Goal: Task Accomplishment & Management: Manage account settings

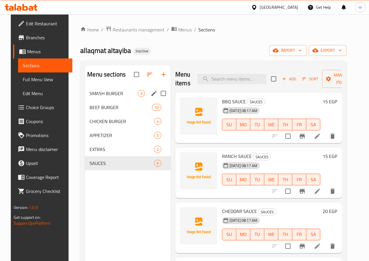
click at [94, 101] on div "SMASH BURGER 3" at bounding box center [128, 94] width 86 height 14
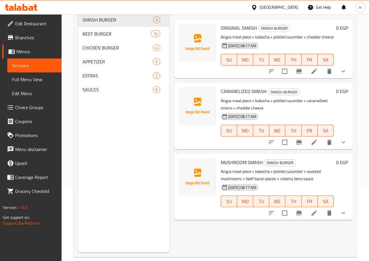
scroll to position [82, 0]
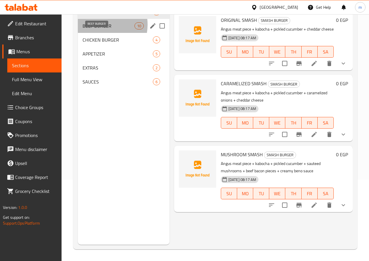
click at [98, 29] on span "BEEF BURGER" at bounding box center [108, 25] width 52 height 7
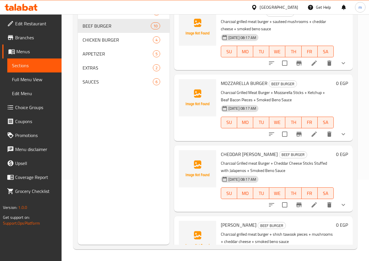
scroll to position [320, 0]
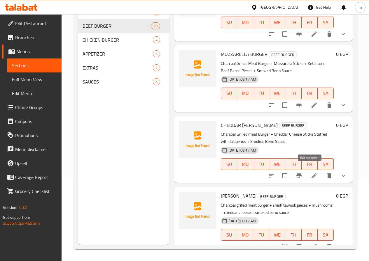
click at [310, 172] on icon at bounding box center [313, 175] width 7 height 7
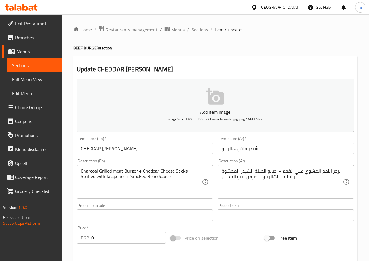
click at [144, 151] on input "CHEDDAR HALPINO" at bounding box center [145, 149] width 136 height 12
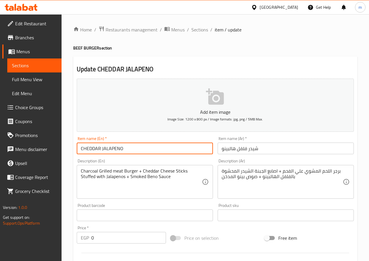
type input "CHEDDAR JALAPENO"
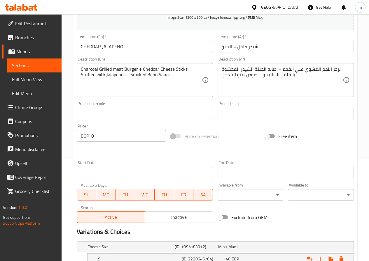
scroll to position [163, 0]
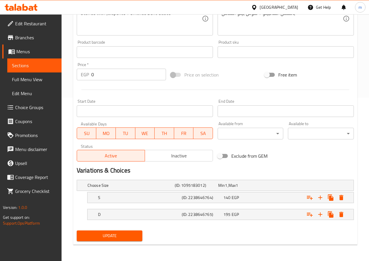
click at [121, 236] on span "Update" at bounding box center [109, 236] width 57 height 7
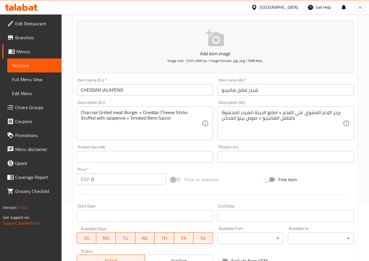
scroll to position [0, 0]
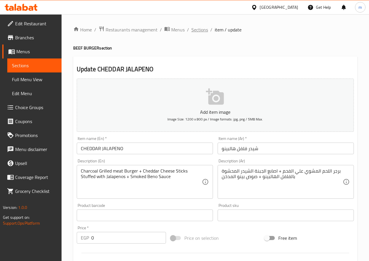
click at [200, 31] on span "Sections" at bounding box center [199, 29] width 17 height 7
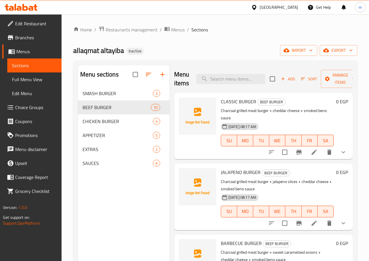
click at [27, 39] on span "Branches" at bounding box center [36, 37] width 42 height 7
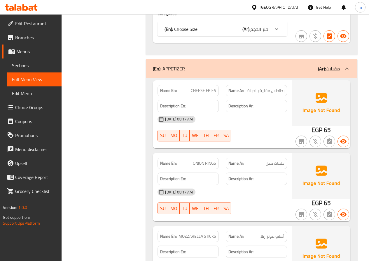
scroll to position [2331, 0]
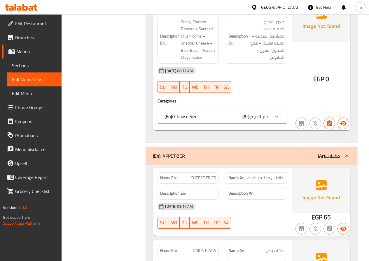
click at [26, 39] on span "Branches" at bounding box center [36, 37] width 42 height 7
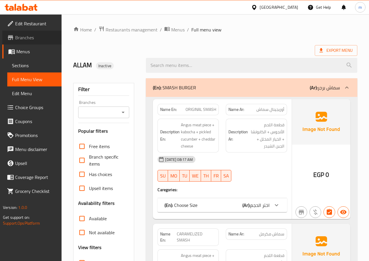
click at [36, 40] on span "Branches" at bounding box center [36, 37] width 42 height 7
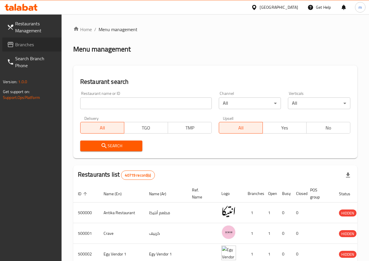
click at [38, 45] on span "Branches" at bounding box center [36, 44] width 42 height 7
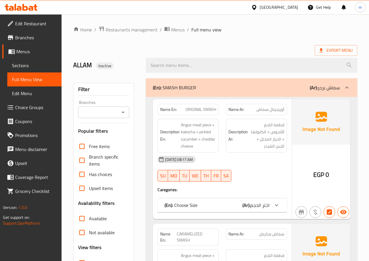
click at [277, 207] on icon at bounding box center [276, 205] width 7 height 7
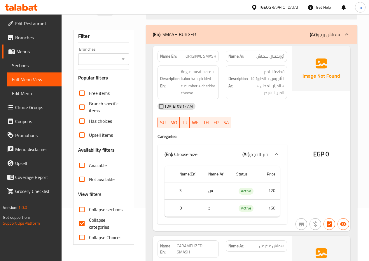
scroll to position [58, 0]
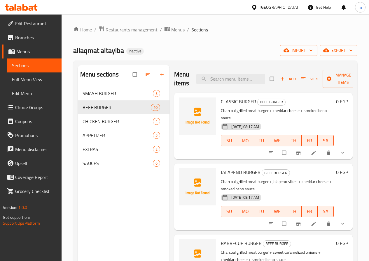
click at [340, 150] on icon "show more" at bounding box center [342, 153] width 6 height 6
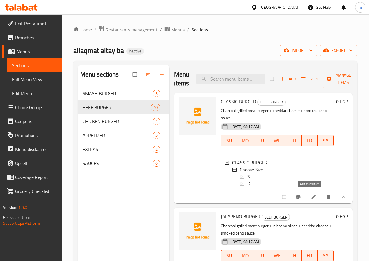
click at [311, 194] on icon at bounding box center [313, 197] width 6 height 6
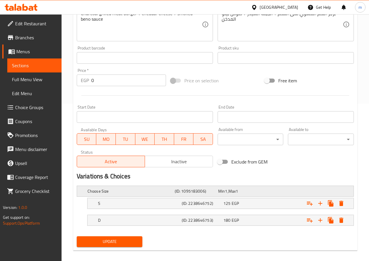
scroll to position [163, 0]
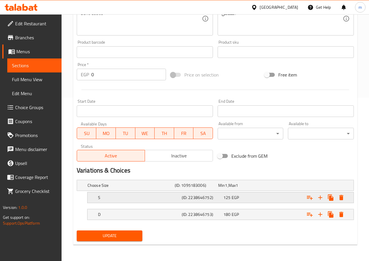
click at [143, 192] on div "S (ID: 2238646752) 125 EGP" at bounding box center [216, 185] width 261 height 13
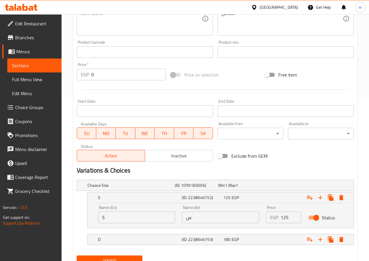
click at [143, 218] on input "S" at bounding box center [136, 218] width 77 height 12
type input "Single"
type input "s"
type input "ي"
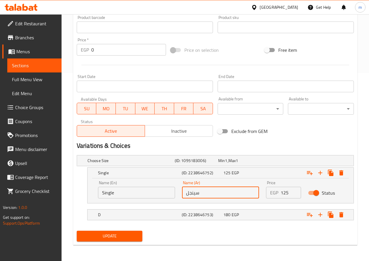
scroll to position [189, 0]
type input "سينجل"
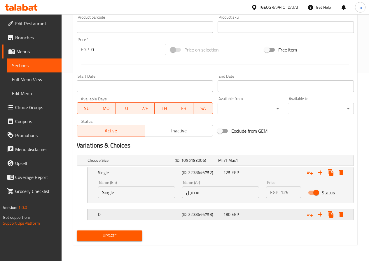
click at [172, 163] on h5 "D" at bounding box center [129, 161] width 85 height 6
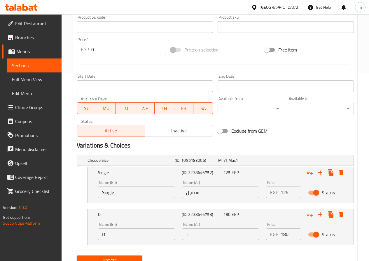
click at [149, 237] on input "D" at bounding box center [136, 235] width 77 height 12
click at [185, 239] on input "د" at bounding box center [220, 235] width 77 height 12
type input "دوبل"
click at [146, 238] on input "D" at bounding box center [136, 235] width 77 height 12
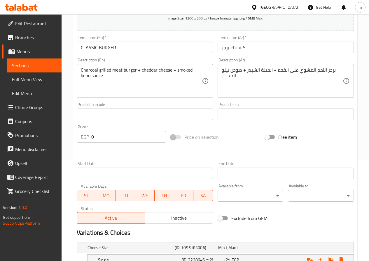
scroll to position [14, 0]
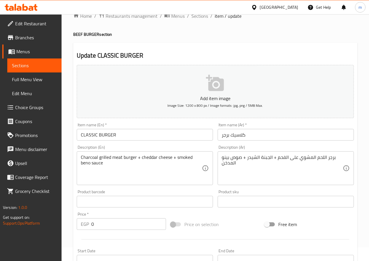
type input "Double"
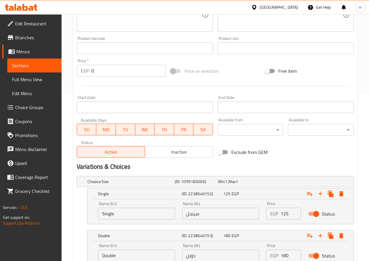
scroll to position [214, 0]
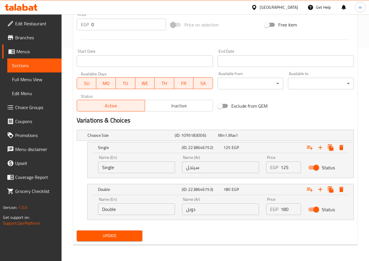
click at [115, 238] on span "Update" at bounding box center [109, 236] width 57 height 7
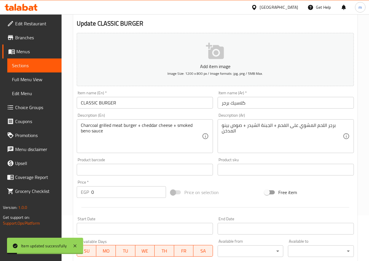
scroll to position [0, 0]
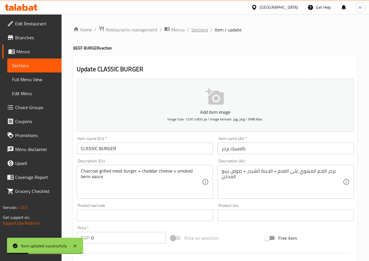
click at [193, 27] on span "Sections" at bounding box center [199, 29] width 17 height 7
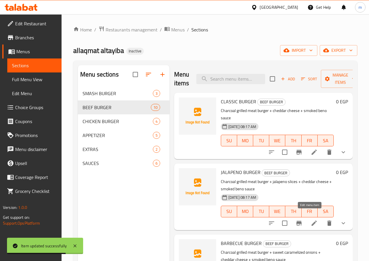
click at [311, 221] on icon at bounding box center [313, 223] width 5 height 5
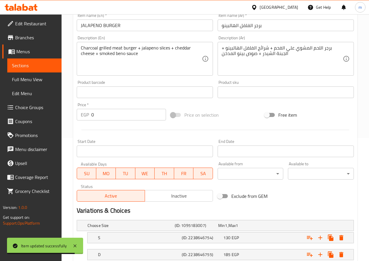
scroll to position [163, 0]
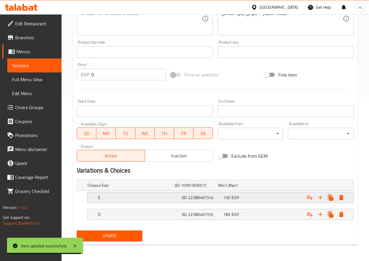
click at [100, 192] on div "S (ID: 2238646754) 130 EGP" at bounding box center [216, 185] width 261 height 13
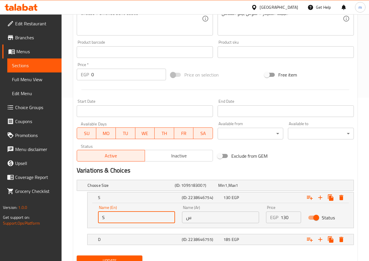
click at [110, 222] on input "S" at bounding box center [136, 218] width 77 height 12
type input "Single"
click at [197, 218] on input "س" at bounding box center [220, 218] width 77 height 12
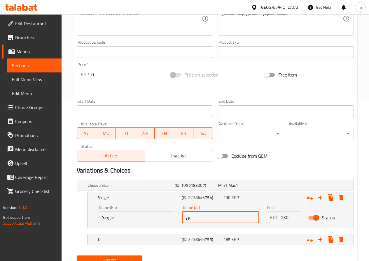
type input "سينجل"
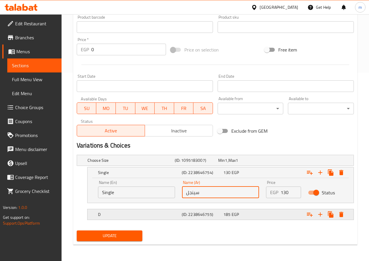
click at [126, 163] on h5 "D" at bounding box center [129, 161] width 85 height 6
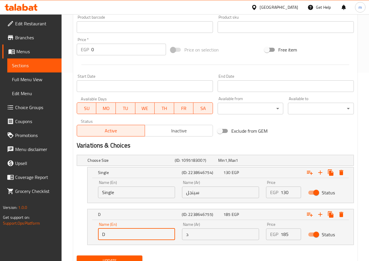
click at [132, 234] on input "D" at bounding box center [136, 235] width 77 height 12
type input "Double"
click at [199, 236] on input "د" at bounding box center [220, 235] width 77 height 12
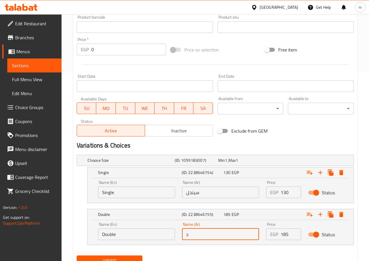
type input "دوبل"
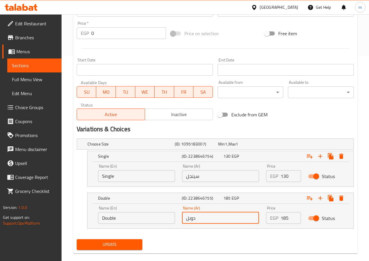
scroll to position [214, 0]
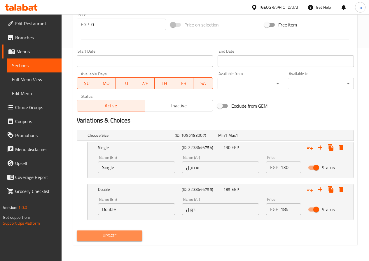
click at [132, 237] on span "Update" at bounding box center [109, 236] width 57 height 7
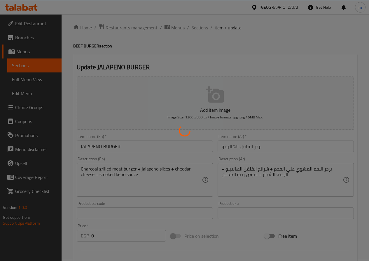
scroll to position [0, 0]
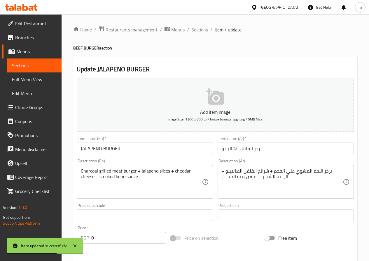
click at [201, 31] on span "Sections" at bounding box center [199, 29] width 17 height 7
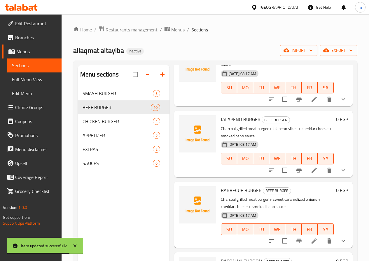
scroll to position [87, 0]
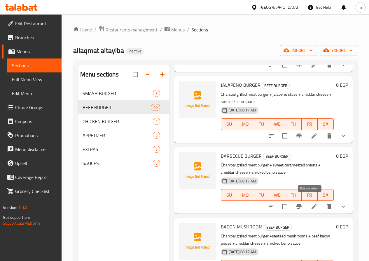
click at [310, 203] on icon at bounding box center [313, 206] width 7 height 7
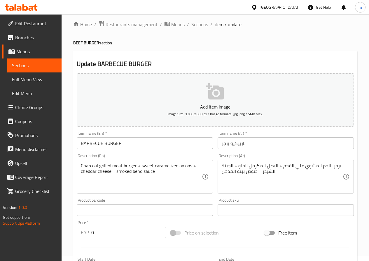
scroll to position [146, 0]
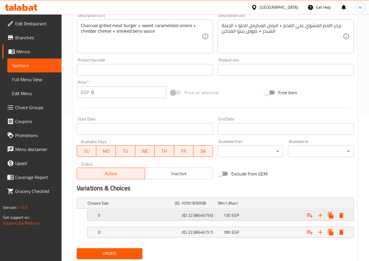
click at [141, 210] on div "S (ID: 2238646756) 130 EGP" at bounding box center [216, 203] width 261 height 13
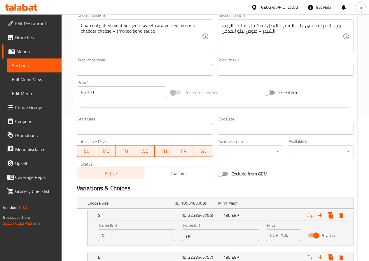
click at [134, 235] on input "S" at bounding box center [136, 236] width 77 height 12
type input "Single"
click at [217, 239] on input "س" at bounding box center [220, 236] width 77 height 12
type input "سينجل"
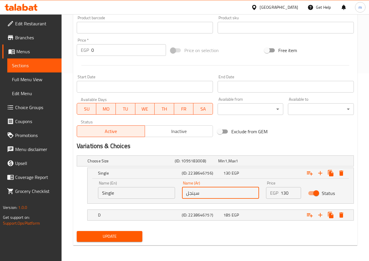
scroll to position [189, 0]
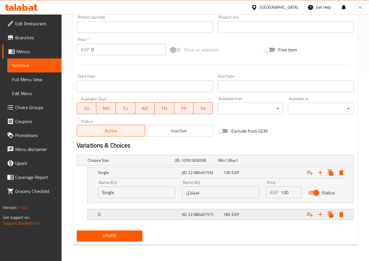
click at [141, 163] on h5 "D" at bounding box center [129, 161] width 85 height 6
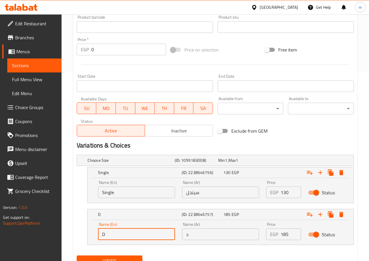
click at [138, 233] on input "D" at bounding box center [136, 235] width 77 height 12
type input "Double"
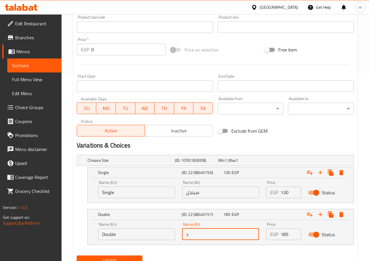
click at [203, 236] on input "د" at bounding box center [220, 235] width 77 height 12
type input "دوبل"
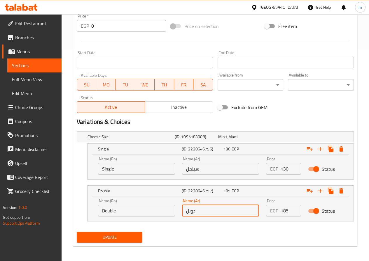
scroll to position [214, 0]
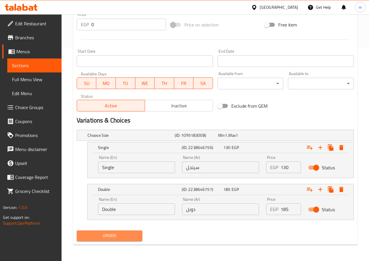
click at [125, 232] on button "Update" at bounding box center [110, 236] width 66 height 11
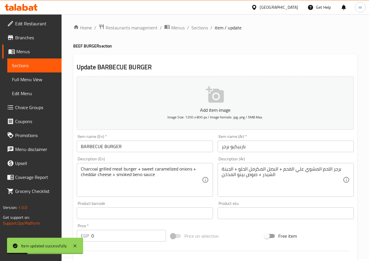
scroll to position [0, 0]
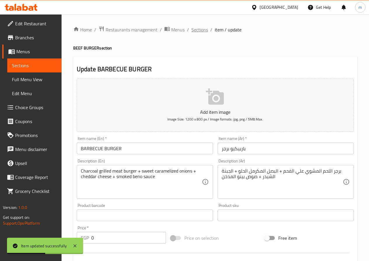
click at [200, 31] on span "Sections" at bounding box center [199, 29] width 17 height 7
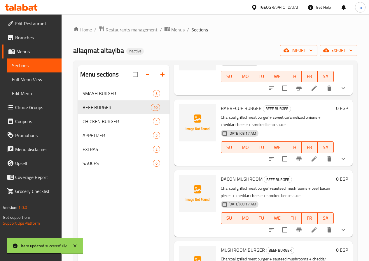
scroll to position [146, 0]
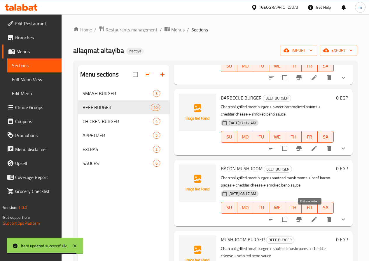
click at [312, 216] on icon at bounding box center [313, 219] width 7 height 7
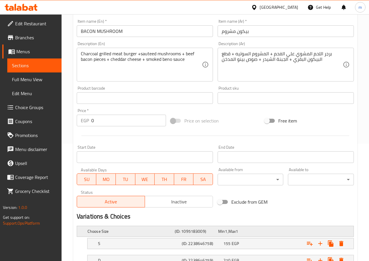
scroll to position [146, 0]
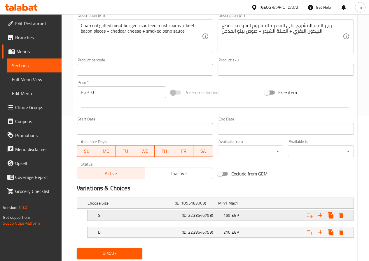
click at [140, 206] on h5 "S" at bounding box center [129, 203] width 85 height 6
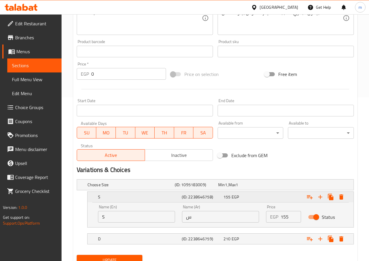
scroll to position [189, 0]
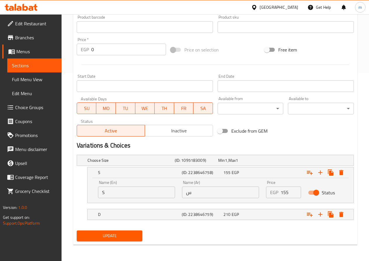
click at [144, 192] on input "S" at bounding box center [136, 193] width 77 height 12
type input "Single"
click at [199, 196] on input "س" at bounding box center [220, 193] width 77 height 12
type input "سينجل"
click at [169, 165] on div "D" at bounding box center [129, 160] width 87 height 8
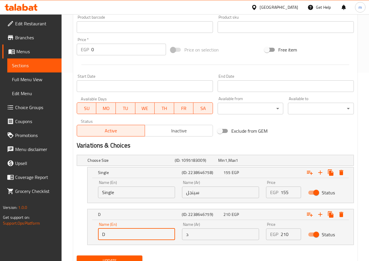
click at [138, 231] on input "D" at bounding box center [136, 235] width 77 height 12
type input "Double"
click at [190, 238] on input "د" at bounding box center [220, 235] width 77 height 12
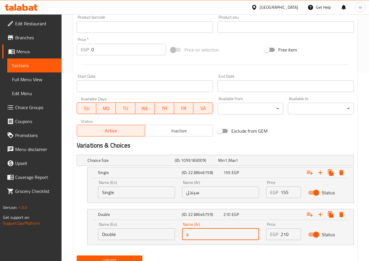
type input "دوبل"
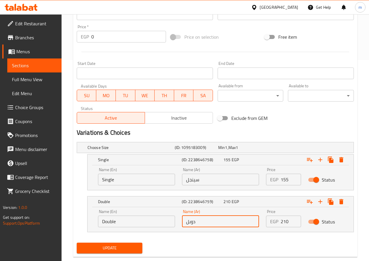
scroll to position [214, 0]
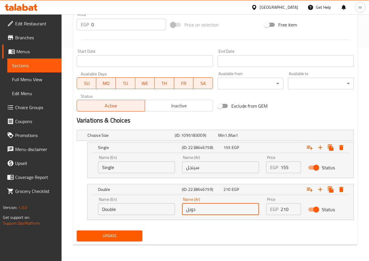
click at [105, 237] on span "Update" at bounding box center [109, 236] width 57 height 7
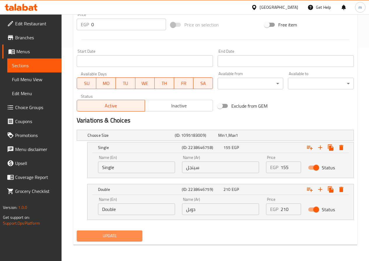
click at [105, 237] on span "Update" at bounding box center [109, 236] width 57 height 7
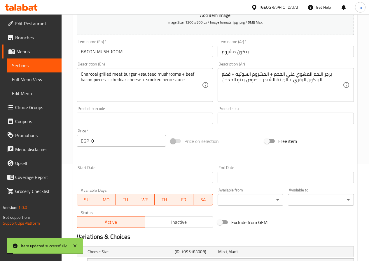
scroll to position [0, 0]
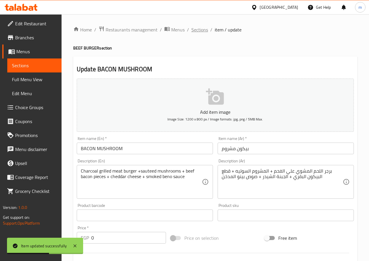
click at [200, 30] on span "Sections" at bounding box center [199, 29] width 17 height 7
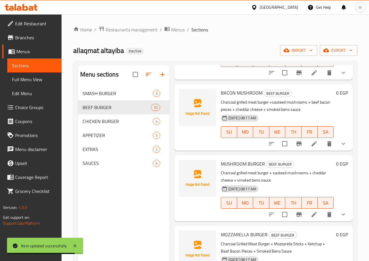
scroll to position [233, 0]
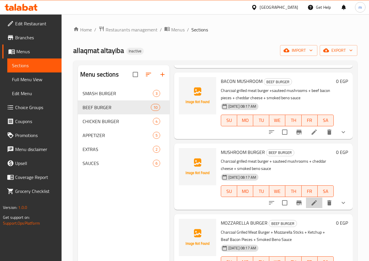
click at [314, 198] on li at bounding box center [314, 203] width 16 height 10
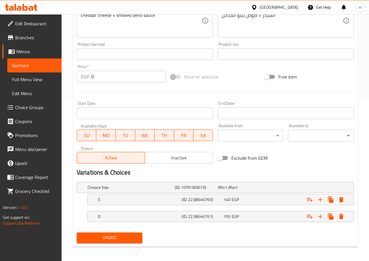
scroll to position [163, 0]
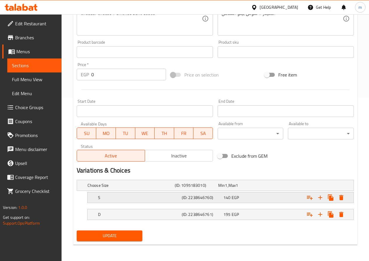
click at [135, 189] on h5 "S" at bounding box center [129, 186] width 85 height 6
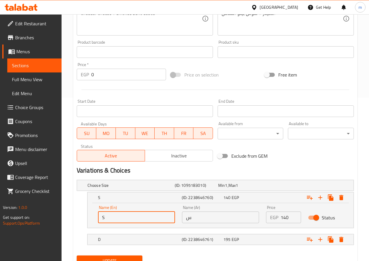
click at [139, 222] on input "S" at bounding box center [136, 218] width 77 height 12
type input "Single"
click at [206, 219] on input "س" at bounding box center [220, 218] width 77 height 12
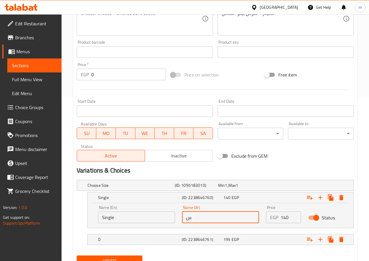
type input "سينجل"
click at [169, 189] on h5 "D" at bounding box center [129, 186] width 85 height 6
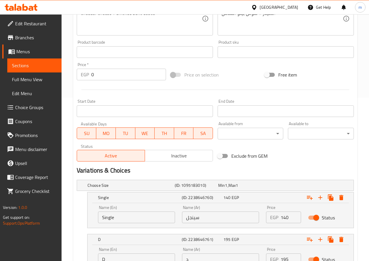
click at [138, 258] on input "D" at bounding box center [136, 260] width 77 height 12
type input "Double"
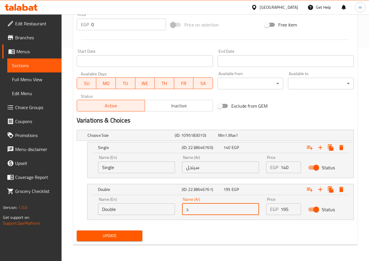
click at [203, 214] on input "د" at bounding box center [220, 210] width 77 height 12
type input "دوبل"
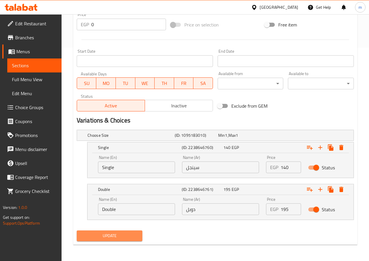
click at [119, 239] on span "Update" at bounding box center [109, 236] width 57 height 7
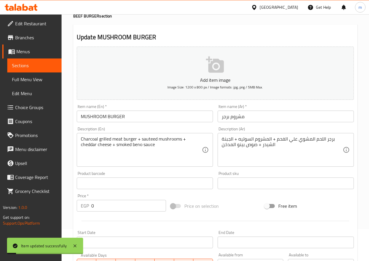
scroll to position [0, 0]
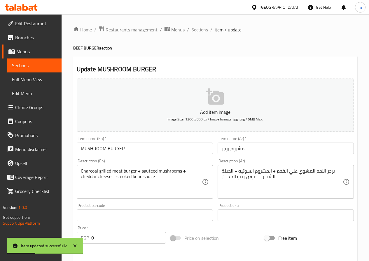
click at [197, 31] on span "Sections" at bounding box center [199, 29] width 17 height 7
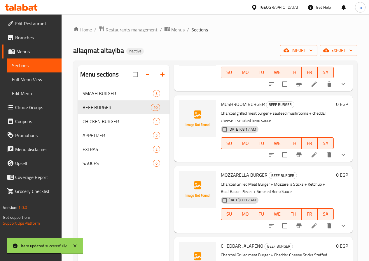
scroll to position [291, 0]
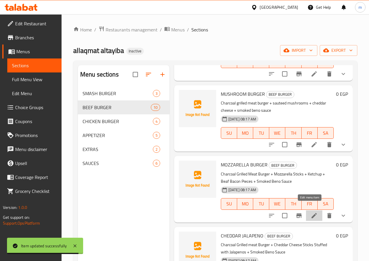
click at [311, 213] on icon at bounding box center [313, 215] width 5 height 5
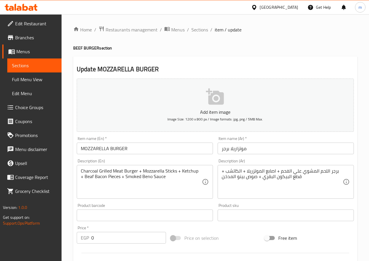
scroll to position [163, 0]
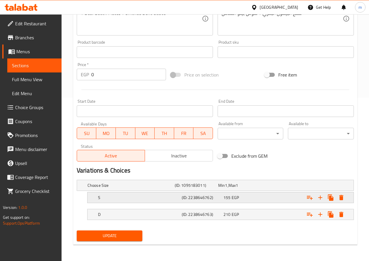
click at [159, 189] on h5 "S" at bounding box center [129, 186] width 85 height 6
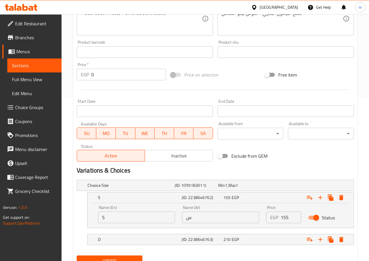
click at [152, 220] on input "S" at bounding box center [136, 218] width 77 height 12
type input "Single"
click at [195, 222] on input "س" at bounding box center [220, 218] width 77 height 12
type input "سينجل"
click at [172, 189] on h5 "D" at bounding box center [129, 186] width 85 height 6
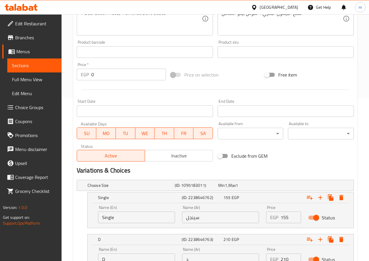
click at [130, 258] on input "D" at bounding box center [136, 260] width 77 height 12
type input "Double"
click at [198, 256] on input "د" at bounding box center [220, 260] width 77 height 12
type input "دوبل"
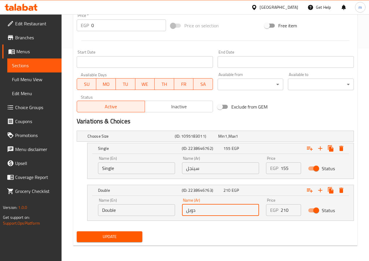
scroll to position [214, 0]
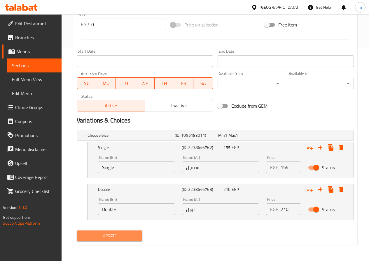
click at [136, 237] on span "Update" at bounding box center [109, 236] width 57 height 7
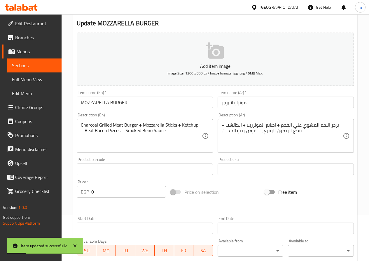
scroll to position [0, 0]
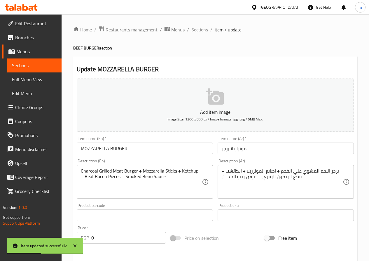
click at [200, 27] on span "Sections" at bounding box center [199, 29] width 17 height 7
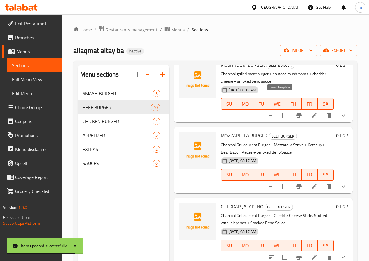
scroll to position [379, 0]
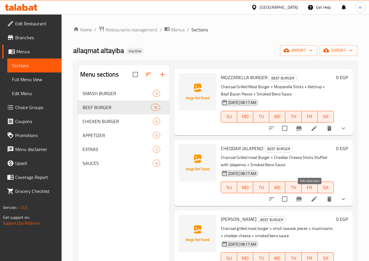
click at [311, 196] on icon at bounding box center [313, 199] width 7 height 7
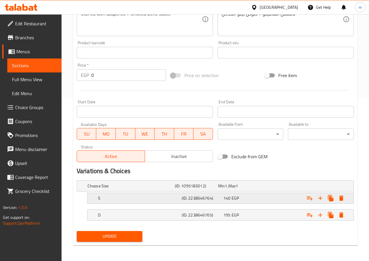
scroll to position [163, 0]
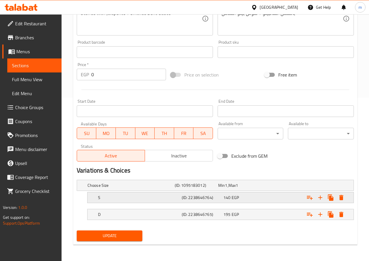
click at [141, 192] on div "S (ID: 2238646764) 140 EGP" at bounding box center [216, 185] width 261 height 13
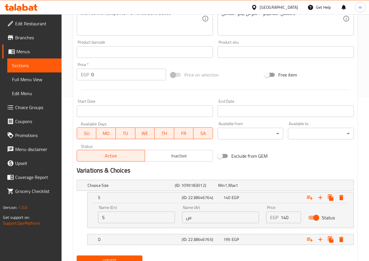
click at [136, 219] on input "S" at bounding box center [136, 218] width 77 height 12
type input "Single"
click at [202, 219] on input "س" at bounding box center [220, 218] width 77 height 12
type input "سينجل"
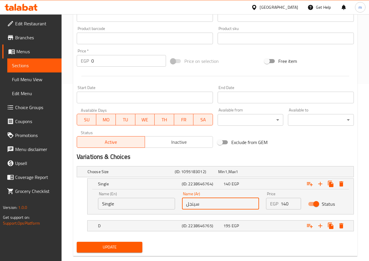
scroll to position [189, 0]
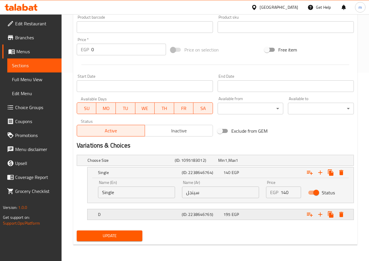
click at [131, 167] on div "D (ID: 2238646765) 195 EGP" at bounding box center [216, 160] width 261 height 13
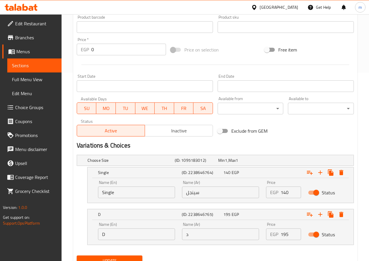
click at [142, 235] on input "D" at bounding box center [136, 235] width 77 height 12
type input "Double"
click at [190, 236] on input "د" at bounding box center [220, 235] width 77 height 12
type input "دوبل"
click at [125, 258] on span "Update" at bounding box center [109, 261] width 57 height 7
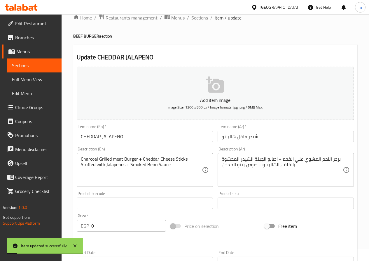
scroll to position [0, 0]
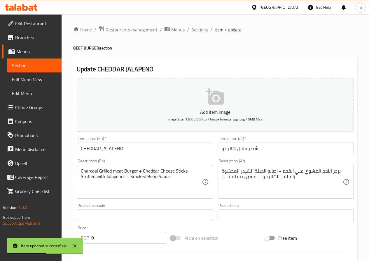
click at [196, 31] on span "Sections" at bounding box center [199, 29] width 17 height 7
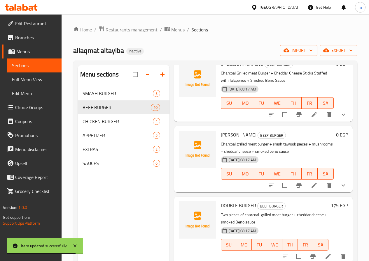
scroll to position [464, 0]
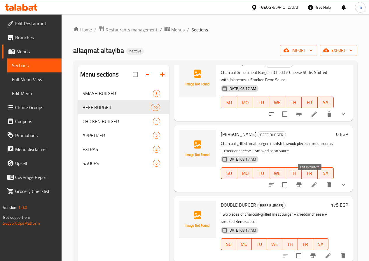
click at [312, 182] on icon at bounding box center [313, 185] width 7 height 7
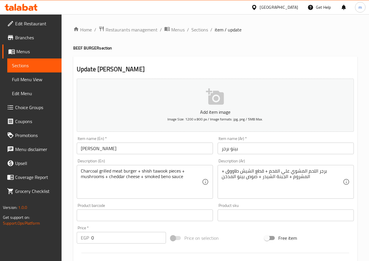
scroll to position [163, 0]
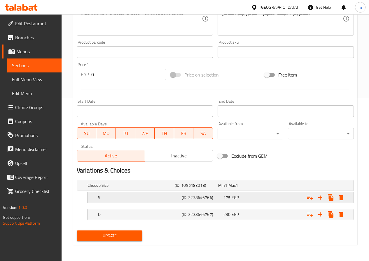
click at [146, 192] on div "S (ID: 2238646766) 175 EGP" at bounding box center [216, 185] width 261 height 13
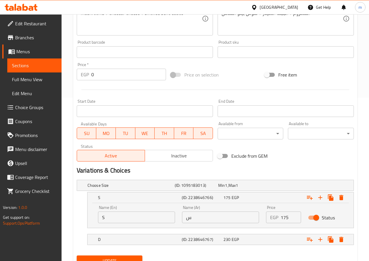
click at [141, 220] on input "S" at bounding box center [136, 218] width 77 height 12
type input "Single"
click at [204, 221] on input "س" at bounding box center [220, 218] width 77 height 12
type input "سينجل"
click at [172, 189] on h5 "D" at bounding box center [129, 186] width 85 height 6
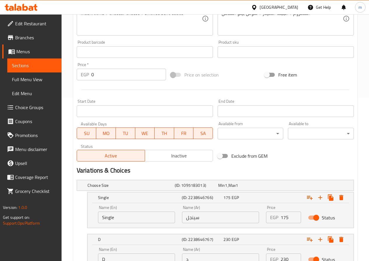
click at [143, 254] on input "D" at bounding box center [136, 260] width 77 height 12
click at [197, 255] on input "د" at bounding box center [220, 260] width 77 height 12
type input "دوبل"
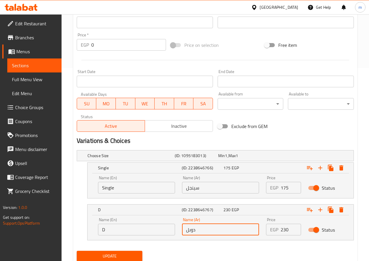
scroll to position [214, 0]
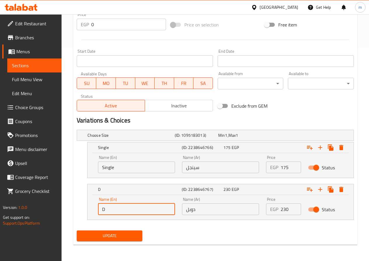
click at [139, 212] on input "D" at bounding box center [136, 210] width 77 height 12
type input "Double"
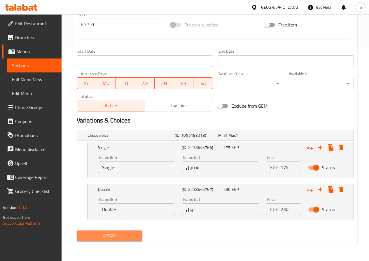
click at [117, 238] on span "Update" at bounding box center [109, 236] width 57 height 7
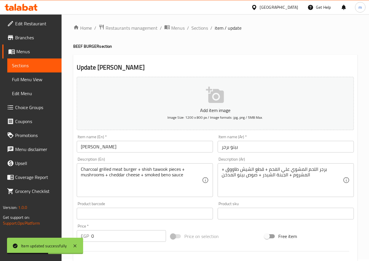
scroll to position [0, 0]
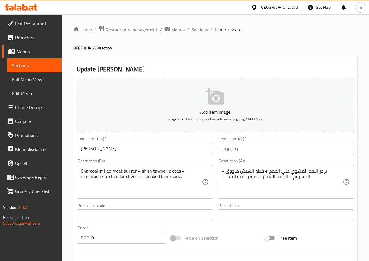
click at [194, 32] on span "Sections" at bounding box center [199, 29] width 17 height 7
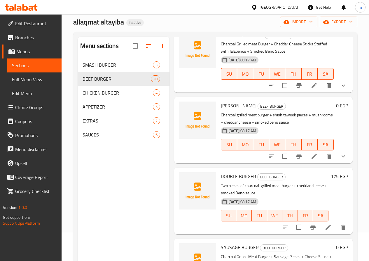
scroll to position [82, 0]
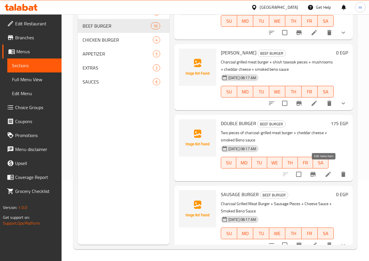
click at [326, 171] on icon at bounding box center [327, 174] width 7 height 7
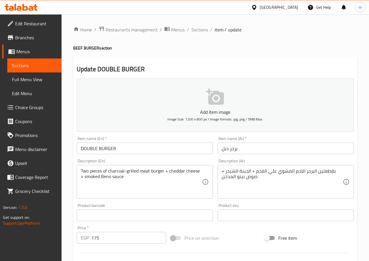
click at [197, 34] on div "Home / Restaurants management / Menus / Sections / item / update BEEF BURGER se…" at bounding box center [215, 213] width 284 height 374
click at [200, 29] on span "Sections" at bounding box center [199, 29] width 17 height 7
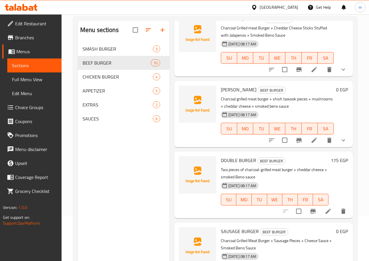
scroll to position [82, 0]
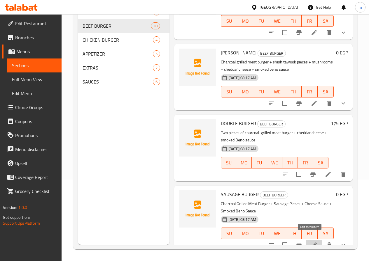
click at [310, 242] on icon at bounding box center [313, 245] width 7 height 7
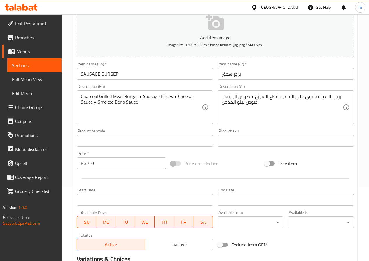
scroll to position [146, 0]
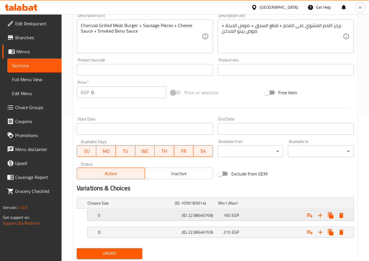
click at [145, 207] on div "S" at bounding box center [129, 203] width 87 height 8
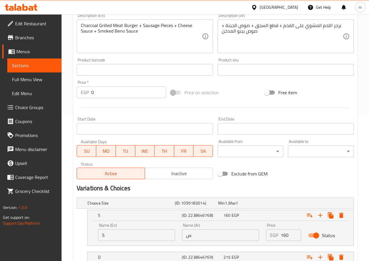
click at [153, 233] on input "S" at bounding box center [136, 236] width 77 height 12
type input "Single"
click at [200, 235] on input "س" at bounding box center [220, 236] width 77 height 12
type input "سينجل"
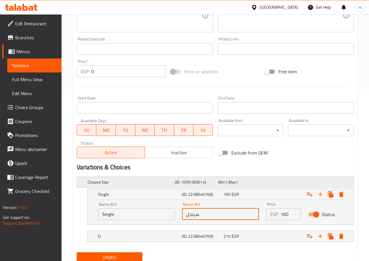
scroll to position [189, 0]
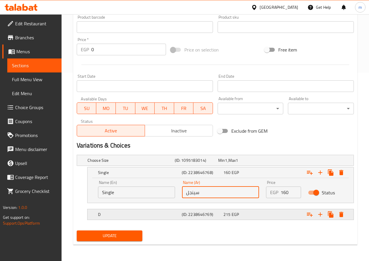
click at [158, 163] on h5 "D" at bounding box center [129, 161] width 85 height 6
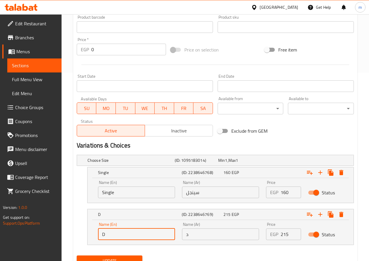
click at [152, 233] on input "D" at bounding box center [136, 235] width 77 height 12
type input "Double"
click at [207, 235] on input "د" at bounding box center [220, 235] width 77 height 12
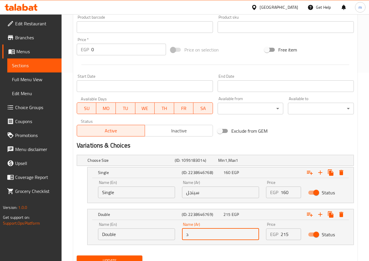
type input "دوبل"
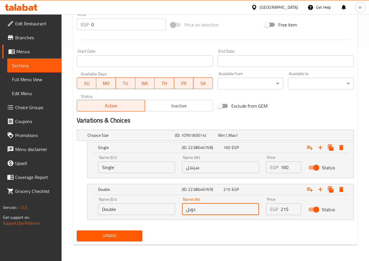
click at [130, 237] on span "Update" at bounding box center [109, 236] width 57 height 7
click at [112, 239] on span "Update" at bounding box center [109, 236] width 57 height 7
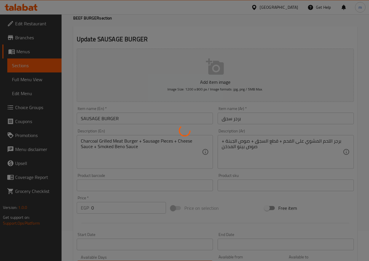
scroll to position [0, 0]
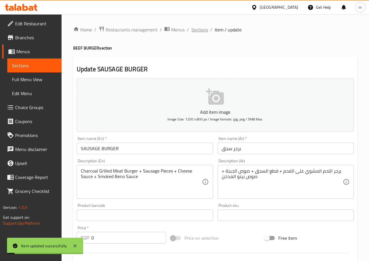
click at [202, 27] on span "Sections" at bounding box center [199, 29] width 17 height 7
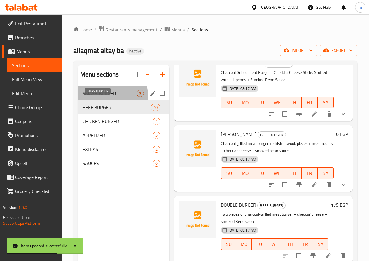
click at [102, 97] on span "SMASH BURGER" at bounding box center [109, 93] width 54 height 7
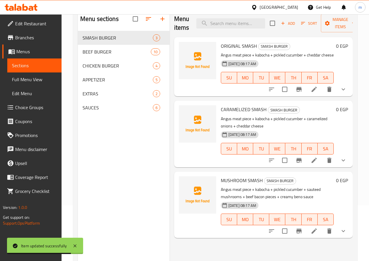
scroll to position [58, 0]
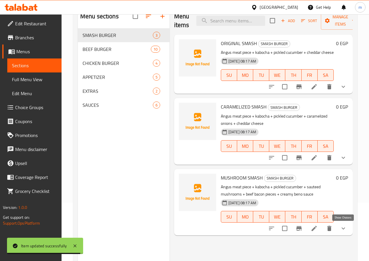
click at [344, 232] on icon "show more" at bounding box center [342, 228] width 7 height 7
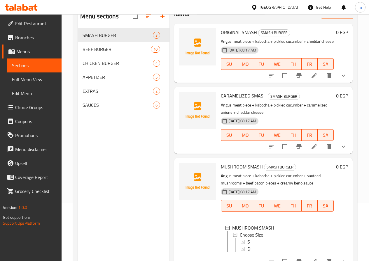
scroll to position [16, 0]
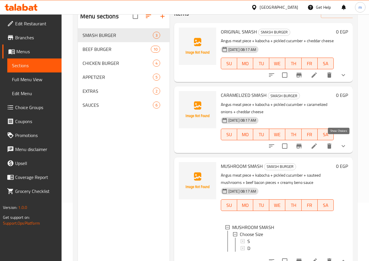
click at [340, 143] on icon "show more" at bounding box center [342, 146] width 7 height 7
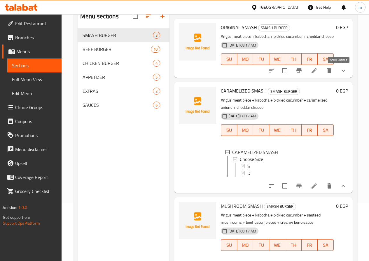
click at [341, 68] on icon "show more" at bounding box center [342, 70] width 7 height 7
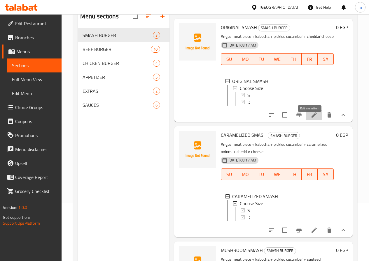
click at [310, 119] on icon at bounding box center [313, 115] width 7 height 7
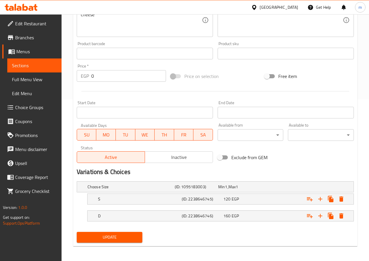
scroll to position [163, 0]
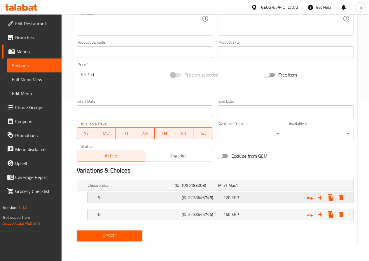
click at [189, 189] on h5 "(ID: 2238646745)" at bounding box center [195, 186] width 41 height 6
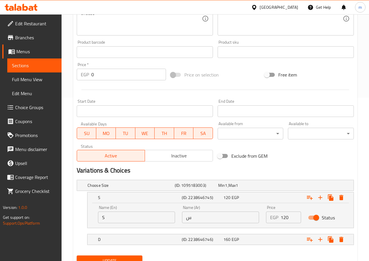
click at [171, 217] on input "S" at bounding box center [136, 218] width 77 height 12
type input "Single"
click at [208, 212] on input "س" at bounding box center [220, 218] width 77 height 12
type input "سينجل"
click at [184, 192] on div "D (ID: 2238646746) 160 EGP" at bounding box center [216, 185] width 261 height 13
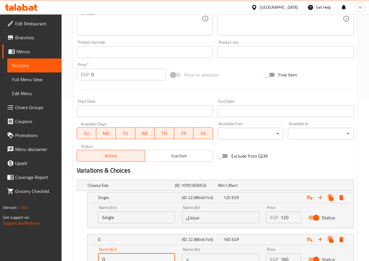
click at [149, 258] on input "D" at bounding box center [136, 260] width 77 height 12
click at [193, 256] on input "د" at bounding box center [220, 260] width 77 height 12
type input "دوبل"
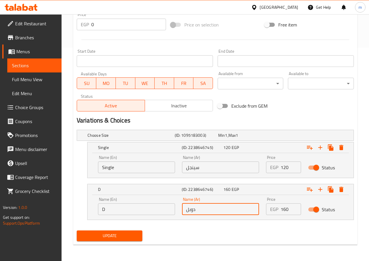
click at [161, 207] on input "D" at bounding box center [136, 210] width 77 height 12
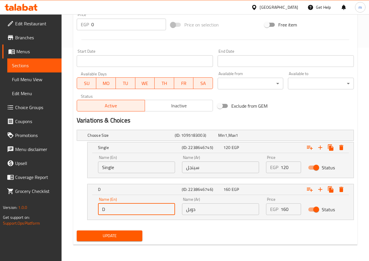
click at [141, 212] on input "D" at bounding box center [136, 210] width 77 height 12
click at [137, 208] on input "D" at bounding box center [136, 210] width 77 height 12
click at [157, 236] on div "Update" at bounding box center [214, 235] width 281 height 15
click at [152, 212] on input "D" at bounding box center [136, 210] width 77 height 12
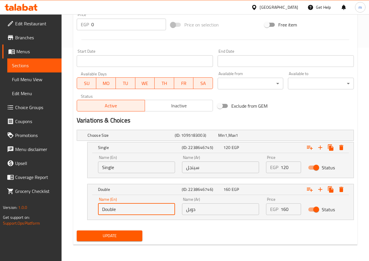
type input "Double"
click at [77, 231] on button "Update" at bounding box center [110, 236] width 66 height 11
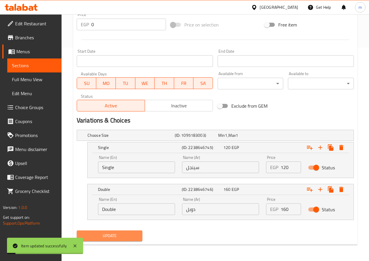
click at [116, 233] on span "Update" at bounding box center [109, 236] width 57 height 7
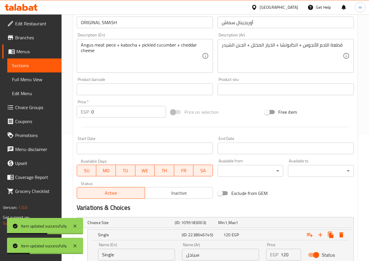
scroll to position [0, 0]
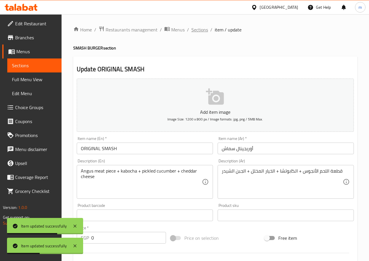
click at [198, 31] on span "Sections" at bounding box center [199, 29] width 17 height 7
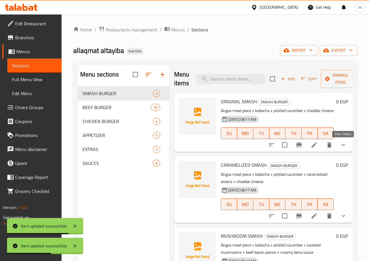
click at [341, 145] on icon "show more" at bounding box center [342, 145] width 7 height 7
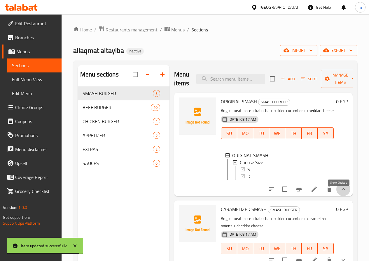
click at [339, 193] on icon "show more" at bounding box center [342, 189] width 7 height 7
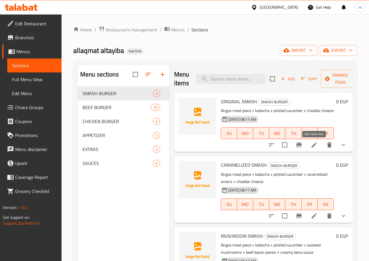
click at [311, 148] on icon at bounding box center [313, 145] width 7 height 7
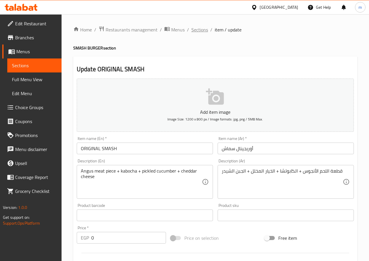
click at [197, 31] on span "Sections" at bounding box center [199, 29] width 17 height 7
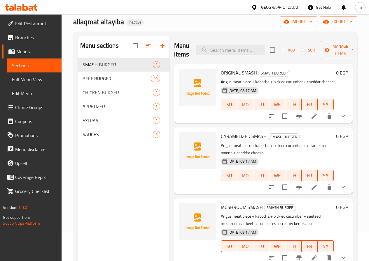
scroll to position [29, 0]
click at [341, 114] on icon "show more" at bounding box center [342, 115] width 7 height 7
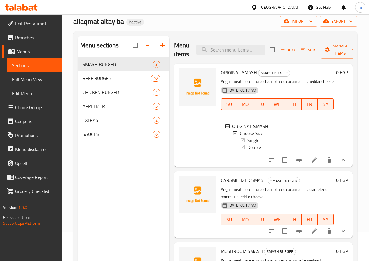
click at [343, 165] on button "show more" at bounding box center [343, 160] width 14 height 14
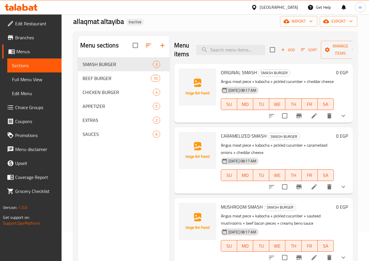
click at [341, 185] on icon "show more" at bounding box center [342, 187] width 7 height 7
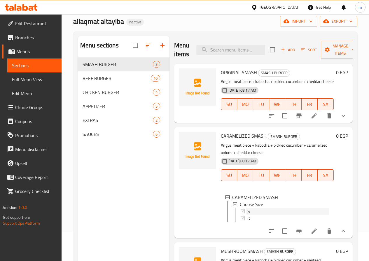
click at [280, 212] on div "S" at bounding box center [288, 211] width 82 height 7
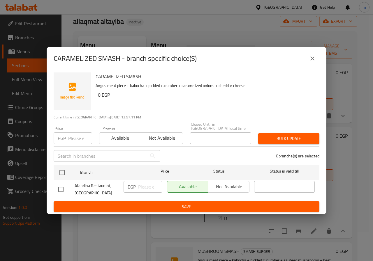
click at [312, 62] on icon "close" at bounding box center [312, 58] width 7 height 7
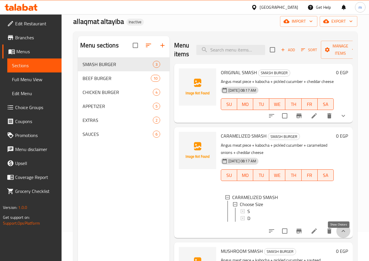
click at [339, 235] on icon "show more" at bounding box center [342, 231] width 7 height 7
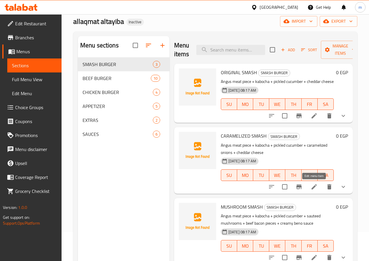
click at [313, 184] on icon at bounding box center [313, 187] width 7 height 7
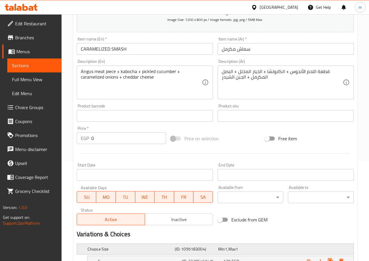
scroll to position [146, 0]
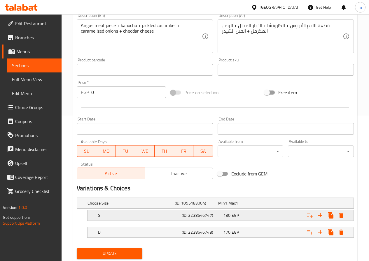
click at [156, 207] on div "S" at bounding box center [129, 203] width 87 height 8
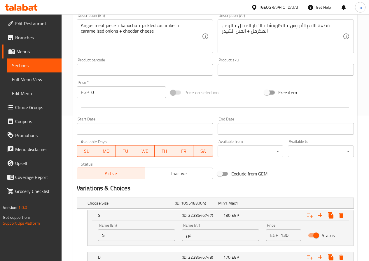
click at [153, 233] on input "S" at bounding box center [136, 236] width 77 height 12
type input "Single"
click at [199, 235] on input "س" at bounding box center [220, 236] width 77 height 12
type input "سينجل"
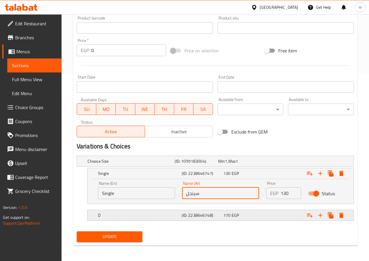
scroll to position [189, 0]
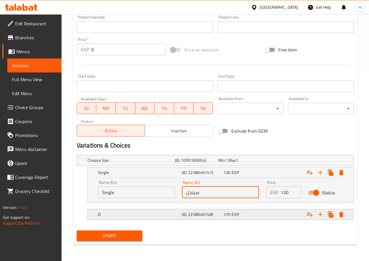
click at [108, 167] on div "D (ID: 2238646748) 170 EGP" at bounding box center [216, 160] width 261 height 13
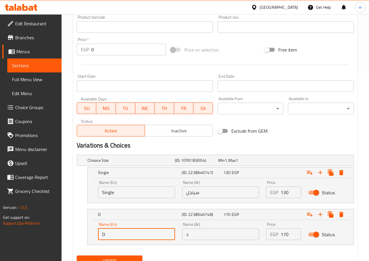
click at [126, 237] on input "D" at bounding box center [136, 235] width 77 height 12
type input "Double"
click at [194, 237] on input "د" at bounding box center [220, 235] width 77 height 12
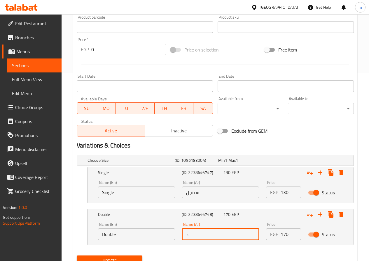
type input "دوبل"
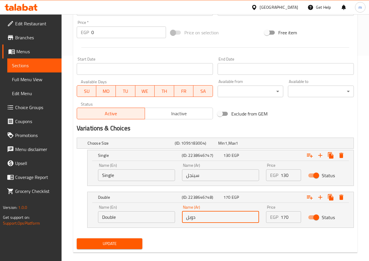
scroll to position [214, 0]
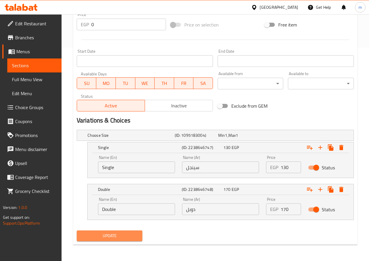
click at [126, 235] on span "Update" at bounding box center [109, 236] width 57 height 7
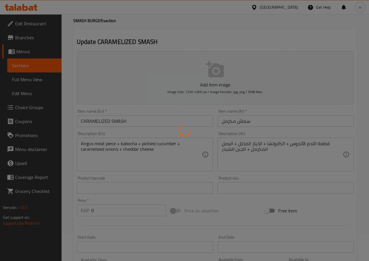
scroll to position [0, 0]
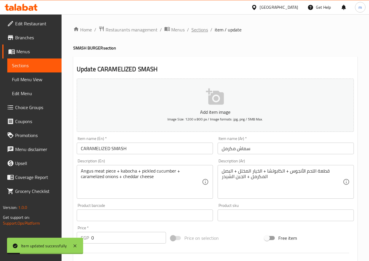
click at [200, 30] on span "Sections" at bounding box center [199, 29] width 17 height 7
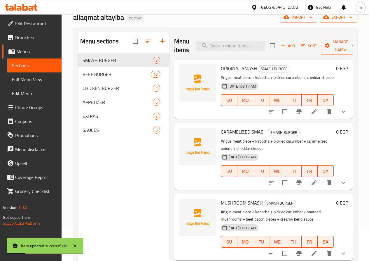
scroll to position [82, 0]
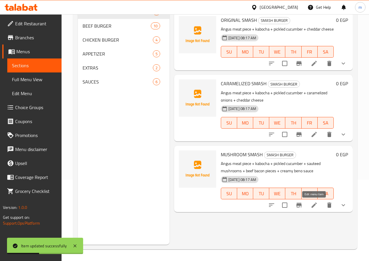
click at [316, 206] on icon at bounding box center [313, 205] width 7 height 7
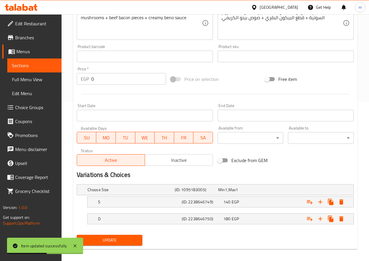
scroll to position [163, 0]
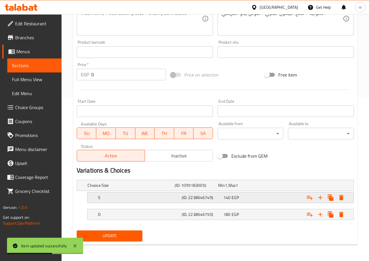
click at [143, 189] on h5 "S" at bounding box center [129, 186] width 85 height 6
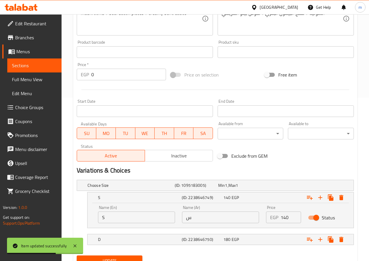
click at [147, 220] on input "S" at bounding box center [136, 218] width 77 height 12
type input "Single"
click at [188, 221] on input "س" at bounding box center [220, 218] width 77 height 12
type input "سينجل"
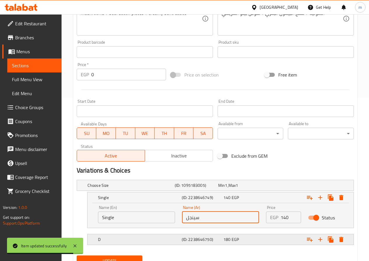
click at [130, 189] on h5 "D" at bounding box center [129, 186] width 85 height 6
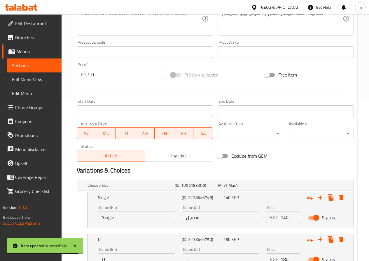
click at [126, 256] on input "D" at bounding box center [136, 260] width 77 height 12
type input "Double"
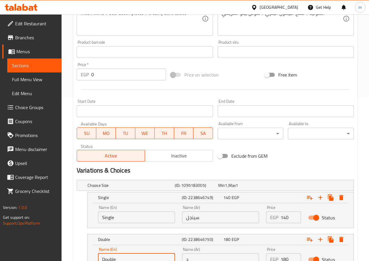
click at [197, 259] on input "د" at bounding box center [220, 260] width 77 height 12
type input "دوبل"
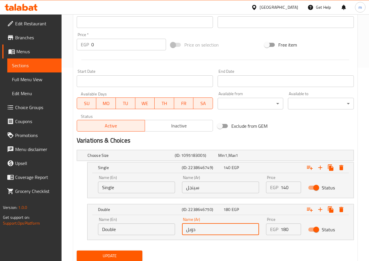
scroll to position [214, 0]
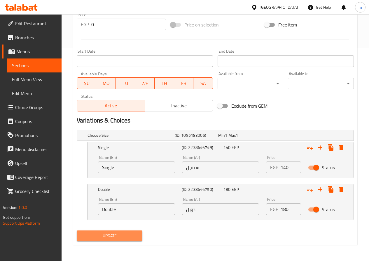
click at [124, 237] on span "Update" at bounding box center [109, 236] width 57 height 7
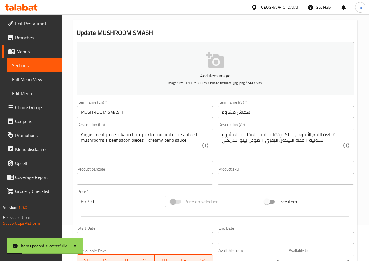
scroll to position [0, 0]
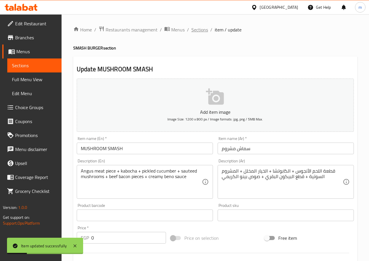
click at [201, 27] on span "Sections" at bounding box center [199, 29] width 17 height 7
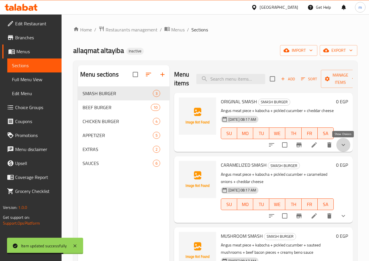
click at [344, 144] on icon "show more" at bounding box center [342, 145] width 7 height 7
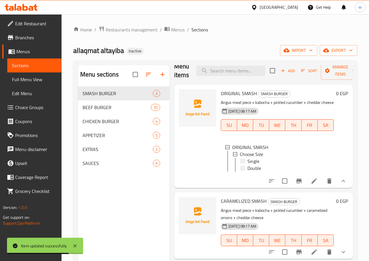
scroll to position [16, 0]
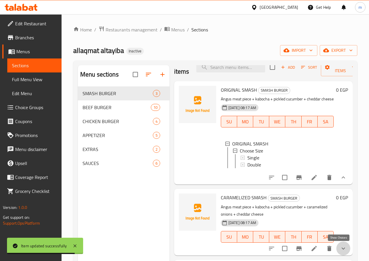
click at [339, 248] on icon "show more" at bounding box center [342, 248] width 7 height 7
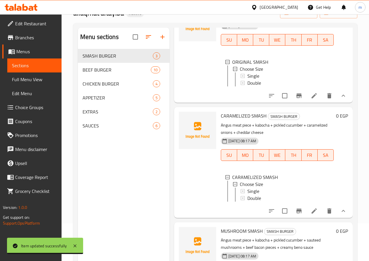
scroll to position [82, 0]
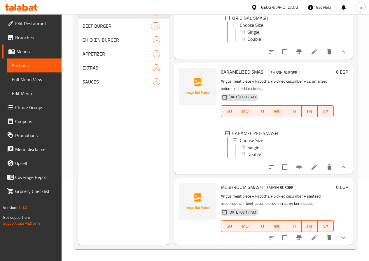
click at [339, 241] on icon "show more" at bounding box center [342, 238] width 7 height 7
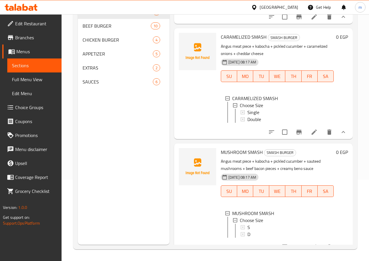
scroll to position [113, 0]
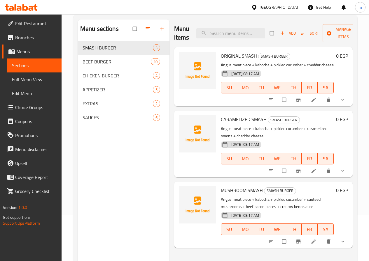
scroll to position [82, 0]
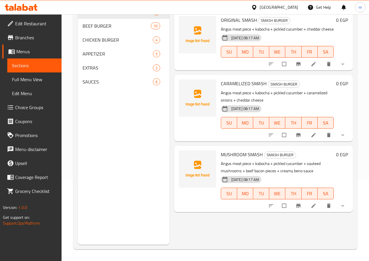
click at [344, 209] on button "show more" at bounding box center [343, 206] width 14 height 13
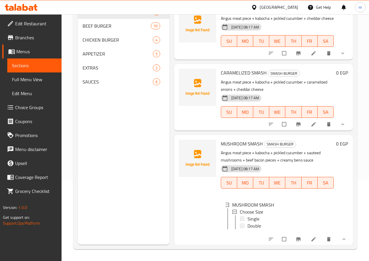
scroll to position [16, 0]
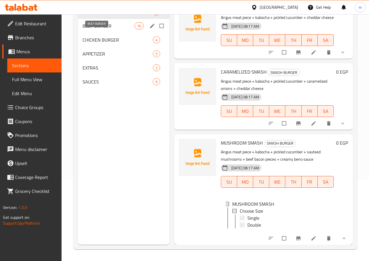
click at [102, 29] on span "BEEF BURGER" at bounding box center [108, 25] width 52 height 7
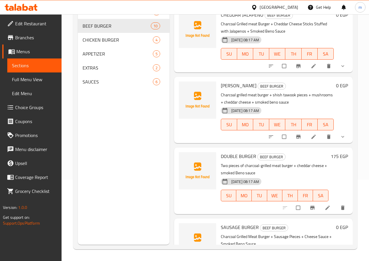
scroll to position [464, 0]
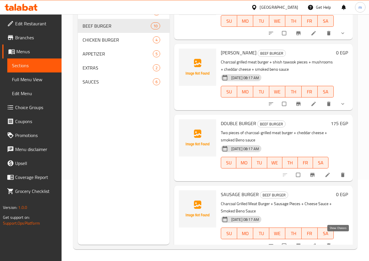
click at [339, 243] on icon "show more" at bounding box center [342, 246] width 6 height 6
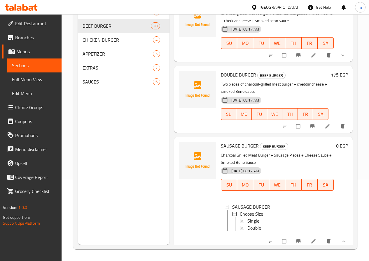
scroll to position [1, 0]
click at [341, 239] on icon "show more" at bounding box center [344, 242] width 6 height 6
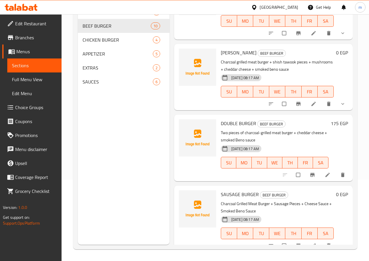
scroll to position [347, 0]
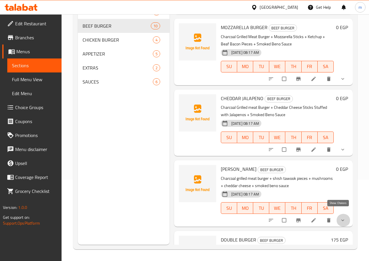
click at [339, 218] on icon "show more" at bounding box center [342, 221] width 6 height 6
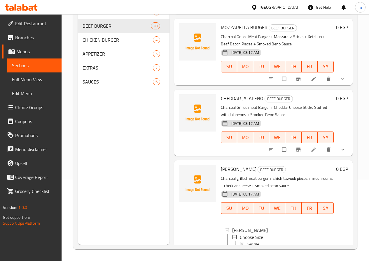
scroll to position [435, 0]
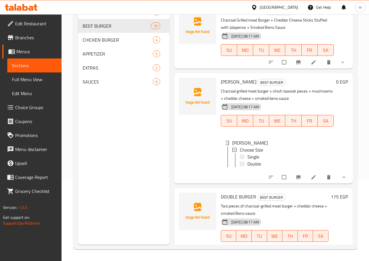
click at [341, 177] on icon "show more" at bounding box center [344, 178] width 6 height 6
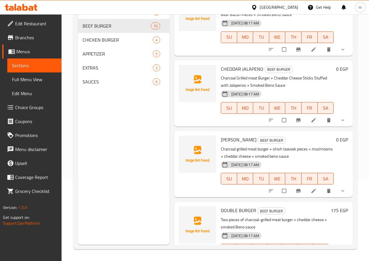
scroll to position [376, 0]
click at [339, 118] on icon "show more" at bounding box center [342, 121] width 6 height 6
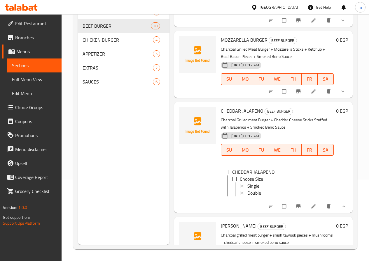
scroll to position [260, 0]
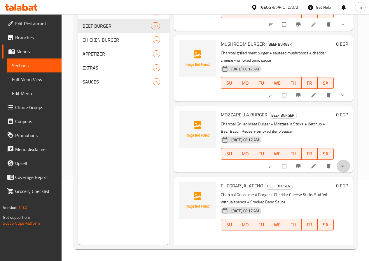
click at [343, 160] on button "show more" at bounding box center [343, 166] width 14 height 13
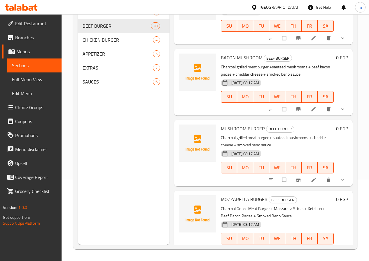
scroll to position [172, 0]
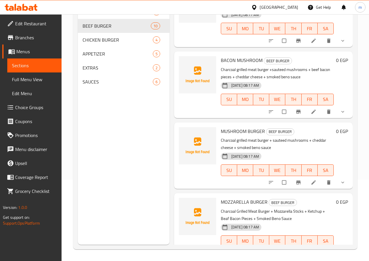
click at [336, 176] on button "show more" at bounding box center [343, 182] width 14 height 13
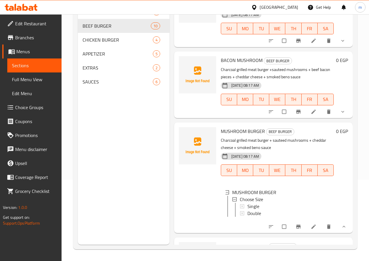
scroll to position [85, 0]
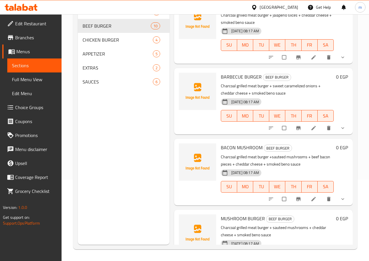
click at [341, 196] on icon "show more" at bounding box center [342, 199] width 6 height 6
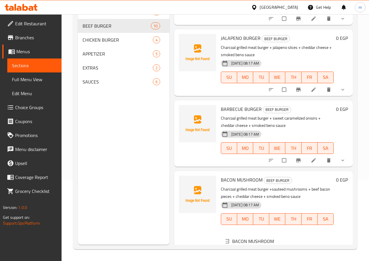
scroll to position [0, 0]
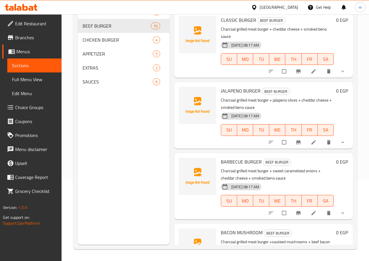
click at [339, 210] on icon "show more" at bounding box center [342, 213] width 6 height 6
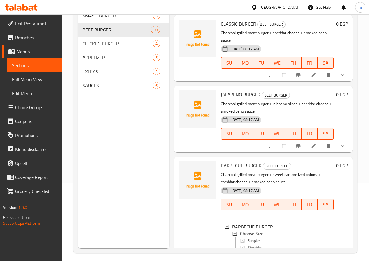
scroll to position [23, 0]
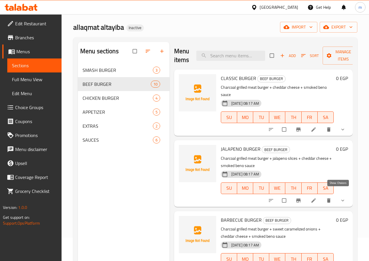
click at [339, 198] on icon "show more" at bounding box center [342, 201] width 6 height 6
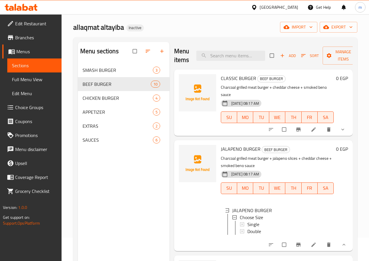
click at [340, 127] on icon "show more" at bounding box center [342, 130] width 6 height 6
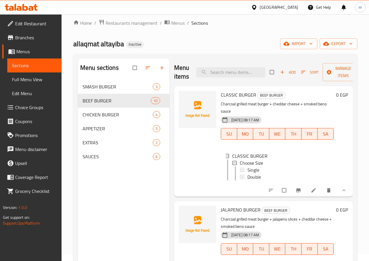
scroll to position [0, 0]
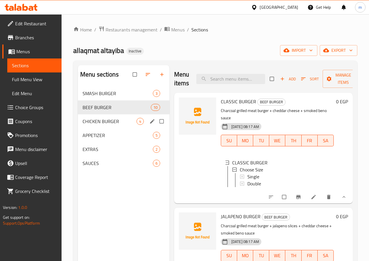
click at [90, 128] on div "CHICKEN BURGER 4" at bounding box center [123, 122] width 91 height 14
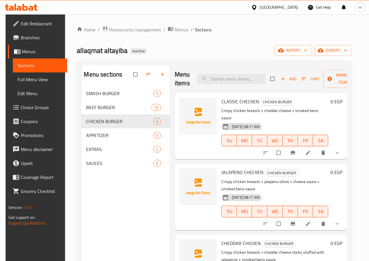
click at [337, 150] on icon "show more" at bounding box center [337, 153] width 6 height 6
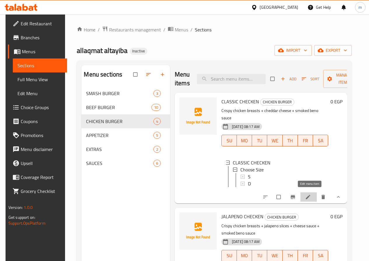
click at [309, 195] on icon at bounding box center [308, 197] width 4 height 4
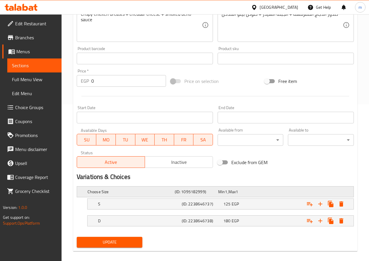
scroll to position [163, 0]
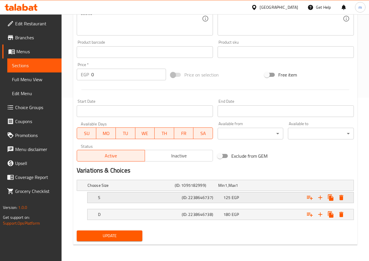
click at [177, 192] on div "S (ID: 2238646737) 125 EGP" at bounding box center [216, 185] width 261 height 13
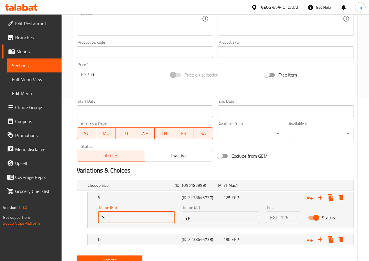
click at [156, 216] on input "S" at bounding box center [136, 218] width 77 height 12
type input "Single"
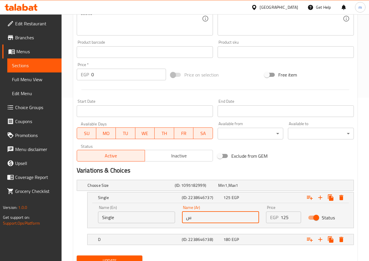
click at [205, 220] on input "س" at bounding box center [220, 218] width 77 height 12
type input "سينجل"
click at [154, 190] on div "D" at bounding box center [129, 186] width 87 height 8
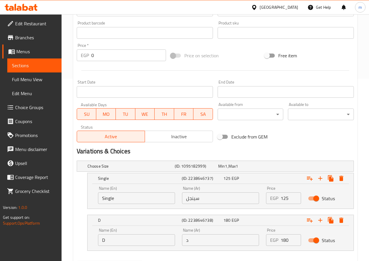
scroll to position [214, 0]
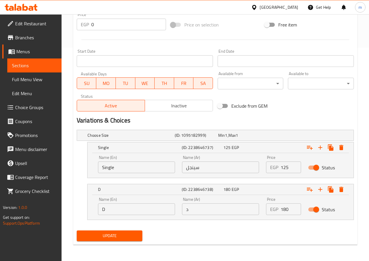
drag, startPoint x: 139, startPoint y: 210, endPoint x: 142, endPoint y: 212, distance: 4.0
click at [139, 210] on input "D" at bounding box center [136, 210] width 77 height 12
type input "Double"
click at [196, 209] on input "د" at bounding box center [220, 210] width 77 height 12
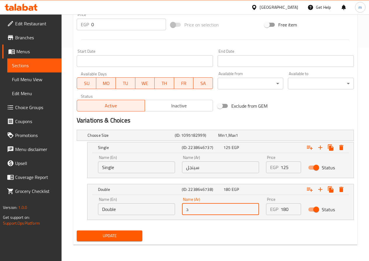
type input "دوبل"
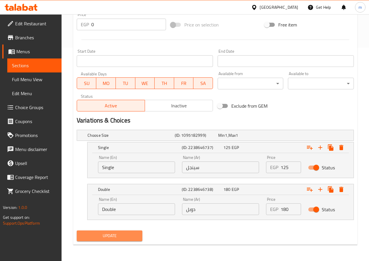
click at [139, 234] on button "Update" at bounding box center [110, 236] width 66 height 11
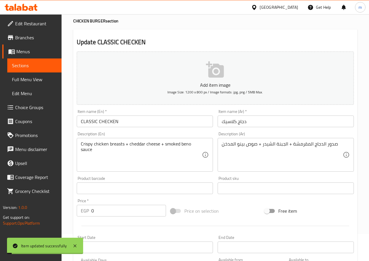
scroll to position [0, 0]
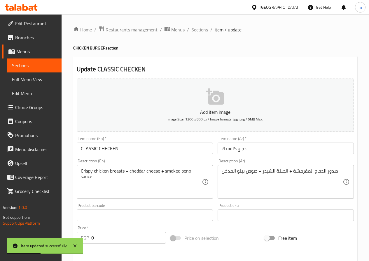
click at [200, 30] on span "Sections" at bounding box center [199, 29] width 17 height 7
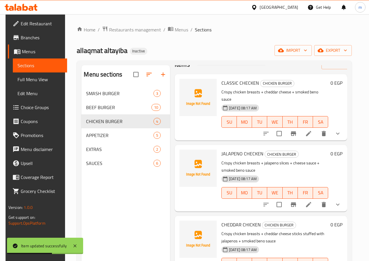
scroll to position [29, 0]
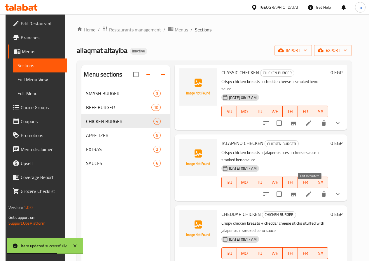
click at [307, 191] on icon at bounding box center [308, 194] width 7 height 7
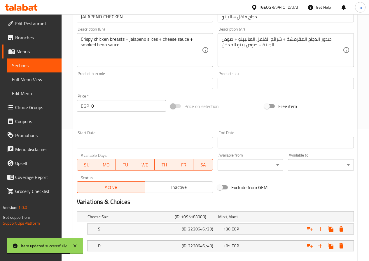
scroll to position [163, 0]
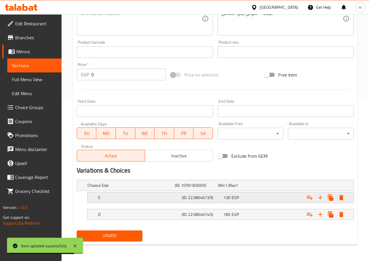
click at [124, 189] on h5 "S" at bounding box center [129, 186] width 85 height 6
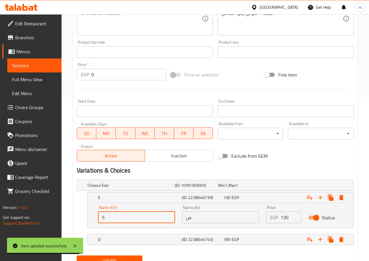
click at [133, 222] on input "S" at bounding box center [136, 218] width 77 height 12
type input "Single"
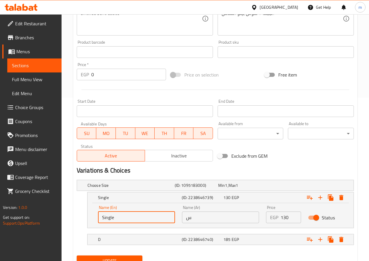
click at [205, 215] on input "س" at bounding box center [220, 218] width 77 height 12
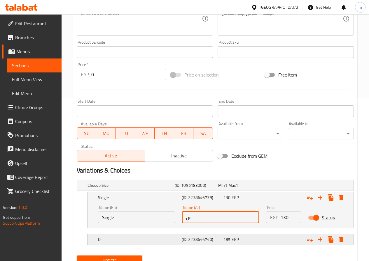
type input "سينجل"
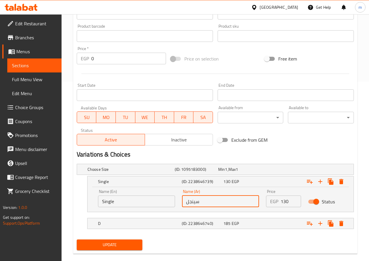
scroll to position [189, 0]
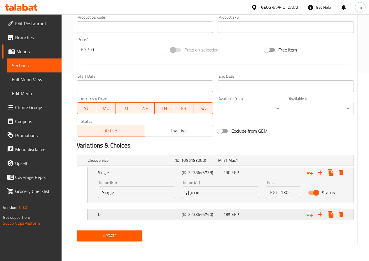
click at [150, 165] on div "D" at bounding box center [129, 160] width 87 height 8
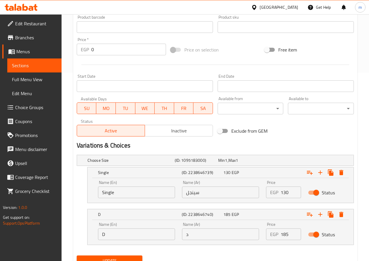
click at [140, 235] on input "D" at bounding box center [136, 235] width 77 height 12
type input "Double"
click at [196, 235] on input "د" at bounding box center [220, 235] width 77 height 12
type input "دوبل"
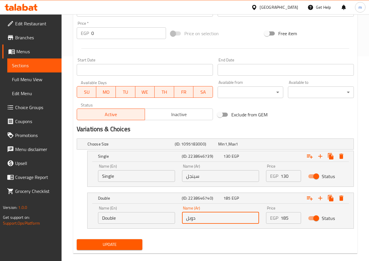
scroll to position [214, 0]
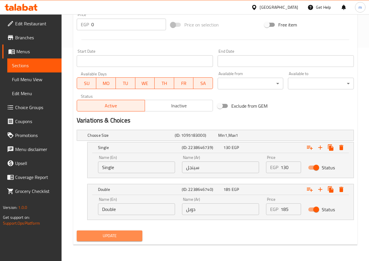
click at [132, 236] on span "Update" at bounding box center [109, 236] width 57 height 7
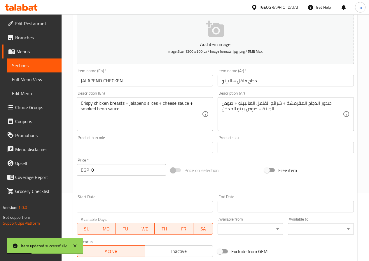
scroll to position [0, 0]
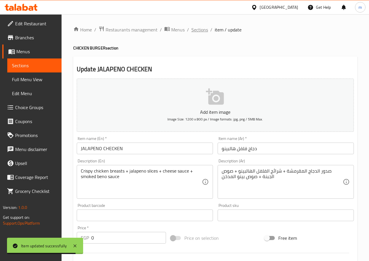
click at [198, 32] on span "Sections" at bounding box center [199, 29] width 17 height 7
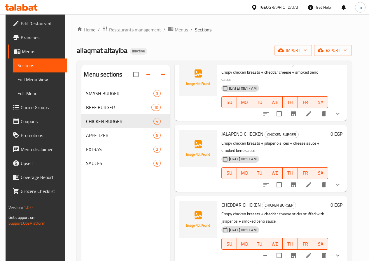
scroll to position [82, 0]
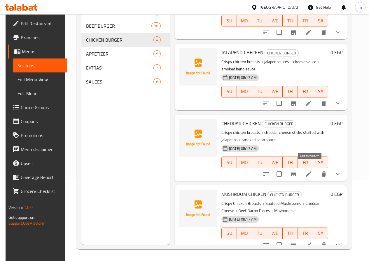
click at [310, 171] on icon at bounding box center [308, 174] width 7 height 7
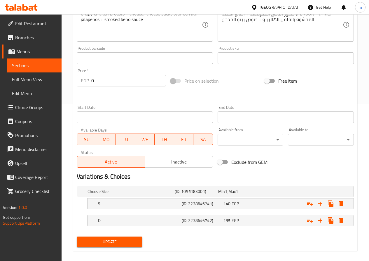
scroll to position [163, 0]
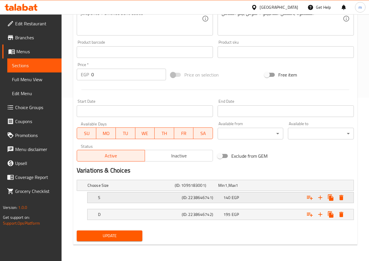
click at [109, 189] on h5 "S" at bounding box center [129, 186] width 85 height 6
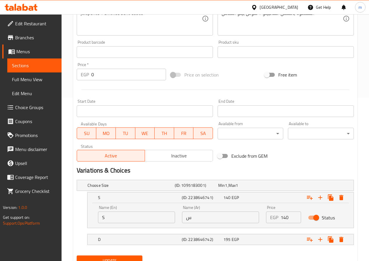
click at [117, 218] on input "S" at bounding box center [136, 218] width 77 height 12
type input "Single"
click at [209, 216] on input "س" at bounding box center [220, 218] width 77 height 12
type input "سينجل"
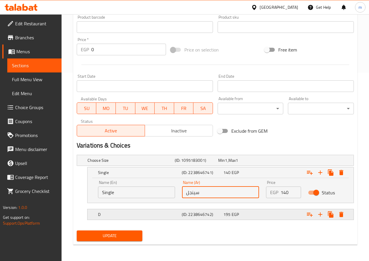
click at [140, 163] on h5 "D" at bounding box center [129, 161] width 85 height 6
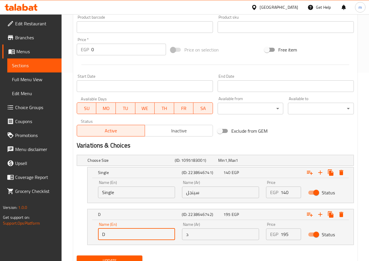
click at [146, 239] on input "D" at bounding box center [136, 235] width 77 height 12
type input "Double"
click at [193, 241] on div "Name (Ar) د Name (Ar)" at bounding box center [220, 231] width 84 height 25
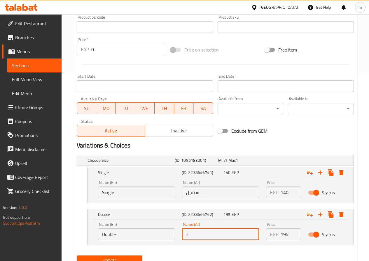
click at [199, 237] on input "د" at bounding box center [220, 235] width 77 height 12
type input "دوبل"
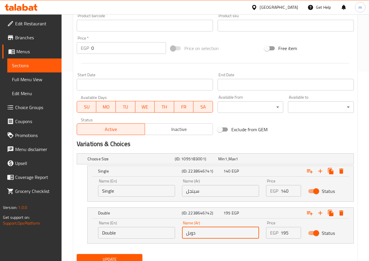
scroll to position [214, 0]
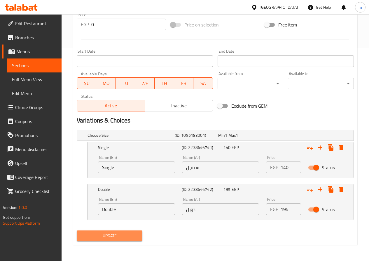
click at [135, 234] on span "Update" at bounding box center [109, 236] width 57 height 7
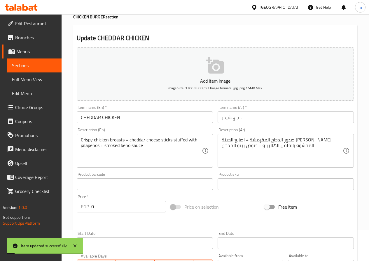
scroll to position [0, 0]
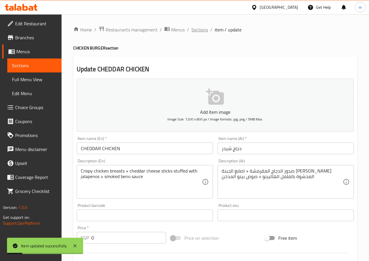
click at [205, 27] on span "Sections" at bounding box center [199, 29] width 17 height 7
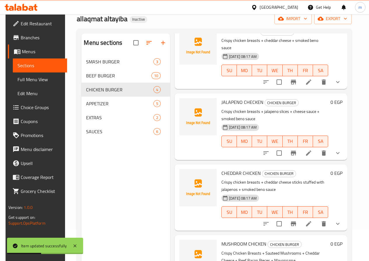
scroll to position [82, 0]
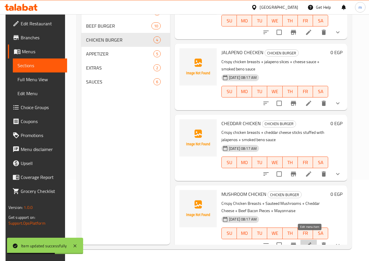
click at [311, 242] on icon at bounding box center [308, 245] width 7 height 7
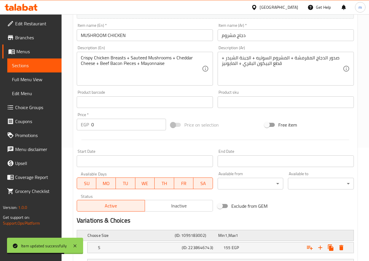
scroll to position [163, 0]
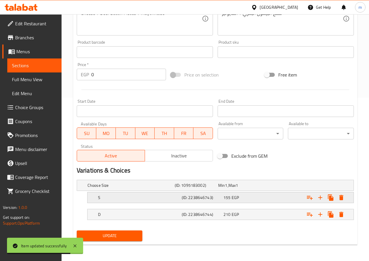
click at [134, 190] on div "S" at bounding box center [129, 186] width 87 height 8
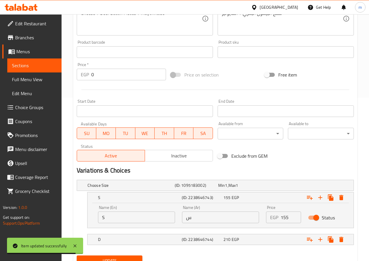
click at [135, 223] on input "S" at bounding box center [136, 218] width 77 height 12
type input "Single"
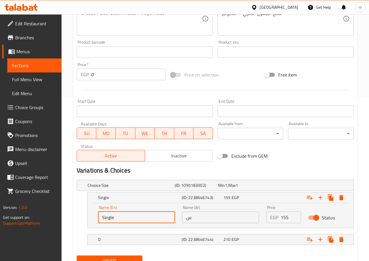
click at [182, 218] on input "س" at bounding box center [220, 218] width 77 height 12
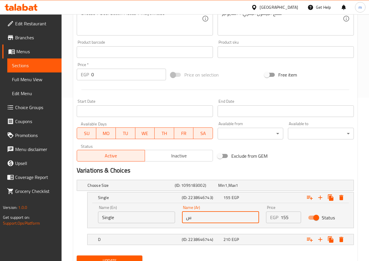
type input "سينجل"
click at [165, 192] on div "D (ID: 2238646744) 210 EGP" at bounding box center [216, 185] width 261 height 13
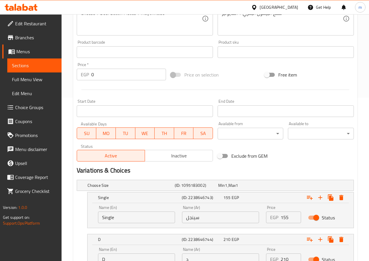
click at [136, 257] on input "D" at bounding box center [136, 260] width 77 height 12
type input "Double"
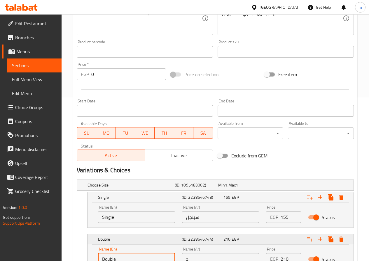
scroll to position [214, 0]
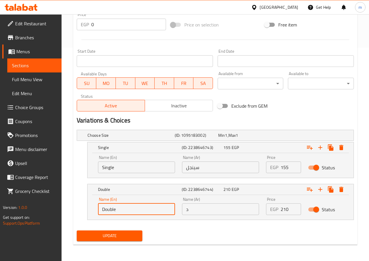
click at [203, 209] on input "د" at bounding box center [220, 210] width 77 height 12
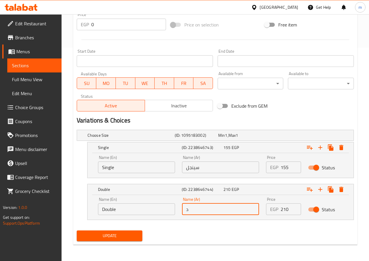
type input "دوبل"
click at [123, 233] on span "Update" at bounding box center [109, 236] width 57 height 7
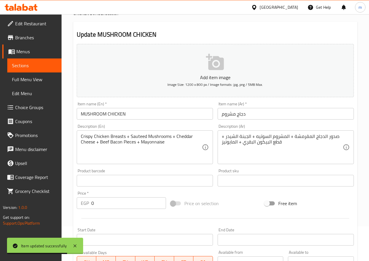
scroll to position [0, 0]
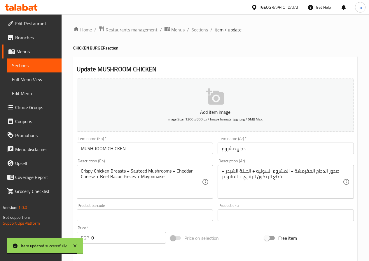
click at [196, 30] on span "Sections" at bounding box center [199, 29] width 17 height 7
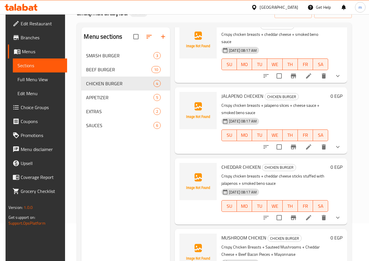
scroll to position [82, 0]
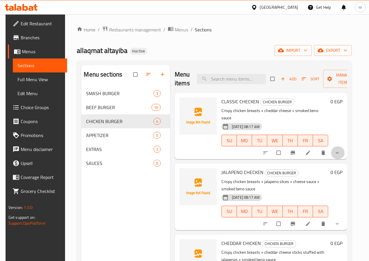
click at [339, 149] on button "show more" at bounding box center [337, 153] width 14 height 13
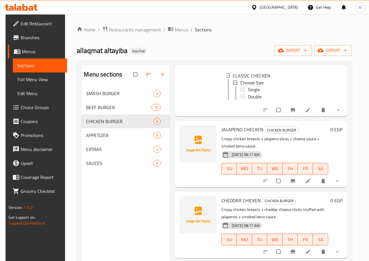
click at [338, 178] on icon "show more" at bounding box center [337, 181] width 6 height 6
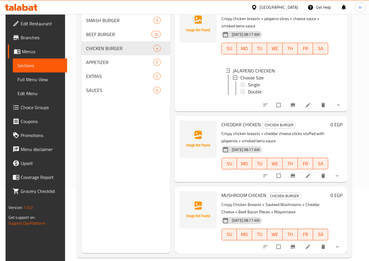
scroll to position [82, 0]
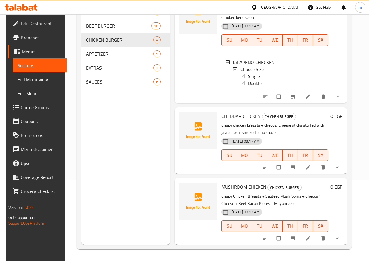
click at [338, 171] on button "show more" at bounding box center [337, 167] width 14 height 13
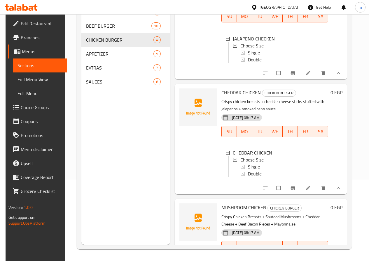
scroll to position [184, 0]
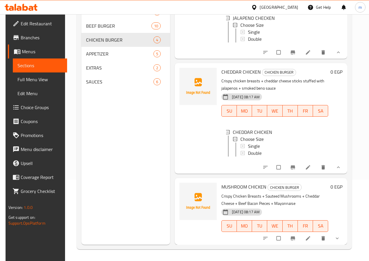
click at [341, 238] on span "show more" at bounding box center [337, 239] width 7 height 6
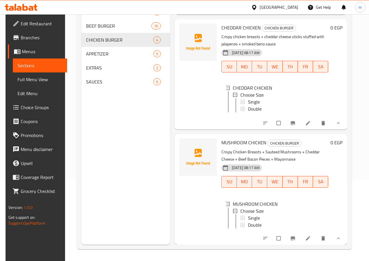
scroll to position [1, 0]
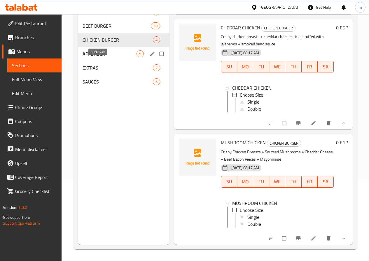
click at [105, 57] on span "APPETIZER" at bounding box center [109, 53] width 54 height 7
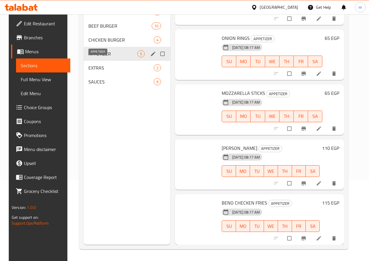
scroll to position [37, 0]
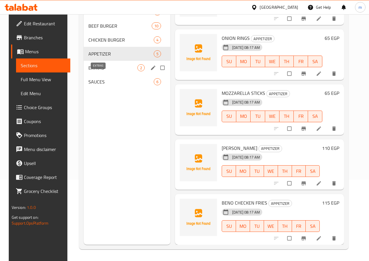
click at [103, 71] on span "EXTRAS" at bounding box center [112, 67] width 49 height 7
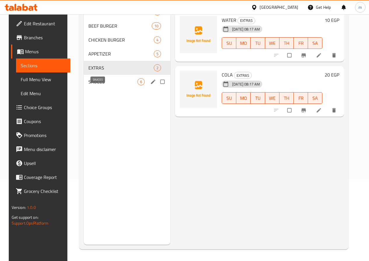
click at [104, 85] on span "SAUCES" at bounding box center [112, 81] width 49 height 7
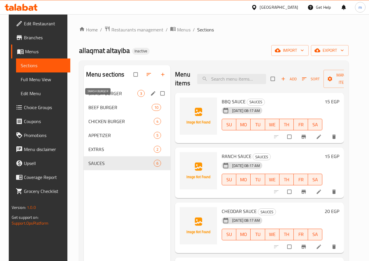
click at [111, 97] on span "SMASH BURGER" at bounding box center [112, 93] width 49 height 7
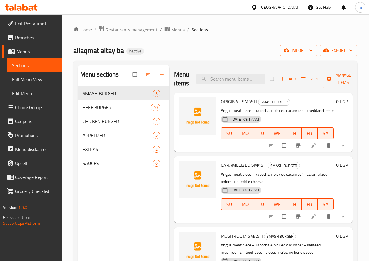
click at [340, 101] on h6 "0 EGP" at bounding box center [342, 102] width 12 height 8
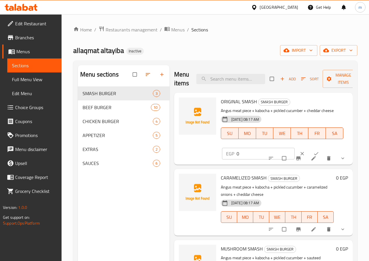
click at [340, 101] on h6 "ORIGINAL SMASH SMASH BURGER" at bounding box center [282, 102] width 122 height 8
click at [356, 114] on div "Menu sections SMASH BURGER 3 BEEF BURGER 10 CHICKEN BURGER 4 APPETIZER 5 EXTRAS…" at bounding box center [215, 196] width 284 height 271
click at [344, 158] on icon "show more" at bounding box center [342, 159] width 6 height 6
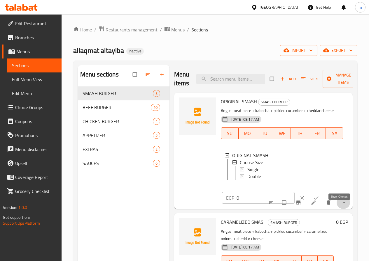
click at [341, 206] on icon "show more" at bounding box center [344, 203] width 6 height 6
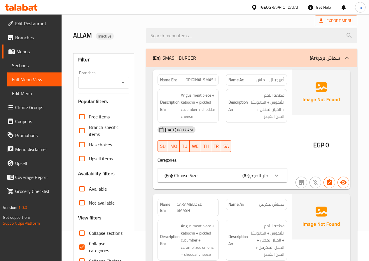
scroll to position [58, 0]
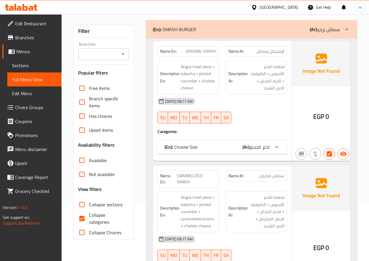
click at [261, 147] on span "اختر الحجم" at bounding box center [259, 147] width 19 height 9
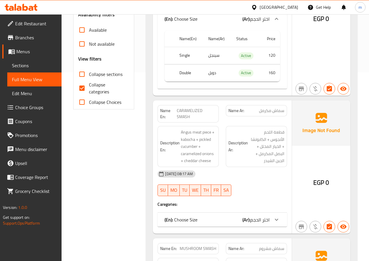
scroll to position [204, 0]
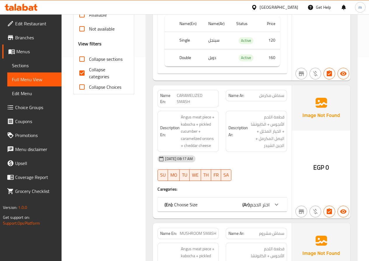
click at [273, 7] on icon at bounding box center [276, 3] width 7 height 7
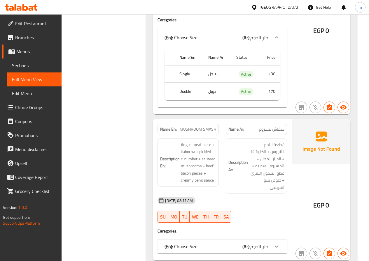
scroll to position [379, 0]
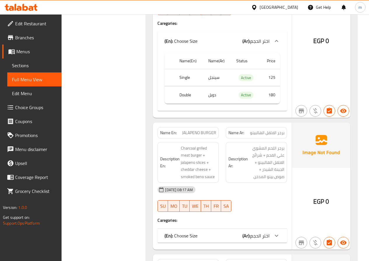
scroll to position [845, 0]
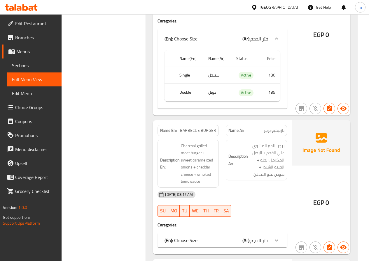
scroll to position [1049, 0]
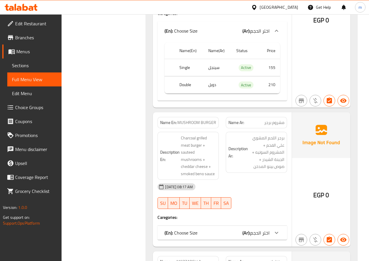
scroll to position [1428, 0]
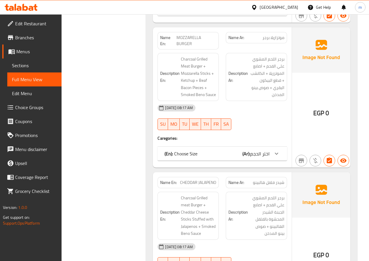
scroll to position [1719, 0]
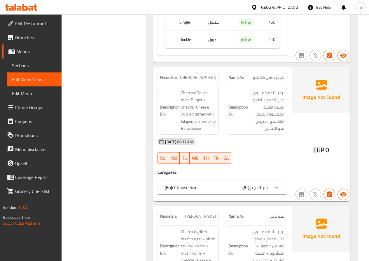
scroll to position [1894, 0]
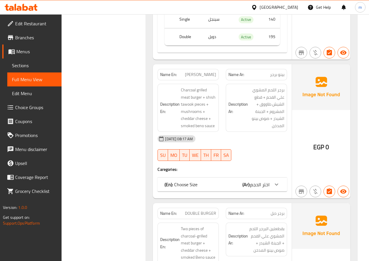
scroll to position [2127, 0]
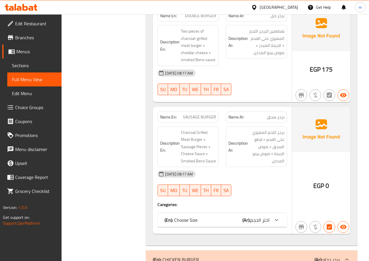
scroll to position [2360, 0]
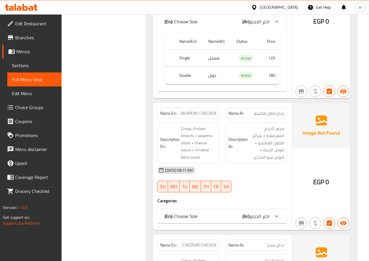
scroll to position [2768, 0]
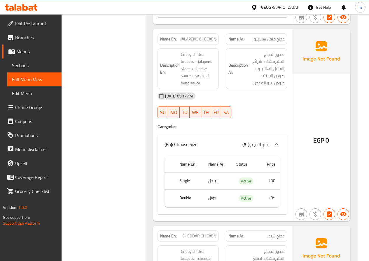
scroll to position [2943, 0]
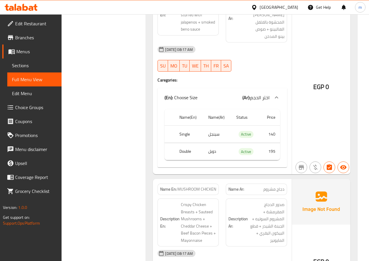
scroll to position [3147, 0]
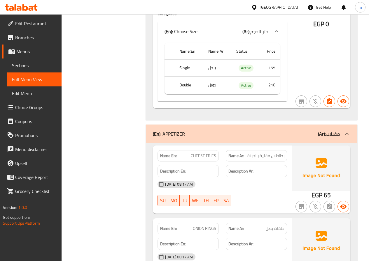
scroll to position [3409, 0]
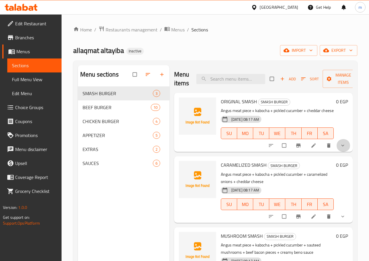
click at [348, 145] on button "show more" at bounding box center [343, 145] width 14 height 13
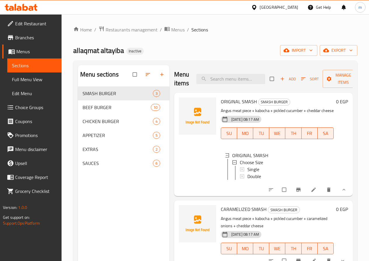
click at [342, 191] on icon "show more" at bounding box center [343, 190] width 3 height 2
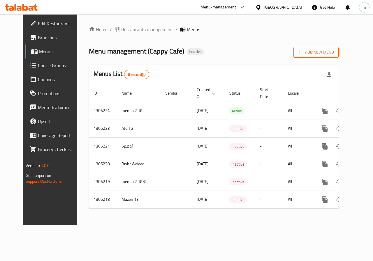
click at [339, 57] on button "Add New Menu" at bounding box center [315, 52] width 45 height 11
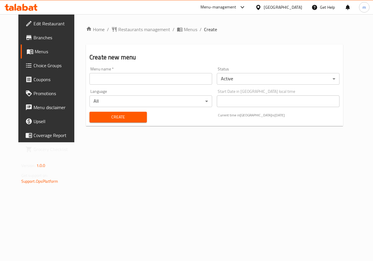
click at [133, 73] on input "text" at bounding box center [150, 79] width 123 height 12
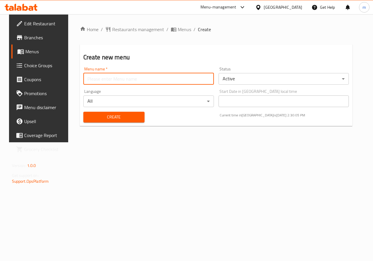
type input "ALLAM"
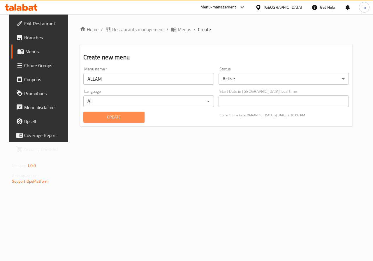
click at [123, 114] on span "Create" at bounding box center [114, 117] width 52 height 7
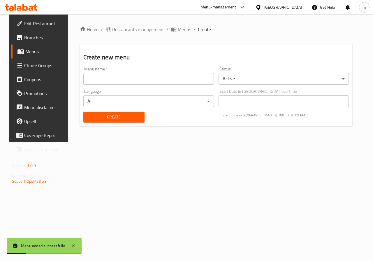
click at [31, 54] on span "Menus" at bounding box center [45, 51] width 41 height 7
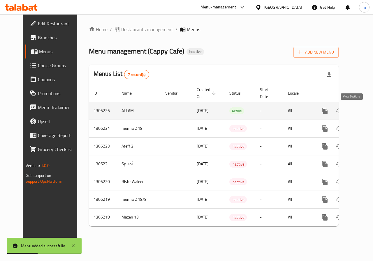
click at [363, 109] on icon "enhanced table" at bounding box center [366, 111] width 7 height 7
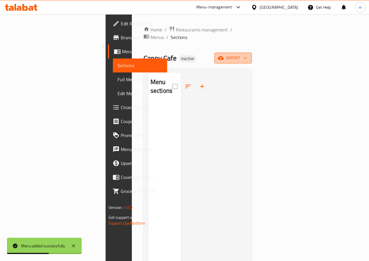
click at [223, 55] on icon "button" at bounding box center [221, 58] width 6 height 6
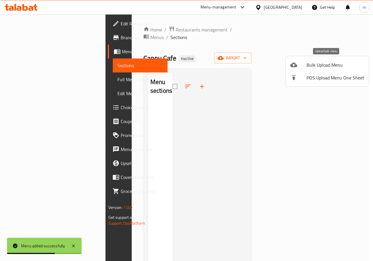
click at [329, 67] on span "Bulk Upload Menu" at bounding box center [336, 64] width 58 height 7
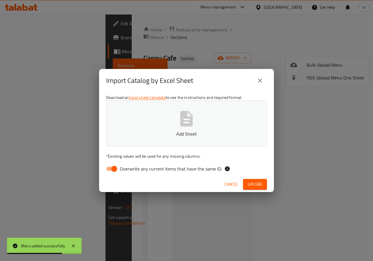
click at [133, 173] on label "Overwrite any current items that have the same ID." at bounding box center [162, 168] width 119 height 11
click at [131, 173] on input "Overwrite any current items that have the same ID." at bounding box center [114, 168] width 33 height 11
checkbox input "false"
click at [191, 121] on icon "button" at bounding box center [186, 118] width 13 height 15
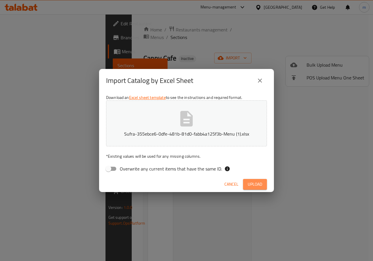
click at [263, 185] on button "Upload" at bounding box center [255, 184] width 24 height 11
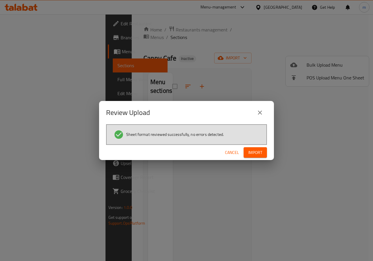
click at [257, 152] on span "Import" at bounding box center [255, 152] width 14 height 7
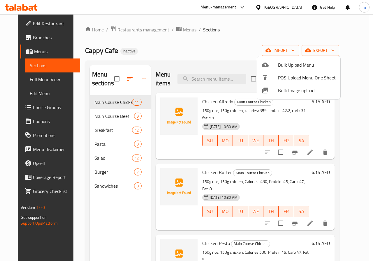
click at [362, 106] on div at bounding box center [186, 130] width 373 height 261
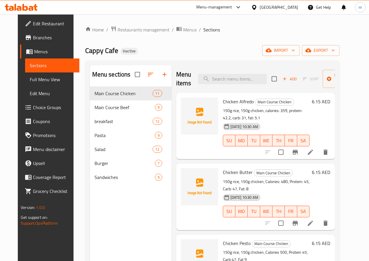
click at [30, 80] on span "Full Menu View" at bounding box center [52, 79] width 45 height 7
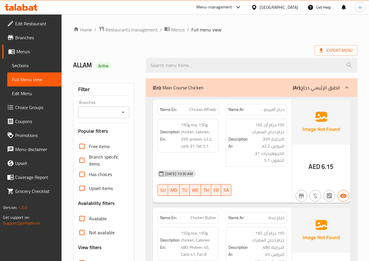
click at [204, 111] on span "Chicken Alfredo" at bounding box center [202, 110] width 27 height 6
drag, startPoint x: 204, startPoint y: 109, endPoint x: 216, endPoint y: 112, distance: 12.3
click at [216, 112] on span "Chicken Alfredo" at bounding box center [202, 110] width 27 height 6
copy span "Alfredo"
click at [293, 182] on div "AED 6.15" at bounding box center [321, 151] width 58 height 104
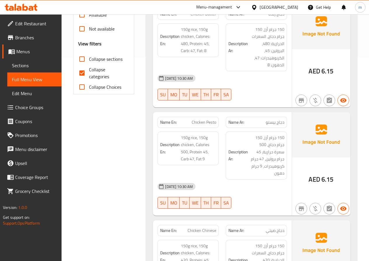
scroll to position [291, 0]
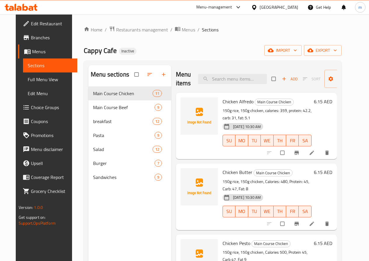
click at [320, 148] on li at bounding box center [312, 152] width 16 height 9
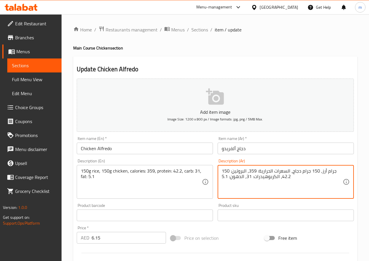
drag, startPoint x: 254, startPoint y: 180, endPoint x: 273, endPoint y: 183, distance: 18.9
click at [273, 183] on textarea "150 جرام أرز، 150 جرام دجاج، السعرات الحرارية: 359، البروتين: 42.2، الكربوهيدرا…" at bounding box center [281, 182] width 121 height 28
type textarea "150 جرام أرز، 150 جرام دجاج، السعرات الحرارية: 359، البروتين: 42.2، الكارب: 31،…"
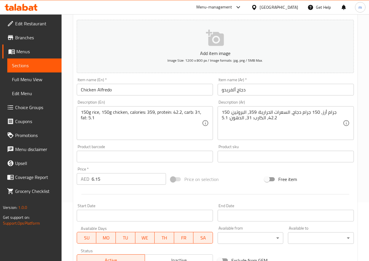
scroll to position [150, 0]
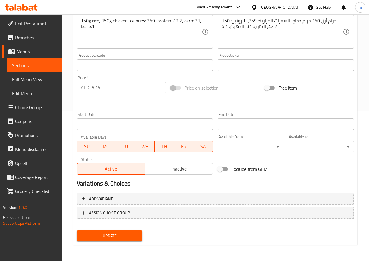
click at [110, 237] on span "Update" at bounding box center [109, 236] width 57 height 7
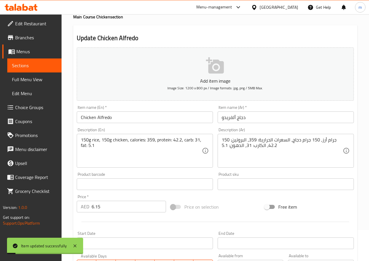
scroll to position [0, 0]
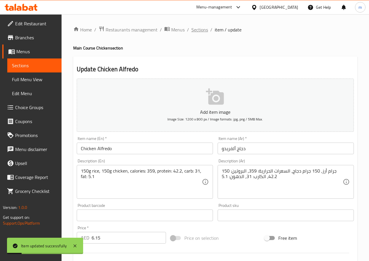
click at [195, 33] on span "Sections" at bounding box center [199, 29] width 17 height 7
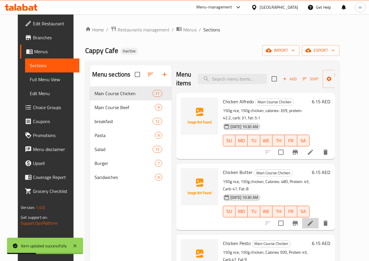
click at [318, 218] on li at bounding box center [310, 223] width 16 height 10
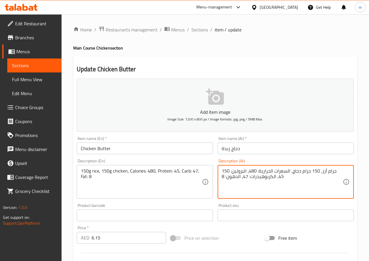
drag, startPoint x: 251, startPoint y: 178, endPoint x: 270, endPoint y: 181, distance: 18.8
type textarea "150 جرام أرز، 150 جرام دجاج، السعرات الحرارية: 480، البروتين: 45، الكارب: 47، ا…"
click at [100, 149] on input "Chicken Butter" at bounding box center [145, 149] width 136 height 12
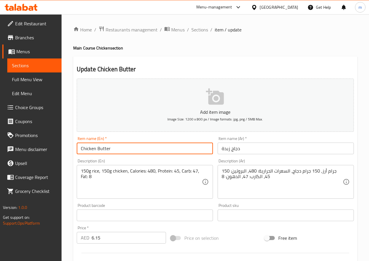
click at [100, 149] on input "Chicken Butter" at bounding box center [145, 149] width 136 height 12
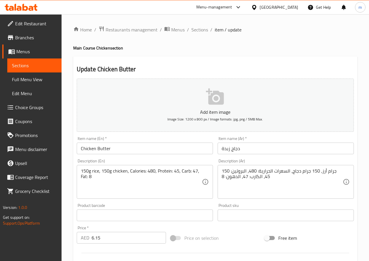
click at [235, 159] on div "Description (Ar) 150 جرام أرز، 150 جرام دجاج، السعرات الحرارية: 480، البروتين: …" at bounding box center [285, 179] width 141 height 45
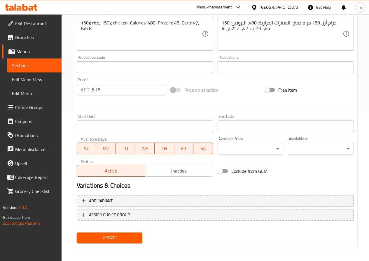
scroll to position [150, 0]
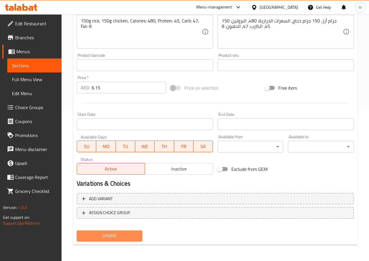
click at [101, 235] on span "Update" at bounding box center [109, 236] width 57 height 7
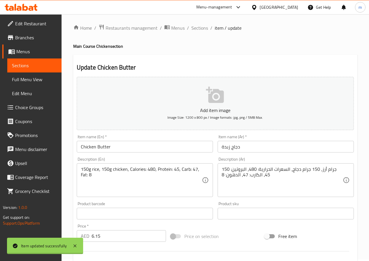
scroll to position [0, 0]
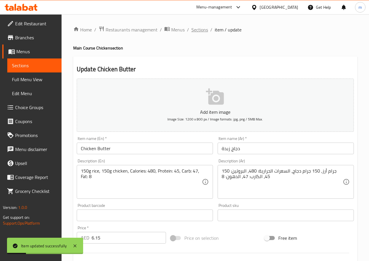
click at [194, 31] on span "Sections" at bounding box center [199, 29] width 17 height 7
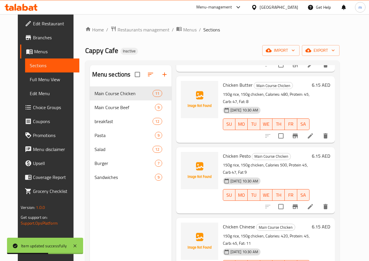
scroll to position [117, 0]
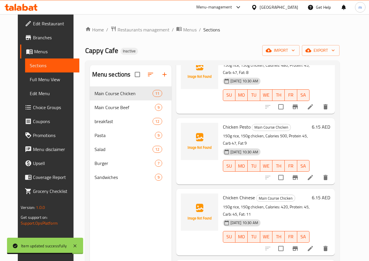
click at [318, 172] on li at bounding box center [310, 177] width 16 height 10
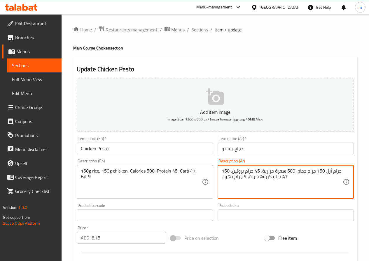
click at [246, 178] on textarea "150 جرام أرز، 150 جرام دجاج، 500 سعرة حرارية، 45 جرام بروتين، 47 جرام كربوهيدرا…" at bounding box center [281, 182] width 121 height 28
drag, startPoint x: 248, startPoint y: 179, endPoint x: 267, endPoint y: 182, distance: 19.4
click at [267, 182] on textarea "150 جرام أرز، 150 جرام دجاج، 500 سعرة حرارية، 45 جرام بروتين، 47 جرام كربوهيدرا…" at bounding box center [281, 182] width 121 height 28
type textarea "150 جرام أرز، 150 جرام دجاج، 500 سعرة حرارية، 45 جرام بروتين، 47 جرام كارب، 9 ج…"
click at [102, 150] on input "Chicken Pesto" at bounding box center [145, 149] width 136 height 12
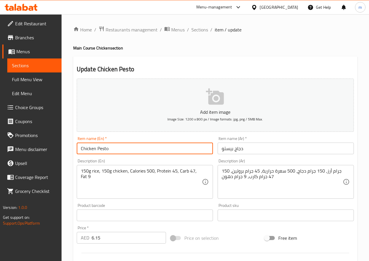
click at [102, 150] on input "Chicken Pesto" at bounding box center [145, 149] width 136 height 12
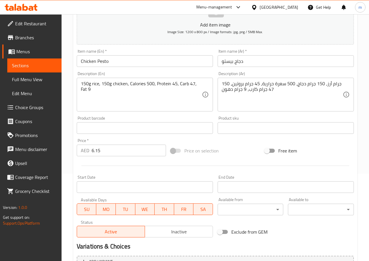
scroll to position [150, 0]
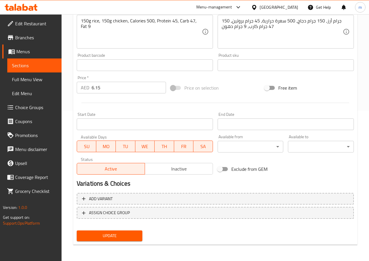
click at [125, 239] on span "Update" at bounding box center [109, 236] width 57 height 7
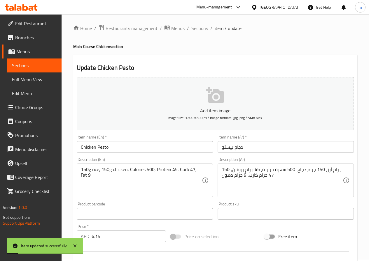
scroll to position [0, 0]
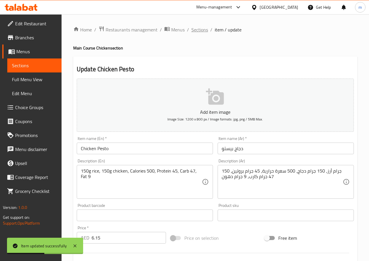
click at [199, 27] on span "Sections" at bounding box center [199, 29] width 17 height 7
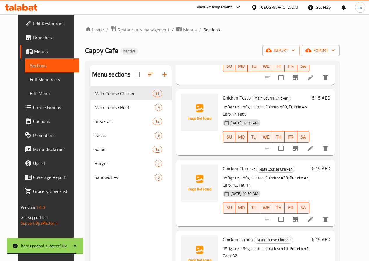
scroll to position [175, 0]
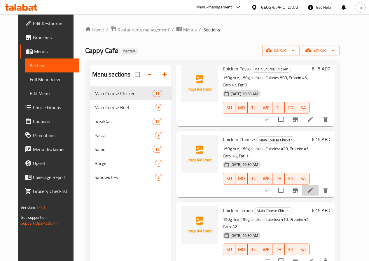
click at [318, 185] on li at bounding box center [310, 190] width 16 height 10
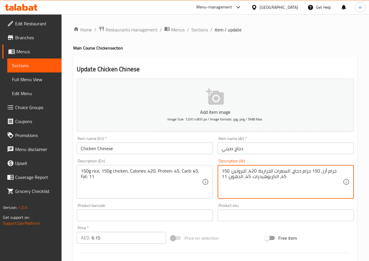
drag, startPoint x: 253, startPoint y: 180, endPoint x: 272, endPoint y: 184, distance: 19.2
type textarea "150 جرام أرز، 150 جرام دجاج، السعرات الحرارية: 420، البروتين: 45، الكارب: 45، ا…"
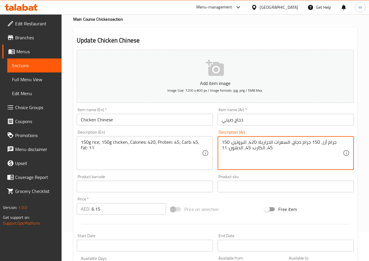
scroll to position [146, 0]
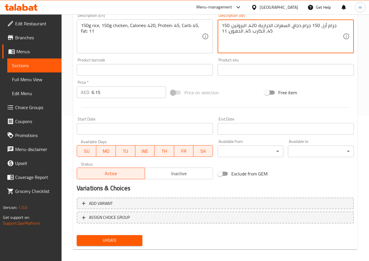
click at [121, 241] on span "Update" at bounding box center [109, 240] width 57 height 7
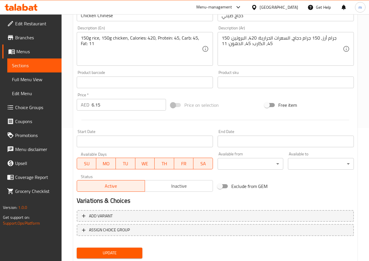
scroll to position [150, 0]
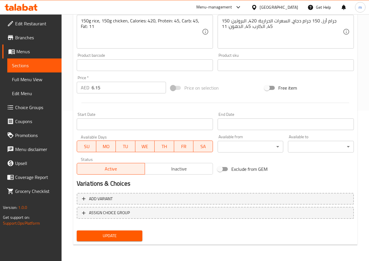
click at [108, 237] on span "Update" at bounding box center [109, 236] width 57 height 7
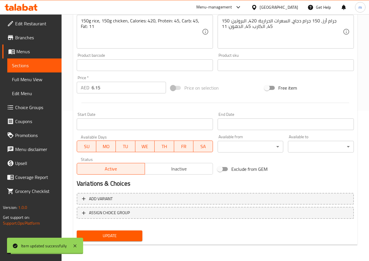
scroll to position [0, 0]
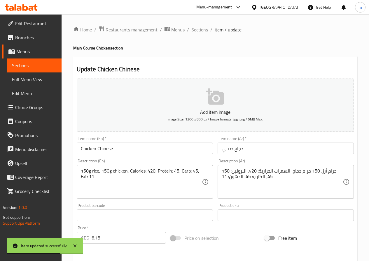
click at [22, 62] on span "Sections" at bounding box center [34, 65] width 45 height 7
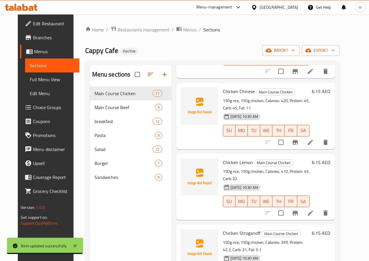
scroll to position [233, 0]
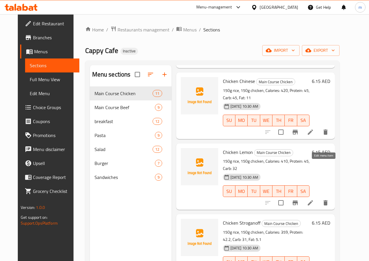
click at [314, 200] on icon at bounding box center [310, 203] width 7 height 7
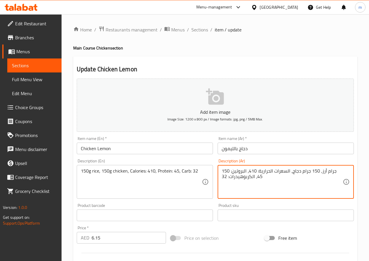
drag, startPoint x: 228, startPoint y: 177, endPoint x: 249, endPoint y: 182, distance: 21.5
click at [249, 182] on textarea "150 جرام أرز، 150 جرام دجاج، السعرات الحرارية: 410، البروتين: 45، الكربوهيدرات:…" at bounding box center [281, 182] width 121 height 28
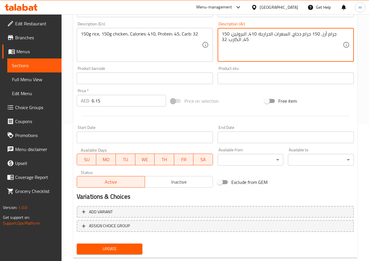
scroll to position [146, 0]
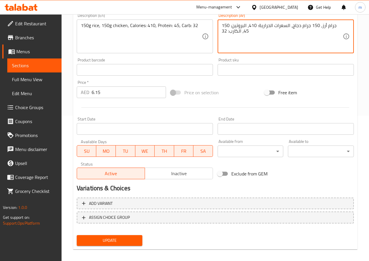
type textarea "150 جرام أرز، 150 جرام دجاج، السعرات الحرارية: 410، البروتين: 45، الكارب: 32"
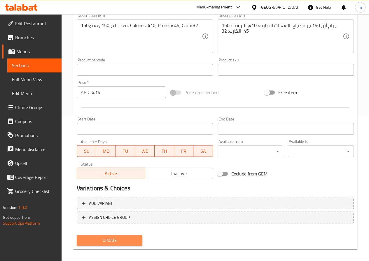
click at [121, 240] on span "Update" at bounding box center [109, 240] width 57 height 7
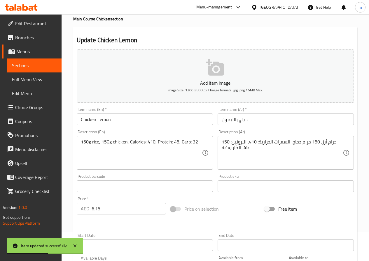
scroll to position [0, 0]
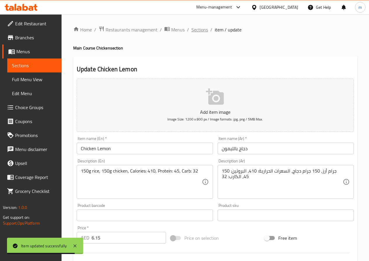
click at [194, 29] on span "Sections" at bounding box center [199, 29] width 17 height 7
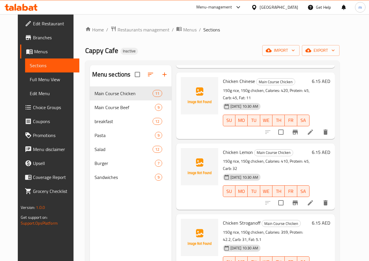
scroll to position [262, 0]
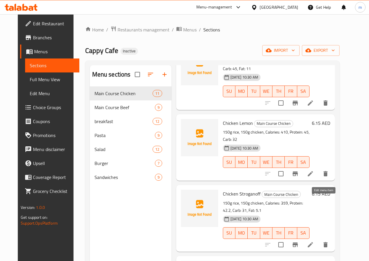
click at [314, 242] on icon at bounding box center [310, 245] width 7 height 7
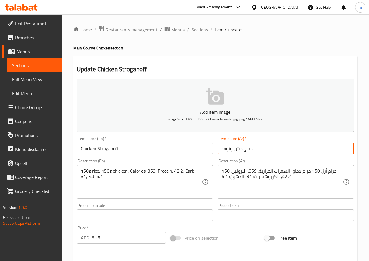
click at [230, 149] on input "دجاج سترجونوف" at bounding box center [285, 149] width 136 height 12
type input "دجاج سترجانوف"
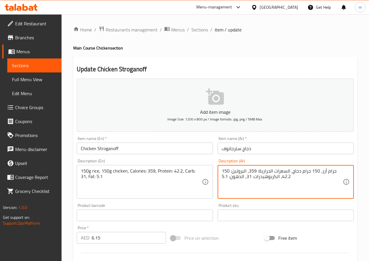
drag, startPoint x: 254, startPoint y: 178, endPoint x: 275, endPoint y: 181, distance: 20.6
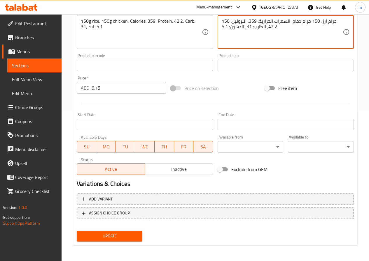
scroll to position [150, 0]
type textarea "150 جرام أرز، 150 جرام دجاج، السعرات الحرارية: 359، البروتين: 42.2، الكارب: 31،…"
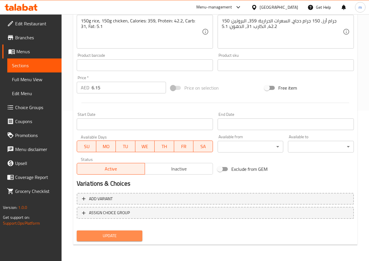
click at [117, 237] on span "Update" at bounding box center [109, 236] width 57 height 7
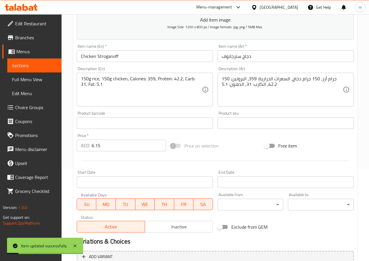
scroll to position [0, 0]
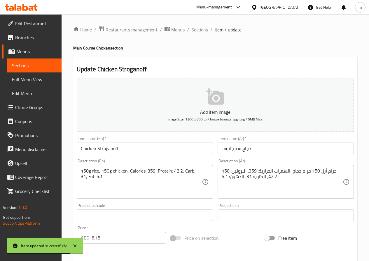
click at [195, 29] on span "Sections" at bounding box center [199, 29] width 17 height 7
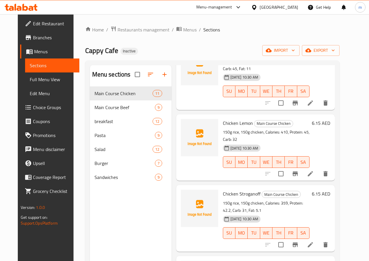
scroll to position [320, 0]
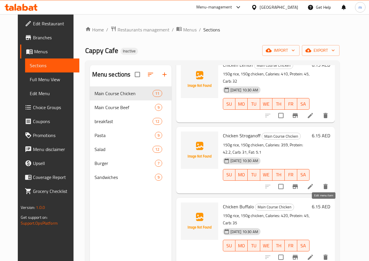
click at [314, 254] on icon at bounding box center [310, 257] width 7 height 7
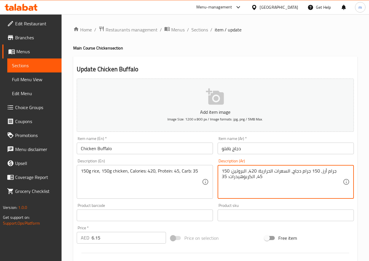
drag, startPoint x: 230, startPoint y: 180, endPoint x: 248, endPoint y: 182, distance: 18.5
type textarea "150 جرام أرز، 150 جرام دجاج، السعرات الحرارية: 420، البروتين: 45، الكارب: 35"
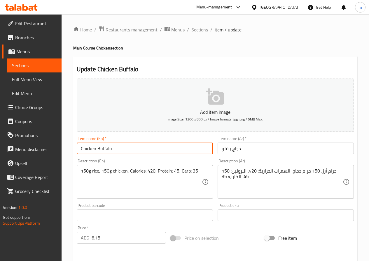
click at [105, 150] on input "Chicken Buffalo" at bounding box center [145, 149] width 136 height 12
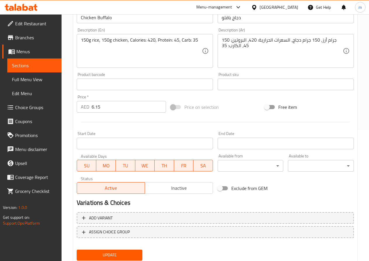
scroll to position [150, 0]
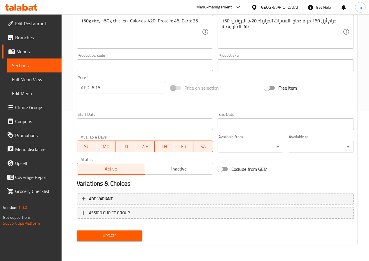
click at [114, 232] on button "Update" at bounding box center [110, 236] width 66 height 11
click at [111, 242] on button "Update" at bounding box center [110, 236] width 66 height 11
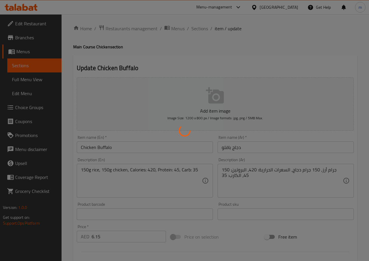
scroll to position [0, 0]
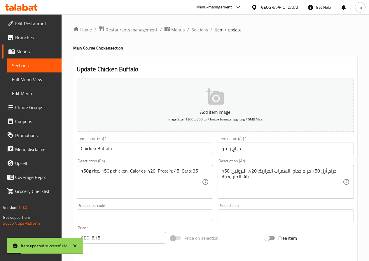
click at [195, 30] on span "Sections" at bounding box center [199, 29] width 17 height 7
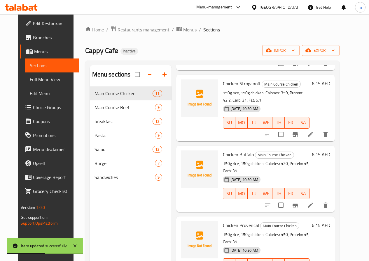
scroll to position [408, 0]
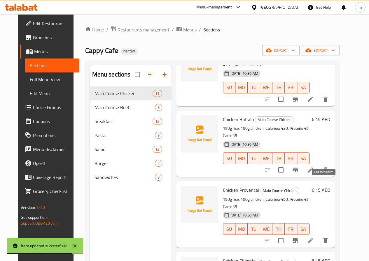
click at [314, 237] on icon at bounding box center [310, 240] width 7 height 7
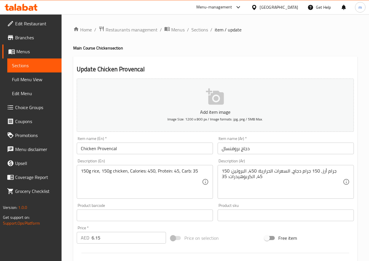
click at [104, 150] on input "Chicken Provencal" at bounding box center [145, 149] width 136 height 12
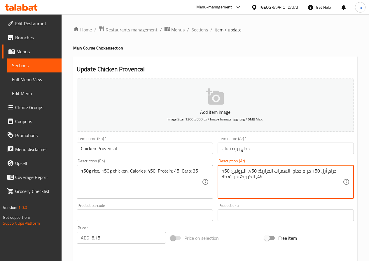
drag, startPoint x: 230, startPoint y: 178, endPoint x: 249, endPoint y: 182, distance: 19.9
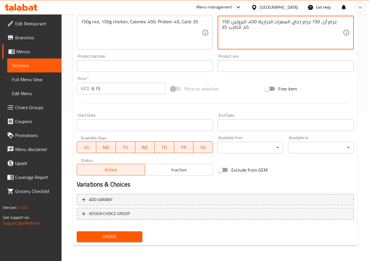
scroll to position [150, 0]
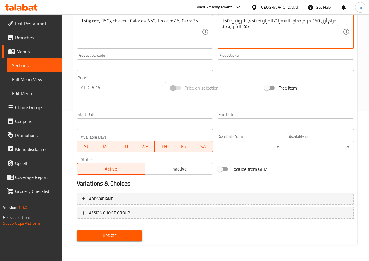
type textarea "150 جرام أرز، 150 جرام دجاج، السعرات الحرارية: 450، البروتين: 45، الكارب: 35"
click at [118, 232] on button "Update" at bounding box center [110, 236] width 66 height 11
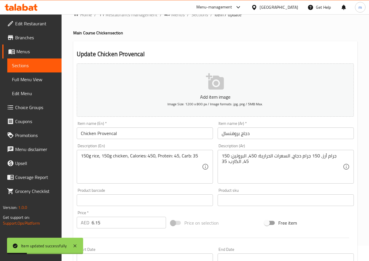
scroll to position [0, 0]
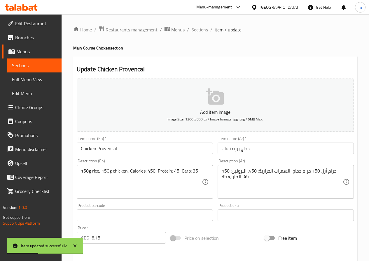
click at [197, 31] on span "Sections" at bounding box center [199, 29] width 17 height 7
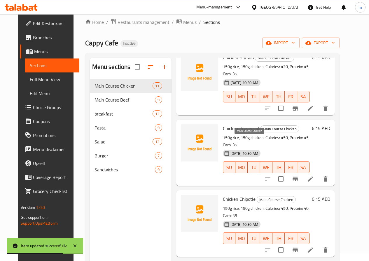
scroll to position [58, 0]
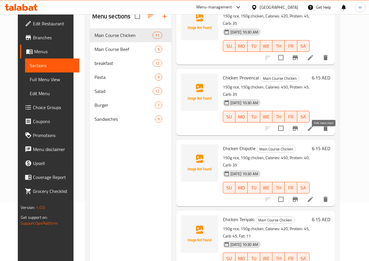
click at [314, 196] on icon at bounding box center [310, 199] width 7 height 7
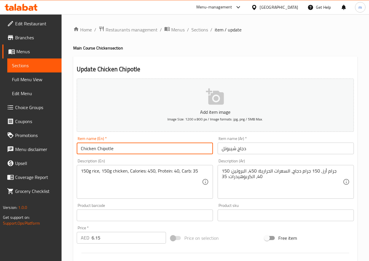
drag, startPoint x: 118, startPoint y: 148, endPoint x: 97, endPoint y: 151, distance: 20.6
click at [97, 151] on input "Chicken Chipotle" at bounding box center [145, 149] width 136 height 12
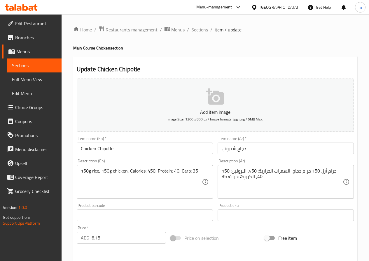
click at [226, 149] on input "دجاج شيبوتل" at bounding box center [285, 149] width 136 height 12
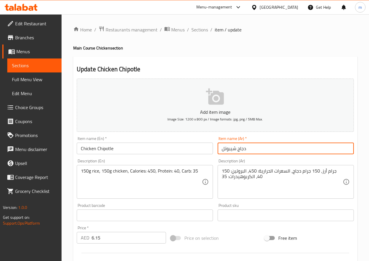
paste input "text"
type input "دجاج تشيبوتل"
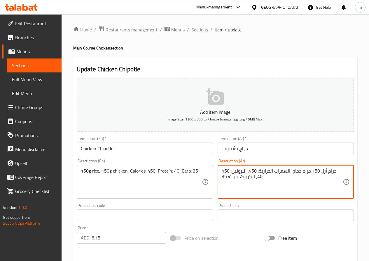
drag, startPoint x: 230, startPoint y: 178, endPoint x: 249, endPoint y: 182, distance: 19.6
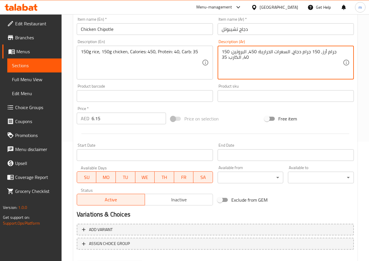
scroll to position [146, 0]
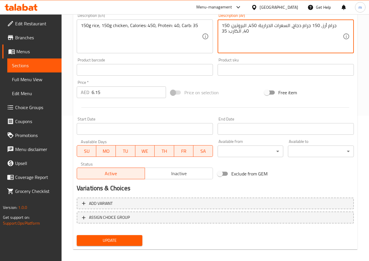
type textarea "150 جرام أرز، 150 جرام دجاج، السعرات الحرارية: 450، البروتين: 40، الكارب: 35"
click at [117, 244] on span "Update" at bounding box center [109, 240] width 57 height 7
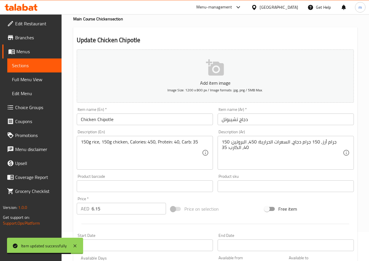
scroll to position [0, 0]
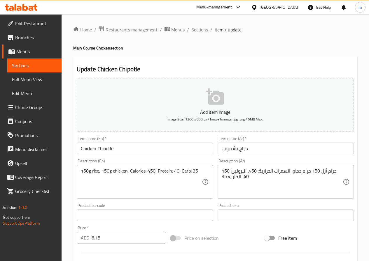
click at [198, 29] on span "Sections" at bounding box center [199, 29] width 17 height 7
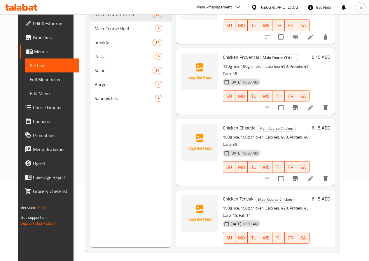
scroll to position [82, 0]
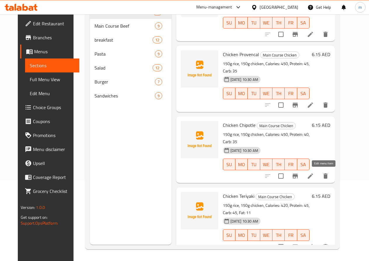
click at [314, 244] on icon at bounding box center [310, 247] width 7 height 7
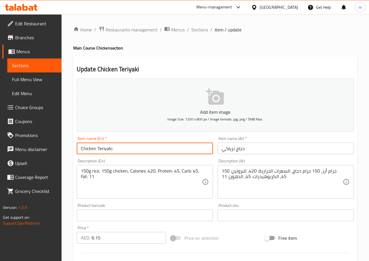
click at [107, 148] on input "Chicken Teriyaki" at bounding box center [145, 149] width 136 height 12
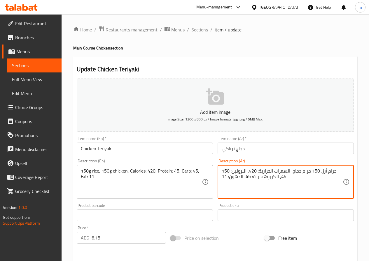
drag, startPoint x: 253, startPoint y: 176, endPoint x: 273, endPoint y: 183, distance: 21.2
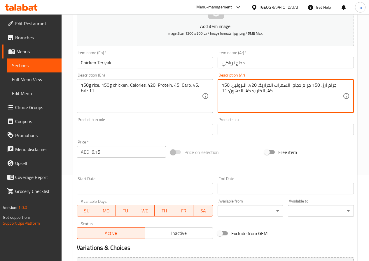
scroll to position [87, 0]
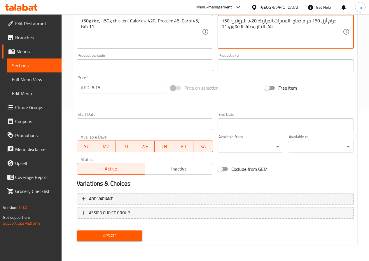
type textarea "150 جرام أرز، 150 جرام دجاج، السعرات الحرارية: 420، البروتين: 45، الكارب: 45، ا…"
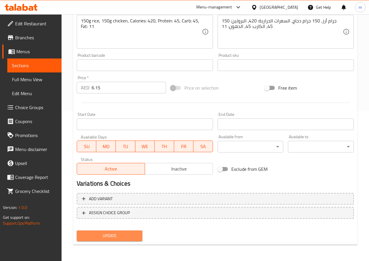
click at [122, 240] on button "Update" at bounding box center [110, 236] width 66 height 11
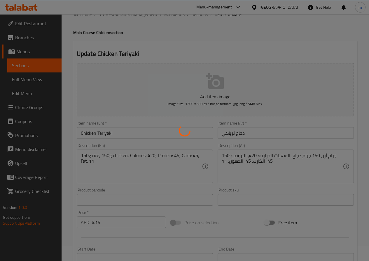
scroll to position [0, 0]
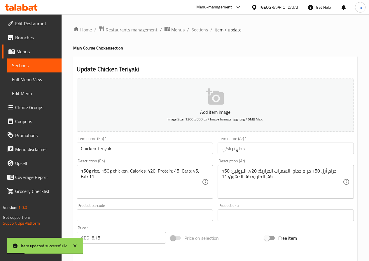
click at [194, 28] on span "Sections" at bounding box center [199, 29] width 17 height 7
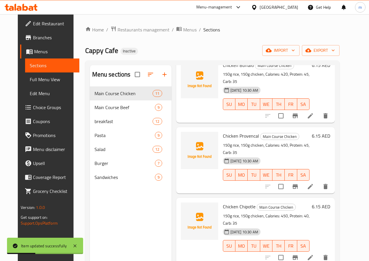
scroll to position [82, 0]
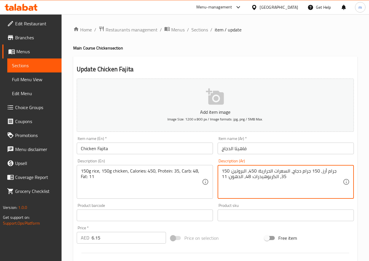
drag, startPoint x: 254, startPoint y: 179, endPoint x: 261, endPoint y: 181, distance: 7.3
click at [254, 179] on textarea "150 جرام أرز، 150 جرام دجاج، السعرات الحرارية: 450، البروتين: 35، الكربوهيدرات:…" at bounding box center [281, 182] width 121 height 28
drag, startPoint x: 253, startPoint y: 179, endPoint x: 265, endPoint y: 179, distance: 11.9
click at [265, 179] on textarea "150 جرام أرز، 150 جرام دجاج، السعرات الحرارية: 450، البروتين: 35، الكربوهيدرات:…" at bounding box center [281, 182] width 121 height 28
click at [264, 179] on textarea "150 جرام أرز، 150 جرام دجاج، السعرات الحرارية: 450، البروتين: 35، الكربوهيدرات:…" at bounding box center [281, 182] width 121 height 28
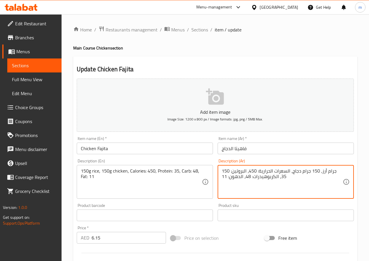
drag, startPoint x: 252, startPoint y: 177, endPoint x: 273, endPoint y: 182, distance: 21.1
click at [273, 182] on textarea "150 جرام أرز، 150 جرام دجاج، السعرات الحرارية: 450، البروتين: 35، الكربوهيدرات:…" at bounding box center [281, 182] width 121 height 28
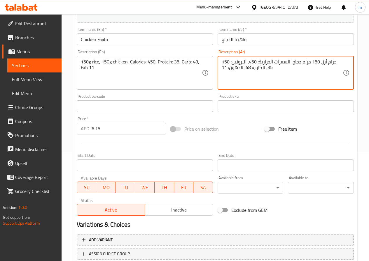
scroll to position [150, 0]
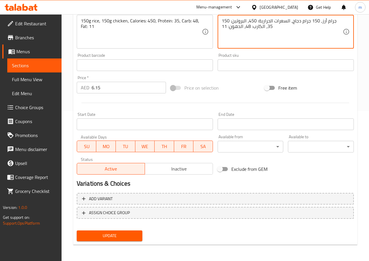
type textarea "150 جرام أرز، 150 جرام دجاج، السعرات الحرارية: 450، البروتين: 35، الكارب: 48، ا…"
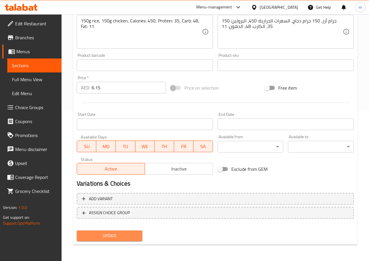
click at [110, 239] on span "Update" at bounding box center [109, 236] width 57 height 7
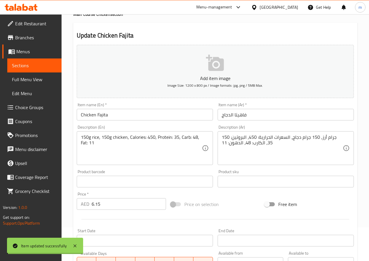
scroll to position [0, 0]
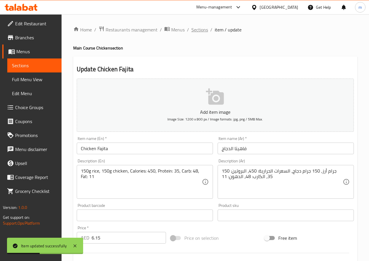
click at [200, 33] on span "Sections" at bounding box center [199, 29] width 17 height 7
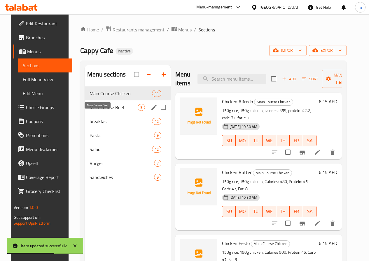
click at [103, 111] on span "Main Course Beef" at bounding box center [113, 107] width 48 height 7
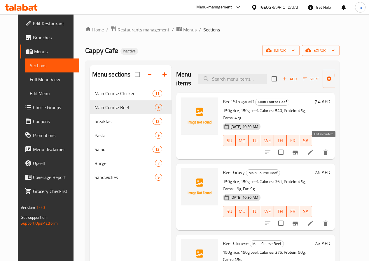
click at [314, 149] on icon at bounding box center [310, 152] width 7 height 7
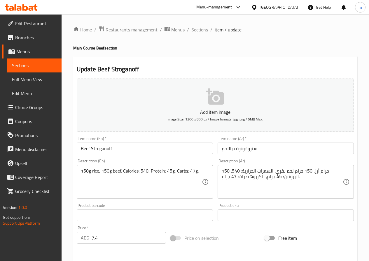
click at [101, 151] on input "Beef Stroganoff" at bounding box center [145, 149] width 136 height 12
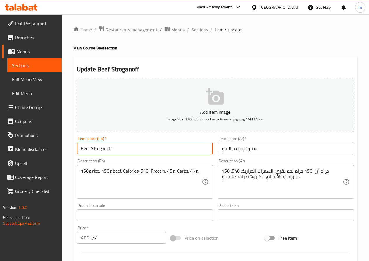
click at [101, 151] on input "Beef Stroganoff" at bounding box center [145, 149] width 136 height 12
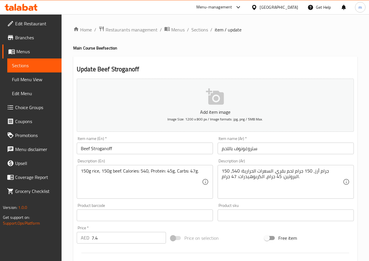
click at [250, 148] on input "ستروغونوف باللحم" at bounding box center [285, 149] width 136 height 12
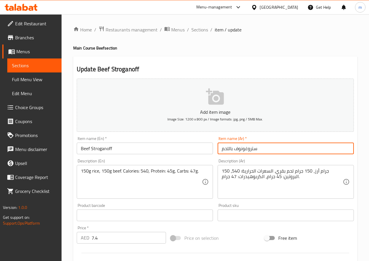
click at [250, 148] on input "ستروغونوف باللحم" at bounding box center [285, 149] width 136 height 12
paste input "انوف"
click at [220, 152] on input "ستروجانوف باللحم" at bounding box center [285, 149] width 136 height 12
click at [273, 149] on input "ستروجانوف باللحم" at bounding box center [285, 149] width 136 height 12
type input "ستروجانوف لحم بقري"
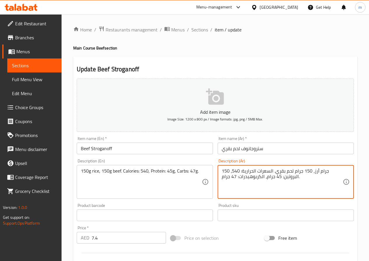
drag, startPoint x: 239, startPoint y: 180, endPoint x: 258, endPoint y: 182, distance: 19.4
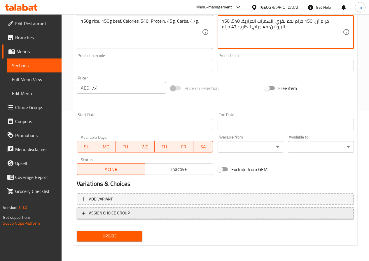
scroll to position [150, 0]
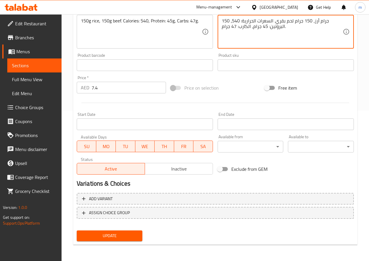
type textarea "150 جرام أرز، 150 جرام لحم بقري. السعرات الحرارية: 540، البروتين: 45 جرام، الكا…"
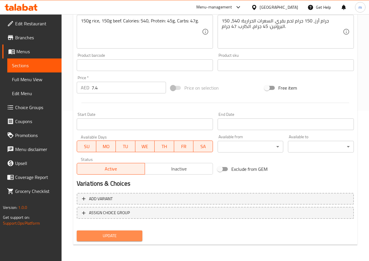
click at [124, 235] on span "Update" at bounding box center [109, 236] width 57 height 7
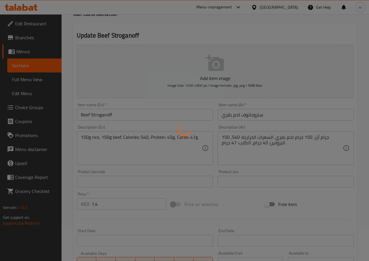
scroll to position [0, 0]
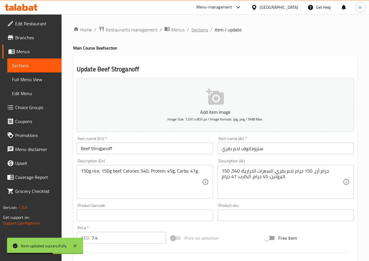
click at [196, 29] on span "Sections" at bounding box center [199, 29] width 17 height 7
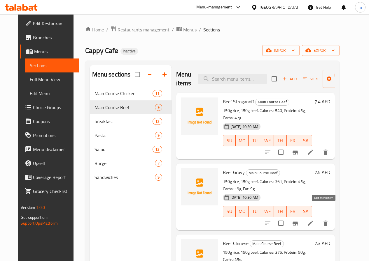
click at [313, 221] on icon at bounding box center [309, 223] width 5 height 5
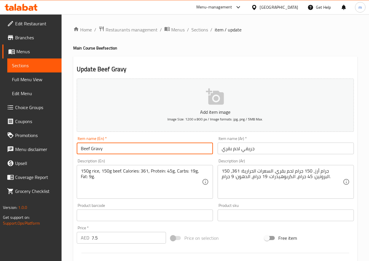
drag, startPoint x: 91, startPoint y: 149, endPoint x: 110, endPoint y: 149, distance: 18.6
click at [110, 149] on input "Beef Gravy" at bounding box center [145, 149] width 136 height 12
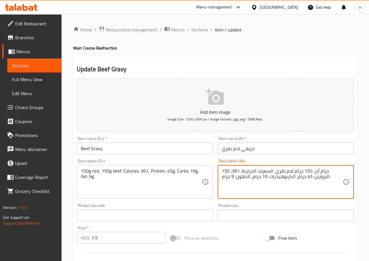
drag, startPoint x: 269, startPoint y: 179, endPoint x: 289, endPoint y: 182, distance: 20.3
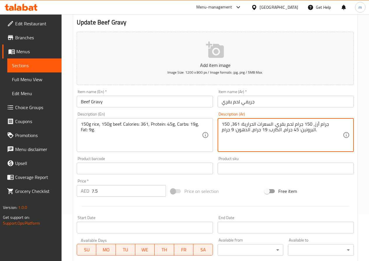
scroll to position [150, 0]
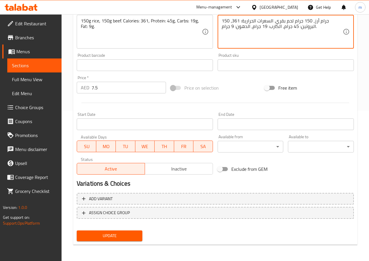
type textarea "150 جرام أرز، 150 جرام لحم بقري. السعرات الحرارية: 361، البروتين: 45 جرام، الكا…"
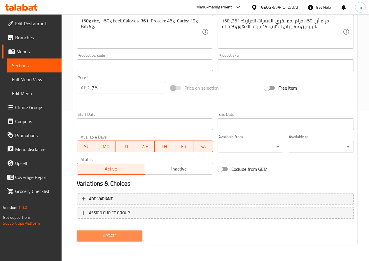
click at [115, 233] on span "Update" at bounding box center [109, 236] width 57 height 7
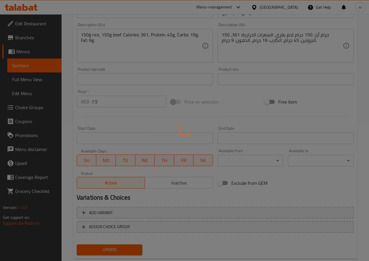
scroll to position [0, 0]
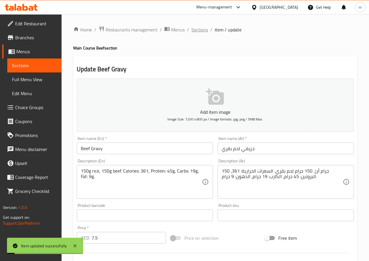
click at [199, 31] on span "Sections" at bounding box center [199, 29] width 17 height 7
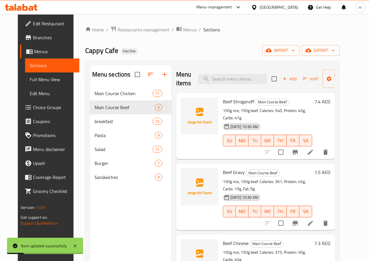
scroll to position [87, 0]
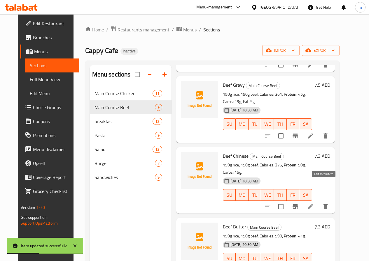
click at [314, 203] on icon at bounding box center [310, 206] width 7 height 7
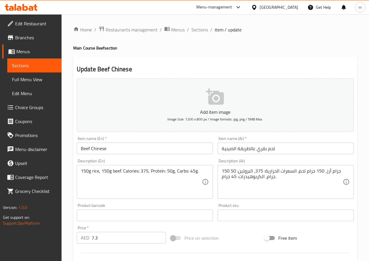
click at [278, 150] on input "لحم بقري عالطريقة الصينية" at bounding box center [285, 149] width 136 height 12
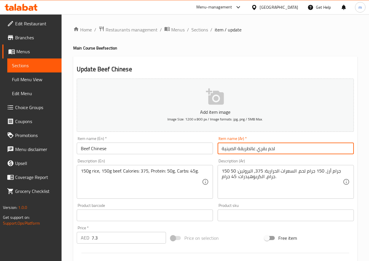
click at [278, 150] on input "لحم بقري عالطريقة الصينية" at bounding box center [285, 149] width 136 height 12
drag, startPoint x: 221, startPoint y: 149, endPoint x: 255, endPoint y: 153, distance: 34.3
click at [255, 153] on input "لحم بقري عالطريقة الصينية" at bounding box center [285, 149] width 136 height 12
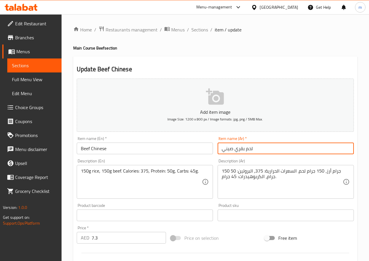
type input "لحم بقري صيني"
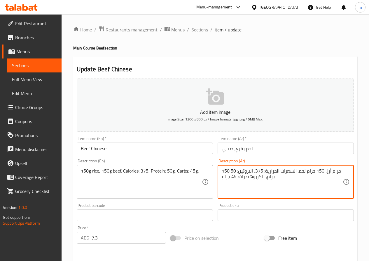
drag, startPoint x: 239, startPoint y: 180, endPoint x: 259, endPoint y: 184, distance: 20.2
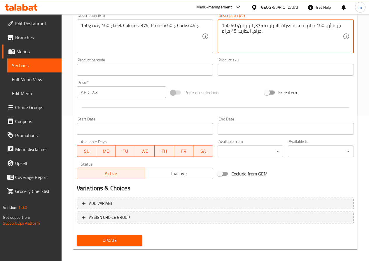
type textarea "150 جرام أرز، 150 جرام لحم. السعرات الحرارية: 375، البروتين: 50 جرام، الكارب: 4…"
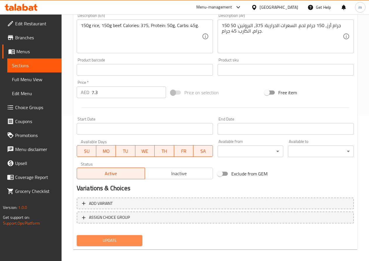
click at [131, 242] on span "Update" at bounding box center [109, 240] width 57 height 7
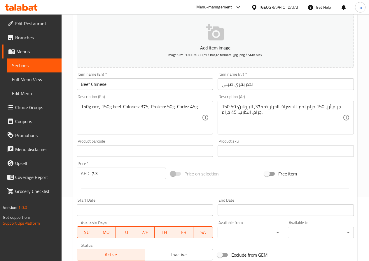
scroll to position [150, 0]
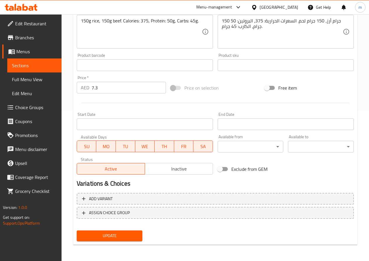
click at [124, 238] on span "Update" at bounding box center [109, 236] width 57 height 7
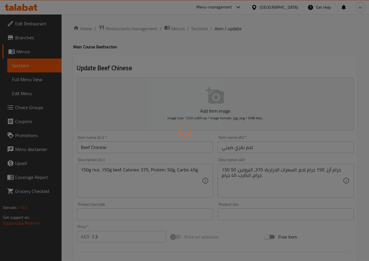
scroll to position [0, 0]
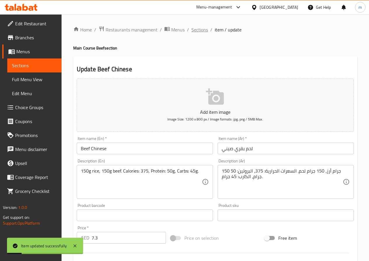
click at [198, 31] on span "Sections" at bounding box center [199, 29] width 17 height 7
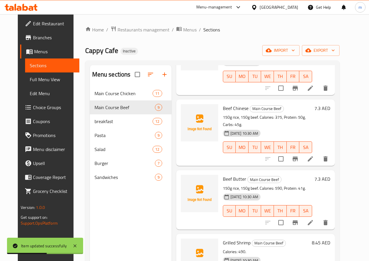
scroll to position [146, 0]
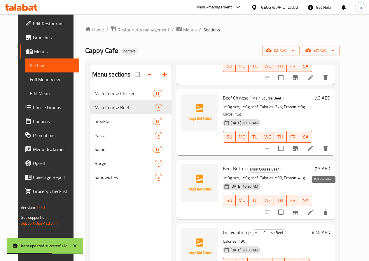
click at [313, 210] on icon at bounding box center [309, 212] width 5 height 5
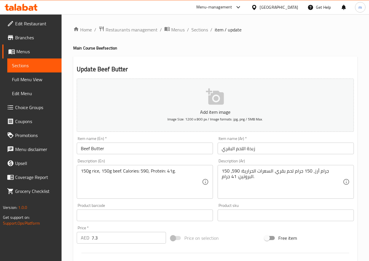
click at [258, 151] on input "زبدة اللحم البقري" at bounding box center [285, 149] width 136 height 12
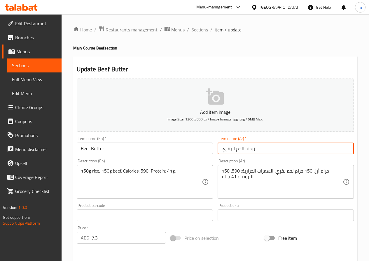
click at [258, 151] on input "زبدة اللحم البقري" at bounding box center [285, 149] width 136 height 12
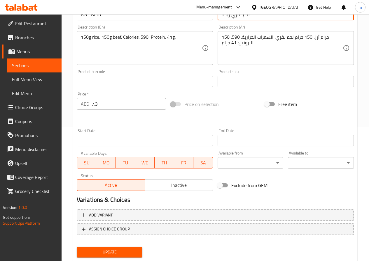
scroll to position [150, 0]
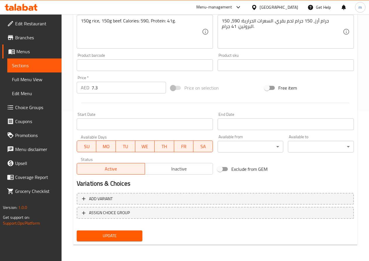
type input "لحم بقري زبدة"
click at [118, 239] on span "Update" at bounding box center [109, 236] width 57 height 7
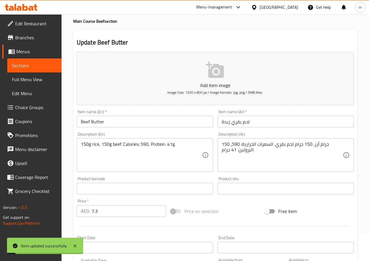
scroll to position [0, 0]
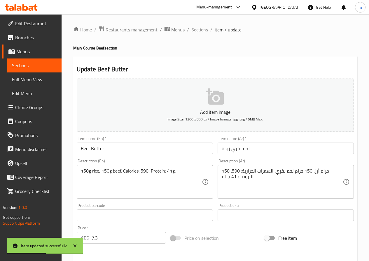
click at [200, 28] on span "Sections" at bounding box center [199, 29] width 17 height 7
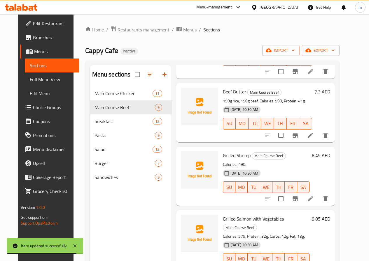
scroll to position [233, 0]
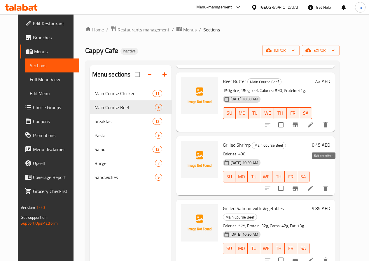
click at [313, 186] on icon at bounding box center [309, 188] width 5 height 5
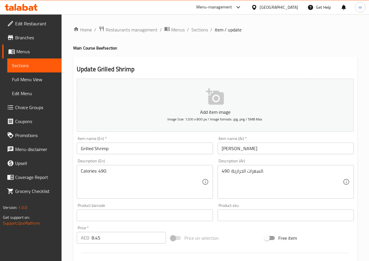
click at [149, 146] on input "Grilled Shrimp" at bounding box center [145, 149] width 136 height 12
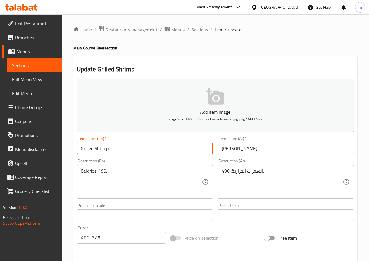
click at [149, 146] on input "Grilled Shrimp" at bounding box center [145, 149] width 136 height 12
click at [241, 147] on input "[PERSON_NAME]" at bounding box center [285, 149] width 136 height 12
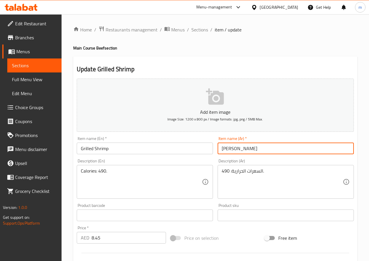
click at [241, 147] on input "[PERSON_NAME]" at bounding box center [285, 149] width 136 height 12
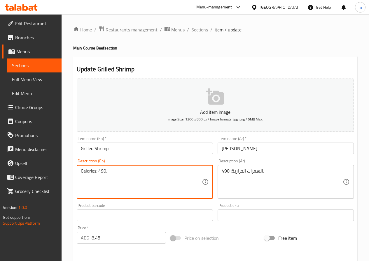
click at [156, 188] on textarea "Calories: 490." at bounding box center [141, 182] width 121 height 28
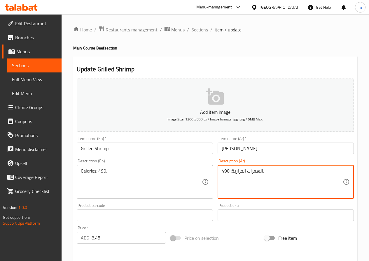
click at [247, 194] on textarea "السعرات الحرارية: 490." at bounding box center [281, 182] width 121 height 28
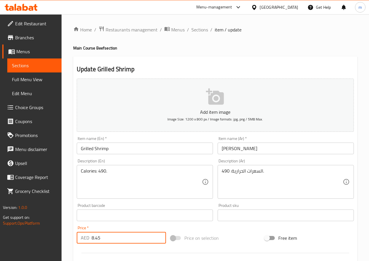
click at [138, 239] on input "8.45" at bounding box center [128, 238] width 74 height 12
click at [198, 30] on span "Sections" at bounding box center [199, 29] width 17 height 7
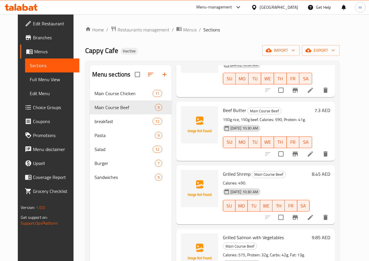
scroll to position [233, 0]
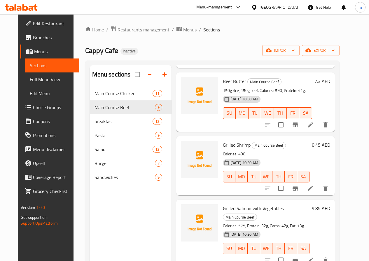
click at [313, 258] on icon at bounding box center [309, 260] width 5 height 5
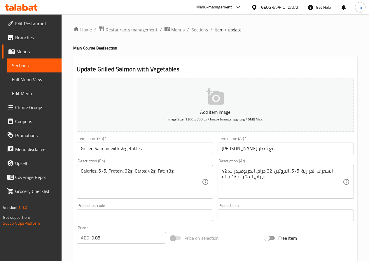
click at [168, 146] on input "Grilled Salmon with Vegetables" at bounding box center [145, 149] width 136 height 12
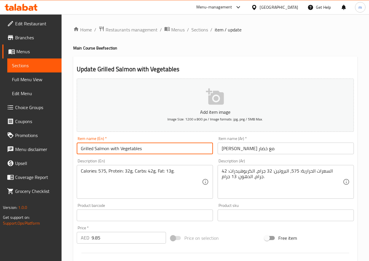
click at [168, 146] on input "Grilled Salmon with Vegetables" at bounding box center [145, 149] width 136 height 12
click at [246, 150] on input "[PERSON_NAME] مع خضار" at bounding box center [285, 149] width 136 height 12
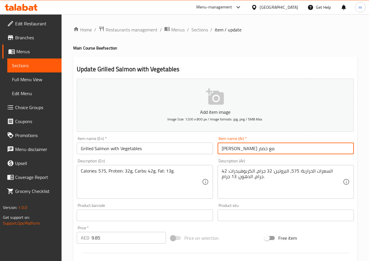
click at [246, 150] on input "[PERSON_NAME] مع خضار" at bounding box center [285, 149] width 136 height 12
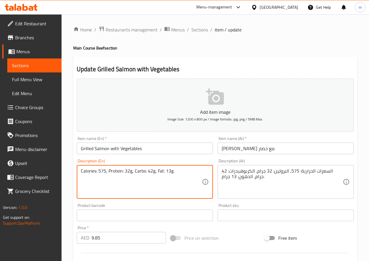
click at [163, 183] on textarea "Calories: 575, Protein: 32g, Carbs: 42g, Fat: 13g." at bounding box center [141, 182] width 121 height 28
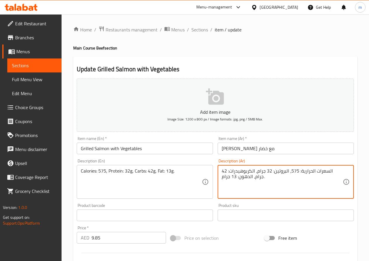
click at [258, 175] on textarea "السعرات الحرارية: 575، البروتين: 32 جرام، الكربوهيدرات: 42 جرام، الدهون: 13 جرا…" at bounding box center [281, 182] width 121 height 28
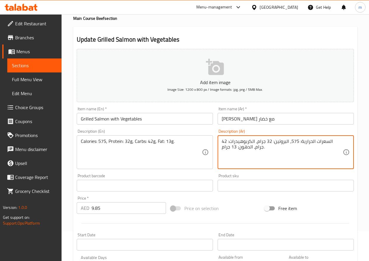
scroll to position [58, 0]
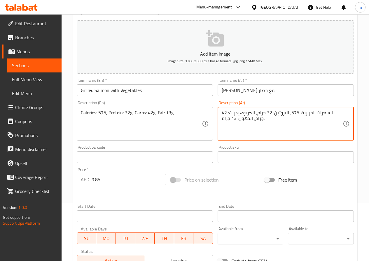
click at [138, 182] on input "9.85" at bounding box center [128, 180] width 74 height 12
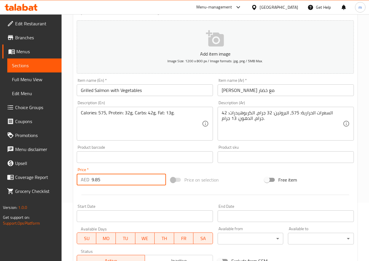
click at [138, 182] on input "9.85" at bounding box center [128, 180] width 74 height 12
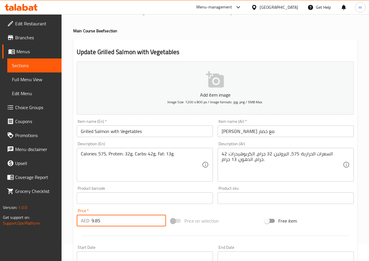
scroll to position [0, 0]
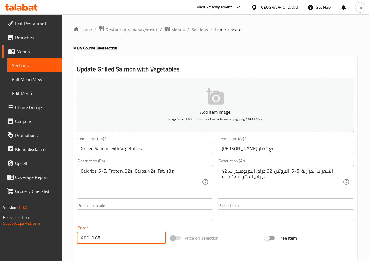
click at [204, 31] on span "Sections" at bounding box center [199, 29] width 17 height 7
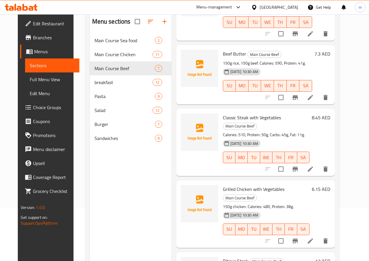
scroll to position [82, 0]
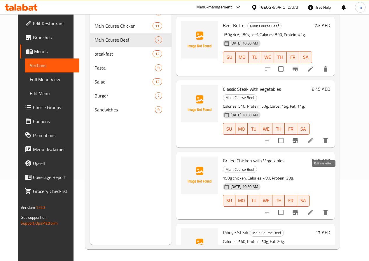
click at [314, 209] on icon at bounding box center [310, 212] width 7 height 7
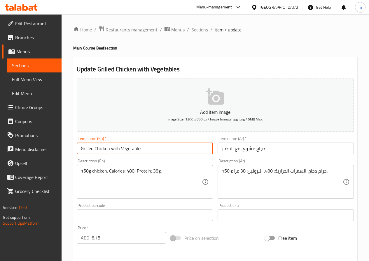
click at [147, 150] on input "Grilled Chicken with Vegetables" at bounding box center [145, 149] width 136 height 12
click at [241, 152] on input "دجاج مشوي مع الخضار" at bounding box center [285, 149] width 136 height 12
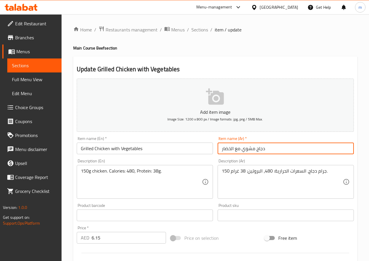
click at [241, 152] on input "دجاج مشوي مع الخضار" at bounding box center [285, 149] width 136 height 12
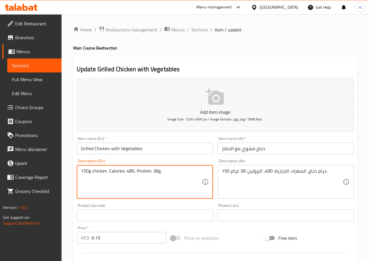
click at [147, 169] on textarea "150g chicken. Calories: 480, Protein: 38g." at bounding box center [141, 182] width 121 height 28
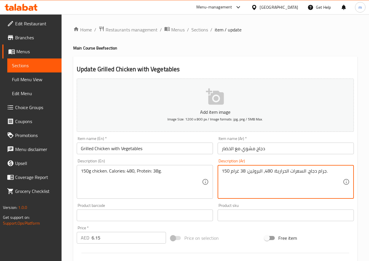
click at [247, 181] on textarea "150 جرام دجاج. السعرات الحرارية: 480، البروتين: 38 غرام." at bounding box center [281, 182] width 121 height 28
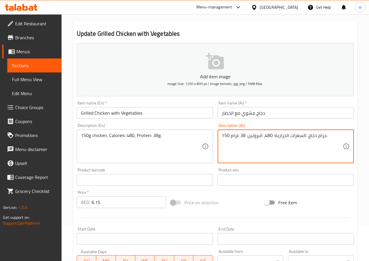
scroll to position [87, 0]
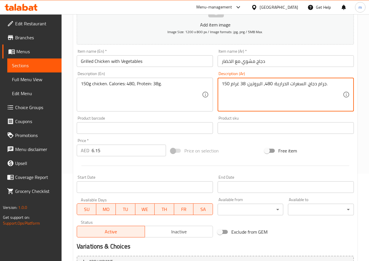
click at [134, 154] on input "6.15" at bounding box center [128, 151] width 74 height 12
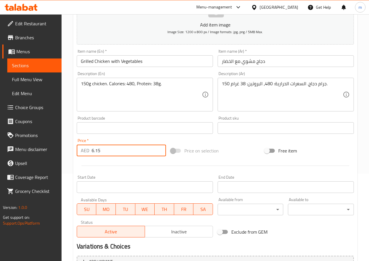
click at [134, 154] on input "6.15" at bounding box center [128, 151] width 74 height 12
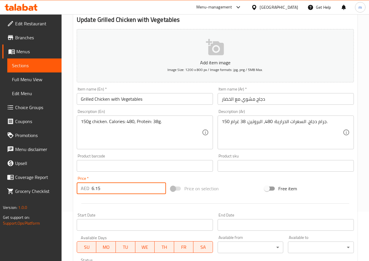
scroll to position [0, 0]
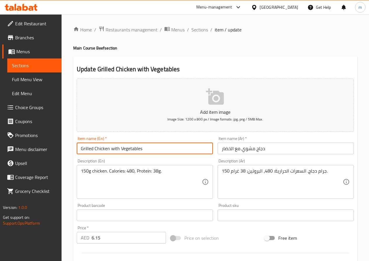
click at [111, 143] on input "Grilled Chicken with Vegetables" at bounding box center [145, 149] width 136 height 12
click at [93, 51] on h4 "Main Course Beef section" at bounding box center [215, 48] width 284 height 6
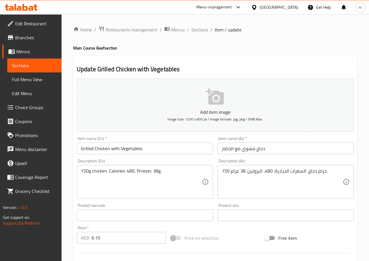
click at [97, 44] on div "Home / Restaurants management / Menus / Sections / item / update Main Course Be…" at bounding box center [215, 213] width 284 height 374
click at [101, 43] on div "Home / Restaurants management / Menus / Sections / item / update Main Course Be…" at bounding box center [215, 213] width 284 height 374
click at [104, 50] on h4 "Main Course Beef section" at bounding box center [215, 48] width 284 height 6
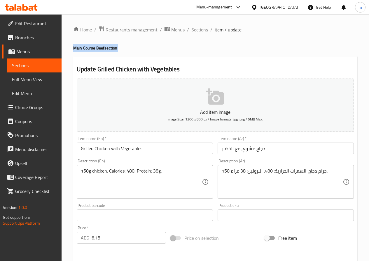
copy h4 "Main Course Beef section"
click at [201, 30] on span "Sections" at bounding box center [199, 29] width 17 height 7
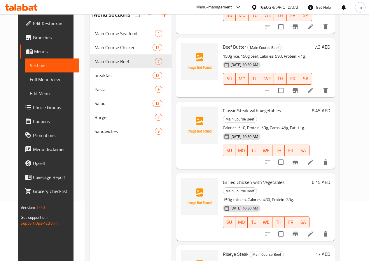
scroll to position [82, 0]
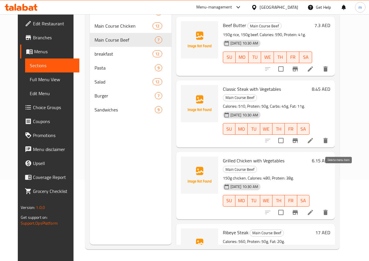
click at [327, 210] on icon "delete" at bounding box center [325, 212] width 4 height 5
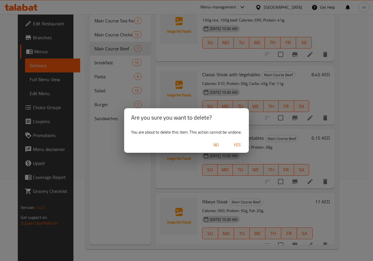
click at [236, 143] on span "Yes" at bounding box center [237, 145] width 14 height 7
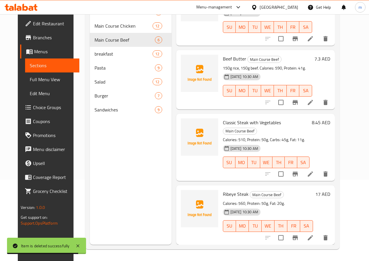
scroll to position [144, 0]
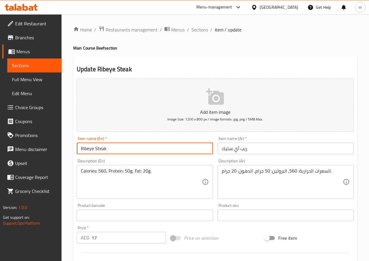
drag, startPoint x: 81, startPoint y: 150, endPoint x: 93, endPoint y: 150, distance: 11.9
click at [93, 150] on input "Ribeye Steak" at bounding box center [145, 149] width 136 height 12
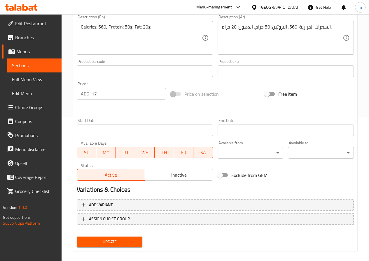
scroll to position [150, 0]
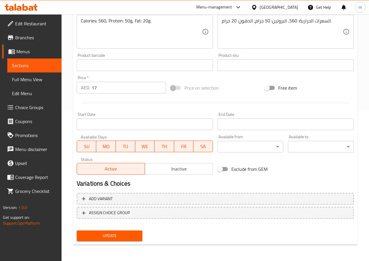
click at [115, 239] on span "Update" at bounding box center [109, 236] width 57 height 7
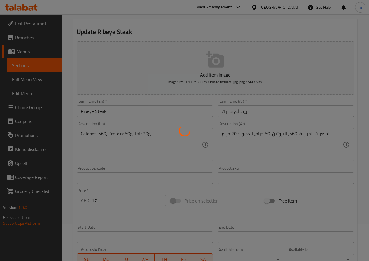
scroll to position [0, 0]
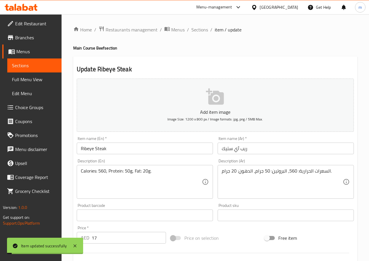
click at [201, 31] on span "Sections" at bounding box center [199, 29] width 17 height 7
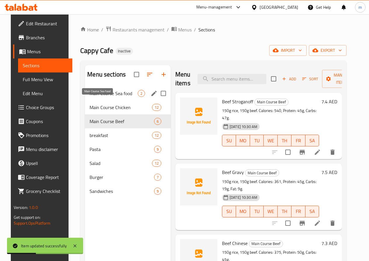
click at [107, 97] on span "Main Course Sea food" at bounding box center [113, 93] width 48 height 7
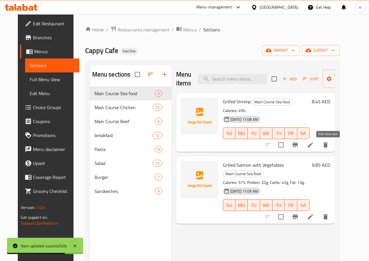
click at [314, 147] on icon at bounding box center [310, 145] width 7 height 7
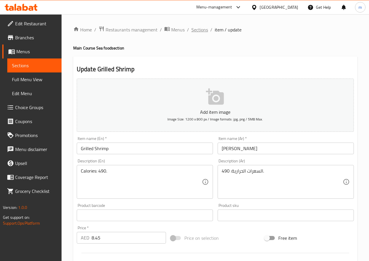
click at [199, 26] on span "Sections" at bounding box center [199, 29] width 17 height 7
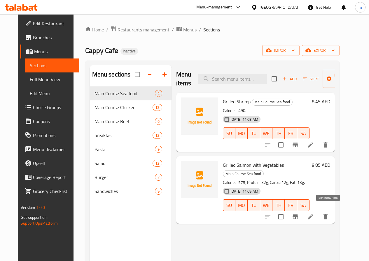
click at [314, 214] on icon at bounding box center [310, 217] width 7 height 7
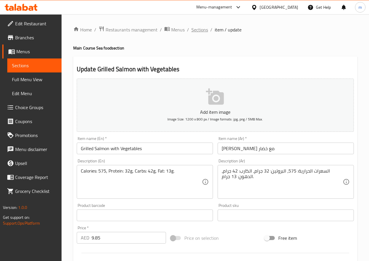
click at [198, 27] on span "Sections" at bounding box center [199, 29] width 17 height 7
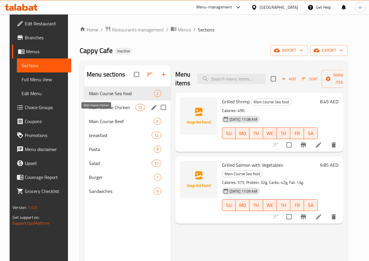
click at [101, 111] on span "Main Course Chicken" at bounding box center [112, 107] width 46 height 7
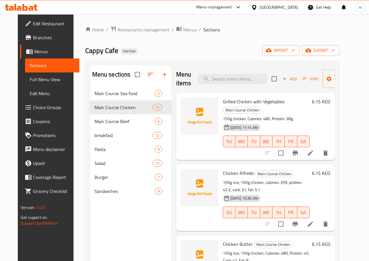
click at [314, 150] on icon at bounding box center [310, 153] width 7 height 7
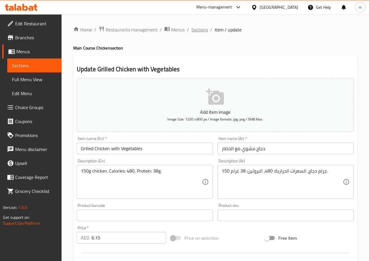
click at [199, 28] on span "Sections" at bounding box center [199, 29] width 17 height 7
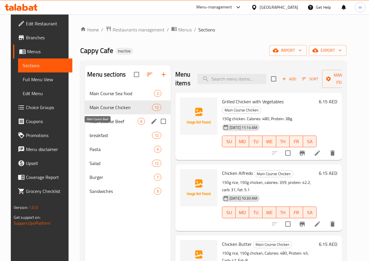
click at [106, 125] on span "Main Course Beef" at bounding box center [113, 121] width 48 height 7
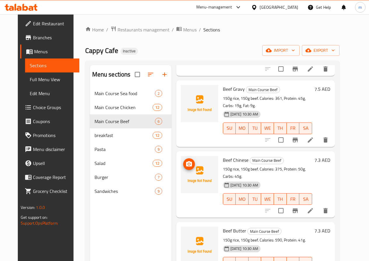
scroll to position [144, 0]
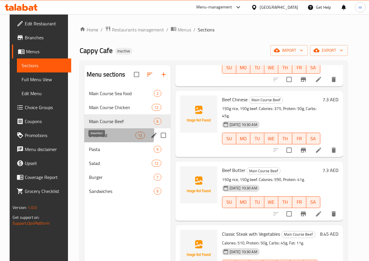
click at [91, 139] on span "breakfast" at bounding box center [112, 135] width 46 height 7
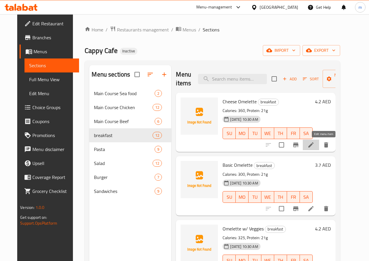
click at [314, 147] on icon at bounding box center [310, 145] width 7 height 7
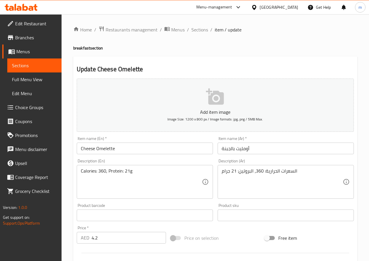
click at [119, 150] on input "Cheese Omelette" at bounding box center [145, 149] width 136 height 12
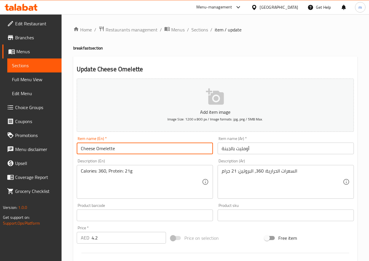
click at [119, 150] on input "Cheese Omelette" at bounding box center [145, 149] width 136 height 12
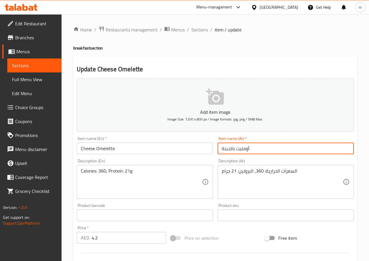
click at [233, 149] on input "أومليت بالجبنة" at bounding box center [285, 149] width 136 height 12
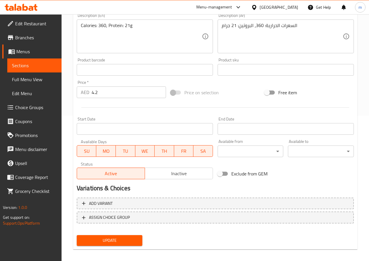
scroll to position [150, 0]
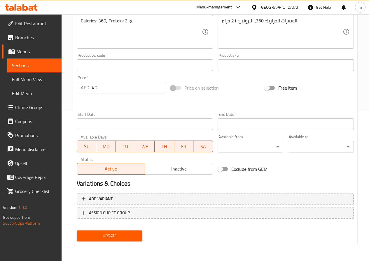
type input "أومليت جبنة"
click at [131, 232] on button "Update" at bounding box center [110, 236] width 66 height 11
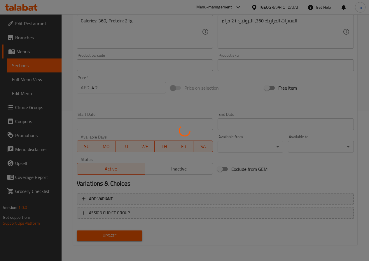
scroll to position [0, 0]
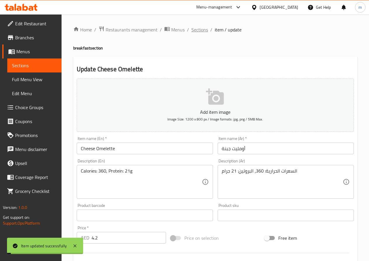
click at [204, 30] on span "Sections" at bounding box center [199, 29] width 17 height 7
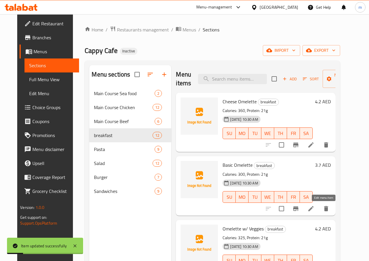
click at [313, 209] on icon at bounding box center [310, 208] width 5 height 5
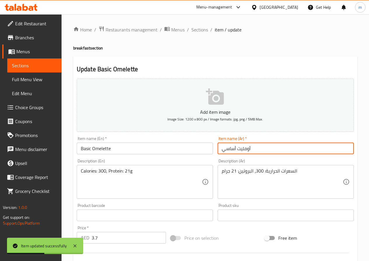
drag, startPoint x: 235, startPoint y: 150, endPoint x: 218, endPoint y: 153, distance: 17.2
click at [218, 153] on input "أومليت أساسي" at bounding box center [285, 149] width 136 height 12
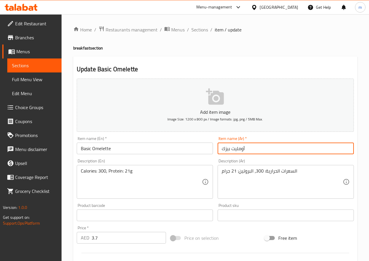
type input "أومليت بيزك"
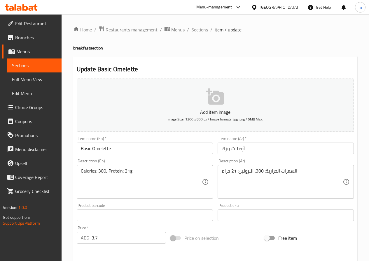
scroll to position [146, 0]
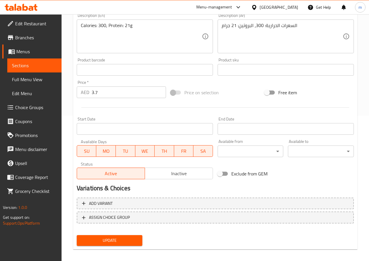
click at [117, 236] on button "Update" at bounding box center [110, 240] width 66 height 11
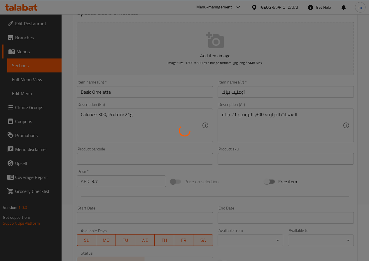
scroll to position [0, 0]
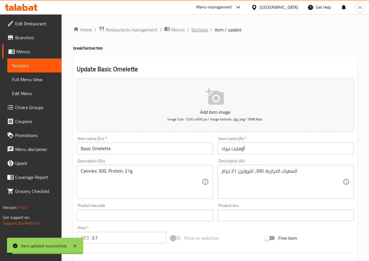
click at [202, 33] on span "Sections" at bounding box center [199, 29] width 17 height 7
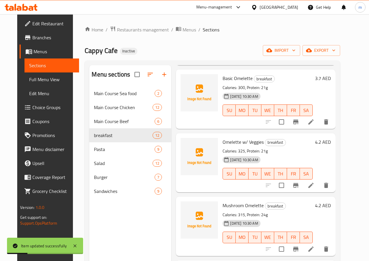
scroll to position [87, 0]
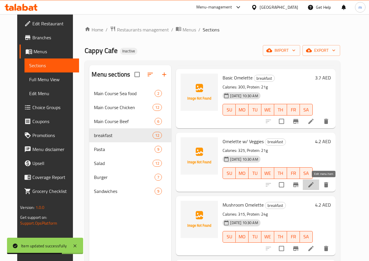
click at [313, 186] on icon at bounding box center [310, 184] width 5 height 5
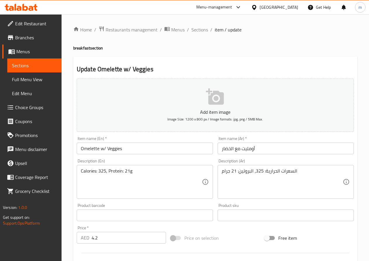
click at [105, 151] on input "Omelette w/ Veggies" at bounding box center [145, 149] width 136 height 12
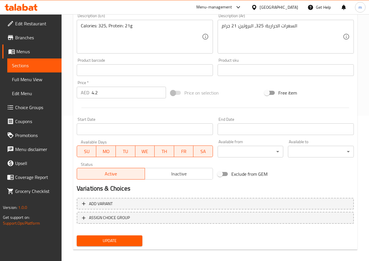
scroll to position [150, 0]
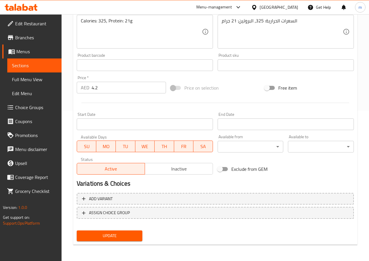
type input "Omelette with Veggies"
click at [116, 239] on span "Update" at bounding box center [109, 236] width 57 height 7
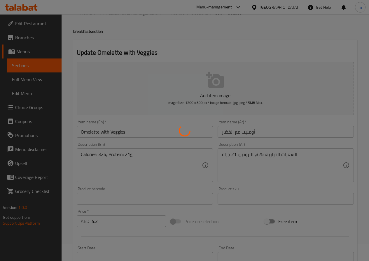
scroll to position [0, 0]
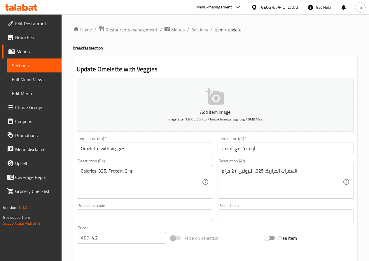
click at [196, 29] on span "Sections" at bounding box center [199, 29] width 17 height 7
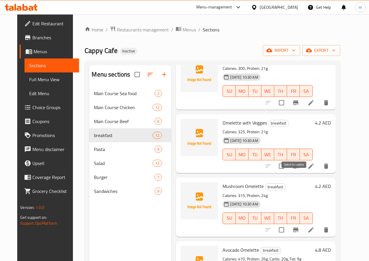
scroll to position [117, 0]
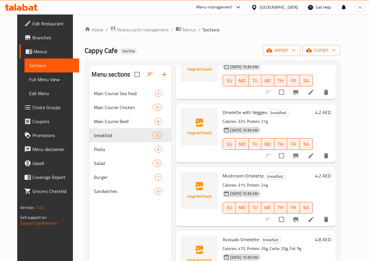
click at [314, 217] on icon at bounding box center [310, 219] width 7 height 7
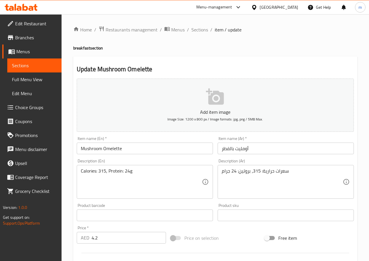
click at [227, 149] on input "أومليت بالفطر" at bounding box center [285, 149] width 136 height 12
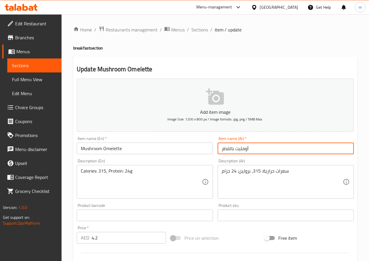
click at [227, 149] on input "أومليت بالفطر" at bounding box center [285, 149] width 136 height 12
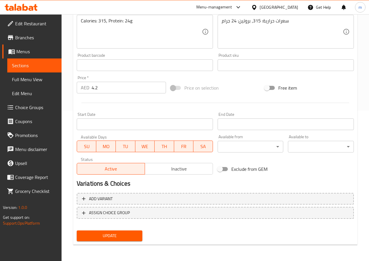
type input "أومليت ماشروم"
click at [124, 232] on button "Update" at bounding box center [110, 236] width 66 height 11
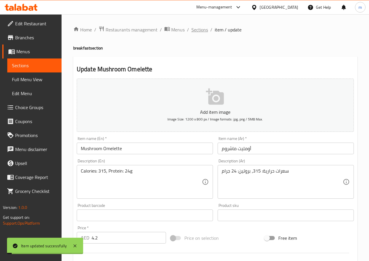
click at [197, 26] on span "Sections" at bounding box center [199, 29] width 17 height 7
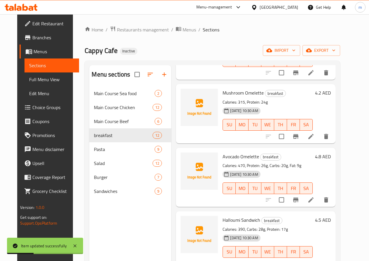
scroll to position [204, 0]
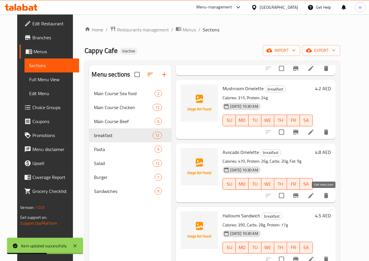
click at [314, 198] on icon at bounding box center [310, 195] width 7 height 7
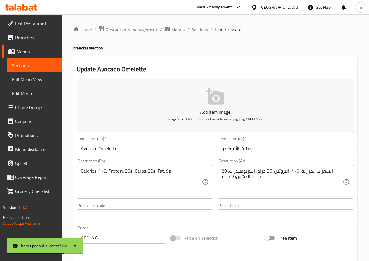
click at [237, 151] on input "أومليت الأفوكادو" at bounding box center [285, 149] width 136 height 12
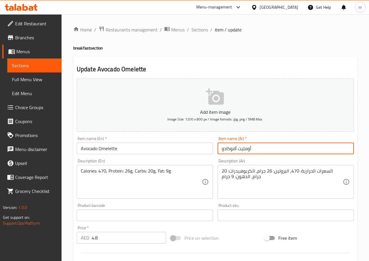
type input "أومليت أفوكادو"
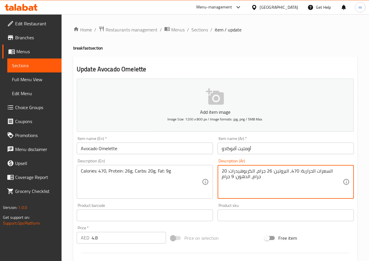
drag, startPoint x: 240, startPoint y: 173, endPoint x: 260, endPoint y: 175, distance: 19.9
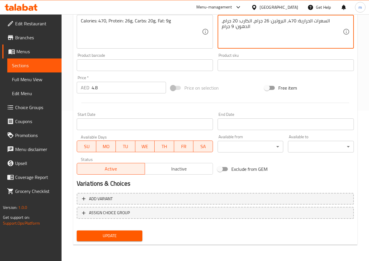
type textarea "السعرات الحرارية: 470، البروتين: 26 جرام، الكارب: 20 جرام، الدهون: 9 جرام"
click at [123, 239] on span "Update" at bounding box center [109, 236] width 57 height 7
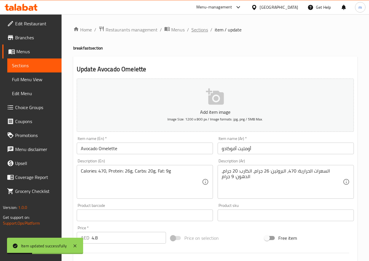
click at [195, 31] on span "Sections" at bounding box center [199, 29] width 17 height 7
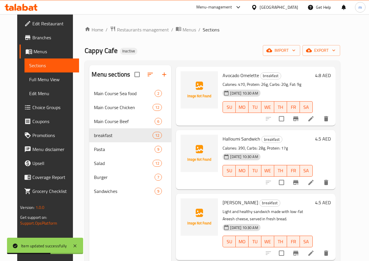
scroll to position [291, 0]
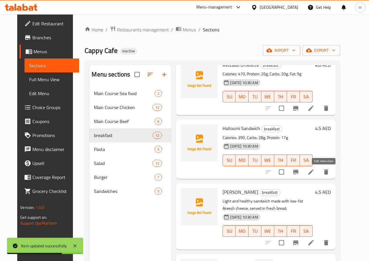
click at [313, 173] on icon at bounding box center [310, 172] width 5 height 5
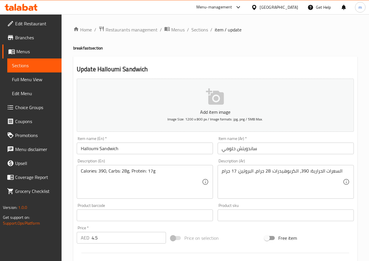
click at [251, 147] on input "ساندويتش حلومي" at bounding box center [285, 149] width 136 height 12
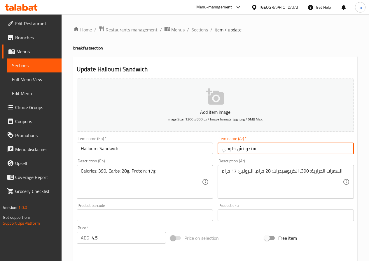
type input "سندويتش حلومي"
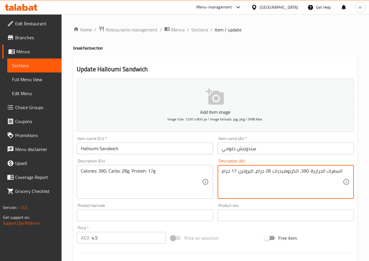
drag, startPoint x: 272, startPoint y: 173, endPoint x: 292, endPoint y: 177, distance: 20.9
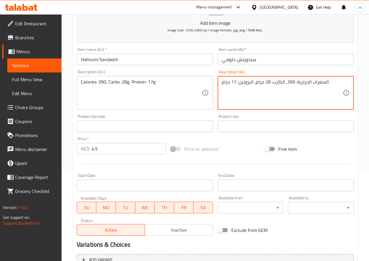
scroll to position [150, 0]
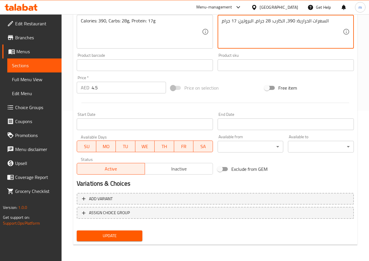
type textarea "السعرات الحرارية: 390، الكارب: 28 جرام، البروتين: 17 جرام"
click at [123, 239] on span "Update" at bounding box center [109, 236] width 57 height 7
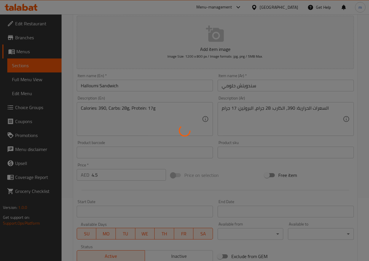
scroll to position [0, 0]
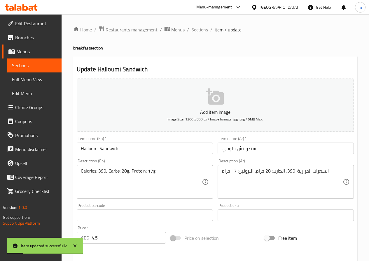
click at [194, 31] on span "Sections" at bounding box center [199, 29] width 17 height 7
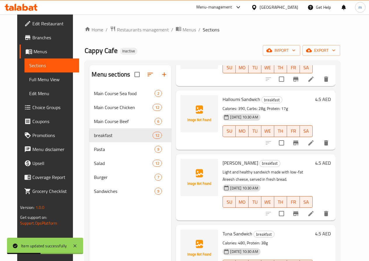
scroll to position [350, 0]
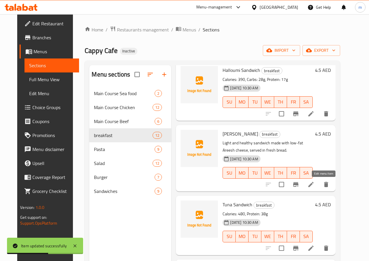
click at [313, 184] on icon at bounding box center [310, 184] width 5 height 5
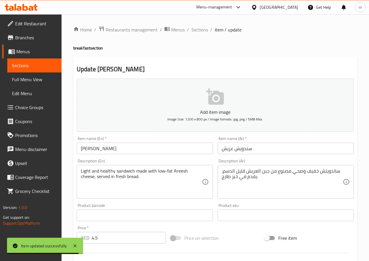
click at [245, 150] on input "سندويش عريش" at bounding box center [285, 149] width 136 height 12
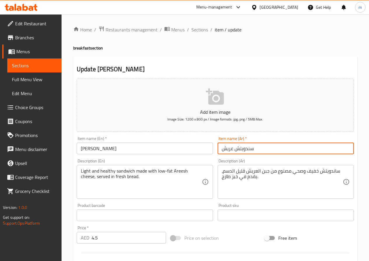
type input "سندويتش عريش"
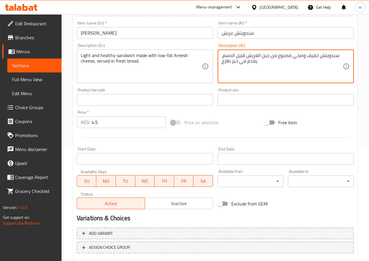
scroll to position [150, 0]
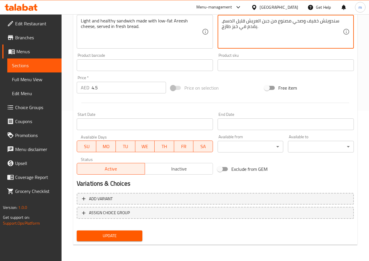
type textarea "سندويتش خفيف وصحي مصنوع من جبن العريش قليل الدسم، يقدم في خبز طازج."
click at [117, 235] on span "Update" at bounding box center [109, 236] width 57 height 7
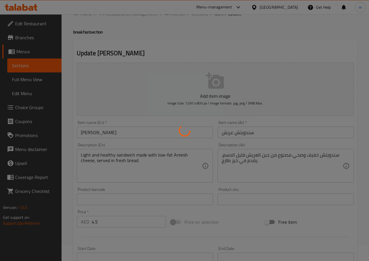
scroll to position [0, 0]
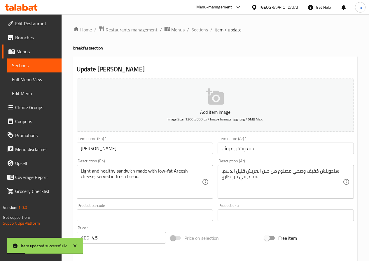
click at [196, 29] on span "Sections" at bounding box center [199, 29] width 17 height 7
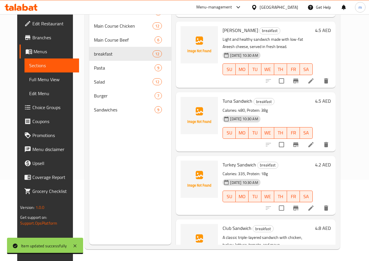
scroll to position [344, 0]
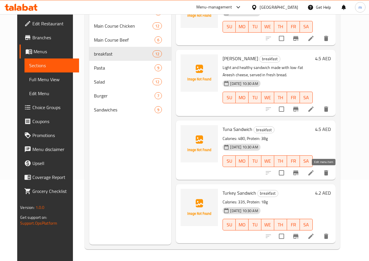
click at [313, 174] on icon at bounding box center [310, 172] width 5 height 5
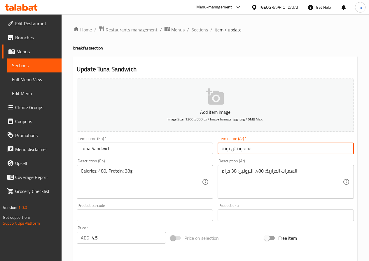
click at [245, 152] on input "ساندويتش تونة" at bounding box center [285, 149] width 136 height 12
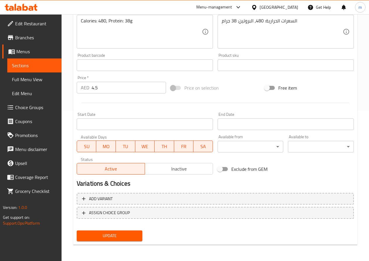
type input "سندويتش تونة"
click at [104, 237] on span "Update" at bounding box center [109, 236] width 57 height 7
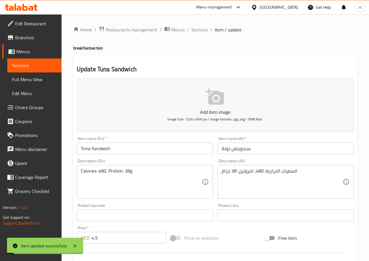
click at [196, 30] on span "Sections" at bounding box center [199, 29] width 17 height 7
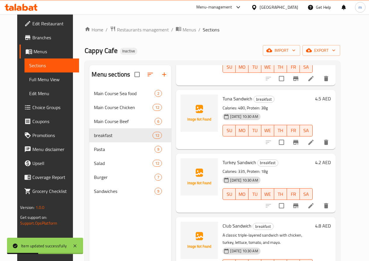
scroll to position [466, 0]
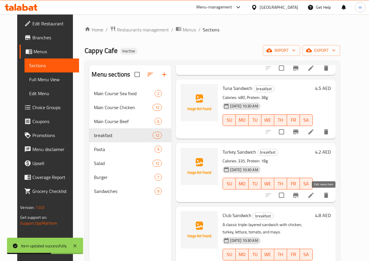
click at [313, 196] on icon at bounding box center [310, 195] width 5 height 5
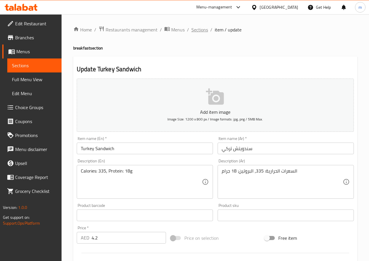
click at [195, 31] on span "Sections" at bounding box center [199, 29] width 17 height 7
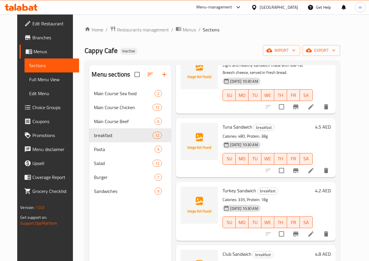
scroll to position [547, 0]
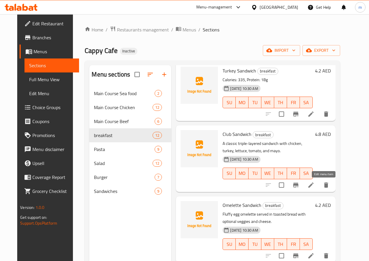
click at [314, 186] on icon at bounding box center [310, 185] width 7 height 7
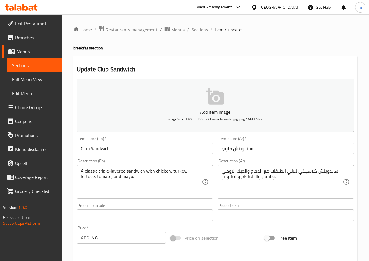
click at [249, 149] on input "ساندويتش كلوب" at bounding box center [285, 149] width 136 height 12
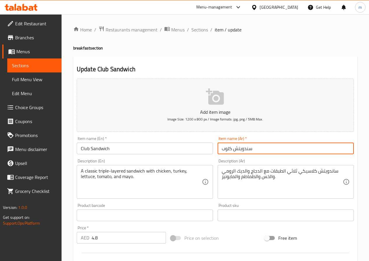
type input "سندويتش كلوب"
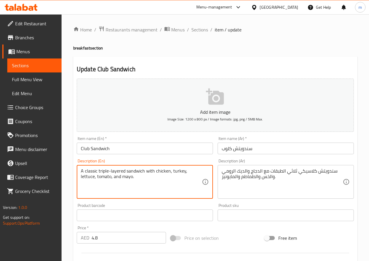
click at [175, 170] on textarea "A classic triple-layered sandwich with chicken, turkey, lettuce, tomato, and ma…" at bounding box center [141, 182] width 121 height 28
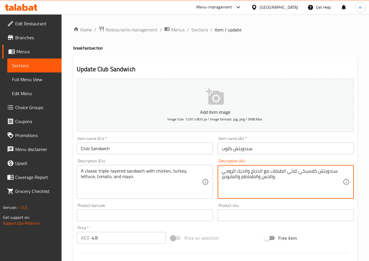
drag, startPoint x: 238, startPoint y: 171, endPoint x: 250, endPoint y: 171, distance: 11.9
click at [301, 175] on textarea "سندويتش كلاسيكي ثلاثي الطبقات مع الدجاج والرومي والخس والطماطم والمايونيز." at bounding box center [281, 182] width 121 height 28
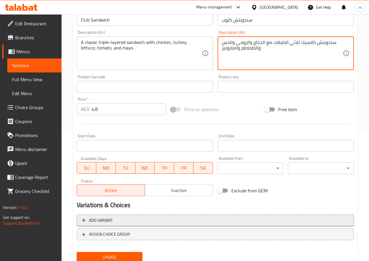
scroll to position [150, 0]
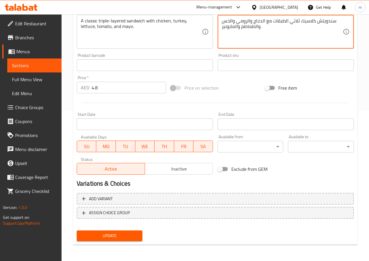
type textarea "سندويتش كلاسيك ثلاثي الطبقات مع الدجاج والرومي والخس والطماطم والمايونيز."
click at [135, 235] on span "Update" at bounding box center [109, 236] width 57 height 7
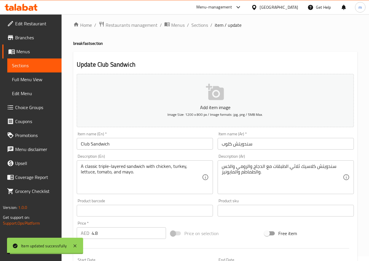
scroll to position [0, 0]
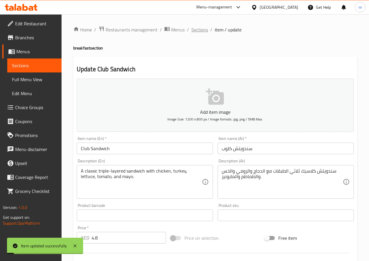
click at [199, 30] on span "Sections" at bounding box center [199, 29] width 17 height 7
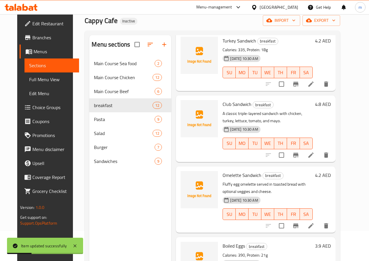
scroll to position [82, 0]
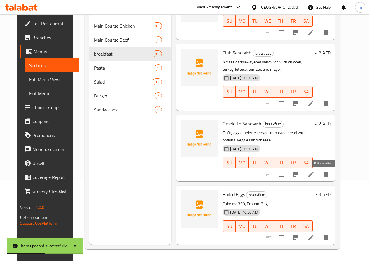
click at [314, 176] on icon at bounding box center [310, 174] width 7 height 7
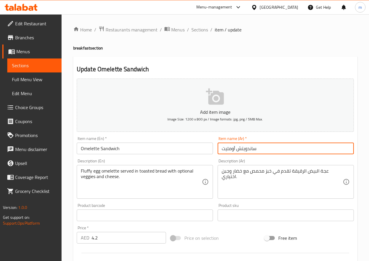
click at [249, 151] on input "ساندويتش أومليت" at bounding box center [285, 149] width 136 height 12
type input "سندويتش أومليت"
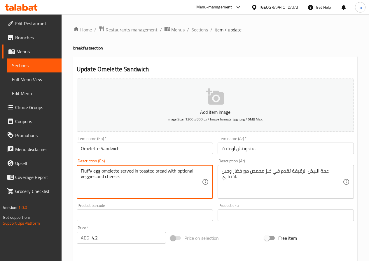
drag, startPoint x: 93, startPoint y: 171, endPoint x: 119, endPoint y: 169, distance: 26.0
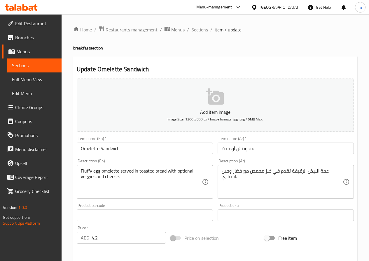
click at [122, 173] on textarea "Fluffy egg omelette served in toasted bread with optional veggies and cheese." at bounding box center [141, 182] width 121 height 28
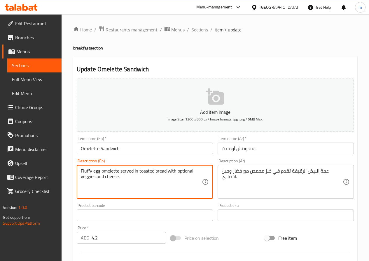
click at [122, 173] on textarea "Fluffy egg omelette served in toasted bread with optional veggies and cheese." at bounding box center [141, 182] width 121 height 28
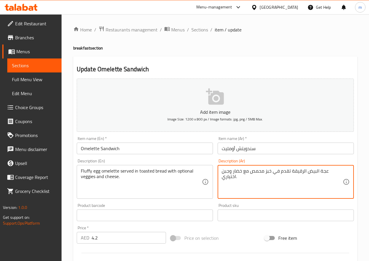
drag, startPoint x: 306, startPoint y: 173, endPoint x: 326, endPoint y: 172, distance: 20.1
click at [326, 172] on textarea "عجة البيض الرقيقة تقدم في خبز محمص مع خضار وجبن اختياري." at bounding box center [281, 182] width 121 height 28
click at [284, 171] on textarea "بيض اومليت فلافي الرقيقة تقدم في خبز محمص مع خضار وجبن اختياري." at bounding box center [281, 182] width 121 height 28
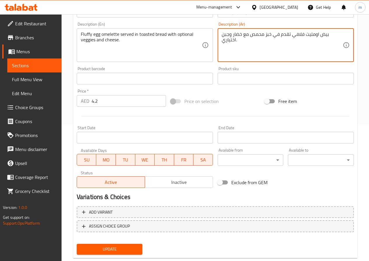
scroll to position [146, 0]
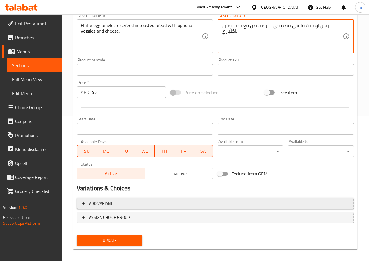
type textarea "بيض اومليت فلافي تقدم في خبز محمص مع خضار وجبن اختياري."
click at [154, 201] on span "Add variant" at bounding box center [215, 203] width 266 height 7
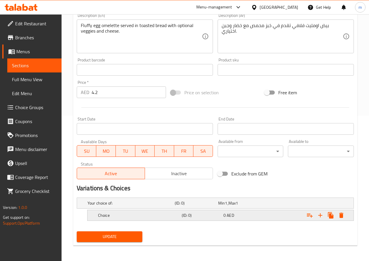
click at [170, 206] on h5 "Choice" at bounding box center [129, 203] width 85 height 6
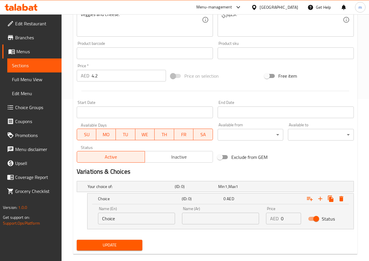
scroll to position [172, 0]
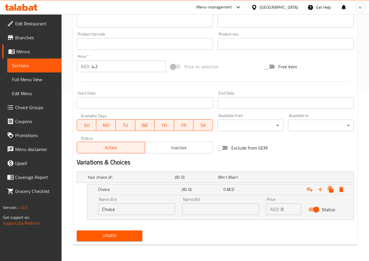
click at [146, 212] on input "Choice" at bounding box center [136, 210] width 77 height 12
click at [146, 212] on input "مع خضار وجبنه" at bounding box center [136, 210] width 77 height 12
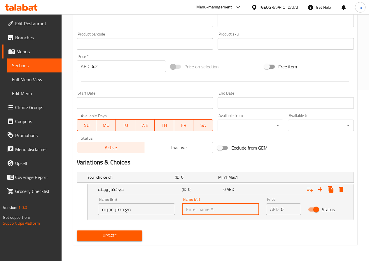
click at [197, 209] on input "text" at bounding box center [220, 210] width 77 height 12
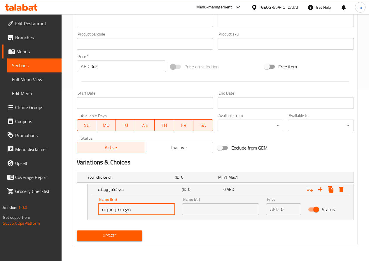
click at [159, 212] on input "مع خضار وجبنه" at bounding box center [136, 210] width 77 height 12
click at [164, 210] on input "مع خضار وجبنه" at bounding box center [136, 210] width 77 height 12
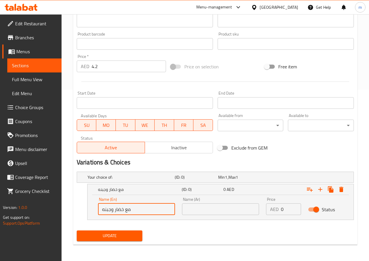
paste input "With vegetables and cheese"
type input "With vegetables and cheese"
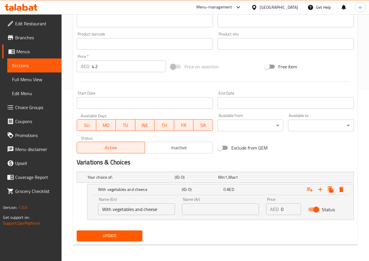
click at [237, 206] on input "text" at bounding box center [220, 210] width 77 height 12
click at [235, 210] on input "ر" at bounding box center [220, 210] width 77 height 12
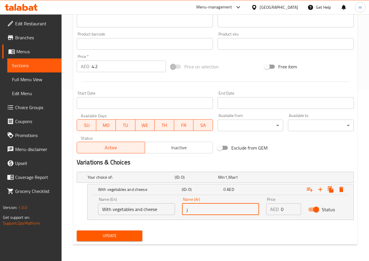
paste input "مع خضار وجبنه"
type input "مع خضار وجبنه"
click at [318, 190] on icon "Expand" at bounding box center [319, 189] width 7 height 7
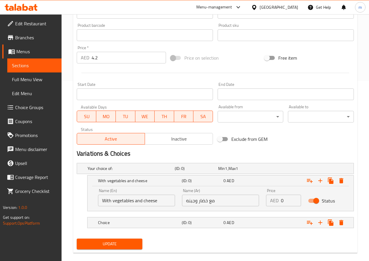
scroll to position [189, 0]
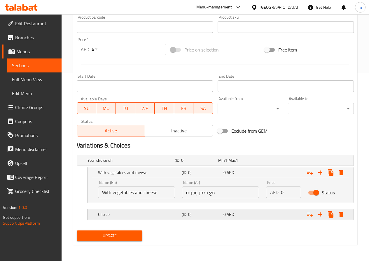
click at [166, 163] on h5 "Choice" at bounding box center [129, 161] width 85 height 6
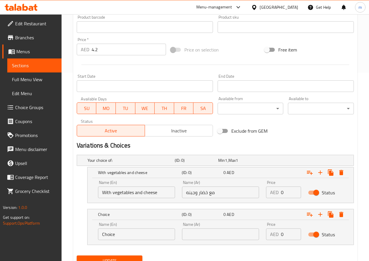
click at [149, 232] on input "Choice" at bounding box center [136, 235] width 77 height 12
click at [149, 233] on input "Choice" at bounding box center [136, 235] width 77 height 12
click at [147, 194] on input "With vegetables and cheese" at bounding box center [136, 193] width 77 height 12
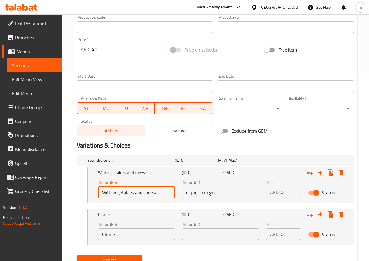
click at [147, 194] on input "With vegetables and cheese" at bounding box center [136, 193] width 77 height 12
click at [130, 233] on input "Choice" at bounding box center [136, 235] width 77 height 12
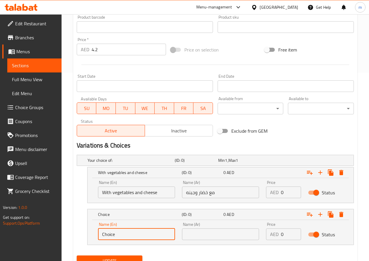
click at [130, 233] on input "Choice" at bounding box center [136, 235] width 77 height 12
paste input "With vegetables and chees"
click at [110, 234] on input "With vegetables and cheese" at bounding box center [136, 235] width 77 height 12
type input "Without vegetables and cheese"
click at [200, 233] on input "text" at bounding box center [220, 235] width 77 height 12
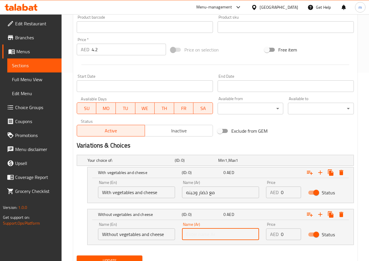
click at [200, 233] on input "text" at bounding box center [220, 235] width 77 height 12
click at [204, 191] on input "مع خضار وجبنه" at bounding box center [220, 193] width 77 height 12
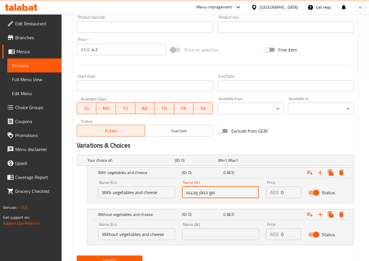
click at [204, 191] on input "مع خضار وجبنه" at bounding box center [220, 193] width 77 height 12
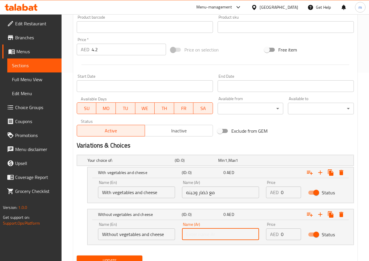
click at [215, 236] on input "text" at bounding box center [220, 235] width 77 height 12
paste input "مع خضار وجبنه"
drag, startPoint x: 216, startPoint y: 234, endPoint x: 208, endPoint y: 234, distance: 7.6
click at [208, 234] on input "مع خضار وجبنه" at bounding box center [220, 235] width 77 height 12
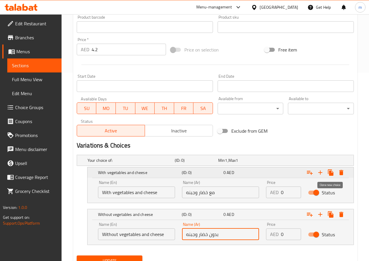
type input "بدون خضار وجبنه"
click at [331, 174] on icon "Expand" at bounding box center [330, 173] width 6 height 6
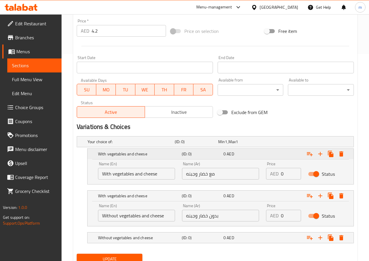
scroll to position [230, 0]
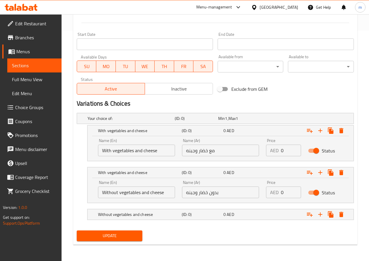
click at [127, 234] on span "Update" at bounding box center [109, 236] width 57 height 7
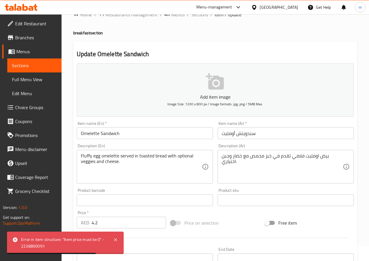
scroll to position [29, 0]
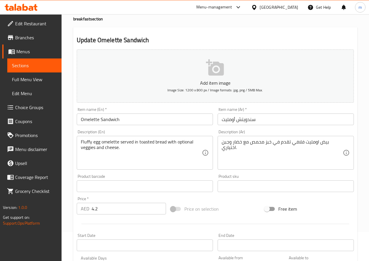
click at [35, 106] on span "Choice Groups" at bounding box center [36, 107] width 42 height 7
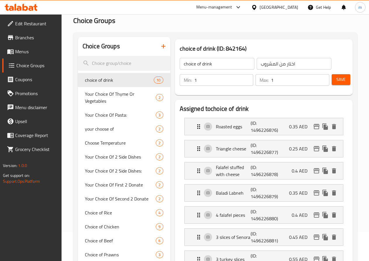
click at [160, 46] on icon "button" at bounding box center [163, 46] width 7 height 7
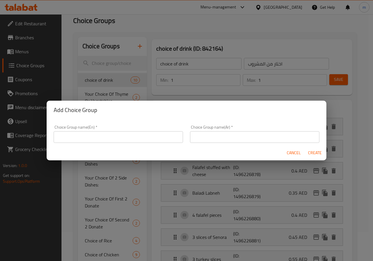
click at [138, 133] on input "text" at bounding box center [118, 137] width 129 height 12
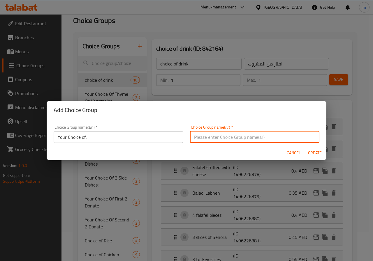
click at [203, 136] on input "text" at bounding box center [254, 137] width 129 height 12
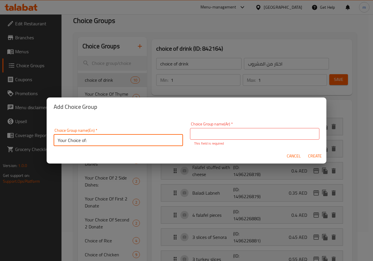
click at [136, 140] on input "Your Choice of:" at bounding box center [118, 141] width 129 height 12
type input "Your Choice of:111"
click at [216, 125] on div "Choice Group name(Ar)   * Choice Group name(Ar) * This field is required" at bounding box center [254, 134] width 129 height 24
click at [219, 128] on input "text" at bounding box center [254, 134] width 129 height 12
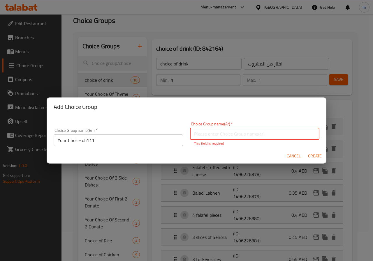
type input "اختيارك من:"
click at [311, 156] on span "Create" at bounding box center [315, 156] width 14 height 7
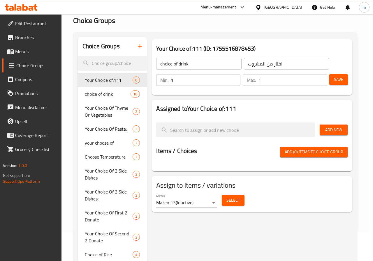
type input "Your Choice of:111"
type input "اختيارك من:"
type input "0"
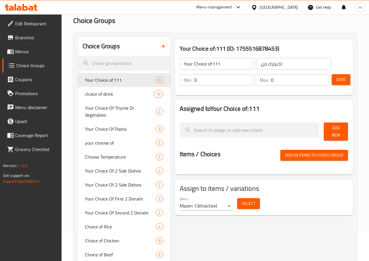
click at [217, 67] on input "Your Choice of:111" at bounding box center [216, 64] width 75 height 12
type input "Your Choice of:"
click at [194, 81] on input "0" at bounding box center [223, 80] width 59 height 12
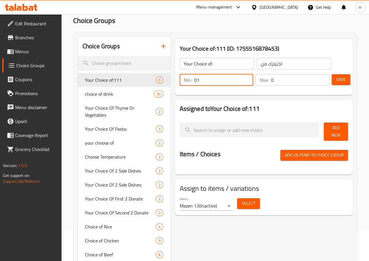
click at [194, 81] on input "01" at bounding box center [223, 80] width 59 height 12
type input "1"
click at [278, 84] on input "0" at bounding box center [300, 80] width 58 height 12
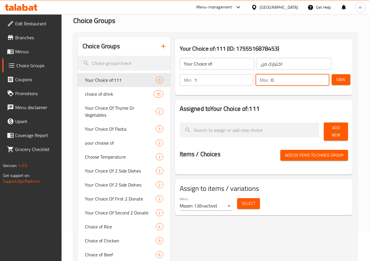
click at [278, 84] on input "0" at bounding box center [300, 80] width 58 height 12
type input "1"
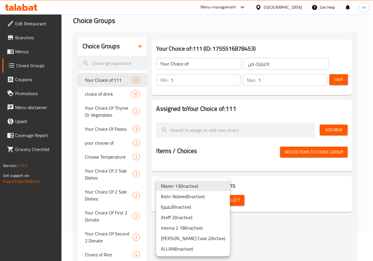
click at [196, 204] on body "​ Menu-management United Arab Emirates Get Help m Edit Restaurant Branches Menu…" at bounding box center [186, 108] width 373 height 247
click at [273, 225] on div at bounding box center [186, 130] width 373 height 261
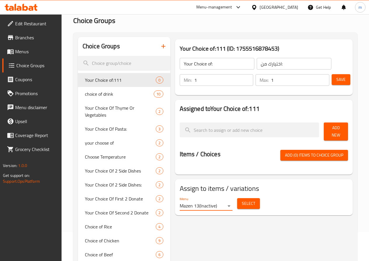
click at [337, 82] on span "Save" at bounding box center [340, 79] width 9 height 7
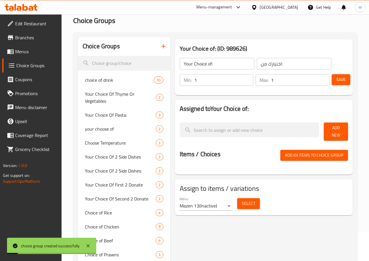
click at [336, 130] on span "Add New" at bounding box center [335, 131] width 15 height 15
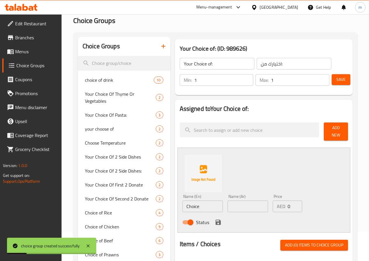
click at [182, 205] on input "Choice" at bounding box center [202, 207] width 40 height 12
click at [194, 202] on input "Choice" at bounding box center [202, 207] width 40 height 12
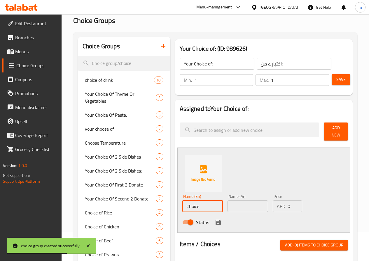
click at [194, 202] on input "Choice" at bounding box center [202, 207] width 40 height 12
paste input "With vegetables and chees"
type input "With vegetables and cheese"
click at [230, 202] on input "text" at bounding box center [247, 207] width 40 height 12
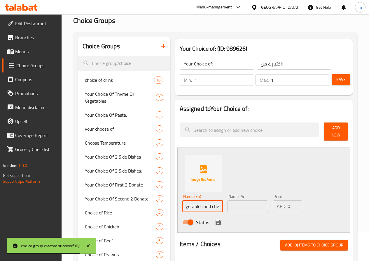
scroll to position [0, 0]
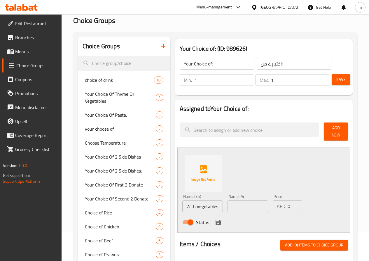
click at [245, 206] on input "text" at bounding box center [247, 207] width 40 height 12
paste input "مع خضار وجبنه"
type input "مع خضار وجبنه"
click at [215, 220] on icon "save" at bounding box center [217, 222] width 5 height 5
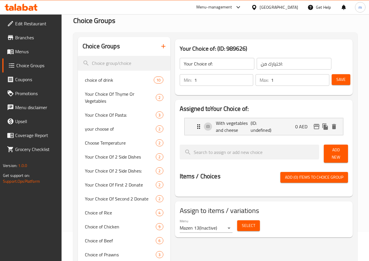
click at [342, 158] on div "Add New" at bounding box center [335, 153] width 29 height 23
click at [339, 154] on span "Add New" at bounding box center [335, 154] width 15 height 15
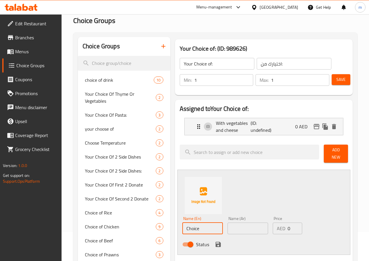
click at [192, 226] on input "Choice" at bounding box center [202, 229] width 40 height 12
click at [189, 229] on input "Choice" at bounding box center [202, 229] width 40 height 12
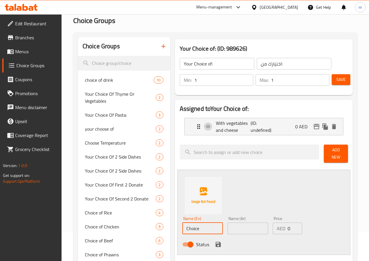
click at [189, 229] on input "Choice" at bounding box center [202, 229] width 40 height 12
paste input "With vegetables and chees"
type input "Without vegetables and cheese"
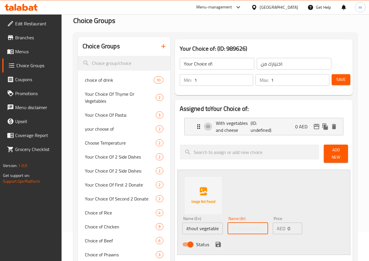
click at [232, 230] on input "text" at bounding box center [247, 229] width 40 height 12
click at [227, 229] on input "text" at bounding box center [247, 229] width 40 height 12
paste input "مع خضار وجبنه"
drag, startPoint x: 242, startPoint y: 224, endPoint x: 237, endPoint y: 224, distance: 4.1
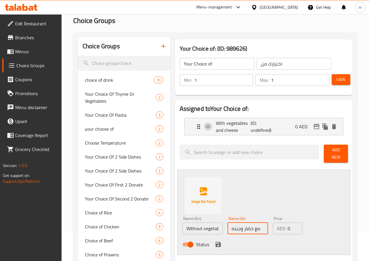
click at [237, 224] on input "مع خضار وجبنه" at bounding box center [247, 229] width 40 height 12
type input "بدون خضار وجبنه"
click at [215, 242] on icon "save" at bounding box center [217, 244] width 5 height 5
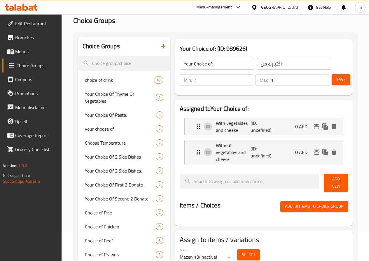
click at [337, 80] on span "Save" at bounding box center [340, 79] width 9 height 7
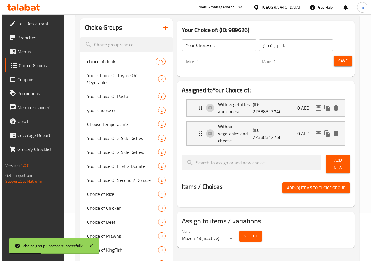
scroll to position [58, 0]
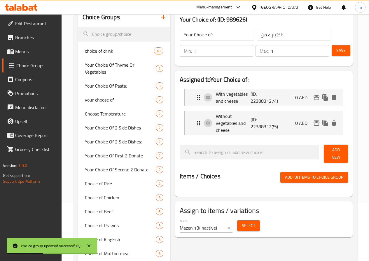
click at [200, 203] on body "choice group updated successfully ​ Menu-management United Arab Emirates Get He…" at bounding box center [184, 79] width 369 height 247
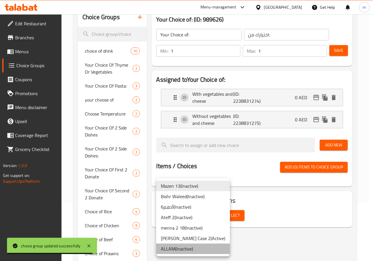
click at [197, 249] on li "ALLAM ( Inactive )" at bounding box center [193, 249] width 74 height 10
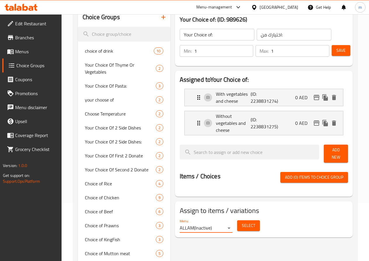
click at [242, 222] on span "Select" at bounding box center [248, 225] width 13 height 7
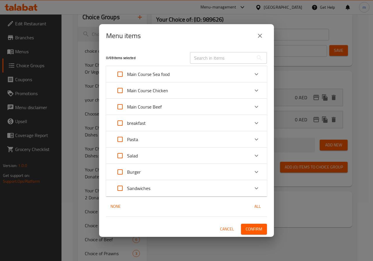
click at [156, 119] on div "breakfast" at bounding box center [181, 123] width 136 height 14
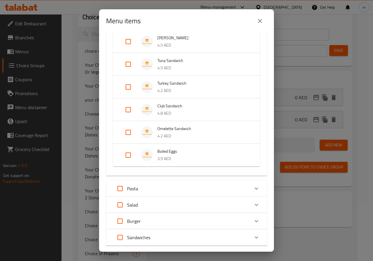
scroll to position [210, 0]
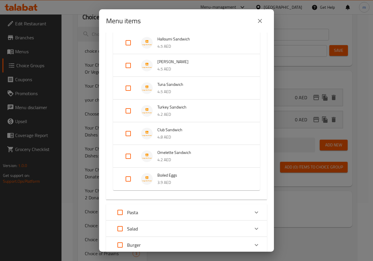
click at [182, 155] on span "Omelette Sandwich" at bounding box center [202, 152] width 91 height 7
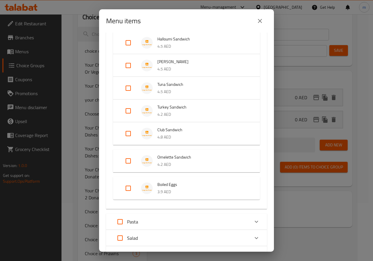
click at [128, 163] on input "Expand" at bounding box center [128, 161] width 14 height 14
checkbox input "true"
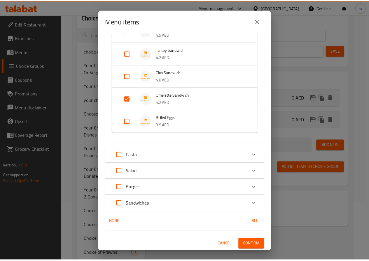
scroll to position [268, 0]
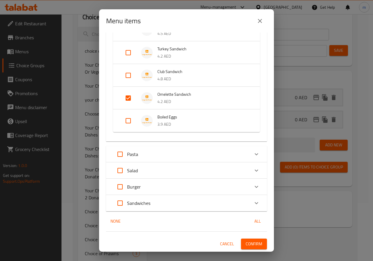
click at [252, 246] on span "Confirm" at bounding box center [254, 244] width 17 height 7
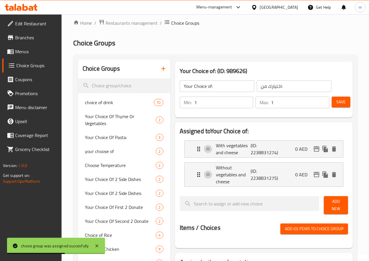
scroll to position [0, 0]
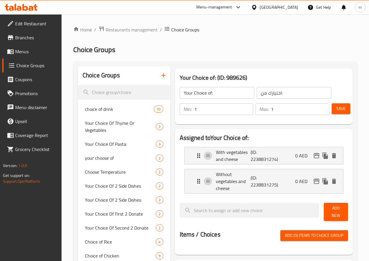
click at [31, 53] on span "Menus" at bounding box center [36, 51] width 42 height 7
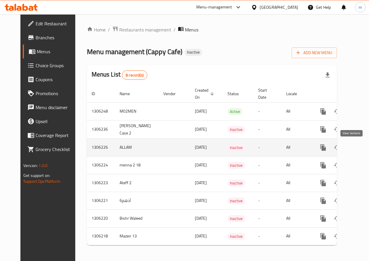
click at [361, 147] on icon "enhanced table" at bounding box center [364, 147] width 7 height 7
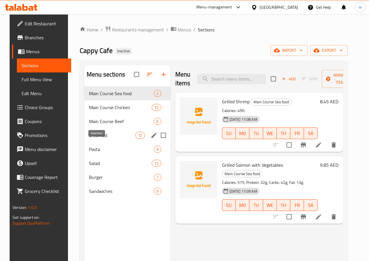
click at [95, 139] on span "breakfast" at bounding box center [112, 135] width 46 height 7
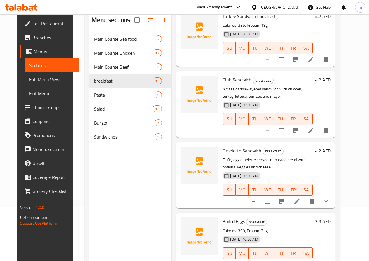
scroll to position [82, 0]
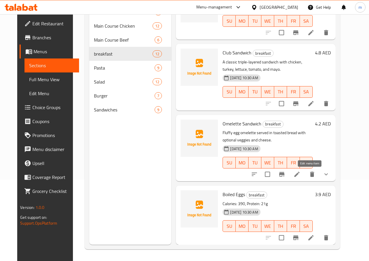
click at [299, 176] on icon at bounding box center [296, 174] width 5 height 5
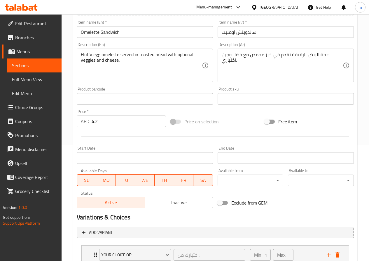
scroll to position [160, 0]
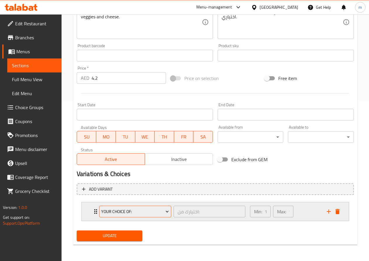
click at [168, 213] on icon "Expand" at bounding box center [167, 212] width 6 height 6
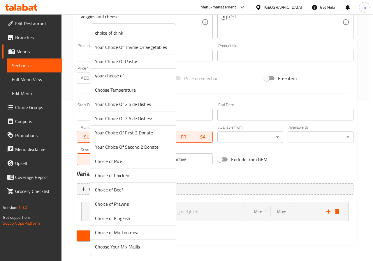
click at [232, 240] on div at bounding box center [186, 130] width 373 height 261
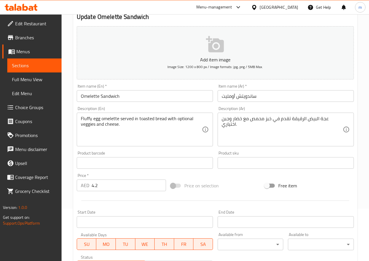
scroll to position [102, 0]
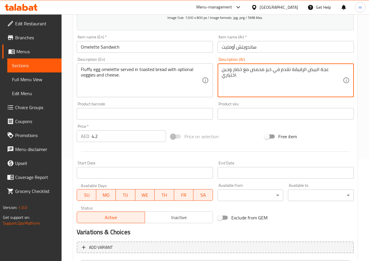
drag, startPoint x: 328, startPoint y: 71, endPoint x: 308, endPoint y: 73, distance: 20.0
click at [304, 77] on textarea "عجة البيض الرقيقة تقدم في خبز محمص مع خضار وجبن اختياري." at bounding box center [281, 81] width 121 height 28
drag, startPoint x: 291, startPoint y: 68, endPoint x: 326, endPoint y: 71, distance: 35.1
click at [326, 71] on textarea "عجة البيض الرقيقة تقدم في خبز محمص مع خضار وجبن اختياري." at bounding box center [281, 81] width 121 height 28
click at [288, 74] on textarea "بيض اومليت فلافي تقدم في خبز محمص مع خضار وجبن اختياري." at bounding box center [281, 81] width 121 height 28
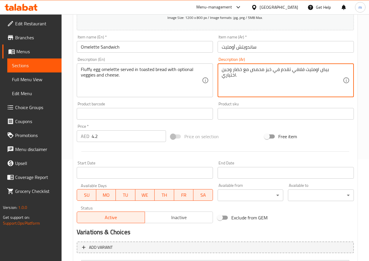
click at [287, 67] on textarea "بيض اومليت فلافي تقدم في خبز محمص مع خضار وجبن اختياري." at bounding box center [281, 81] width 121 height 28
type textarea "بيض اومليت فلافي يقدم في خبز محمص مع خضار وجبن اختياري."
click at [251, 47] on input "ساندويتش أومليت" at bounding box center [285, 47] width 136 height 12
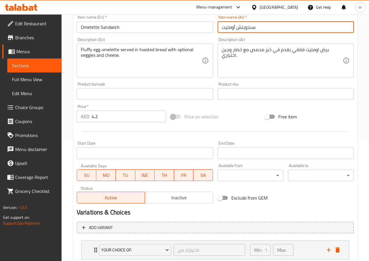
scroll to position [160, 0]
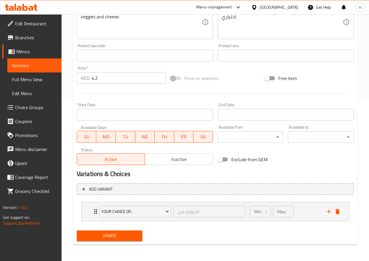
type input "سندويتش أومليت"
click at [132, 239] on span "Update" at bounding box center [109, 236] width 57 height 7
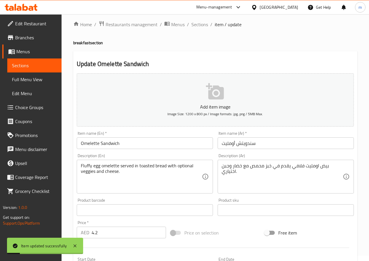
scroll to position [0, 0]
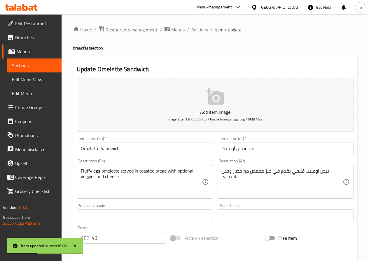
click at [199, 32] on span "Sections" at bounding box center [199, 29] width 17 height 7
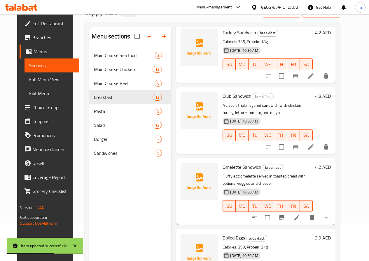
scroll to position [82, 0]
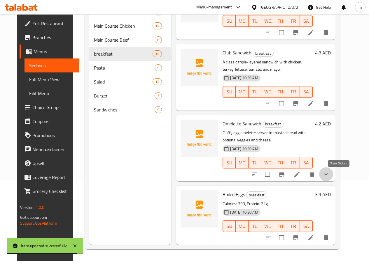
click at [329, 178] on icon "show more" at bounding box center [325, 174] width 7 height 7
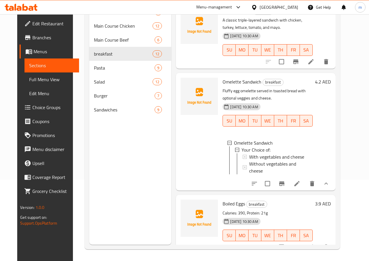
scroll to position [596, 0]
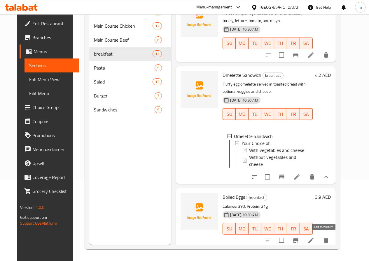
click at [314, 238] on icon at bounding box center [310, 240] width 7 height 7
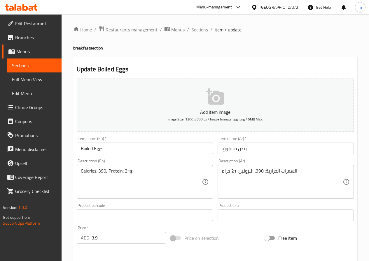
click at [95, 149] on input "Boiled Eggs" at bounding box center [145, 149] width 136 height 12
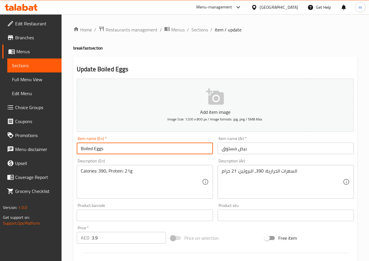
click at [95, 149] on input "Boiled Eggs" at bounding box center [145, 149] width 136 height 12
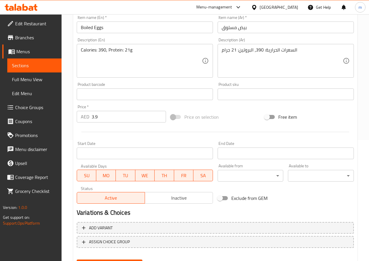
scroll to position [150, 0]
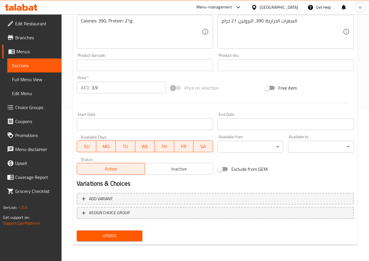
click at [105, 236] on span "Update" at bounding box center [109, 236] width 57 height 7
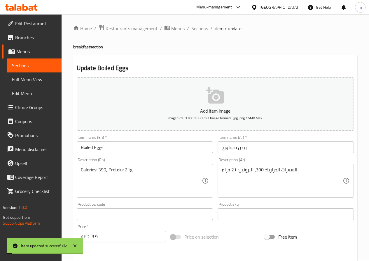
scroll to position [0, 0]
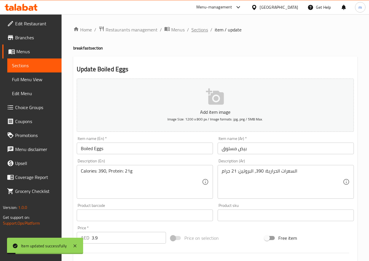
click at [203, 31] on span "Sections" at bounding box center [199, 29] width 17 height 7
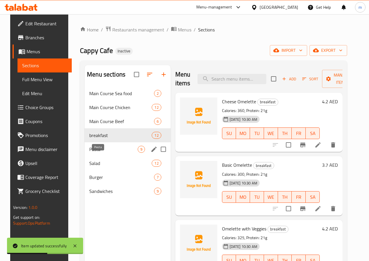
click at [98, 153] on span "Pasta" at bounding box center [113, 149] width 48 height 7
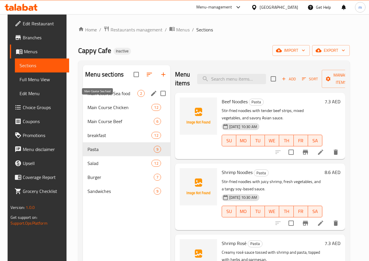
click at [96, 97] on span "Main Course Sea food" at bounding box center [112, 93] width 50 height 7
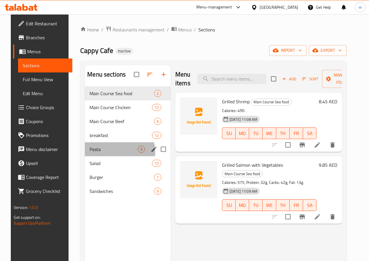
click at [95, 156] on div "Pasta 9" at bounding box center [128, 149] width 86 height 14
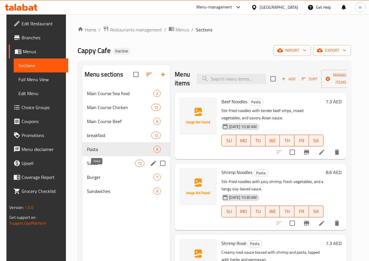
click at [91, 167] on span "Salad" at bounding box center [111, 163] width 48 height 7
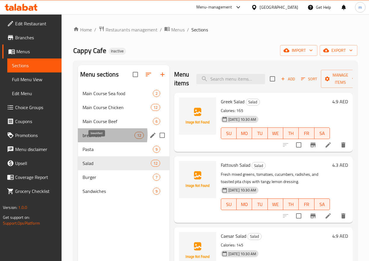
click at [95, 139] on span "breakfast" at bounding box center [108, 135] width 52 height 7
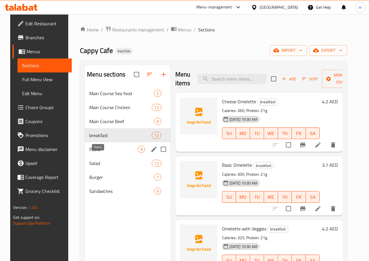
click at [100, 153] on span "Pasta" at bounding box center [113, 149] width 48 height 7
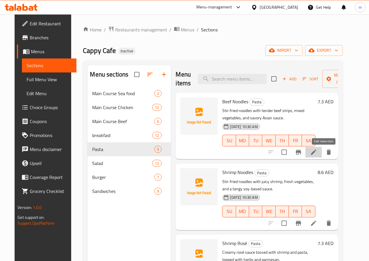
click at [316, 155] on icon at bounding box center [313, 152] width 5 height 5
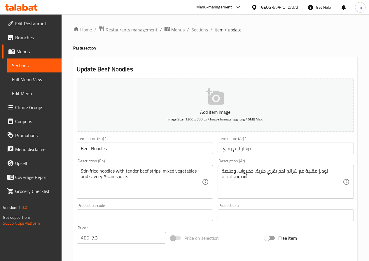
drag, startPoint x: 79, startPoint y: 171, endPoint x: 96, endPoint y: 169, distance: 16.5
click at [96, 169] on div "Stir-fried noodles with tender beef strips, mixed vegetables, and savory Asian …" at bounding box center [145, 182] width 136 height 34
drag, startPoint x: 80, startPoint y: 170, endPoint x: 93, endPoint y: 171, distance: 12.8
click at [93, 171] on div "Stir-fried noodles with tender beef strips, mixed vegetables, and savory Asian …" at bounding box center [145, 182] width 136 height 34
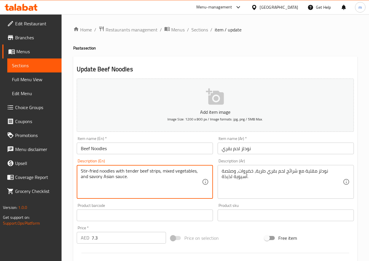
drag, startPoint x: 98, startPoint y: 172, endPoint x: 71, endPoint y: 171, distance: 26.8
click at [71, 171] on div "Home / Restaurants management / Menus / Sections / item / update Pasta section …" at bounding box center [214, 212] width 307 height 397
type textarea "Stir-fried noodles with tender beef strips, mixed vegetables, and savory Asian …"
click at [132, 173] on textarea "Stir-fried noodles with tender beef strips, mixed vegetables, and savory Asian …" at bounding box center [141, 182] width 121 height 28
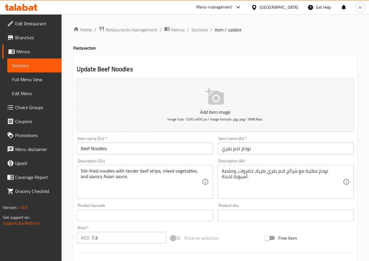
click at [154, 171] on textarea "Stir-fried noodles with tender beef strips, mixed vegetables, and savory Asian …" at bounding box center [141, 182] width 121 height 28
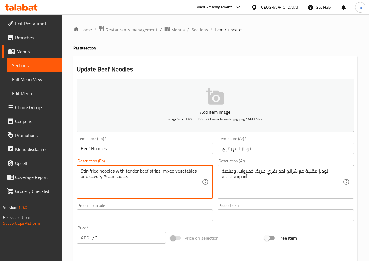
click at [154, 171] on textarea "Stir-fried noodles with tender beef strips, mixed vegetables, and savory Asian …" at bounding box center [141, 182] width 121 height 28
click at [172, 174] on textarea "Stir-fried noodles with tender beef strips, mixed vegetables, and savory Asian …" at bounding box center [141, 182] width 121 height 28
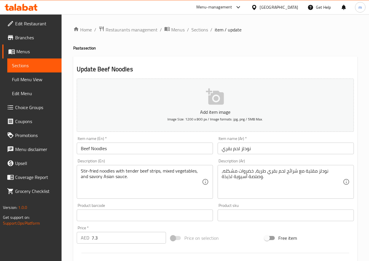
click at [173, 172] on textarea "Stir-fried noodles with tender beef strips, mixed vegetables, and savory Asian …" at bounding box center [141, 182] width 121 height 28
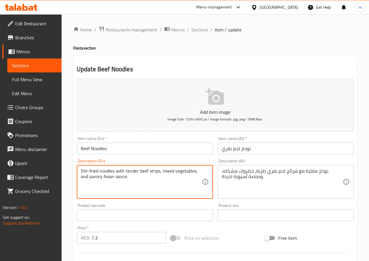
click at [173, 172] on textarea "Stir-fried noodles with tender beef strips, mixed vegetables, and savory Asian …" at bounding box center [141, 182] width 121 height 28
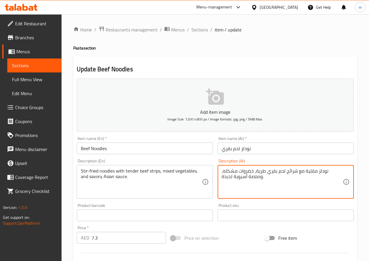
click at [228, 177] on textarea "نودلز مقلية مع شرائح لحم بقري طرية، خضروات مشكله، وصلصة آسيوية لذيذة." at bounding box center [281, 182] width 121 height 28
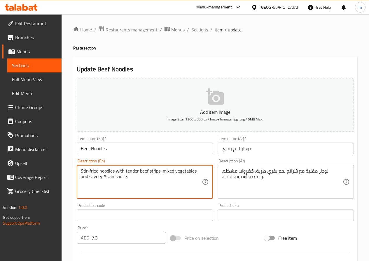
click at [98, 179] on textarea "Stir-fried noodles with tender beef strips, mixed vegetables, and savory Asian …" at bounding box center [141, 182] width 121 height 28
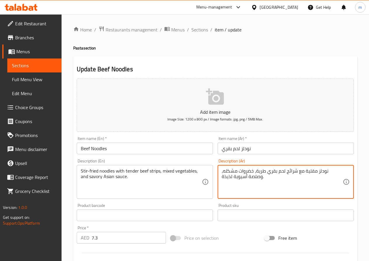
click at [224, 179] on textarea "نودلز مقلية مع شرائح لحم بقري طرية، خضروات مشكله، وصلصة آسيوية لذيذة." at bounding box center [281, 182] width 121 height 28
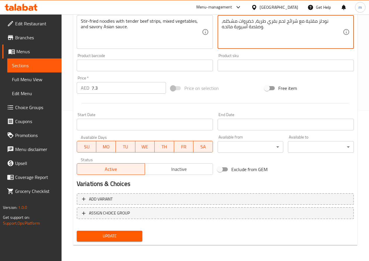
scroll to position [150, 0]
type textarea "نودلز مقلية مع شرائح لحم بقري طرية، خضروات مشكله، وصلصة آسيوية مالحه."
click at [115, 236] on span "Update" at bounding box center [109, 236] width 57 height 7
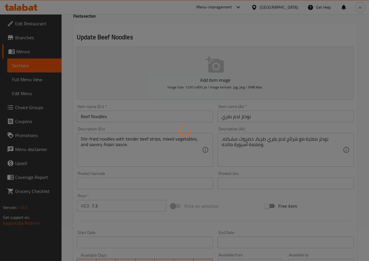
scroll to position [0, 0]
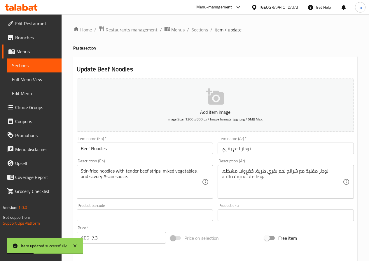
click at [198, 29] on span "Sections" at bounding box center [199, 29] width 17 height 7
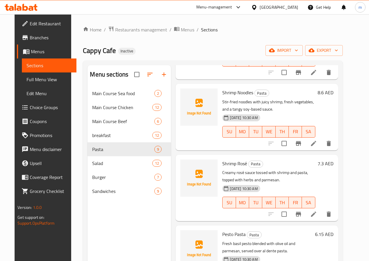
scroll to position [87, 0]
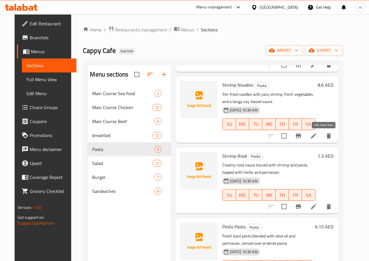
click at [317, 135] on icon at bounding box center [313, 136] width 7 height 7
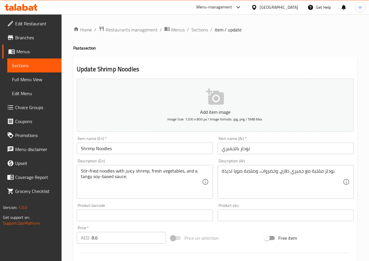
click at [88, 150] on input "Shrimp Noodles" at bounding box center [145, 149] width 136 height 12
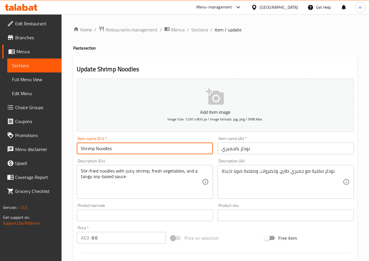
click at [88, 150] on input "Shrimp Noodles" at bounding box center [145, 149] width 136 height 12
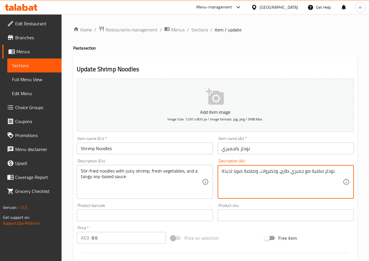
click at [284, 172] on textarea "نودلز مقلية مع جمبري طازج، وخضروات، وصلصة صويا لذيذة." at bounding box center [281, 182] width 121 height 28
click at [260, 175] on textarea "نودلز مقلية مع جمبري جوسي، وخضروات، وصلصة صويا لذيذة." at bounding box center [281, 182] width 121 height 28
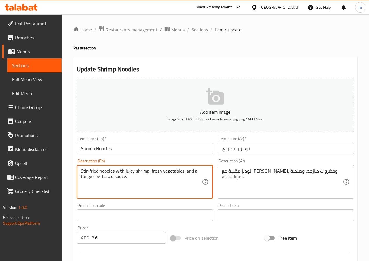
drag, startPoint x: 82, startPoint y: 181, endPoint x: 100, endPoint y: 183, distance: 17.9
click at [100, 183] on textarea "Stir-fried noodles with juicy shrimp, fresh vegetables, and a tangy soy-based s…" at bounding box center [141, 182] width 121 height 28
drag, startPoint x: 186, startPoint y: 172, endPoint x: 198, endPoint y: 177, distance: 13.5
click at [198, 177] on textarea "Stir-fried noodles with juicy shrimp, fresh vegetables, and a tangy soy-based s…" at bounding box center [141, 182] width 121 height 28
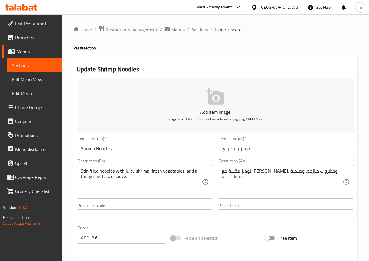
drag, startPoint x: 231, startPoint y: 171, endPoint x: 235, endPoint y: 171, distance: 3.8
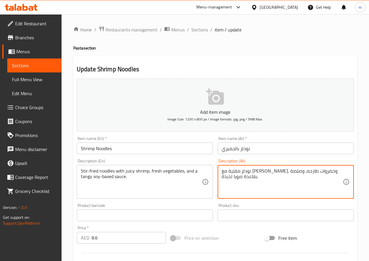
click at [220, 179] on div "نودلز مقلية مع جمبري جوسي، وخضروات طازجه، وصلصة بقاعدة صويا لذيذة. Description …" at bounding box center [285, 182] width 136 height 34
click at [224, 180] on textarea "نودلز مقلية مع جمبري جوسي، وخضروات طازجه، وصلصة بقاعدة صويا لذيذة." at bounding box center [281, 182] width 121 height 28
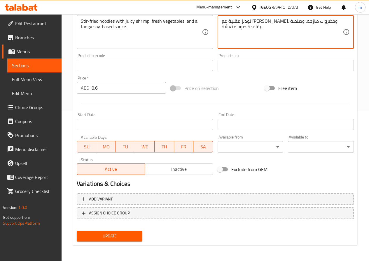
scroll to position [150, 0]
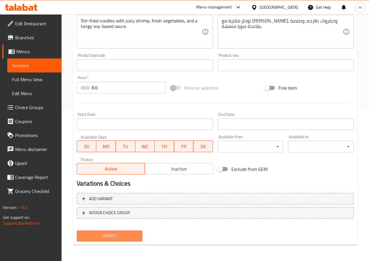
click at [117, 235] on span "Update" at bounding box center [109, 236] width 57 height 7
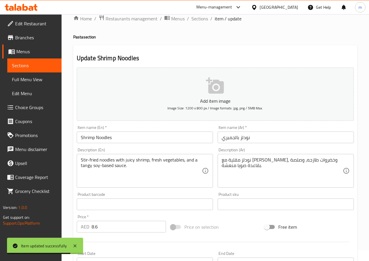
scroll to position [0, 0]
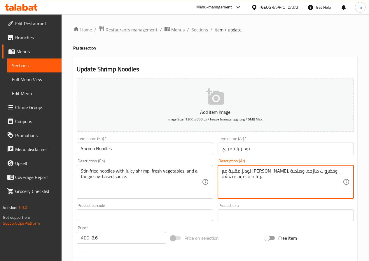
drag, startPoint x: 286, startPoint y: 176, endPoint x: 291, endPoint y: 177, distance: 5.3
drag, startPoint x: 285, startPoint y: 172, endPoint x: 297, endPoint y: 171, distance: 12.5
click at [297, 171] on textarea "نودلز مقلية مع جمبري جوسي، وخضروات طازجه، وصلصة بقاعدة صويا منعشة." at bounding box center [281, 182] width 121 height 28
type textarea "نودلز مقلية مع روبيان جوسي، وخضروات طازجه، وصلصة بقاعدة صويا منعشة."
click at [234, 153] on input "نودلز بالجمبري" at bounding box center [285, 149] width 136 height 12
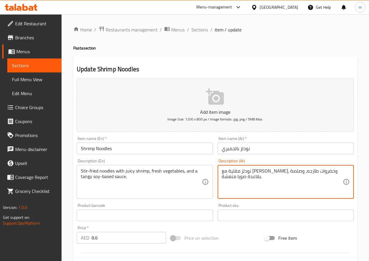
click at [234, 153] on input "نودلز بالجمبري" at bounding box center [285, 149] width 136 height 12
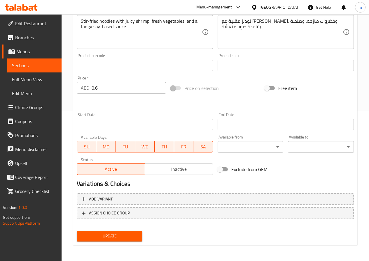
scroll to position [150, 0]
type input "نودلز الروبيان"
click at [135, 230] on div "Update" at bounding box center [109, 235] width 71 height 15
click at [136, 235] on span "Update" at bounding box center [109, 236] width 57 height 7
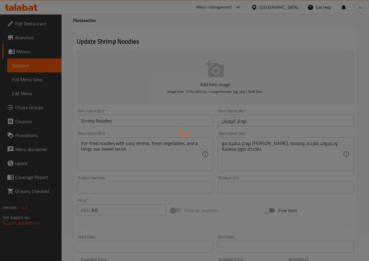
scroll to position [0, 0]
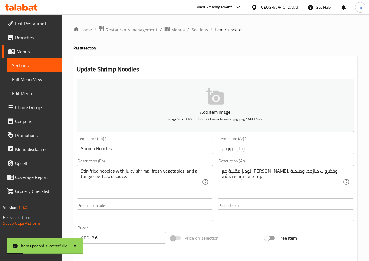
click at [195, 33] on span "Sections" at bounding box center [199, 29] width 17 height 7
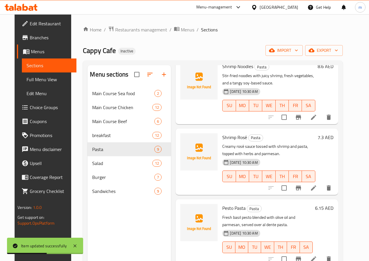
scroll to position [117, 0]
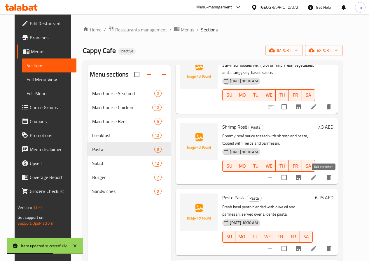
click at [317, 178] on icon at bounding box center [313, 177] width 7 height 7
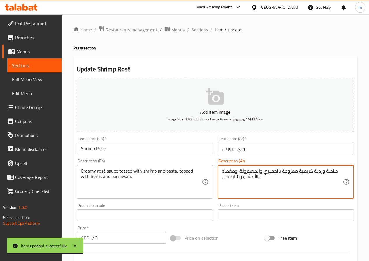
click at [272, 172] on textarea "صلصة وردية كريمية ممزوجة بالجمبري والمعكرونة، ومغطاة بالأعشاب والبارميزان." at bounding box center [281, 182] width 121 height 28
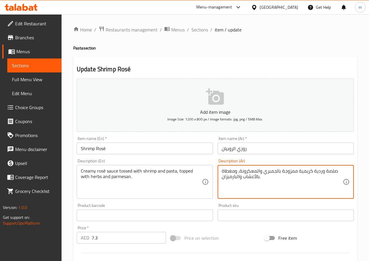
click at [265, 171] on textarea "صلصة وردية كريمية ممزوجة بالجمبري والمعكرونة، ومغطاة بالأعشاب والبارميزان." at bounding box center [281, 182] width 121 height 28
type textarea "صلصة وردية كريمية ممزوجة بالروبيان والمعكرونة، ومغطاة بالأعشاب والبارميزان."
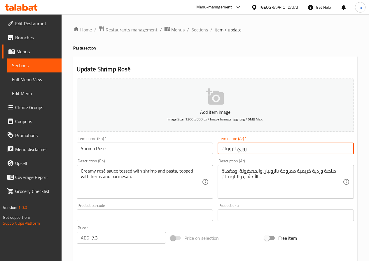
click at [253, 149] on input "روزي الروبيان" at bounding box center [285, 149] width 136 height 12
type input "روز الروبيان"
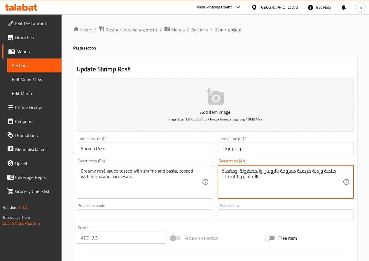
click at [316, 172] on textarea "صلصة وردية كريمية ممزوجة بالروبيان والمعكرونة، ومغطاة بالأعشاب والبارميزان." at bounding box center [281, 182] width 121 height 28
type textarea "صلصة روز كريمية ممزوجة بالروبيان والمعكرونة، ومغطاة بالأعشاب والبارميزان."
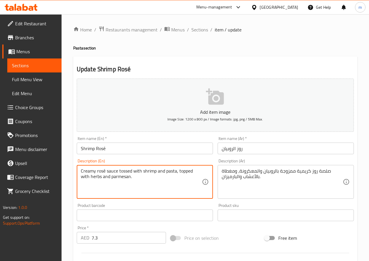
click at [126, 170] on textarea "Creamy rosé sauce tossed with shrimp and pasta, topped with herbs and parmesan." at bounding box center [141, 182] width 121 height 28
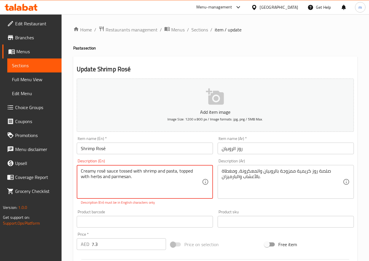
click at [103, 175] on textarea "Creamy rosé sauce tossed with shrimp and pasta, topped with herbs and parmesan." at bounding box center [141, 182] width 121 height 28
click at [107, 174] on textarea "Creamy rosé sauce tossed with shrimp and pasta, topped with herbs and parmesan." at bounding box center [141, 182] width 121 height 28
type textarea "Creamy rose sauce tossed with shrimp and pasta, topped with herbs and parmesan."
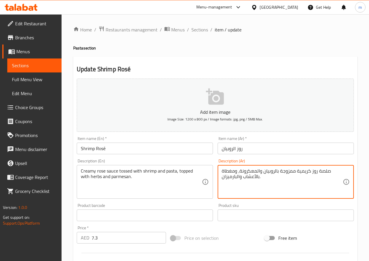
click at [289, 175] on textarea "صلصة روز كريمية ممزوجة بالروبيان والمعكرونة، ومغطاة بالأعشاب والبارميزان." at bounding box center [281, 182] width 121 height 28
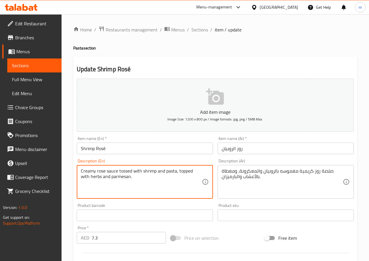
click at [126, 179] on textarea "Creamy rose sauce tossed with shrimp and pasta, topped with herbs and parmesan." at bounding box center [141, 182] width 121 height 28
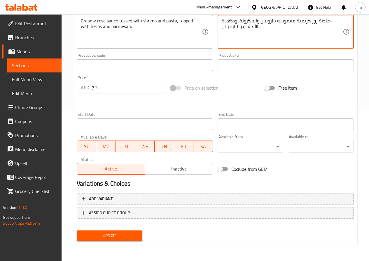
type textarea "صلصة روز كريمية مغموسه بالروبيان والمكرونة، ومغطاة بالأعشاب والبارميزان."
click at [119, 241] on button "Update" at bounding box center [110, 236] width 66 height 11
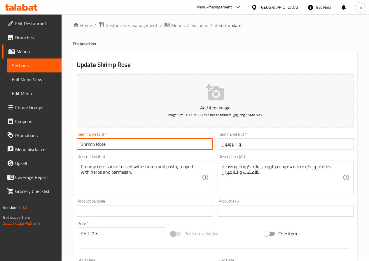
scroll to position [150, 0]
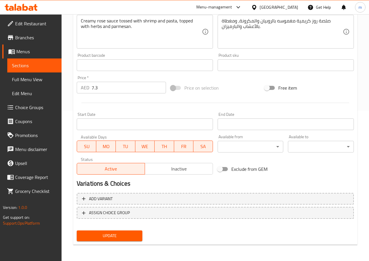
type input "Shrimp Rose"
click at [129, 233] on span "Update" at bounding box center [109, 236] width 57 height 7
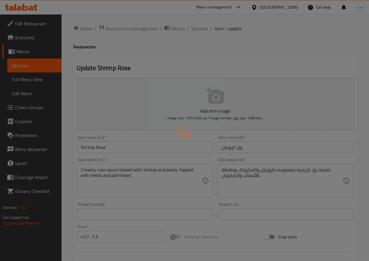
scroll to position [0, 0]
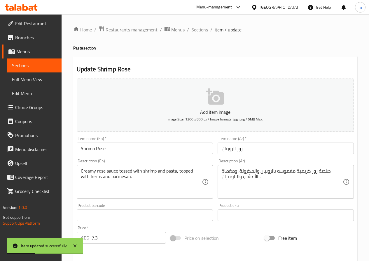
click at [203, 33] on span "Sections" at bounding box center [199, 29] width 17 height 7
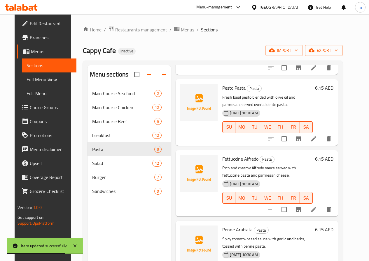
scroll to position [233, 0]
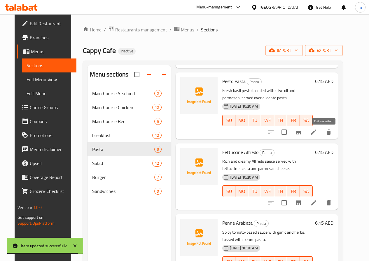
click at [316, 132] on icon at bounding box center [313, 132] width 5 height 5
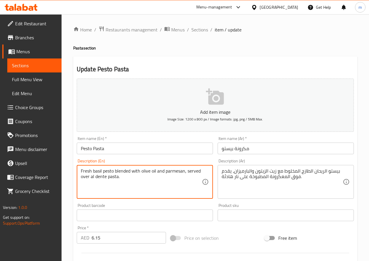
click at [110, 171] on textarea "Fresh basil pesto blended with olive oil and parmesan, served over al dente pas…" at bounding box center [141, 182] width 121 height 28
click at [189, 176] on textarea "Fresh basil pesto blended with olive oil and parmesan, served over al dente pas…" at bounding box center [141, 182] width 121 height 28
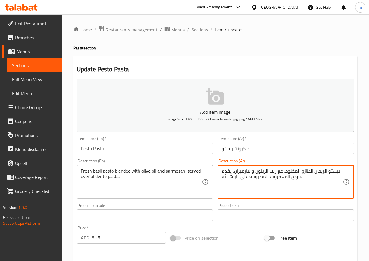
click at [282, 179] on textarea "بيستو الريحان الطازج المخلوط مع زيت الزيتون والبارميزان، يقدم فوق المعكرونة الم…" at bounding box center [281, 182] width 121 height 28
drag, startPoint x: 221, startPoint y: 178, endPoint x: 289, endPoint y: 182, distance: 67.7
click at [289, 182] on textarea "بيستو الريحان الطازج المخلوط مع زيت الزيتون والبارميزان، يقدم فوق المعكرونة الم…" at bounding box center [281, 182] width 121 height 28
paste textarea "معكرونة أل دينتي."
click at [251, 176] on textarea "بيستو الريحان الطازج المخلوط مع زيت الزيتون والبارميزان، يقدم فوق معكرونة أل دي…" at bounding box center [281, 182] width 121 height 28
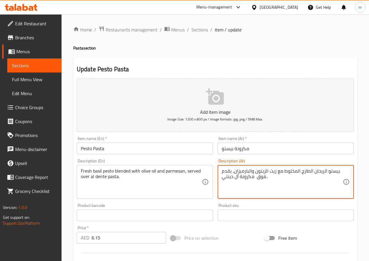
click at [276, 177] on textarea "بيستو الريحان الطازج المخلوط مع زيت الزيتون والبارميزان، يقدم فوق مكرونة أل دين…" at bounding box center [281, 182] width 121 height 28
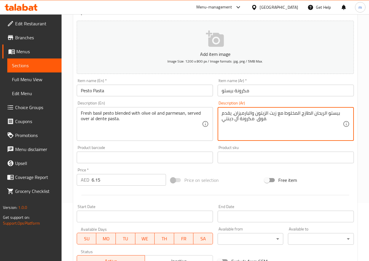
scroll to position [58, 0]
type textarea "بيستو الريحان الطازج المخلوط مع زيت الزيتون والبارميزان، يقدم فوق مكرونة أل دين…"
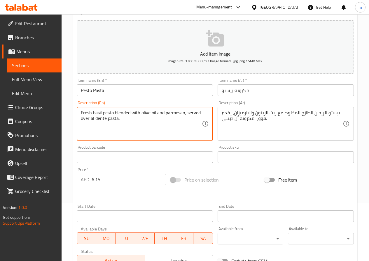
click at [101, 119] on textarea "Fresh basil pesto blended with olive oil and parmesan, served over al dente pas…" at bounding box center [141, 124] width 121 height 28
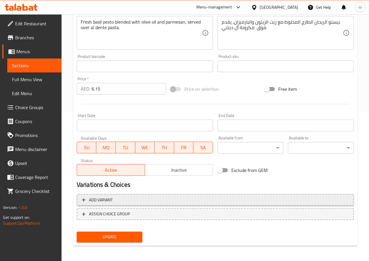
scroll to position [150, 0]
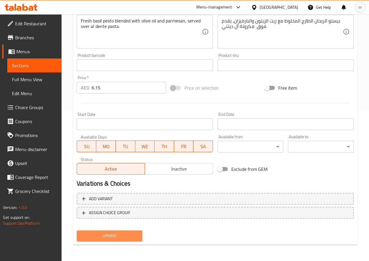
click at [136, 236] on span "Update" at bounding box center [109, 236] width 57 height 7
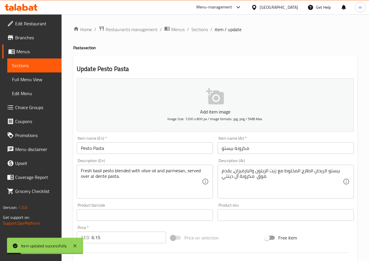
scroll to position [0, 0]
click at [201, 28] on span "Sections" at bounding box center [199, 29] width 17 height 7
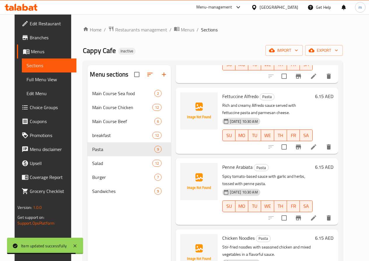
scroll to position [291, 0]
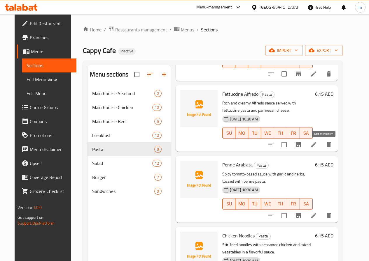
click at [317, 146] on icon at bounding box center [313, 144] width 7 height 7
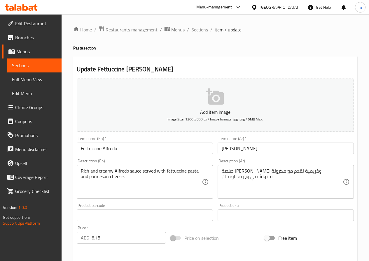
click at [91, 152] on input "Fettuccine Alfredo" at bounding box center [145, 149] width 136 height 12
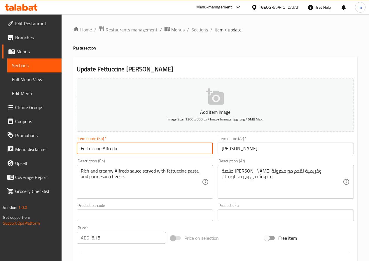
click at [91, 152] on input "Fettuccine Alfredo" at bounding box center [145, 149] width 136 height 12
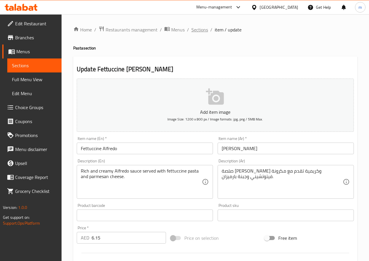
click at [199, 28] on span "Sections" at bounding box center [199, 29] width 17 height 7
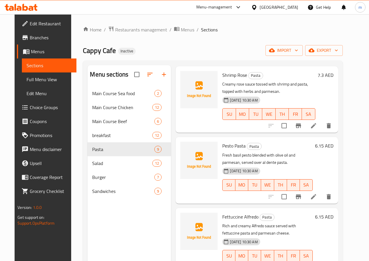
scroll to position [175, 0]
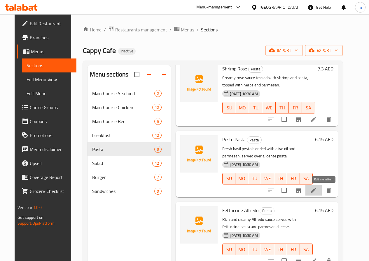
click at [317, 193] on icon at bounding box center [313, 190] width 7 height 7
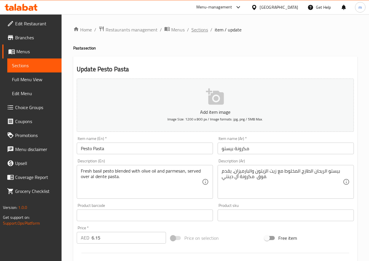
click at [202, 27] on span "Sections" at bounding box center [199, 29] width 17 height 7
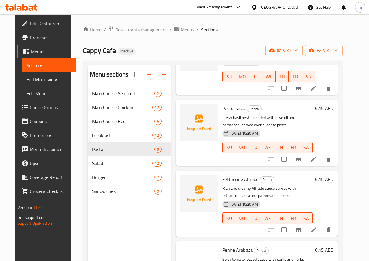
scroll to position [262, 0]
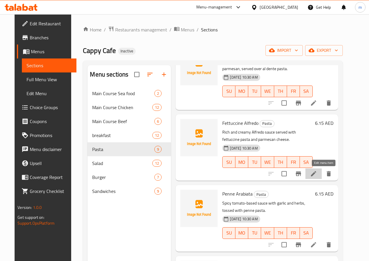
click at [317, 174] on icon at bounding box center [313, 173] width 7 height 7
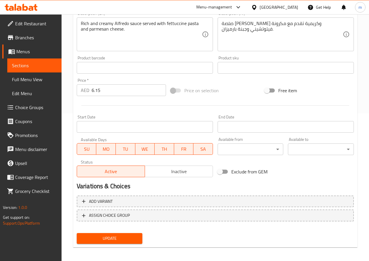
scroll to position [150, 0]
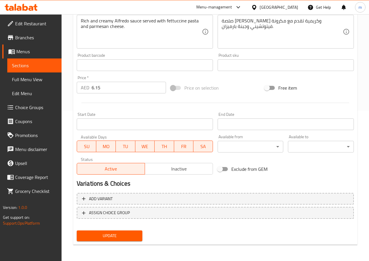
click at [105, 234] on span "Update" at bounding box center [109, 236] width 57 height 7
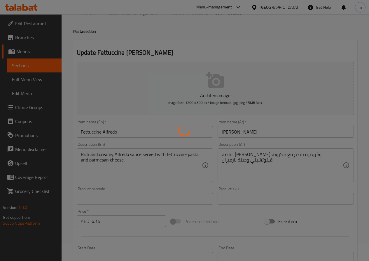
scroll to position [0, 0]
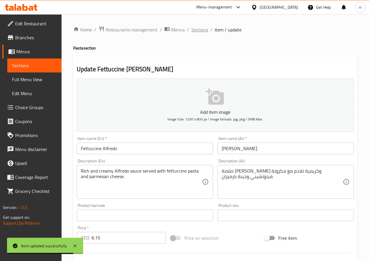
click at [205, 32] on span "Sections" at bounding box center [199, 29] width 17 height 7
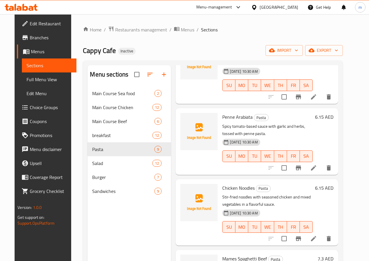
scroll to position [350, 0]
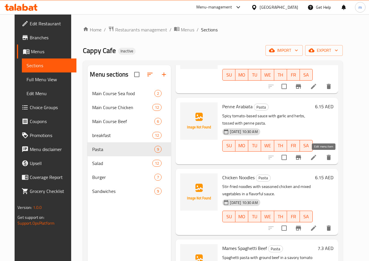
click at [316, 158] on icon at bounding box center [313, 157] width 5 height 5
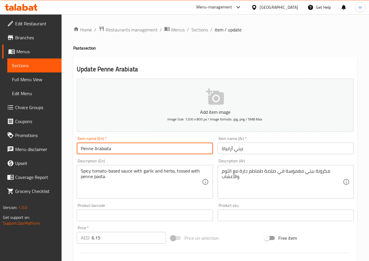
click at [87, 150] on input "Penne Arabiata" at bounding box center [145, 149] width 136 height 12
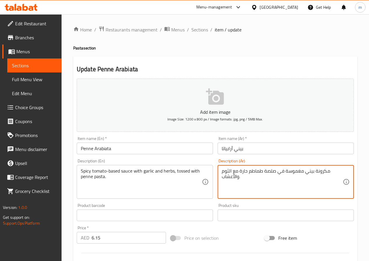
click at [322, 175] on textarea "مكرونة بيني مغموسة في صلصة طماطم حارة مع الثوم والأعشاب." at bounding box center [281, 182] width 121 height 28
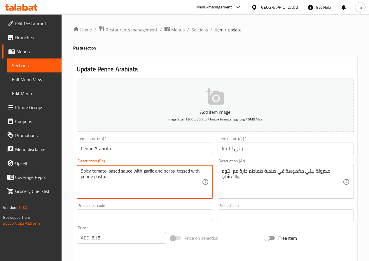
click at [178, 175] on textarea "Spicy tomato-based sauce with garlic and herbs, tossed with penne pasta." at bounding box center [141, 182] width 121 height 28
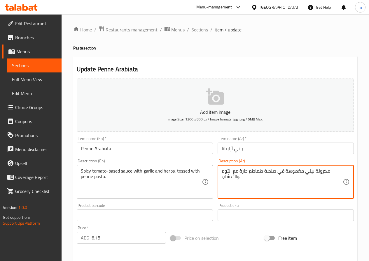
click at [285, 181] on textarea "مكرونة بيني مغموسة في صلصة طماطم حارة مع الثوم والأعشاب." at bounding box center [281, 182] width 121 height 28
paste textarea "صلصة الطماطم الحارة مع الثوم والأعشاب، ممزوجة مع معكرونة بيني"
click at [310, 175] on textarea "صلصة الطماطم الحارة مع الثوم والأعشاب، ممزوجة مع معكرونة بيني." at bounding box center [281, 182] width 121 height 28
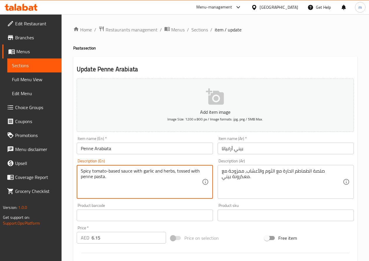
click at [117, 170] on textarea "Spicy tomato-based sauce with garlic and herbs, tossed with penne pasta." at bounding box center [141, 182] width 121 height 28
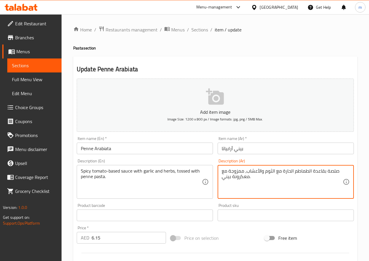
click at [244, 180] on textarea "صلصة بقاعدة الطماطم الحارة مع الثوم والأعشاب، ممزوجة مع معكرونة بيني." at bounding box center [281, 182] width 121 height 28
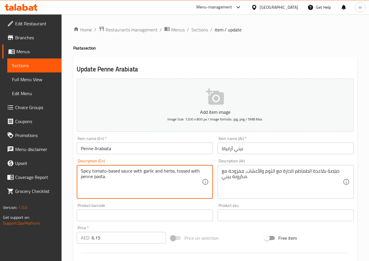
click at [183, 174] on textarea "Spicy tomato-based sauce with garlic and herbs, tossed with penne pasta." at bounding box center [141, 182] width 121 height 28
click at [238, 171] on textarea "صلصة بقاعدة الطماطم الحارة مع الثوم والأعشاب، ممزوجة مع مكرونة بيني." at bounding box center [281, 182] width 121 height 28
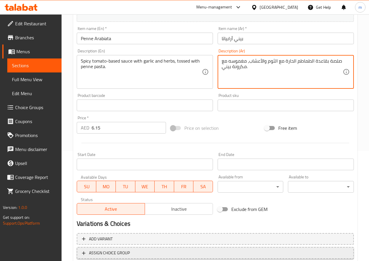
scroll to position [150, 0]
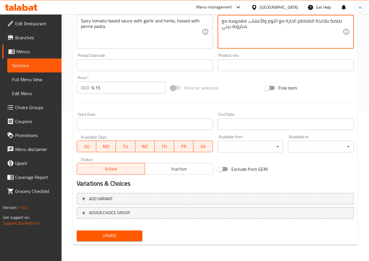
type textarea "صلصة بقاعدة الطماطم الحارة مع الثوم والأعشاب، مغموسه مع مكرونة بيني."
click at [116, 238] on span "Update" at bounding box center [109, 236] width 57 height 7
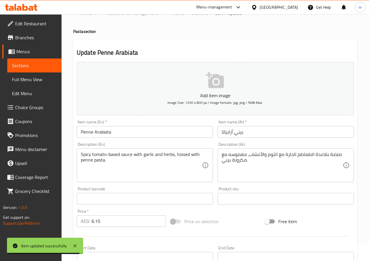
scroll to position [0, 0]
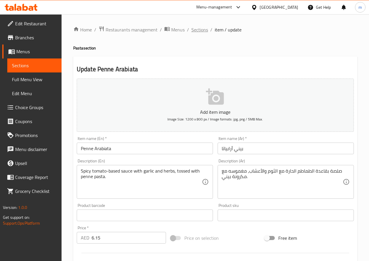
click at [200, 31] on span "Sections" at bounding box center [199, 29] width 17 height 7
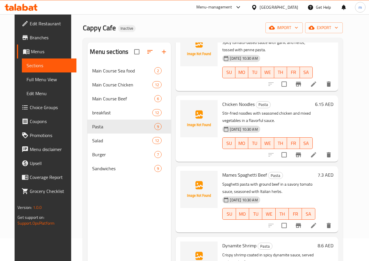
scroll to position [58, 0]
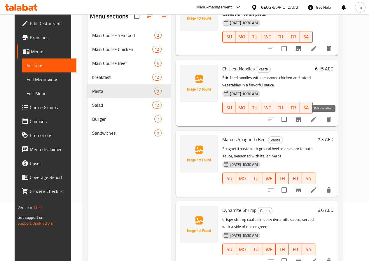
click at [317, 118] on icon at bounding box center [313, 119] width 7 height 7
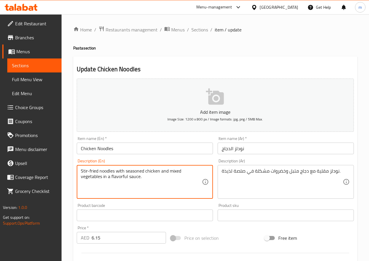
drag, startPoint x: 142, startPoint y: 180, endPoint x: 111, endPoint y: 184, distance: 31.4
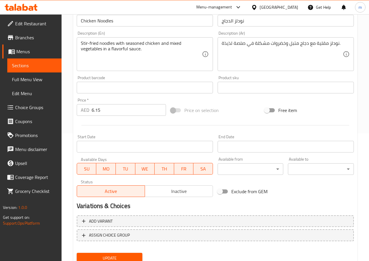
scroll to position [146, 0]
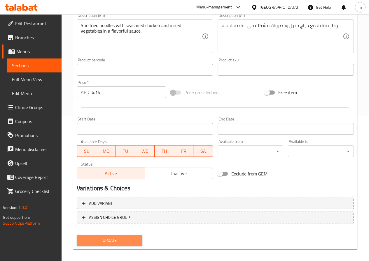
click at [94, 243] on span "Update" at bounding box center [109, 240] width 57 height 7
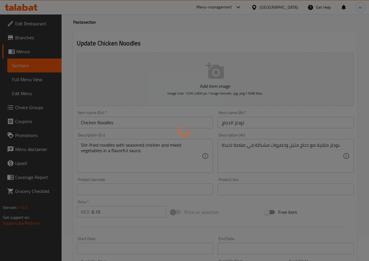
scroll to position [0, 0]
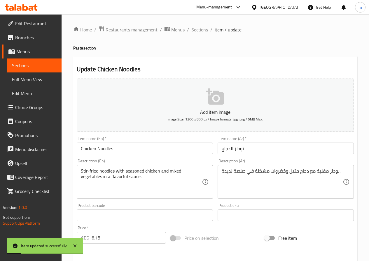
click at [203, 30] on span "Sections" at bounding box center [199, 29] width 17 height 7
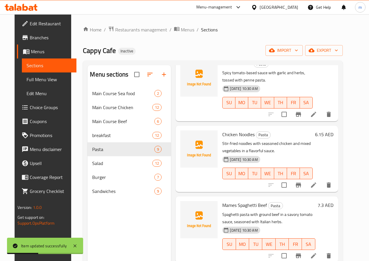
scroll to position [400, 0]
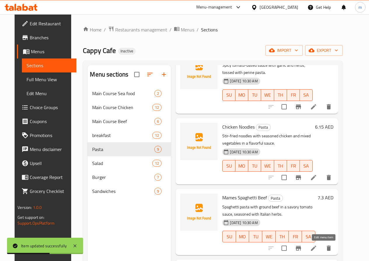
click at [317, 251] on icon at bounding box center [313, 248] width 7 height 7
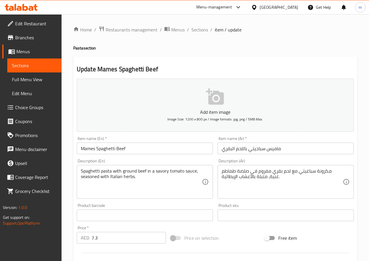
click at [105, 149] on input "Mames Spaghetti Beef" at bounding box center [145, 149] width 136 height 12
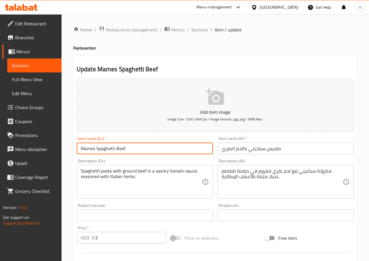
click at [105, 149] on input "Mames Spaghetti Beef" at bounding box center [145, 149] width 136 height 12
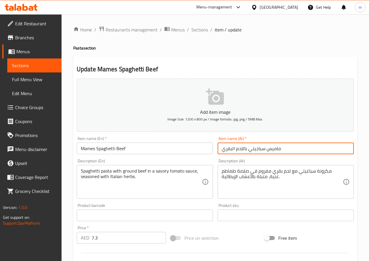
click at [258, 148] on input "ماميس سباجيتي باللحم البقري" at bounding box center [285, 149] width 136 height 12
paste input "سباجيتي"
click at [246, 152] on input "ماميس إسباجيتي باللحم البقري" at bounding box center [285, 149] width 136 height 12
type input "ماميس إسباجيتي لحم بقري"
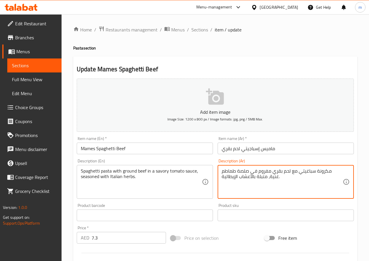
click at [320, 171] on textarea "مكرونة سباغيتي مع لحم بقري مفروم في صلصة طماطم غنية، متبلة بالأعشاب الإيطالية." at bounding box center [281, 182] width 121 height 28
paste textarea "سباجيتي"
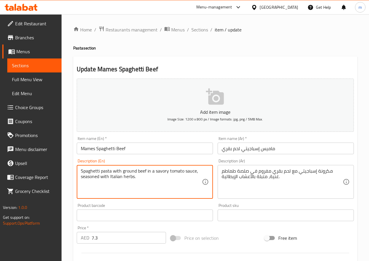
click at [130, 172] on textarea "Spaghetti pasta with ground beef in a savory tomato sauce, seasoned with Italia…" at bounding box center [141, 182] width 121 height 28
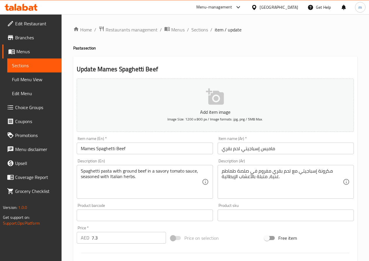
click at [144, 173] on textarea "Spaghetti pasta with ground beef in a savory tomato sauce, seasoned with Italia…" at bounding box center [141, 182] width 121 height 28
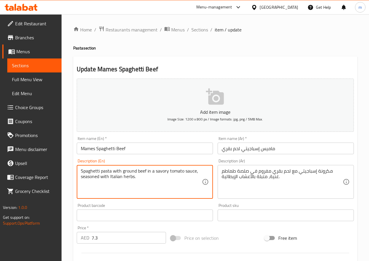
drag, startPoint x: 123, startPoint y: 170, endPoint x: 145, endPoint y: 170, distance: 22.4
click at [145, 170] on textarea "Spaghetti pasta with ground beef in a savory tomato sauce, seasoned with Italia…" at bounding box center [141, 182] width 121 height 28
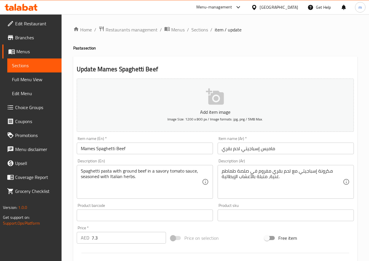
click at [144, 162] on div "Description (En) Spaghetti pasta with ground beef in a savory tomato sauce, sea…" at bounding box center [145, 179] width 136 height 40
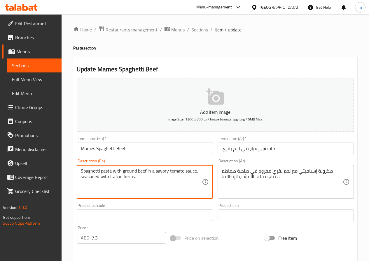
click at [129, 173] on textarea "Spaghetti pasta with ground beef in a savory tomato sauce, seasoned with Italia…" at bounding box center [141, 182] width 121 height 28
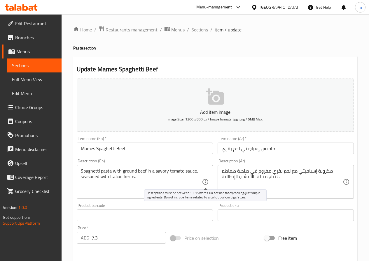
click at [206, 182] on icon at bounding box center [205, 182] width 7 height 7
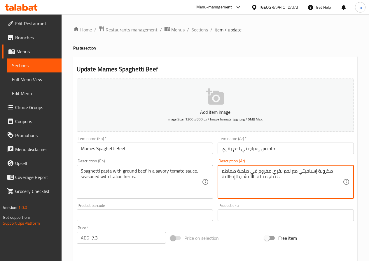
click at [267, 170] on textarea "مكرونة إسباجيتي مع لحم بقري مفروم في صلصة طماطم غنية، متبلة بالأعشاب الإيطالية." at bounding box center [281, 182] width 121 height 28
click at [222, 172] on textarea "مكرونة إسباجيتي مع لحم بقري مطحون في صلصة طماطم غنية، متبلة بالأعشاب الإيطالية." at bounding box center [281, 182] width 121 height 28
click at [235, 170] on textarea "مكرونة إسباجيتي مع لحم بقري مطحون في صلصة طماطم غنية، متبلة بالأعشاب الإيطالية." at bounding box center [281, 182] width 121 height 28
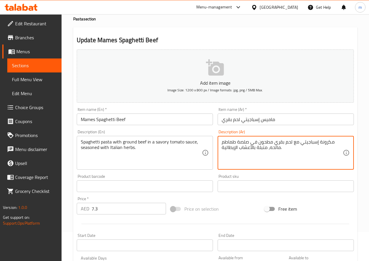
scroll to position [150, 0]
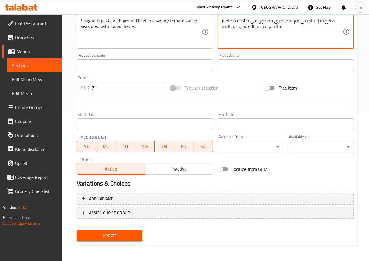
type textarea "مكرونة إسباجيتي مع لحم بقري مطحون في صلصة طماطم مالحه، متبلة بالأعشاب الإيطالية."
click at [119, 235] on span "Update" at bounding box center [109, 236] width 57 height 7
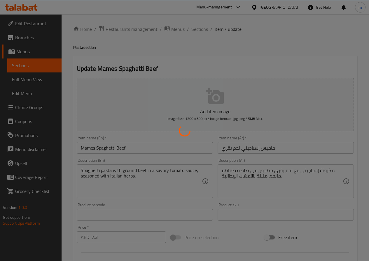
scroll to position [0, 0]
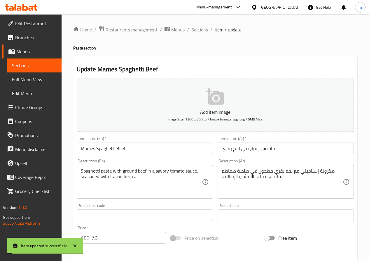
click at [198, 28] on span "Sections" at bounding box center [199, 29] width 17 height 7
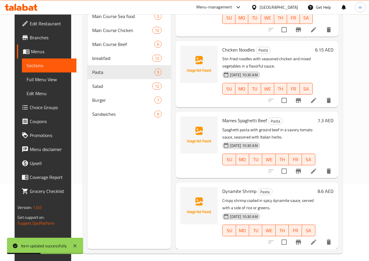
scroll to position [82, 0]
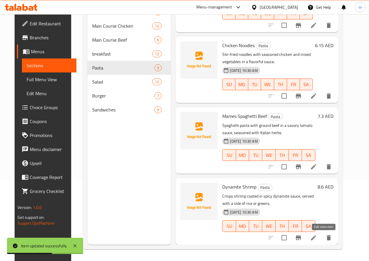
click at [317, 238] on icon at bounding box center [313, 238] width 7 height 7
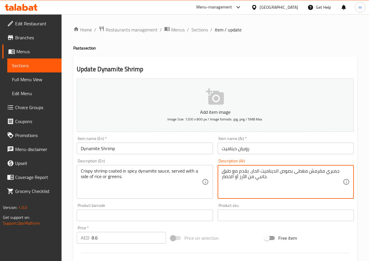
click at [332, 174] on textarea "جمبري مقرمش مغطى بصوص الديناميت الحار، يقدم مع طبق جانبي من الأرز أو الخضار." at bounding box center [281, 182] width 121 height 28
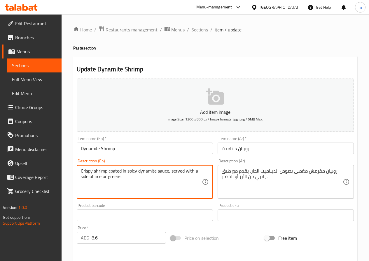
click at [115, 172] on textarea "Crispy shrimp coated in spicy dynamite sauce, served with a side of rice or gre…" at bounding box center [141, 182] width 121 height 28
click at [158, 171] on textarea "Crispy shrimp coated in spicy dynamite sauce, served with a side of rice or gre…" at bounding box center [141, 182] width 121 height 28
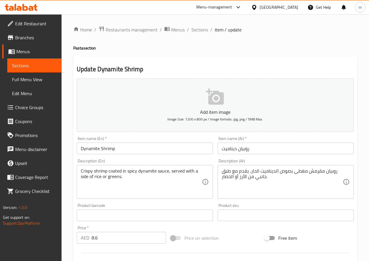
click at [213, 162] on div "Description (En) Crispy shrimp coated in spicy dynamite sauce, served with a si…" at bounding box center [144, 179] width 141 height 45
click at [216, 188] on div "Description (Ar) روبيان مقرمش مغطى بصوص الديناميت الحار، يقدم مع طبق جانبي من ا…" at bounding box center [285, 179] width 141 height 45
click at [214, 163] on div "Description (En) Crispy shrimp coated in spicy dynamite sauce, served with a si…" at bounding box center [144, 179] width 141 height 45
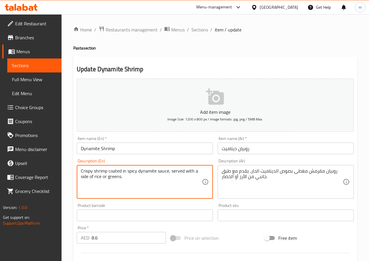
click at [116, 177] on textarea "Crispy shrimp coated in spicy dynamite sauce, served with a side of rice or gre…" at bounding box center [141, 182] width 121 height 28
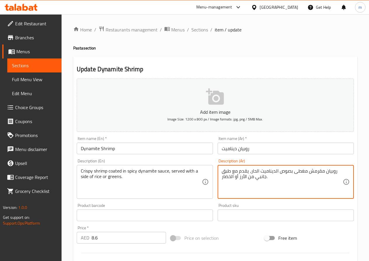
click at [223, 179] on textarea "روبيان مقرمش مغطى بصوص الديناميت الحار، يقدم مع طبق جانبي من الأرز أو الخضار." at bounding box center [281, 182] width 121 height 28
click at [222, 179] on textarea "روبيان مقرمش مغطى بصوص الديناميت الحار، يقدم مع طبق جانبي من الأرز أو الخضار." at bounding box center [281, 182] width 121 height 28
click at [275, 179] on textarea "روبيان مقرمش مغطى بصوص الديناميت الحار، يقدم مع طبق جانبي من الأرز أو الخضار." at bounding box center [281, 182] width 121 height 28
click at [228, 169] on textarea "روبيان مقرمش مغطى بصوص الديناميت الحار، يقدم مع طبق جانبي من الأرز أو الخضره." at bounding box center [281, 182] width 121 height 28
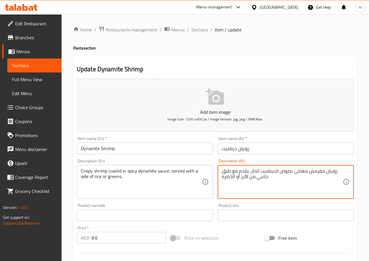
click at [260, 182] on textarea "روبيان مقرمش مغطى بصوص الديناميت الحار، يقدم مع طبق جانبي من الأرز أو الخضره." at bounding box center [281, 182] width 121 height 28
click at [264, 180] on textarea "روبيان مقرمش مغطى بصوص الديناميت الحار، يقدم مع طبق جانبي من الأرز أو الخضره." at bounding box center [281, 182] width 121 height 28
click at [258, 180] on textarea "روبيان مقرمش مغطى بصوص الديناميت الحار، يقدم مع طبق جانبي من الأرز أو الخضره." at bounding box center [281, 182] width 121 height 28
click at [222, 172] on textarea "روبيان مقرمش مغطى بصوص الديناميت الحار، يقدم مع طبق جانبي من الأرز أو الخضره." at bounding box center [281, 182] width 121 height 28
click at [226, 172] on textarea "روبيان مقرمش مغطى بصوص الديناميت الحار، يقدم مع طبق جانبي من الأرز أو الخضره." at bounding box center [281, 182] width 121 height 28
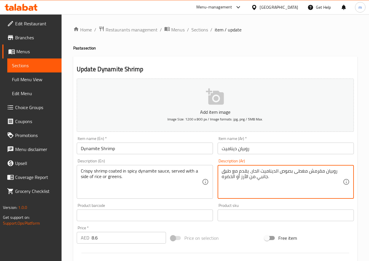
click at [226, 172] on textarea "روبيان مقرمش مغطى بصوص الديناميت الحار، يقدم مع طبق جانبي من الأرز أو الخضره." at bounding box center [281, 182] width 121 height 28
click at [236, 171] on textarea "روبيان مقرمش مغطى بصوص الديناميت الحار، يقدم مع جانبي من الأرز أو الخضره." at bounding box center [281, 182] width 121 height 28
click at [230, 174] on textarea "روبيان مقرمش مغطى بصوص الديناميت الحار، يقدم بجانبي من الأرز أو الخضره." at bounding box center [281, 182] width 121 height 28
click at [223, 172] on textarea "روبيان مقرمش مغطى بصوص الديناميت الحار، يقدم بجانب من الأرز أو الخضره." at bounding box center [281, 182] width 121 height 28
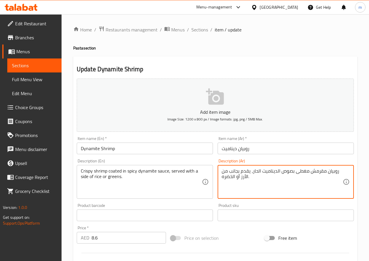
click at [223, 172] on textarea "روبيان مقرمش مغطى بصوص الديناميت الحار، يقدم بجانب من الأرز أو الخضره." at bounding box center [281, 182] width 121 height 28
type textarea "روبيان مقرمش مغطى بصوص الديناميت الحار، يقدم بجانب الأرز أو الخضره."
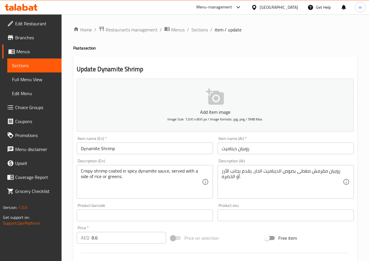
click at [213, 183] on div "Description (En) Crispy shrimp coated in spicy dynamite sauce, served with a si…" at bounding box center [144, 179] width 141 height 45
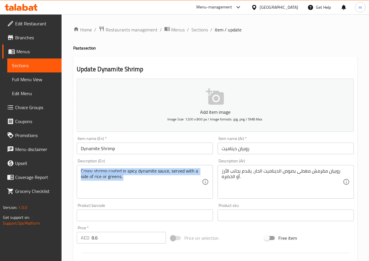
click at [213, 183] on div "Description (En) Crispy shrimp coated in spicy dynamite sauce, served with a si…" at bounding box center [144, 179] width 141 height 45
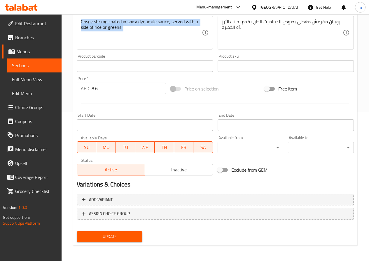
scroll to position [150, 0]
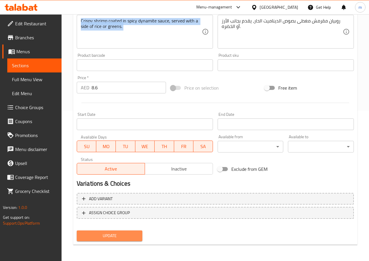
click at [106, 233] on span "Update" at bounding box center [109, 236] width 57 height 7
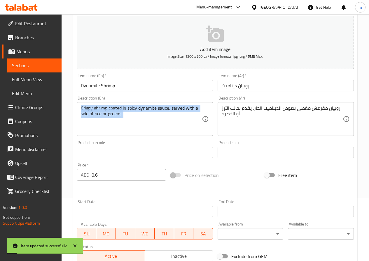
scroll to position [0, 0]
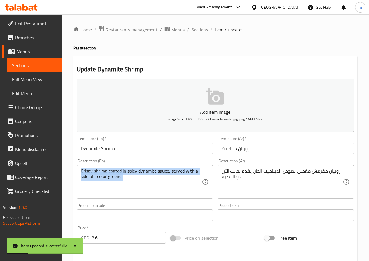
click at [198, 30] on span "Sections" at bounding box center [199, 29] width 17 height 7
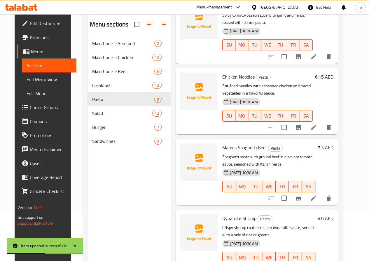
scroll to position [82, 0]
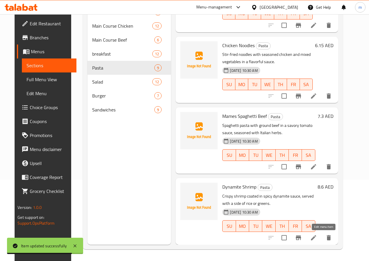
click at [316, 238] on icon at bounding box center [313, 237] width 5 height 5
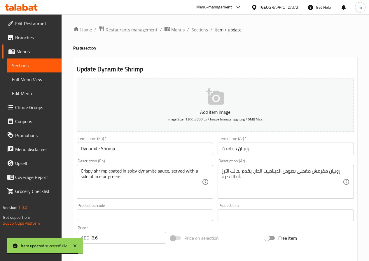
type input "اختيارك من:"
type input "1"
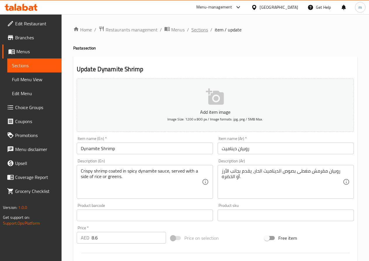
click at [204, 29] on span "Sections" at bounding box center [199, 29] width 17 height 7
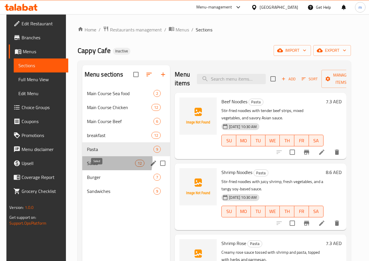
click at [101, 167] on span "Salad" at bounding box center [111, 163] width 48 height 7
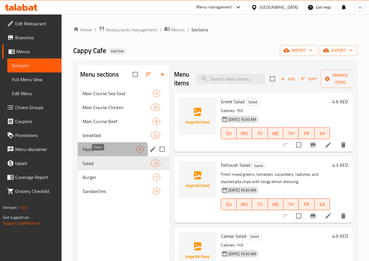
click at [98, 153] on span "Pasta" at bounding box center [109, 149] width 54 height 7
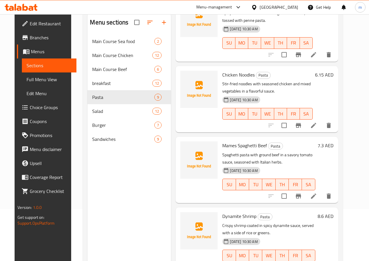
scroll to position [82, 0]
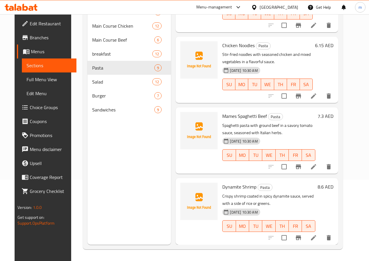
click at [285, 203] on p "Crispy shrimp coated in spicy dynamite sauce, served with a side of rice or gre…" at bounding box center [268, 200] width 93 height 15
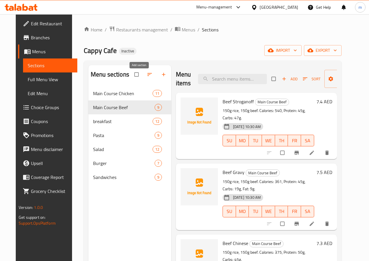
click at [161, 78] on icon "button" at bounding box center [164, 75] width 6 height 6
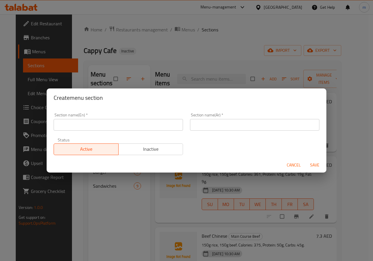
click at [121, 134] on div "Status Active Inactive" at bounding box center [118, 146] width 136 height 24
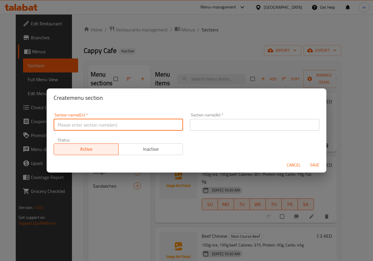
click at [122, 127] on input "text" at bounding box center [118, 125] width 129 height 12
type input "ة"
type input "Main Course Sea food"
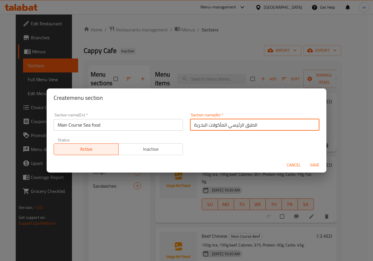
type input "الطبق الرئيسي المأكولات البحرية"
click at [314, 165] on span "Save" at bounding box center [315, 165] width 14 height 7
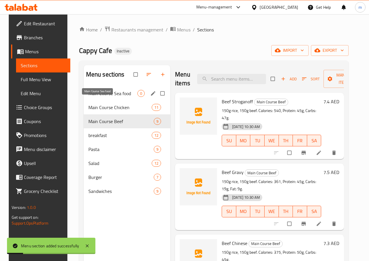
click at [102, 97] on span "Main Course Sea food" at bounding box center [112, 93] width 49 height 7
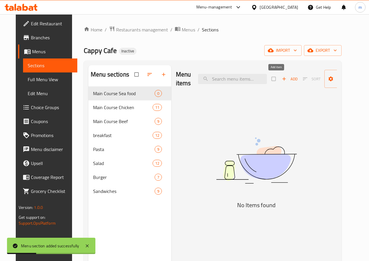
click at [281, 80] on icon "button" at bounding box center [284, 79] width 6 height 6
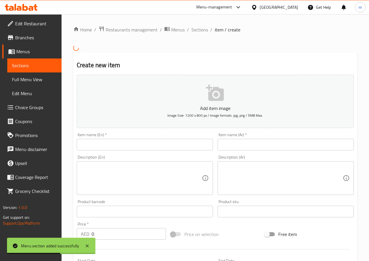
click at [171, 142] on input "text" at bounding box center [145, 145] width 136 height 12
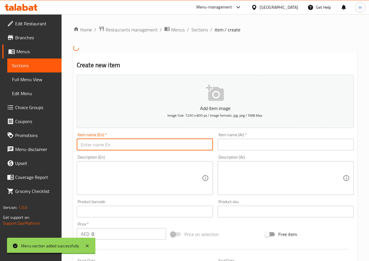
click at [171, 142] on input "text" at bounding box center [145, 145] width 136 height 12
paste input "Grilled Shrimp"
type input "Grilled Shrimp"
click at [265, 143] on input "text" at bounding box center [285, 145] width 136 height 12
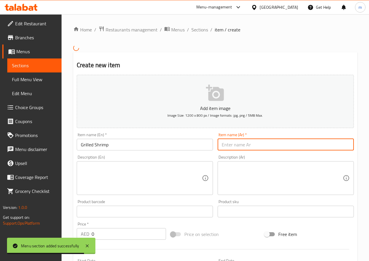
click at [265, 143] on input "text" at bounding box center [285, 145] width 136 height 12
paste input "[PERSON_NAME]"
type input "[PERSON_NAME]"
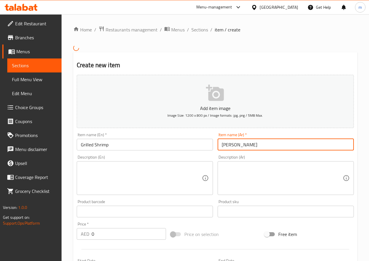
click at [193, 165] on textarea at bounding box center [141, 178] width 121 height 28
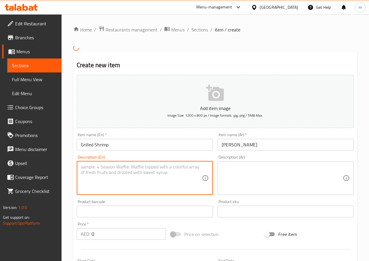
click at [193, 165] on textarea at bounding box center [141, 178] width 121 height 28
paste textarea "Calories: 490."
type textarea "Calories: 490."
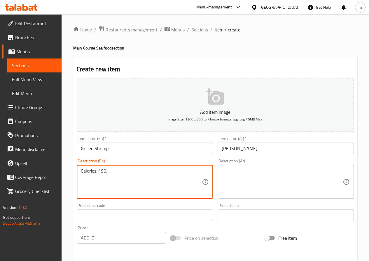
click at [255, 184] on textarea at bounding box center [281, 182] width 121 height 28
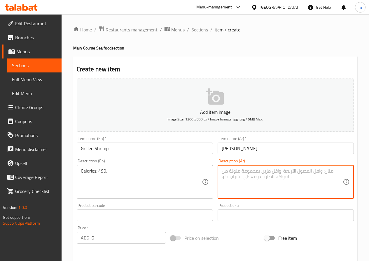
click at [255, 184] on textarea at bounding box center [281, 182] width 121 height 28
paste textarea "السعرات الحرارية: 490."
type textarea "السعرات الحرارية: 490."
click at [119, 237] on input "0" at bounding box center [128, 238] width 74 height 12
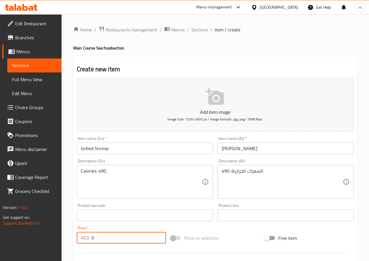
click at [119, 237] on input "0" at bounding box center [128, 238] width 74 height 12
paste input "8.45"
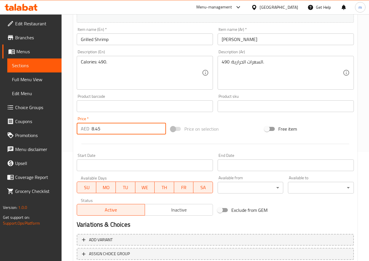
scroll to position [117, 0]
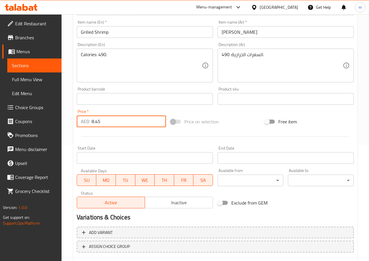
type input "8.45"
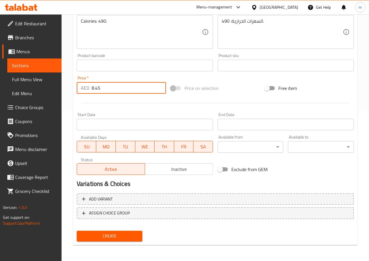
scroll to position [150, 0]
click at [115, 239] on span "Create" at bounding box center [109, 236] width 57 height 7
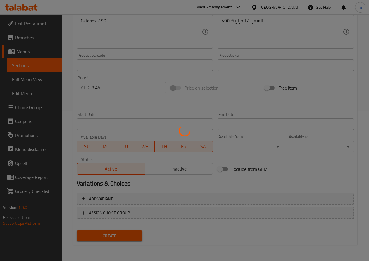
type input "0"
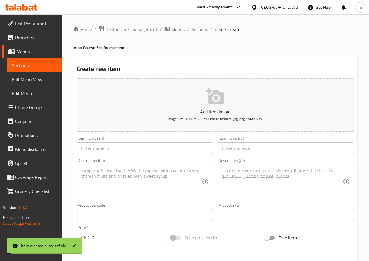
scroll to position [0, 0]
click at [193, 31] on span "Sections" at bounding box center [199, 29] width 17 height 7
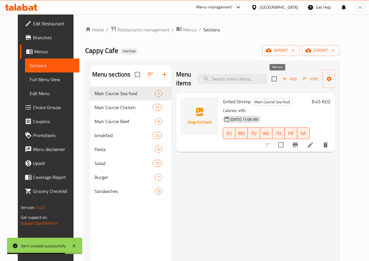
click at [281, 78] on span "Add" at bounding box center [289, 79] width 16 height 7
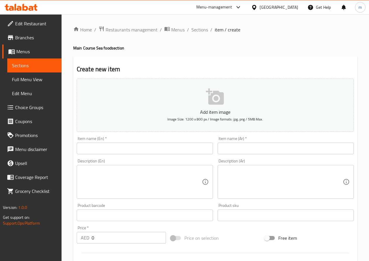
click at [169, 148] on input "text" at bounding box center [145, 149] width 136 height 12
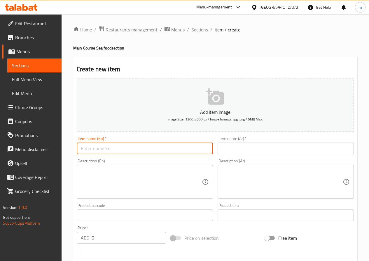
click at [169, 148] on input "text" at bounding box center [145, 149] width 136 height 12
paste input "Grilled Salmon with Vegetables"
type input "Grilled Salmon with Vegetables"
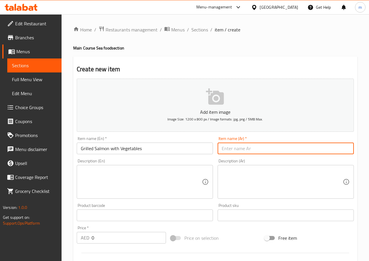
click at [246, 150] on input "text" at bounding box center [285, 149] width 136 height 12
paste input "[PERSON_NAME] مع خضار"
type input "[PERSON_NAME] مع خضار"
click at [192, 172] on textarea at bounding box center [141, 182] width 121 height 28
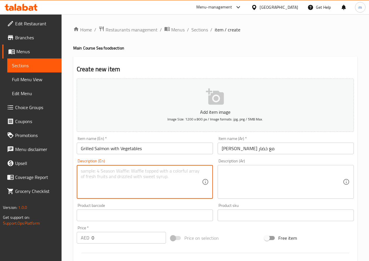
click at [192, 172] on textarea at bounding box center [141, 182] width 121 height 28
paste textarea "Calories: 575, Protein: 32g, Carbs: 42g, Fat: 13g."
type textarea "Calories: 575, Protein: 32g, Carbs: 42g, Fat: 13g."
click at [241, 193] on textarea at bounding box center [281, 182] width 121 height 28
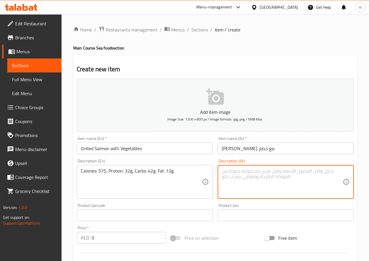
paste textarea "السعرات الحرارية: 575، البروتين: 32 جرام، الكربوهيدرات: 42 جرام، الدهون: 13 جرا…"
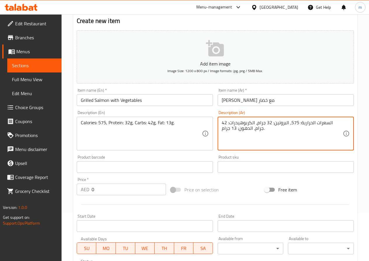
scroll to position [87, 0]
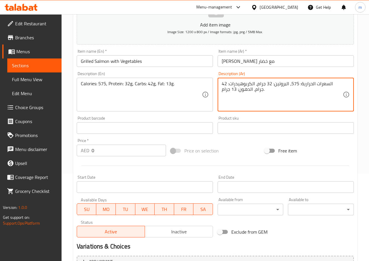
type textarea "السعرات الحرارية: 575، البروتين: 32 جرام، الكربوهيدرات: 42 جرام، الدهون: 13 جرا…"
click at [131, 149] on input "0" at bounding box center [128, 151] width 74 height 12
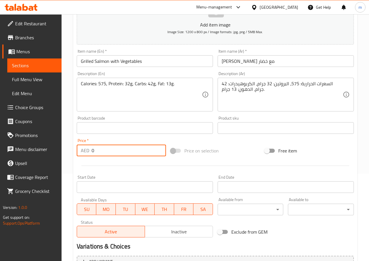
click at [131, 149] on input "0" at bounding box center [128, 151] width 74 height 12
paste input "9.85"
type input "9.85"
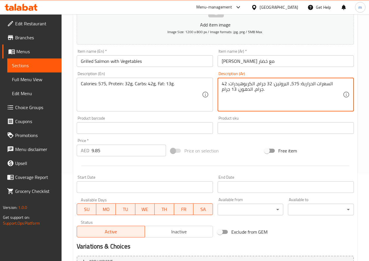
drag, startPoint x: 240, startPoint y: 83, endPoint x: 260, endPoint y: 86, distance: 20.0
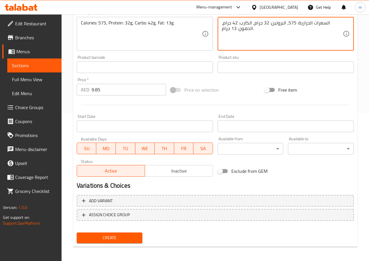
scroll to position [150, 0]
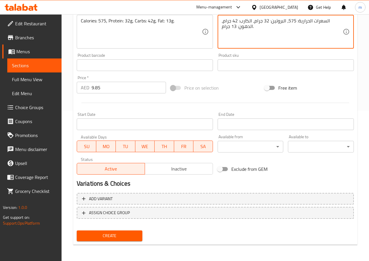
type textarea "السعرات الحرارية: 575، البروتين: 32 جرام، الكارب: 42 جرام، الدهون: 13 جرام."
click at [114, 234] on span "Create" at bounding box center [109, 236] width 57 height 7
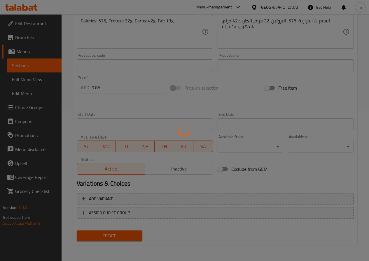
type input "0"
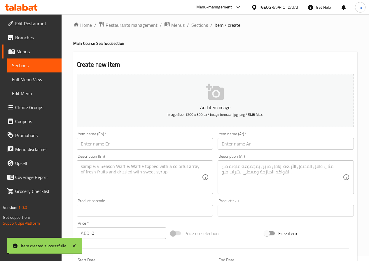
scroll to position [0, 0]
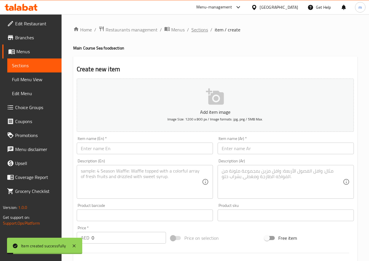
click at [196, 32] on span "Sections" at bounding box center [199, 29] width 17 height 7
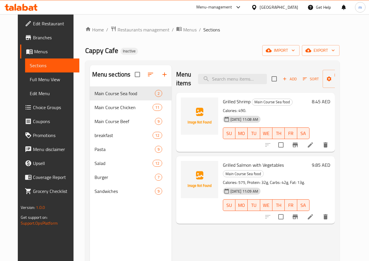
click at [245, 246] on div "Menu items Add Sort Manage items Grilled Shrimp Main Course Sea food Calories: …" at bounding box center [252, 195] width 163 height 261
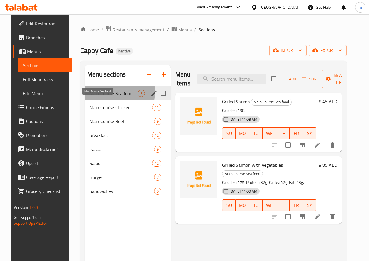
click at [93, 97] on span "Main Course Sea food" at bounding box center [113, 93] width 48 height 7
click at [150, 97] on icon "edit" at bounding box center [153, 93] width 7 height 7
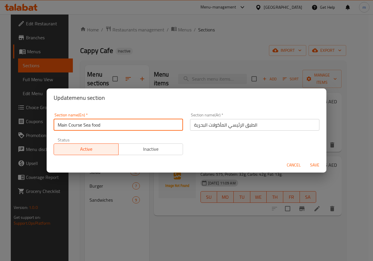
click at [95, 123] on input "Main Course Sea food" at bounding box center [118, 125] width 129 height 12
click at [226, 213] on div "Update menu section Section name(En)   * Main Course Sea food Section name(En) …" at bounding box center [186, 130] width 373 height 261
click at [291, 162] on span "Cancel" at bounding box center [294, 165] width 14 height 7
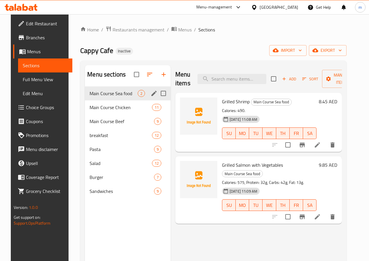
click at [222, 101] on span "Grilled Shrimp" at bounding box center [236, 101] width 28 height 9
copy h6 "Grilled Shrimp"
click at [253, 249] on div "Menu items Add Sort Manage items Grilled Shrimp Main Course Sea food Calories: …" at bounding box center [255, 195] width 171 height 261
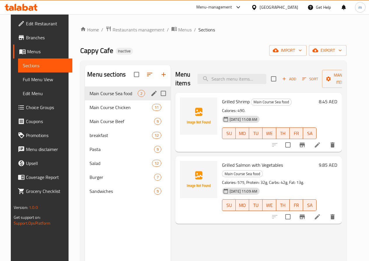
click at [222, 166] on span "Grilled Salmon with Vegetables" at bounding box center [252, 165] width 61 height 9
copy h6 "Grilled Salmon with Vegetables"
click at [151, 124] on icon "edit" at bounding box center [153, 121] width 5 height 5
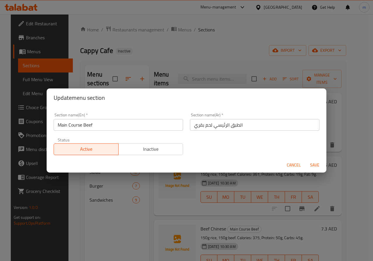
click at [122, 124] on input "Main Course Beef" at bounding box center [118, 125] width 129 height 12
click at [294, 164] on span "Cancel" at bounding box center [294, 165] width 14 height 7
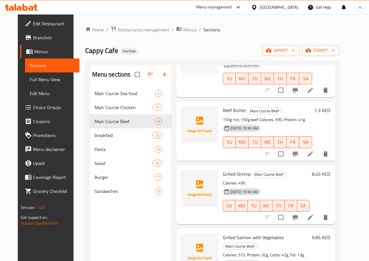
scroll to position [233, 0]
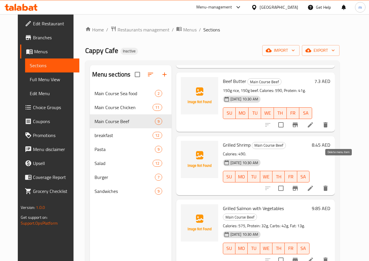
click at [327, 186] on icon "delete" at bounding box center [325, 188] width 4 height 5
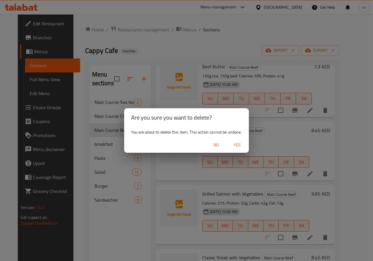
click at [237, 144] on span "Yes" at bounding box center [237, 145] width 14 height 7
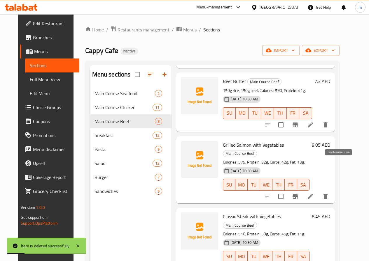
click at [327, 194] on icon "delete" at bounding box center [325, 196] width 4 height 5
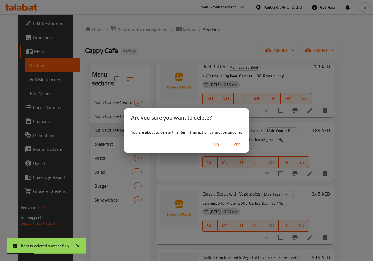
click at [237, 145] on span "Yes" at bounding box center [237, 145] width 14 height 7
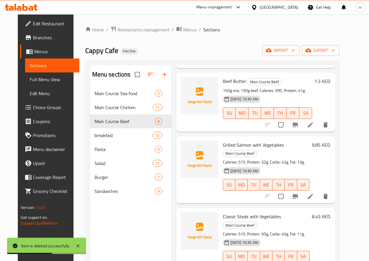
scroll to position [207, 0]
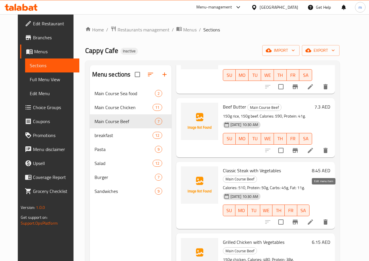
click at [314, 219] on icon at bounding box center [310, 222] width 7 height 7
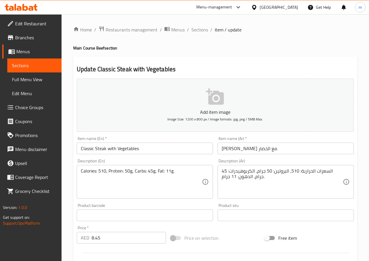
click at [243, 152] on input "[PERSON_NAME] مع الخضار" at bounding box center [285, 149] width 136 height 12
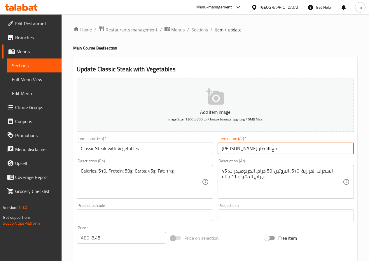
type input "[PERSON_NAME] مع الخضار"
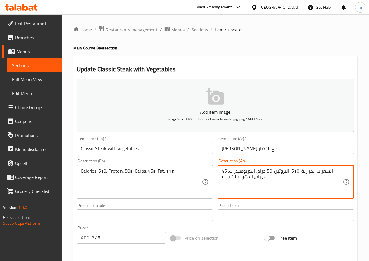
drag, startPoint x: 240, startPoint y: 170, endPoint x: 260, endPoint y: 173, distance: 19.4
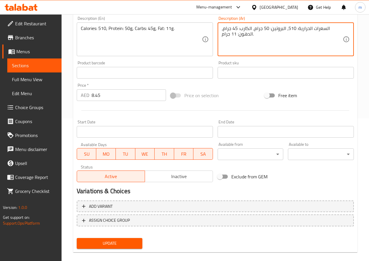
scroll to position [146, 0]
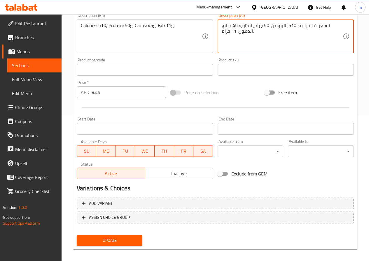
type textarea "السعرات الحرارية: 510، البروتين: 50 جرام، الكارب: 45 جرام، الدهون: 11 جرام."
click at [124, 241] on span "Update" at bounding box center [109, 240] width 57 height 7
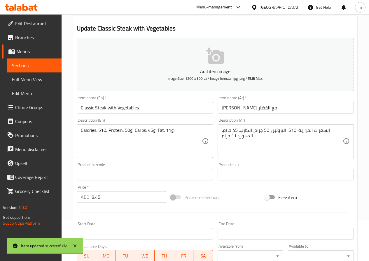
scroll to position [0, 0]
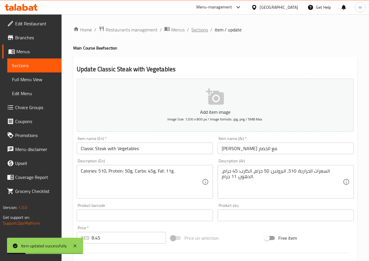
click at [201, 31] on span "Sections" at bounding box center [199, 29] width 17 height 7
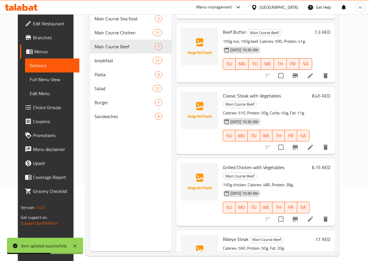
scroll to position [82, 0]
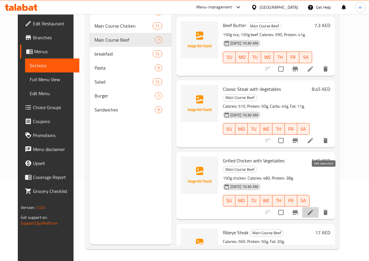
click at [314, 209] on icon at bounding box center [310, 212] width 7 height 7
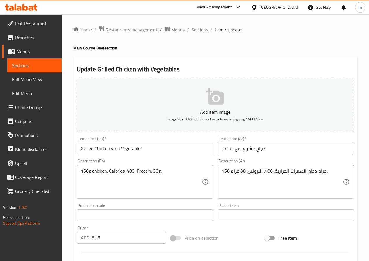
click at [200, 32] on span "Sections" at bounding box center [199, 29] width 17 height 7
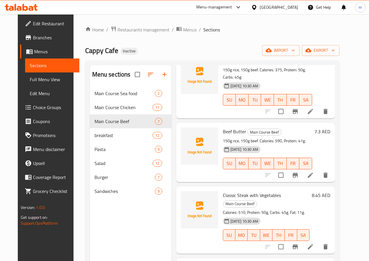
scroll to position [207, 0]
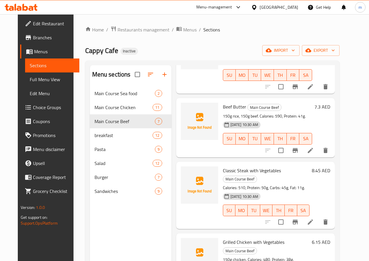
click at [314, 219] on icon at bounding box center [310, 222] width 7 height 7
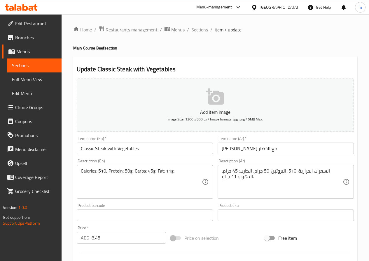
click at [202, 32] on span "Sections" at bounding box center [199, 29] width 17 height 7
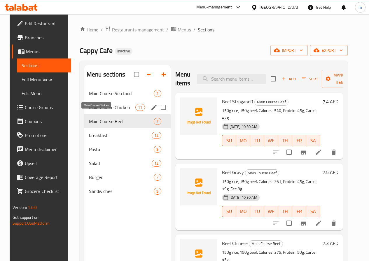
click at [96, 111] on span "Main Course Chicken" at bounding box center [112, 107] width 46 height 7
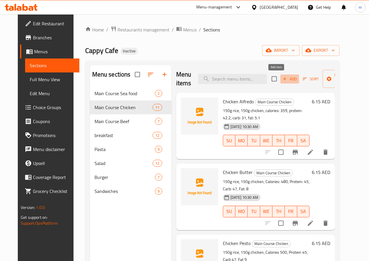
click at [281, 78] on span "Add" at bounding box center [289, 79] width 16 height 7
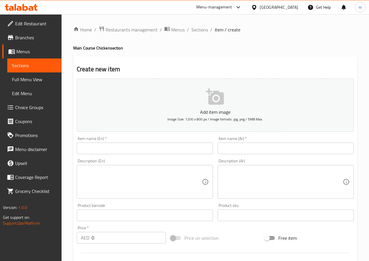
click at [149, 148] on input "text" at bounding box center [145, 149] width 136 height 12
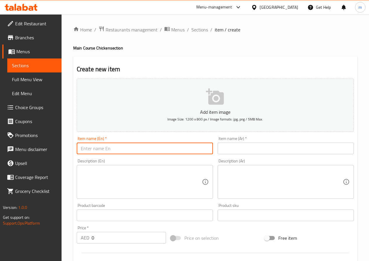
click at [149, 148] on input "text" at bounding box center [145, 149] width 136 height 12
paste input "Grilled Chicken with Vegetables"
type input "Grilled Chicken with Vegetables"
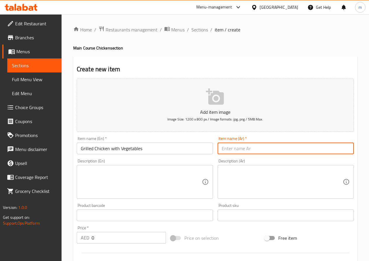
click at [266, 150] on input "text" at bounding box center [285, 149] width 136 height 12
paste input "دجاج مشوي مع الخضار"
type input "دجاج مشوي مع الخضار"
click at [167, 178] on textarea at bounding box center [141, 182] width 121 height 28
paste textarea "150g chicken. Calories: 480, Protein: 38g."
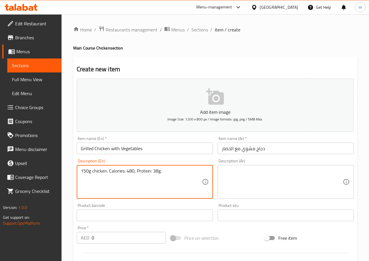
type textarea "150g chicken. Calories: 480, Protein: 38g."
click at [265, 191] on textarea at bounding box center [281, 182] width 121 height 28
paste textarea "150 جرام دجاج. السعرات الحرارية: 480، البروتين: 38 غرام."
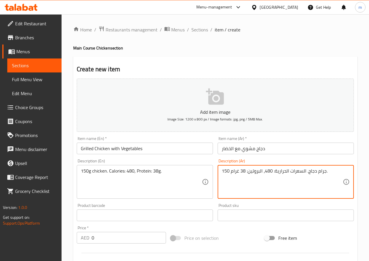
type textarea "150 جرام دجاج. السعرات الحرارية: 480، البروتين: 38 غرام."
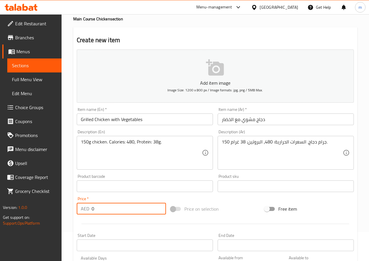
click at [135, 207] on input "0" at bounding box center [128, 209] width 74 height 12
paste input "6.15"
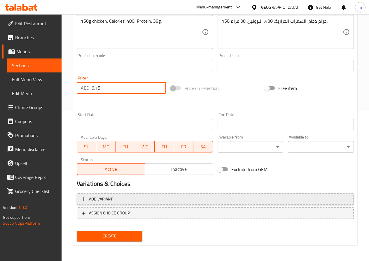
scroll to position [150, 0]
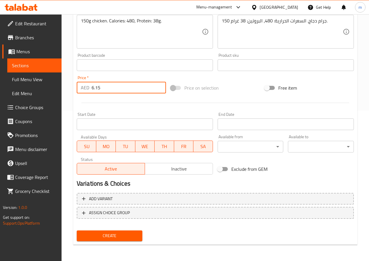
type input "6.15"
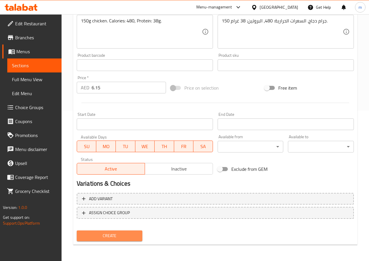
click at [113, 233] on span "Create" at bounding box center [109, 236] width 57 height 7
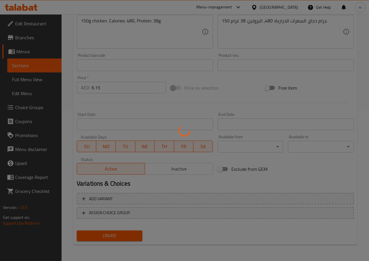
type input "0"
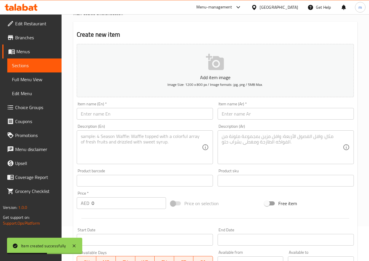
scroll to position [0, 0]
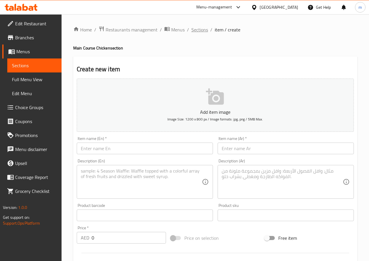
click at [201, 27] on span "Sections" at bounding box center [199, 29] width 17 height 7
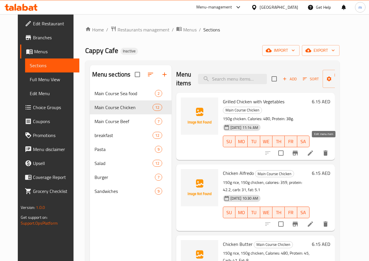
click at [313, 151] on icon at bounding box center [309, 153] width 5 height 5
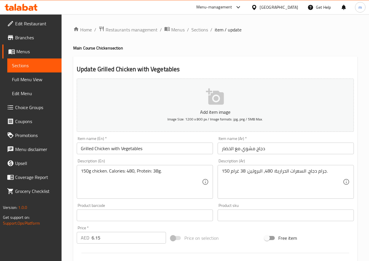
click at [104, 47] on h4 "Main Course Chicken section" at bounding box center [215, 48] width 284 height 6
copy h4 "Main Course Chicken section"
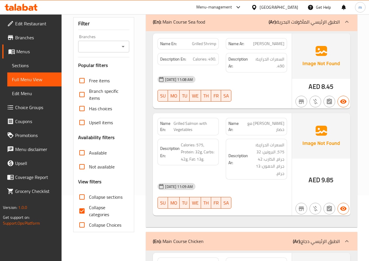
scroll to position [146, 0]
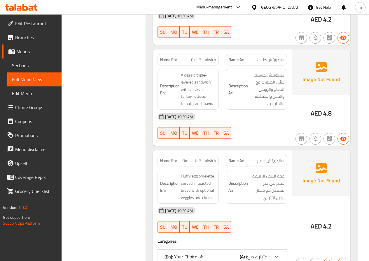
scroll to position [3011, 0]
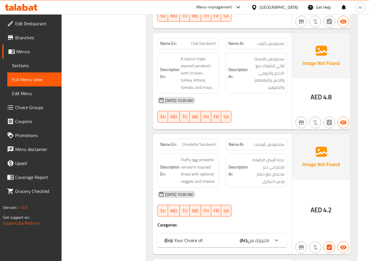
click at [265, 236] on span "اختيارك من:" at bounding box center [258, 240] width 22 height 9
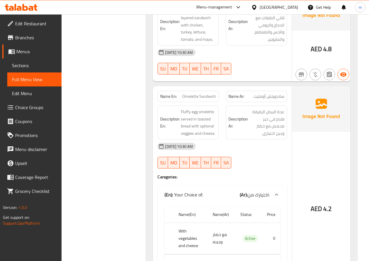
scroll to position [3070, 0]
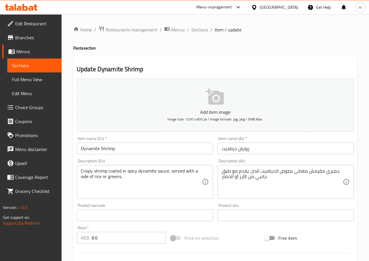
click at [36, 106] on span "Choice Groups" at bounding box center [36, 107] width 42 height 7
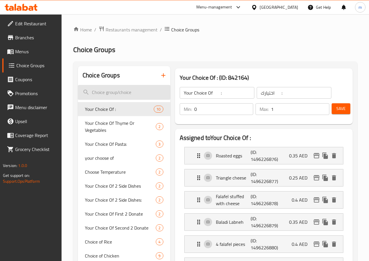
click at [112, 92] on input "search" at bounding box center [124, 92] width 92 height 15
click at [160, 78] on icon "button" at bounding box center [163, 75] width 7 height 7
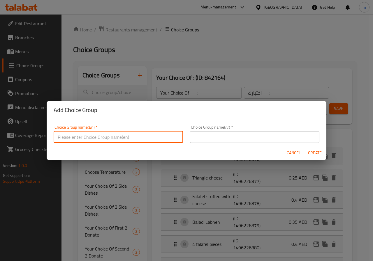
click at [112, 139] on input "text" at bounding box center [118, 137] width 129 height 12
type input "Your Choice of:شش"
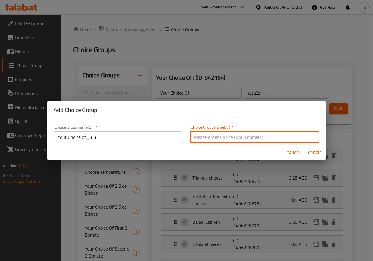
click at [204, 139] on input "text" at bounding box center [254, 137] width 129 height 12
type input "اختيارك من:"
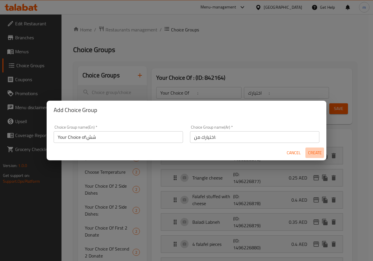
click at [311, 153] on span "Create" at bounding box center [315, 152] width 14 height 7
type input "Your Choice of:شش"
type input "اختيارك من:"
type input "0"
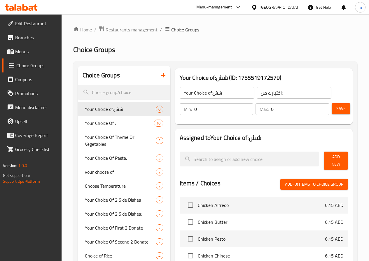
click at [215, 95] on input "Your Choice of:شش" at bounding box center [216, 93] width 75 height 12
type input "Your Choice of:"
click at [194, 112] on input "0" at bounding box center [223, 109] width 59 height 12
click at [215, 110] on input "0" at bounding box center [223, 109] width 59 height 12
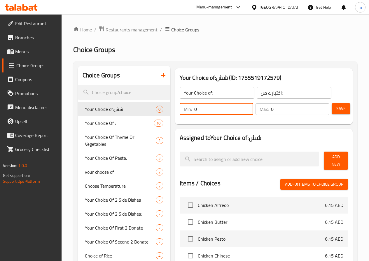
click at [215, 110] on input "0" at bounding box center [223, 109] width 59 height 12
type input "1"
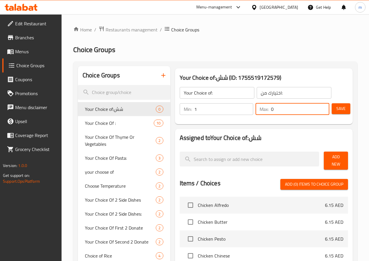
click at [279, 111] on input "0" at bounding box center [300, 109] width 58 height 12
type input "1"
click at [336, 110] on span "Save" at bounding box center [340, 108] width 9 height 7
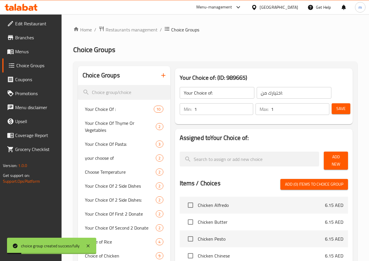
click at [334, 159] on span "Add New" at bounding box center [335, 161] width 15 height 15
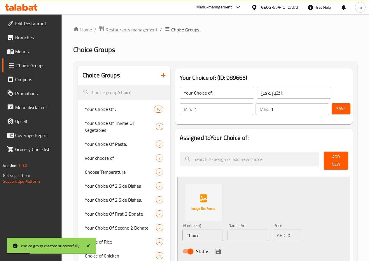
scroll to position [87, 0]
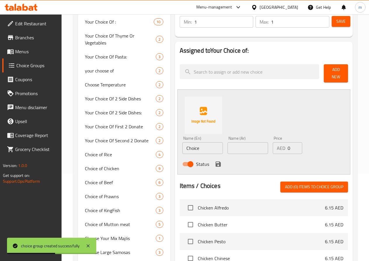
click at [182, 145] on input "Choice" at bounding box center [202, 148] width 40 height 12
type input "r"
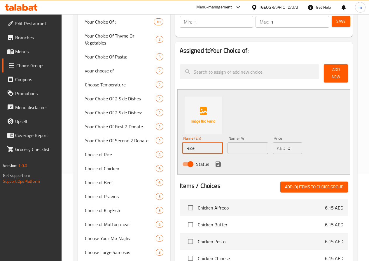
type input "Rice"
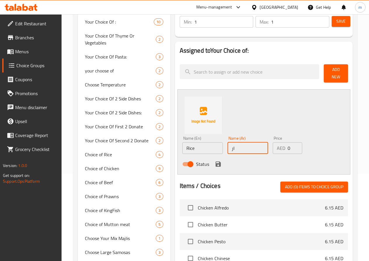
type input "ا"
type input "الأرز"
click at [214, 163] on icon "save" at bounding box center [217, 164] width 7 height 7
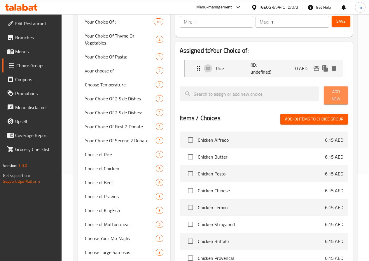
click at [334, 97] on span "Add New" at bounding box center [335, 95] width 15 height 15
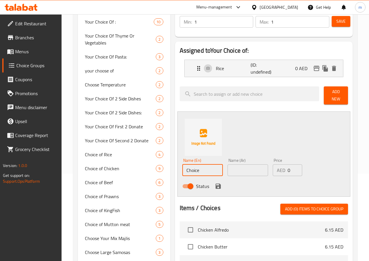
click at [192, 165] on input "Choice" at bounding box center [202, 171] width 40 height 12
type input "ل"
type input "g"
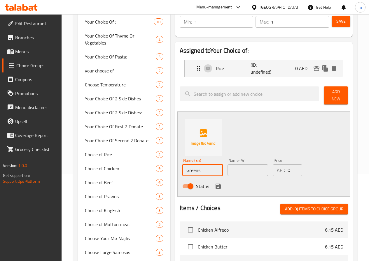
type input "Greens"
type input "خضره"
click at [215, 186] on icon "save" at bounding box center [217, 186] width 5 height 5
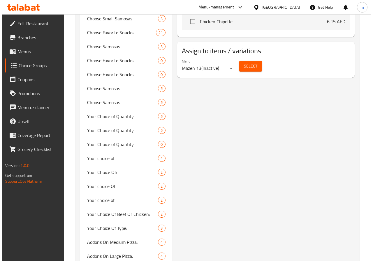
scroll to position [320, 0]
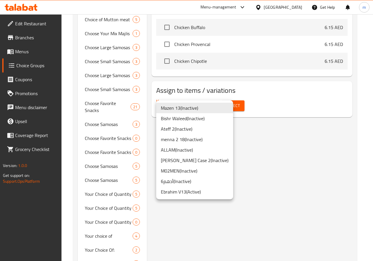
click at [189, 148] on li "ALLAM ( Inactive )" at bounding box center [194, 150] width 77 height 10
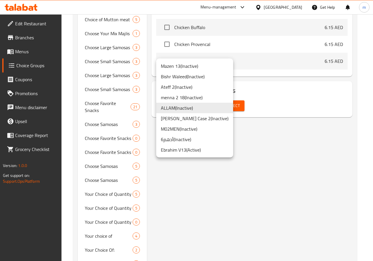
click at [187, 108] on li "ALLAM ( Inactive )" at bounding box center [194, 108] width 77 height 10
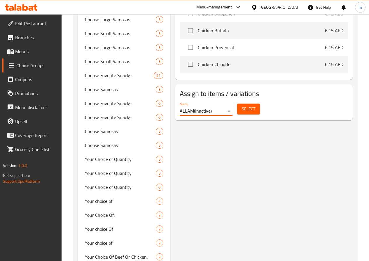
click at [242, 109] on span "Select" at bounding box center [248, 108] width 13 height 7
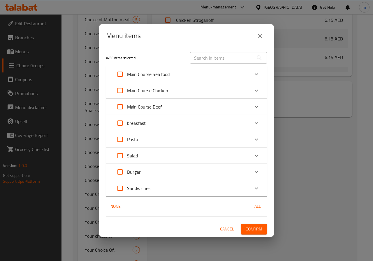
click at [256, 139] on icon "Expand" at bounding box center [256, 139] width 7 height 7
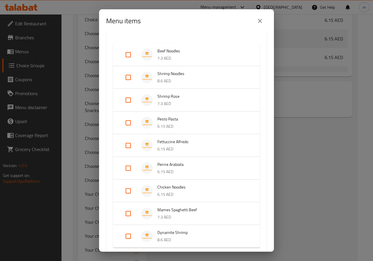
scroll to position [200, 0]
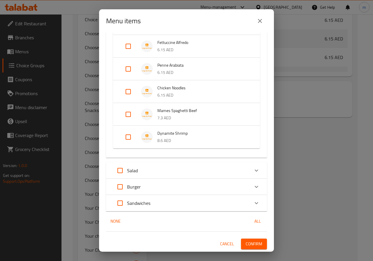
click at [129, 135] on input "Expand" at bounding box center [128, 137] width 14 height 14
checkbox input "true"
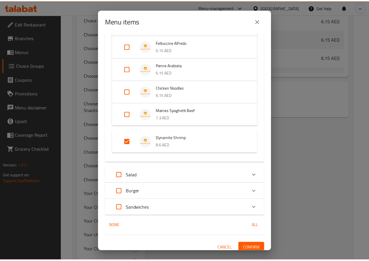
scroll to position [205, 0]
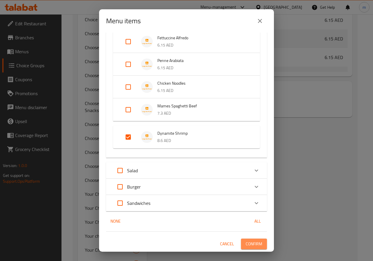
click at [257, 245] on span "Confirm" at bounding box center [254, 244] width 17 height 7
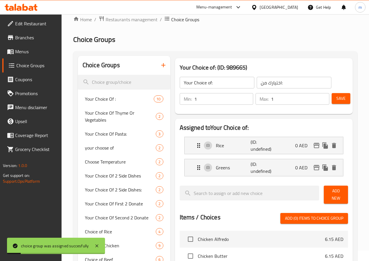
scroll to position [0, 0]
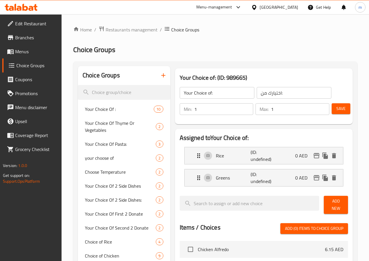
click at [337, 114] on button "Save" at bounding box center [340, 108] width 19 height 11
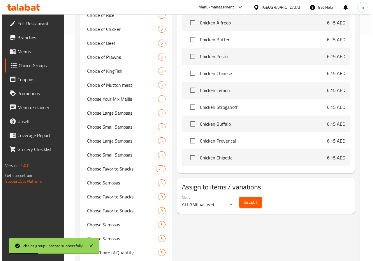
scroll to position [262, 0]
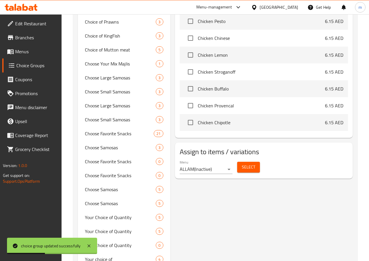
click at [242, 164] on span "Select" at bounding box center [248, 167] width 13 height 7
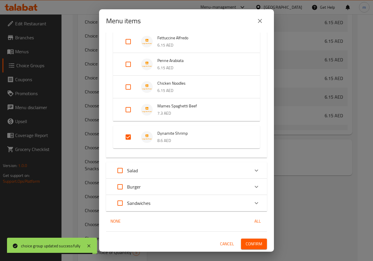
click at [170, 137] on span "Dynamite Shrimp" at bounding box center [202, 133] width 91 height 7
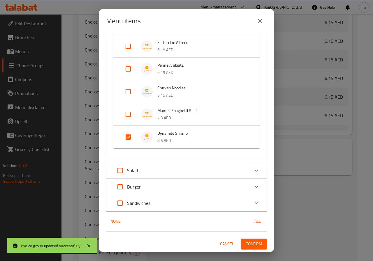
click at [172, 138] on p "8.6 AED" at bounding box center [202, 140] width 91 height 7
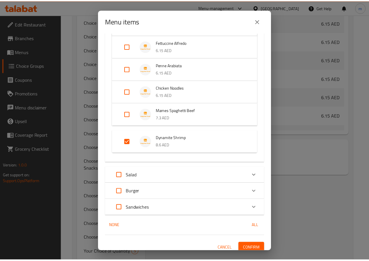
scroll to position [205, 0]
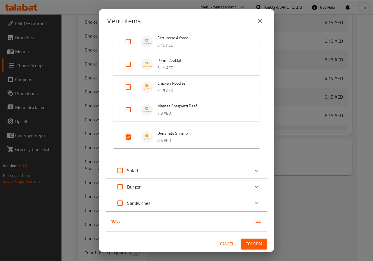
click at [252, 246] on span "Confirm" at bounding box center [254, 244] width 17 height 7
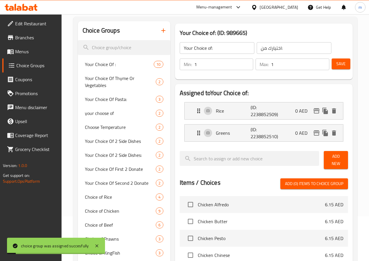
scroll to position [0, 0]
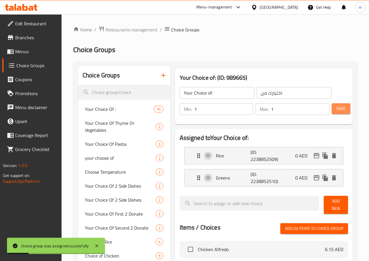
click at [341, 110] on span "Save" at bounding box center [340, 108] width 9 height 7
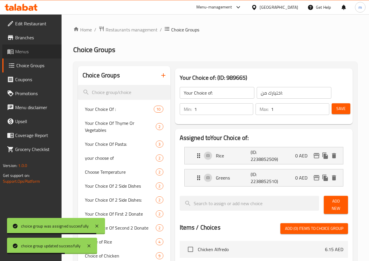
click at [31, 50] on span "Menus" at bounding box center [36, 51] width 42 height 7
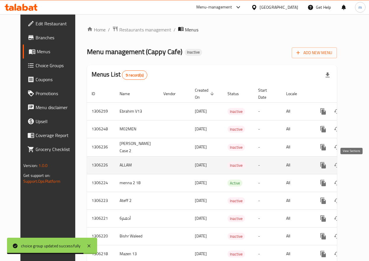
click at [361, 163] on icon "enhanced table" at bounding box center [364, 165] width 7 height 7
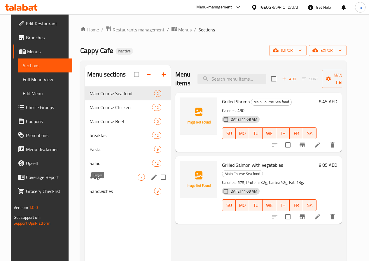
click at [107, 181] on span "Burger" at bounding box center [113, 177] width 48 height 7
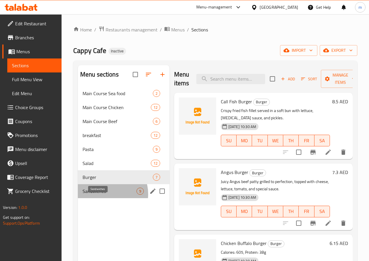
click at [106, 195] on span "Sandwiches" at bounding box center [109, 191] width 54 height 7
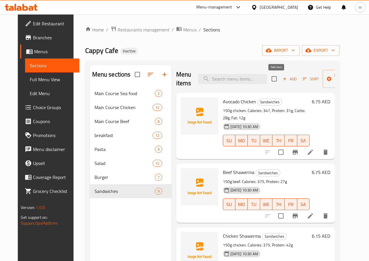
click at [282, 81] on icon "button" at bounding box center [284, 78] width 5 height 5
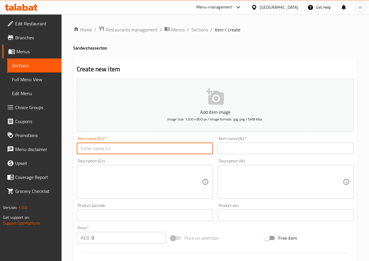
click at [129, 145] on input "text" at bounding box center [145, 149] width 136 height 12
paste input "Burrito Chicken"
type input "Burrito Chicken"
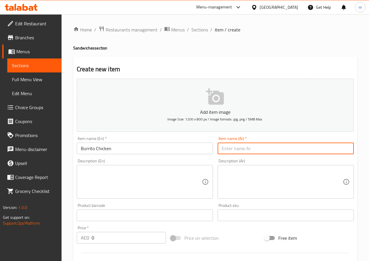
click at [255, 150] on input "text" at bounding box center [285, 149] width 136 height 12
paste input "بوريتو دجاج"
type input "بوريتو دجاج"
click at [180, 190] on textarea at bounding box center [141, 182] width 121 height 28
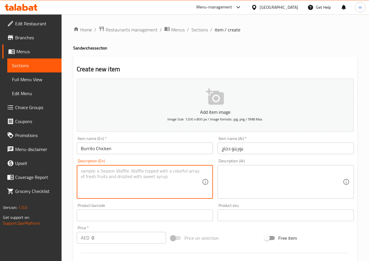
click at [180, 190] on textarea at bounding box center [141, 182] width 121 height 28
paste textarea "Calories: 560, Protein: 28g"
type textarea "Calories: 560, Protein: 28g"
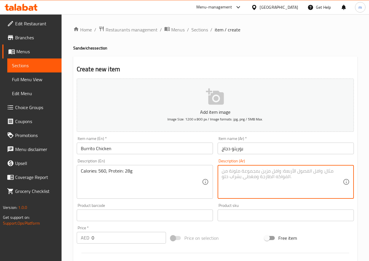
click at [247, 189] on textarea at bounding box center [281, 182] width 121 height 28
paste textarea "السعرات الحرارية: 560، البروتين: 28 غرام"
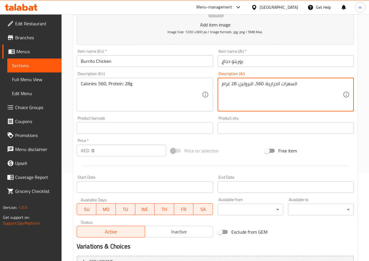
type textarea "السعرات الحرارية: 560، البروتين: 28 غرام"
click at [134, 152] on input "0" at bounding box center [128, 151] width 74 height 12
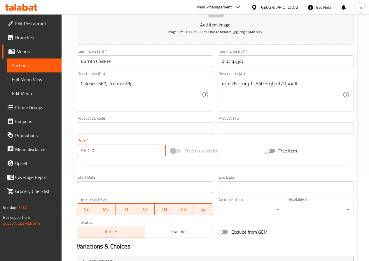
click at [134, 152] on input "0" at bounding box center [128, 151] width 74 height 12
paste input "6.15"
click at [134, 152] on input "06.15" at bounding box center [128, 151] width 74 height 12
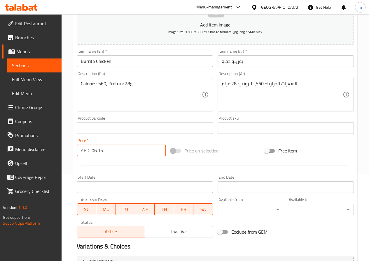
paste input "number"
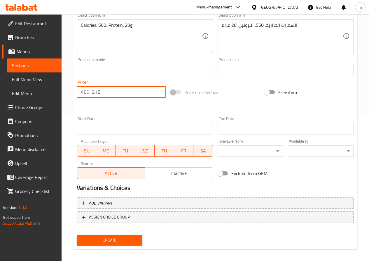
scroll to position [150, 0]
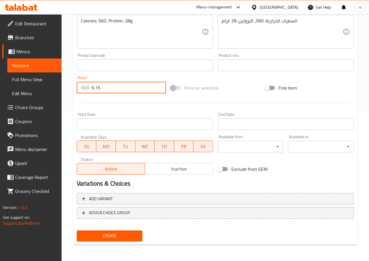
type input "6.15"
click at [128, 236] on span "Create" at bounding box center [109, 236] width 57 height 7
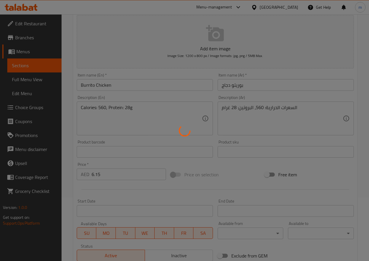
type input "0"
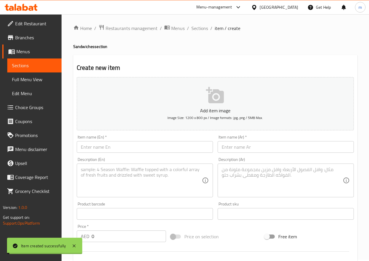
scroll to position [0, 0]
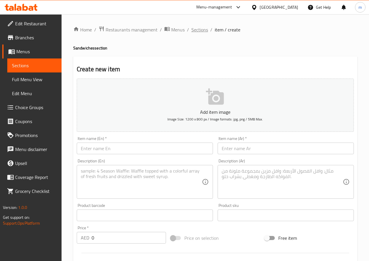
click at [200, 31] on span "Sections" at bounding box center [199, 29] width 17 height 7
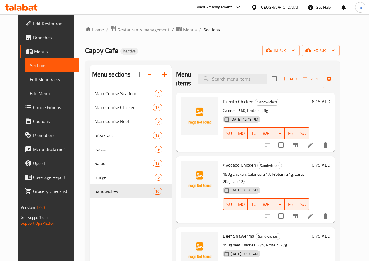
click at [223, 101] on span "Burrito Chicken" at bounding box center [238, 101] width 31 height 9
copy h6 "Burrito Chicken"
click at [314, 144] on icon at bounding box center [310, 145] width 7 height 7
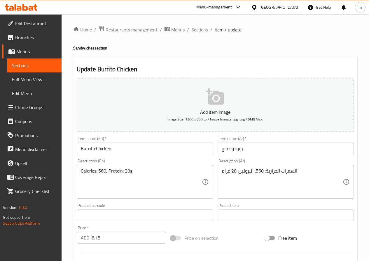
click at [88, 46] on h4 "Sandwiches section" at bounding box center [215, 48] width 284 height 6
copy h4 "Sandwiches section"
click at [202, 30] on span "Sections" at bounding box center [199, 29] width 17 height 7
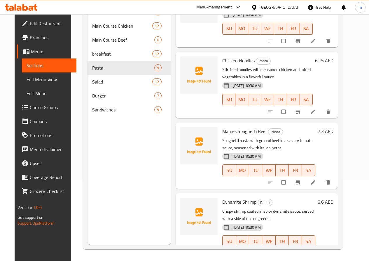
scroll to position [400, 0]
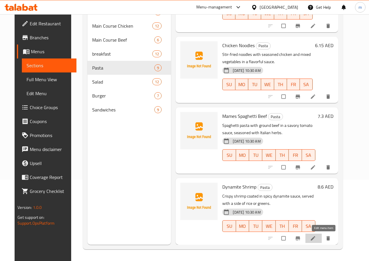
click at [316, 238] on icon at bounding box center [313, 239] width 6 height 6
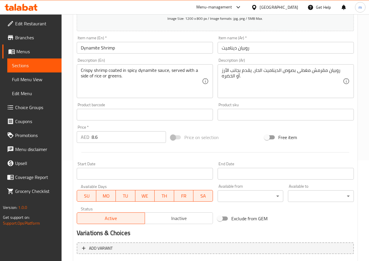
scroll to position [160, 0]
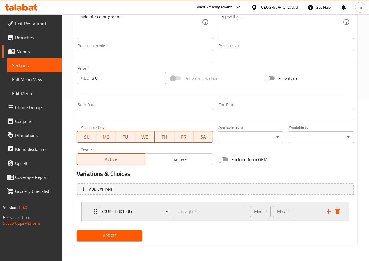
click at [95, 212] on icon "Expand" at bounding box center [95, 211] width 3 height 5
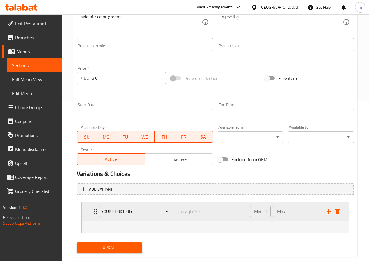
scroll to position [172, 0]
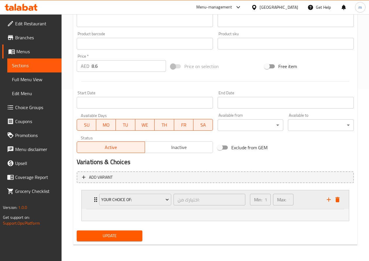
click at [91, 202] on div "Your Choice of: اختيارك من: ​ Min: 1 ​ Max: 1 ​" at bounding box center [215, 200] width 267 height 19
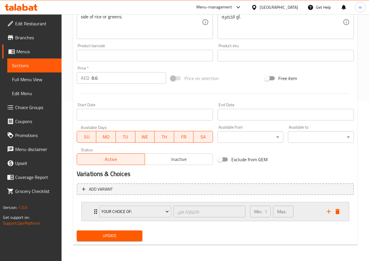
scroll to position [160, 0]
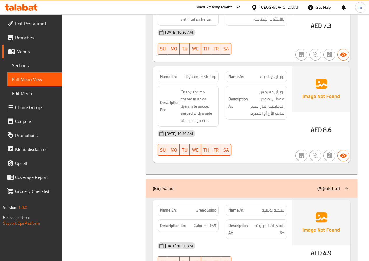
scroll to position [4041, 0]
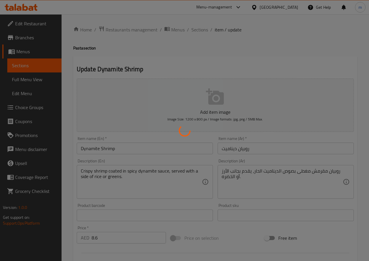
type input "اختيارك من:"
type input "1"
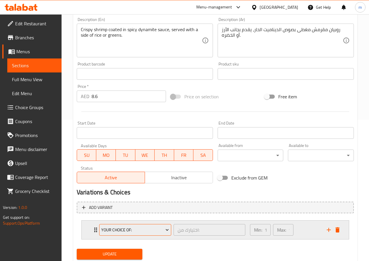
scroll to position [160, 0]
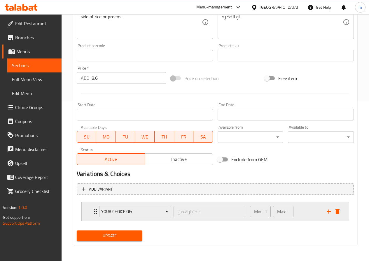
click at [96, 212] on div "Your Choice of: اختيارك من: ​" at bounding box center [172, 211] width 153 height 19
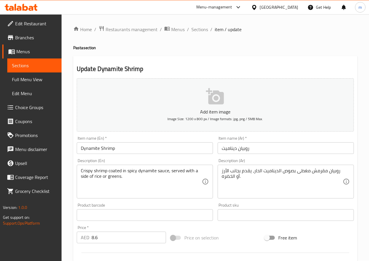
scroll to position [0, 0]
click at [196, 31] on span "Sections" at bounding box center [199, 29] width 17 height 7
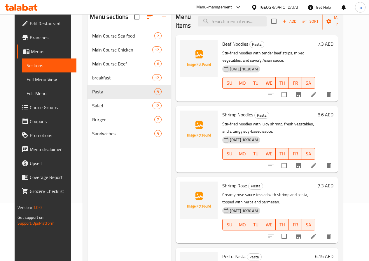
scroll to position [58, 0]
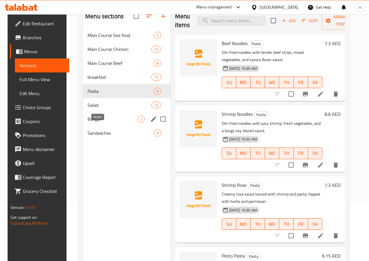
click at [104, 123] on span "Burger" at bounding box center [112, 119] width 50 height 7
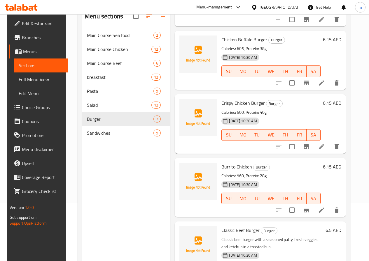
scroll to position [175, 0]
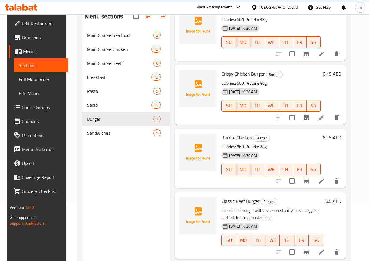
click at [221, 139] on span "Burrito Chicken" at bounding box center [236, 137] width 31 height 9
click at [321, 183] on icon at bounding box center [320, 181] width 5 height 5
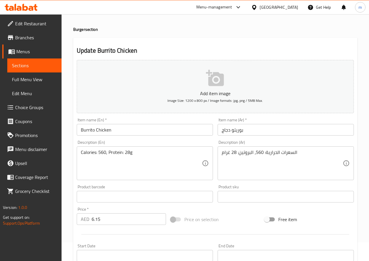
scroll to position [29, 0]
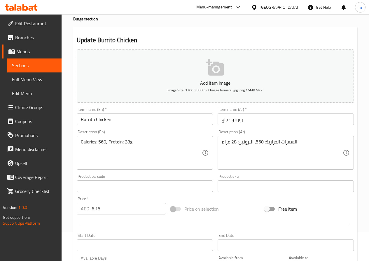
click at [104, 122] on input "Burrito Chicken" at bounding box center [145, 120] width 136 height 12
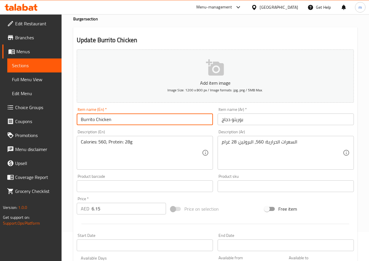
click at [104, 122] on input "Burrito Chicken" at bounding box center [145, 120] width 136 height 12
click at [241, 121] on input "بوريتو دجاج" at bounding box center [285, 120] width 136 height 12
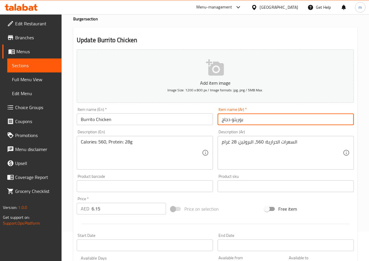
click at [241, 121] on input "بوريتو دجاج" at bounding box center [285, 120] width 136 height 12
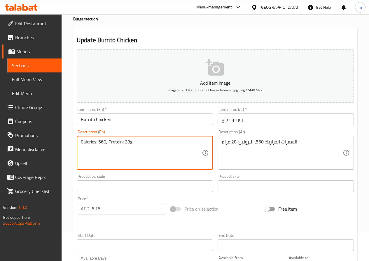
click at [171, 143] on textarea "Calories: 560, Protein: 28g" at bounding box center [141, 153] width 121 height 28
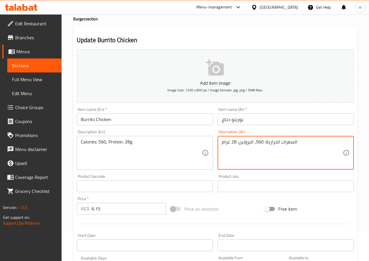
click at [244, 155] on textarea "السعرات الحرارية: 560، البروتين: 28 غرام" at bounding box center [281, 153] width 121 height 28
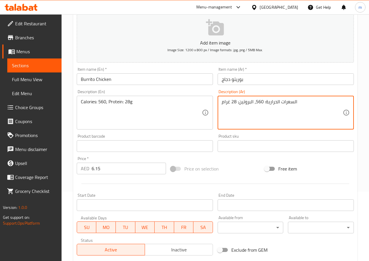
scroll to position [117, 0]
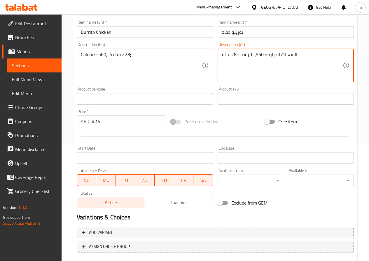
click at [115, 124] on input "6.15" at bounding box center [128, 122] width 74 height 12
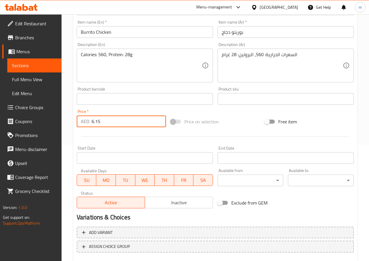
click at [115, 124] on input "6.15" at bounding box center [128, 122] width 74 height 12
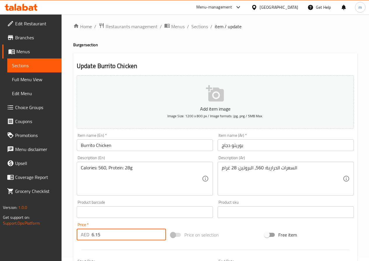
scroll to position [0, 0]
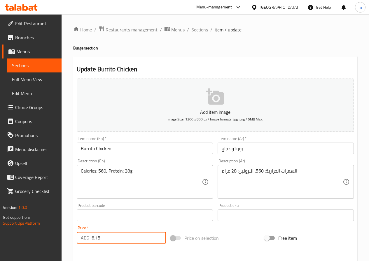
click at [199, 30] on span "Sections" at bounding box center [199, 29] width 17 height 7
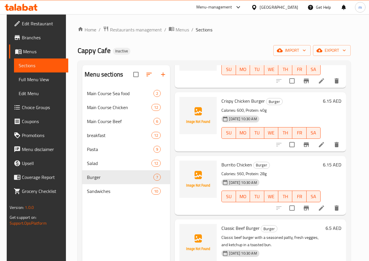
scroll to position [233, 0]
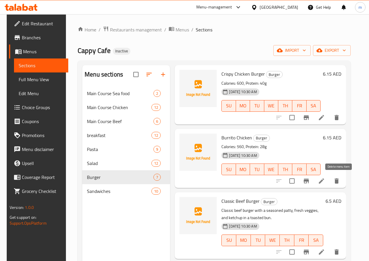
click at [337, 182] on icon "delete" at bounding box center [336, 181] width 4 height 5
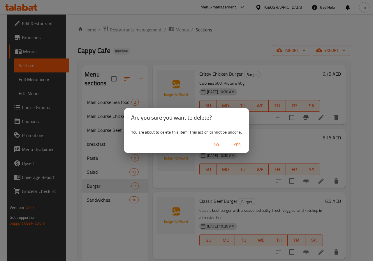
click at [237, 144] on span "Yes" at bounding box center [237, 145] width 14 height 7
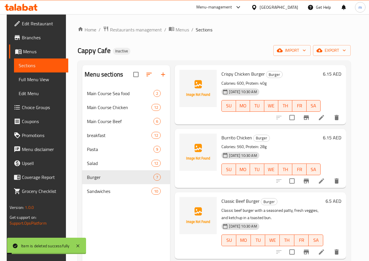
scroll to position [173, 0]
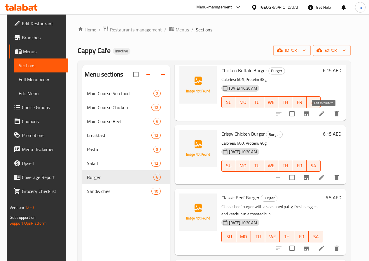
click at [323, 112] on icon at bounding box center [321, 113] width 7 height 7
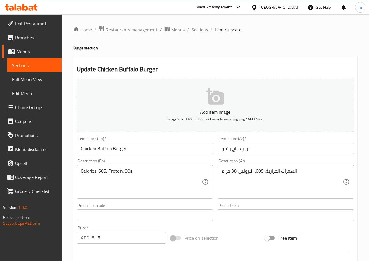
click at [86, 48] on h4 "Burger section" at bounding box center [215, 48] width 284 height 6
copy h4 "Burger section"
click at [196, 32] on span "Sections" at bounding box center [199, 29] width 17 height 7
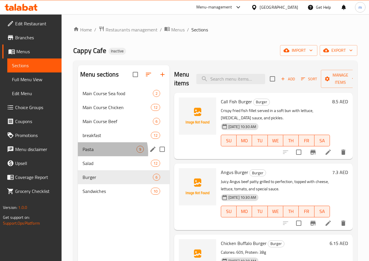
click at [101, 156] on div "Pasta 9" at bounding box center [123, 149] width 91 height 14
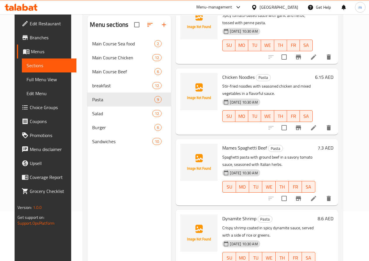
scroll to position [82, 0]
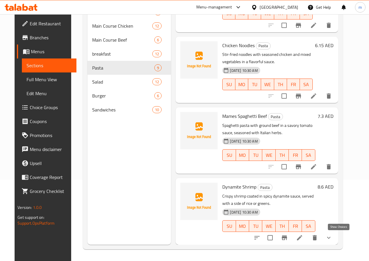
click at [332, 239] on icon "show more" at bounding box center [328, 238] width 7 height 7
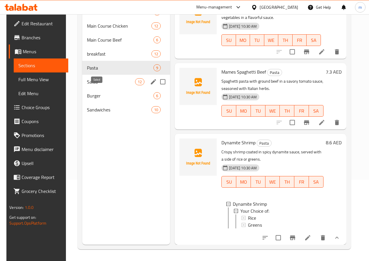
click at [104, 85] on span "Salad" at bounding box center [111, 81] width 48 height 7
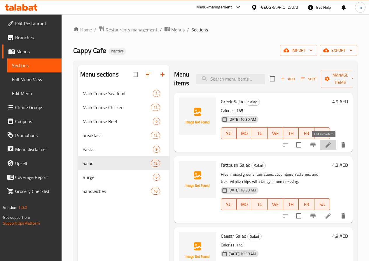
click at [325, 145] on icon at bounding box center [327, 144] width 5 height 5
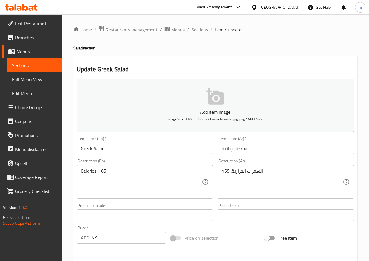
click at [89, 151] on input "Greek Salad" at bounding box center [145, 149] width 136 height 12
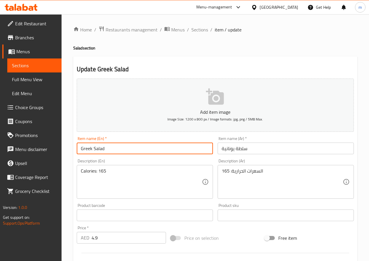
click at [89, 151] on input "Greek Salad" at bounding box center [145, 149] width 136 height 12
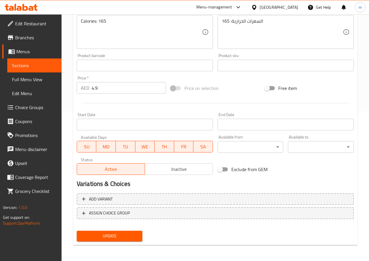
scroll to position [150, 0]
click at [113, 237] on span "Update" at bounding box center [109, 236] width 57 height 7
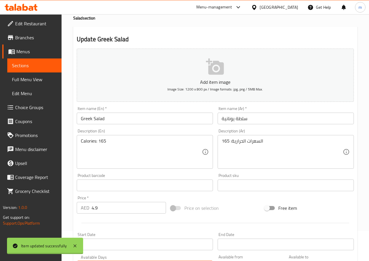
scroll to position [0, 0]
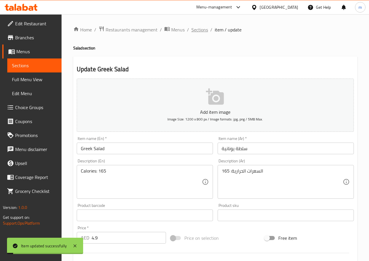
click at [198, 28] on span "Sections" at bounding box center [199, 29] width 17 height 7
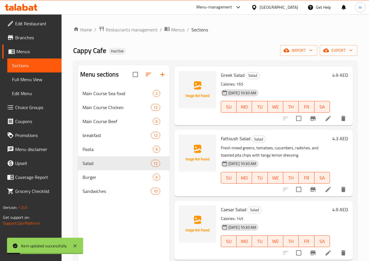
scroll to position [58, 0]
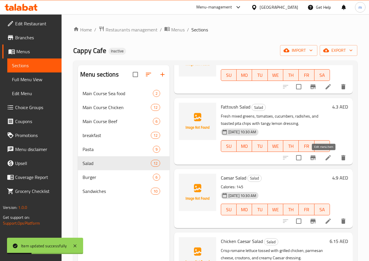
click at [324, 160] on icon at bounding box center [327, 157] width 7 height 7
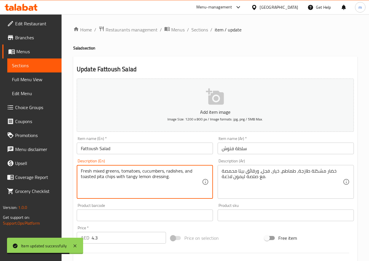
click at [142, 175] on textarea "Fresh mixed greens, tomatoes, cucumbers, radishes, and toasted pita chips with …" at bounding box center [141, 182] width 121 height 28
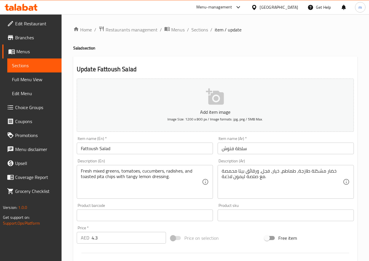
drag, startPoint x: 331, startPoint y: 171, endPoint x: 342, endPoint y: 165, distance: 12.0
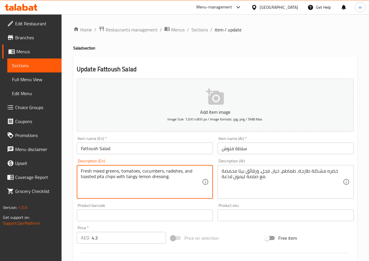
click at [175, 173] on textarea "Fresh mixed greens, tomatoes, cucumbers, radishes, and toasted pita chips with …" at bounding box center [141, 182] width 121 height 28
drag, startPoint x: 184, startPoint y: 172, endPoint x: 196, endPoint y: 182, distance: 15.3
click at [196, 182] on textarea "Fresh mixed greens, tomatoes, cucumbers, radishes, and toasted pita chips with …" at bounding box center [141, 182] width 121 height 28
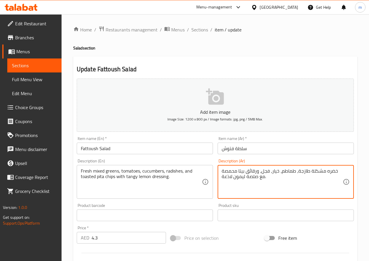
click at [225, 178] on textarea "خضره مشكلة طازجة، طماطم، خيار، فجل، ورقائق بيتا محمصة مع صلصة ليمون لاذعة." at bounding box center [281, 182] width 121 height 28
type textarea "خضره مشكلة طازجة، طماطم، خيار، فجل، ورقائق بيتا محمصة مع صلصة ليمون المنعشه."
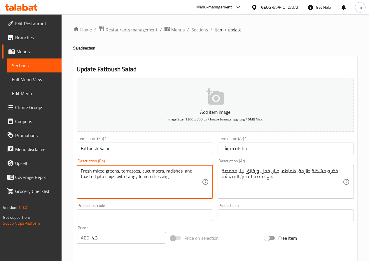
click at [110, 177] on textarea "Fresh mixed greens, tomatoes, cucumbers, radishes, and toasted pita chips with …" at bounding box center [141, 182] width 121 height 28
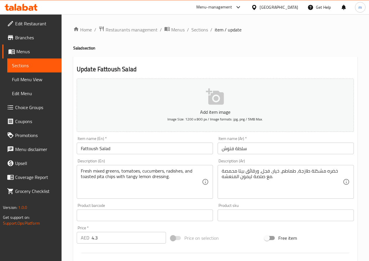
click at [216, 190] on div "Description (Ar) خضره مشكلة طازجة، طماطم، خيار، فجل، ورقائق بيتا محمصة مع صلصة …" at bounding box center [285, 179] width 141 height 45
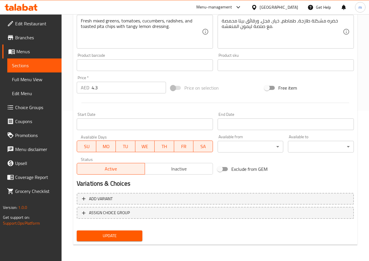
click at [136, 233] on span "Update" at bounding box center [109, 236] width 57 height 7
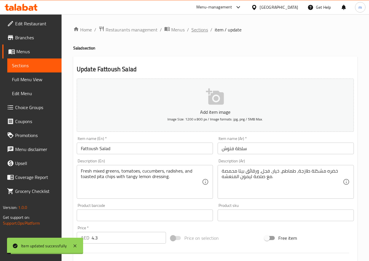
click at [200, 30] on span "Sections" at bounding box center [199, 29] width 17 height 7
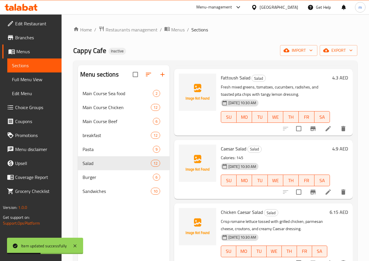
scroll to position [146, 0]
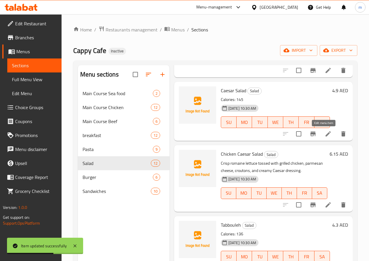
click at [325, 135] on icon at bounding box center [327, 133] width 5 height 5
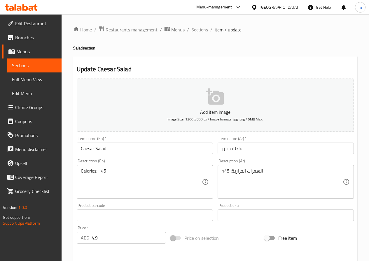
click at [202, 30] on span "Sections" at bounding box center [199, 29] width 17 height 7
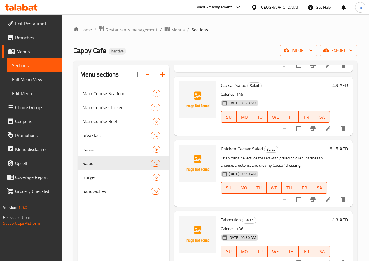
scroll to position [146, 0]
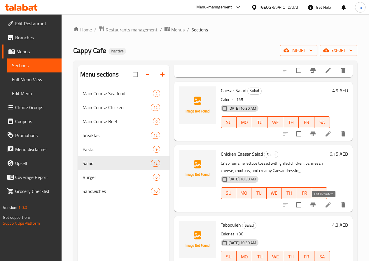
click at [325, 205] on icon at bounding box center [327, 205] width 7 height 7
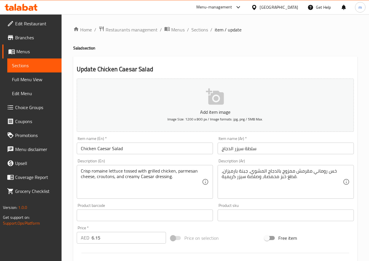
click at [102, 174] on textarea "Crisp romaine lettuce tossed with grilled chicken, parmesan cheese, croutons, a…" at bounding box center [141, 182] width 121 height 28
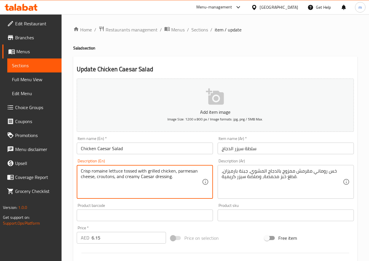
click at [102, 174] on textarea "Crisp romaine lettuce tossed with grilled chicken, parmesan cheese, croutons, a…" at bounding box center [141, 182] width 121 height 28
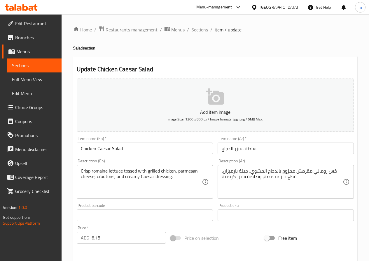
click at [129, 173] on textarea "Crisp romaine lettuce tossed with grilled chicken, parmesan cheese, croutons, a…" at bounding box center [141, 182] width 121 height 28
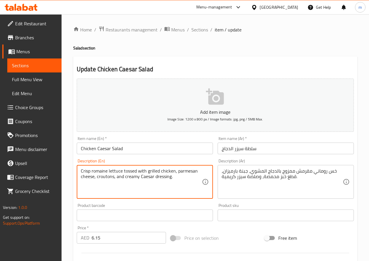
click at [129, 173] on textarea "Crisp romaine lettuce tossed with grilled chicken, parmesan cheese, croutons, a…" at bounding box center [141, 182] width 121 height 28
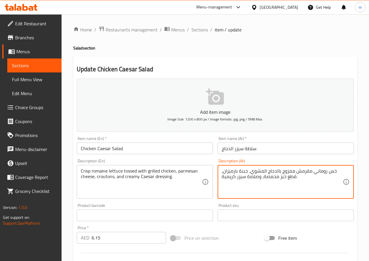
click at [292, 172] on textarea "خس روماني مقرمش ممزوج بالدجاج المشوي، جبنة بارميزان، قطع خبز محمصة، وصلصة سيزر …" at bounding box center [281, 182] width 121 height 28
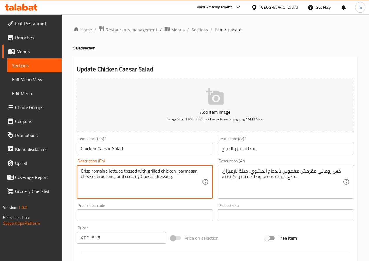
click at [108, 180] on textarea "Crisp romaine lettuce tossed with grilled chicken, parmesan cheese, croutons, a…" at bounding box center [141, 182] width 121 height 28
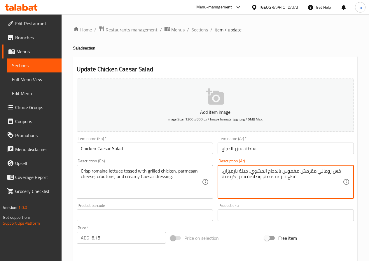
drag, startPoint x: 263, startPoint y: 178, endPoint x: 295, endPoint y: 183, distance: 33.0
paste textarea "خبز محمص"
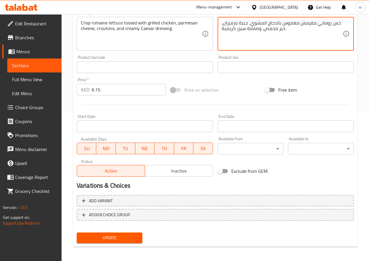
scroll to position [150, 0]
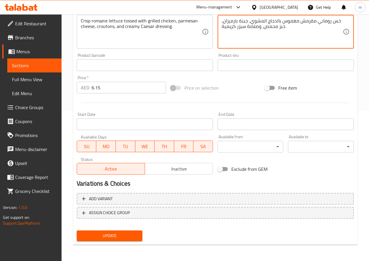
type textarea "خس روماني مقرمش مغموس بالدجاج المشوي، جبنة بارميزان، خبز محمص، وصلصة سيزر كريمي…"
click at [105, 237] on span "Update" at bounding box center [109, 236] width 57 height 7
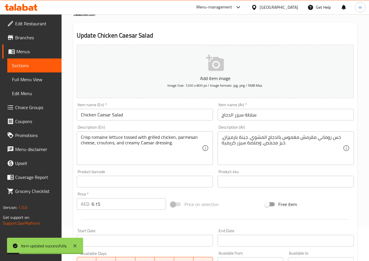
scroll to position [5, 0]
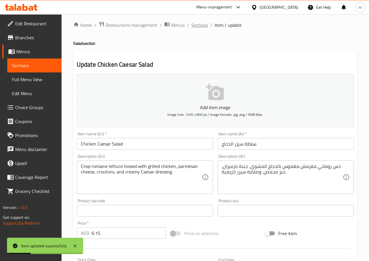
click at [197, 25] on span "Sections" at bounding box center [199, 25] width 17 height 7
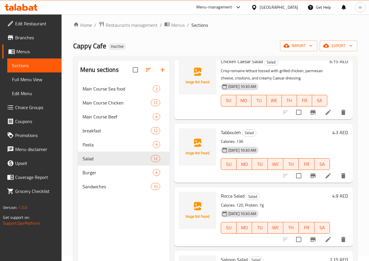
scroll to position [233, 0]
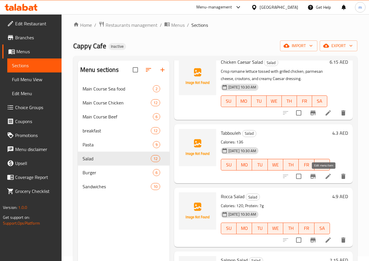
click at [324, 174] on icon at bounding box center [327, 176] width 7 height 7
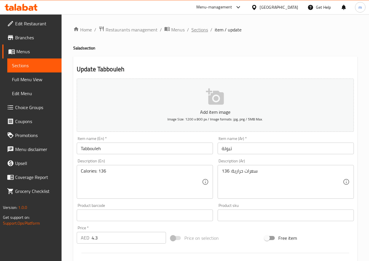
click at [198, 30] on span "Sections" at bounding box center [199, 29] width 17 height 7
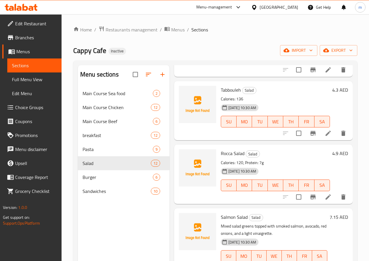
scroll to position [291, 0]
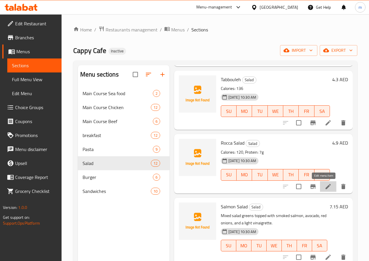
click at [325, 188] on icon at bounding box center [327, 186] width 7 height 7
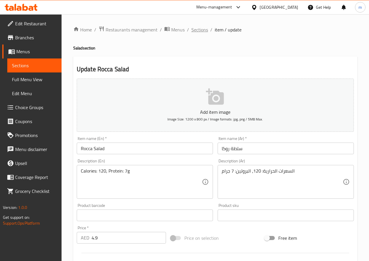
click at [195, 31] on span "Sections" at bounding box center [199, 29] width 17 height 7
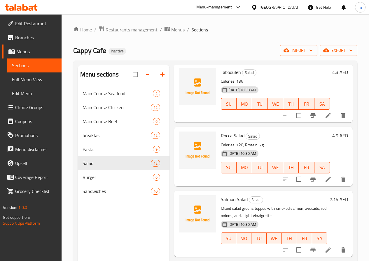
scroll to position [320, 0]
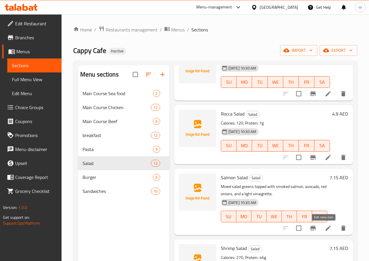
click at [326, 229] on icon at bounding box center [327, 228] width 7 height 7
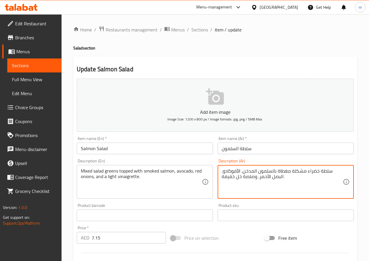
click at [311, 173] on textarea "سلطة خضراء مشكلة مغطاة بالسلمون المدخن، الأفوكادو، البصل الأحمر، وصلصة خل خفيفة." at bounding box center [281, 182] width 121 height 28
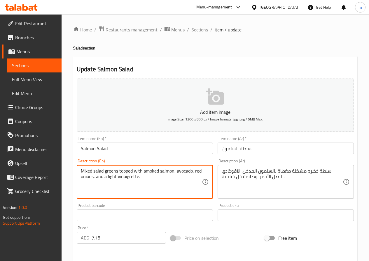
drag, startPoint x: 142, startPoint y: 178, endPoint x: 108, endPoint y: 185, distance: 35.4
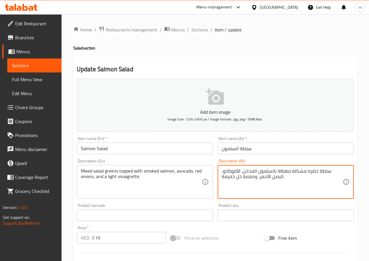
click at [249, 177] on textarea "سلطة خضره مشكلة مغطاة بالسلمون المدخن، الأفوكادو، البصل الأحمر، وصلصة خل خفيفة." at bounding box center [281, 182] width 121 height 28
click at [222, 181] on textarea "سلطة خضره مشكلة مغطاة بالسلمون المدخن، الأفوكادو، البصل الأحمر، خل خفيفة." at bounding box center [281, 182] width 121 height 28
click at [280, 178] on textarea "سلطة خضره مشكلة مغطاة بالسلمون المدخن، الأفوكادو، البصل الأحمر، خل خفيفة." at bounding box center [281, 182] width 121 height 28
type textarea "سلطة خضره مشكلة مغطاة بالسلمون المدخن، الأفوكادو، البصل الأحمر، الخل الخفيف"
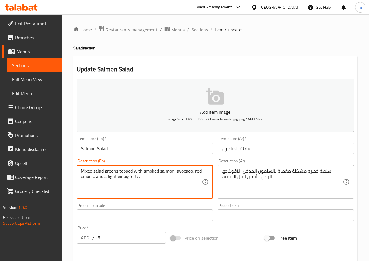
click at [112, 175] on textarea "Mixed salad greens topped with smoked salmon, avocado, red onions, and a light …" at bounding box center [141, 182] width 121 height 28
click at [112, 178] on textarea "Mixed salad greens topped with smoked salmon, avocado, red onions, and a light …" at bounding box center [141, 182] width 121 height 28
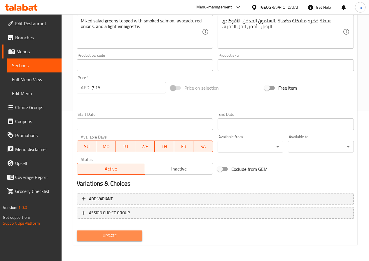
click at [133, 233] on span "Update" at bounding box center [109, 236] width 57 height 7
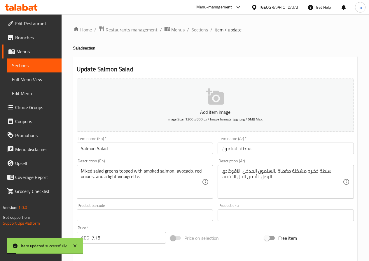
click at [203, 29] on span "Sections" at bounding box center [199, 29] width 17 height 7
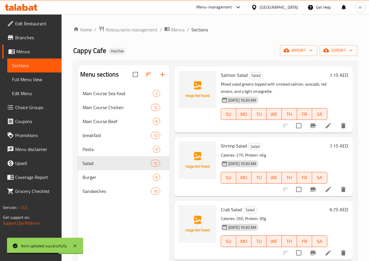
scroll to position [416, 0]
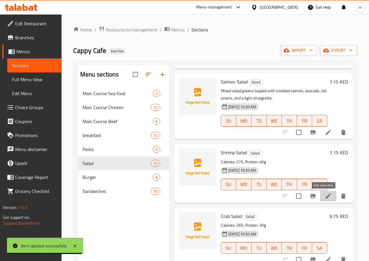
click at [324, 196] on icon at bounding box center [327, 196] width 7 height 7
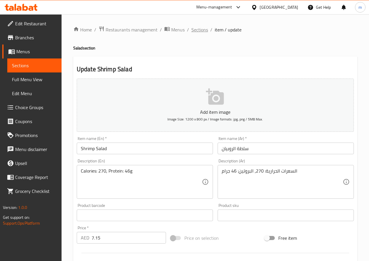
click at [193, 32] on span "Sections" at bounding box center [199, 29] width 17 height 7
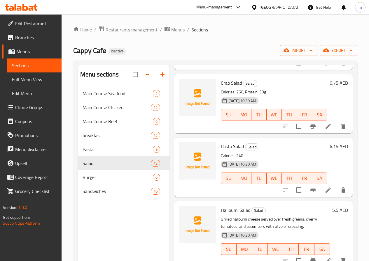
scroll to position [554, 0]
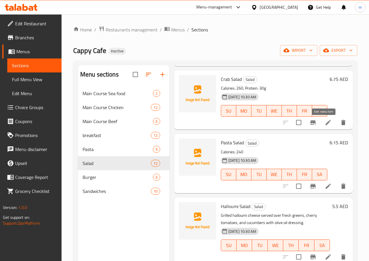
click at [324, 124] on icon at bounding box center [327, 122] width 7 height 7
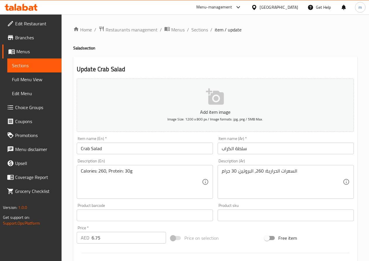
click at [84, 150] on input "Crab Salad" at bounding box center [145, 149] width 136 height 12
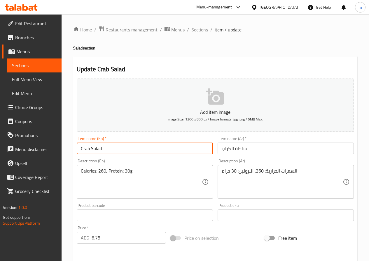
click at [84, 150] on input "Crab Salad" at bounding box center [145, 149] width 136 height 12
click at [83, 149] on input "Crab Salad" at bounding box center [145, 149] width 136 height 12
click at [83, 147] on input "Crab Salad" at bounding box center [145, 149] width 136 height 12
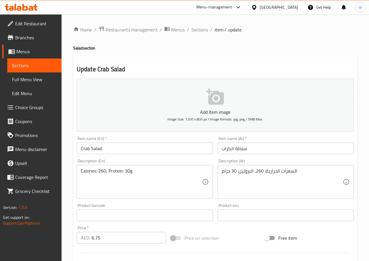
click at [227, 147] on input "سلطة الكراب" at bounding box center [285, 149] width 136 height 12
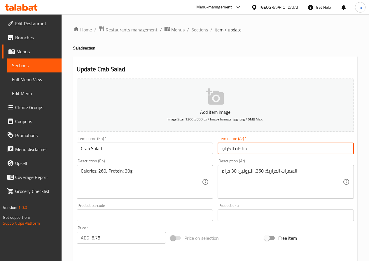
click at [227, 147] on input "سلطة الكراب" at bounding box center [285, 149] width 136 height 12
type input "سلطة سلطعون"
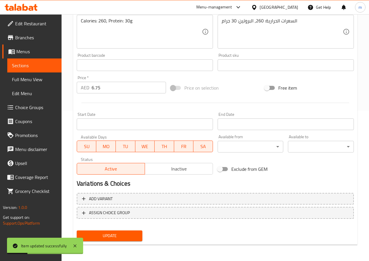
click at [123, 237] on span "Update" at bounding box center [109, 236] width 57 height 7
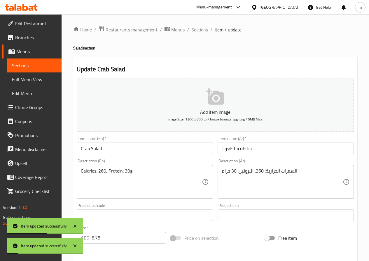
click at [196, 30] on span "Sections" at bounding box center [199, 29] width 17 height 7
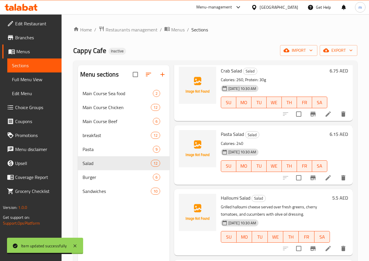
scroll to position [82, 0]
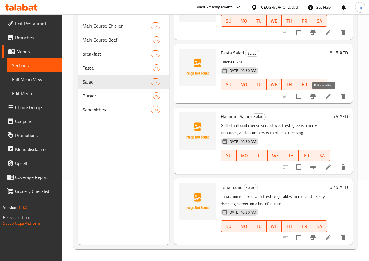
click at [325, 95] on icon at bounding box center [327, 96] width 5 height 5
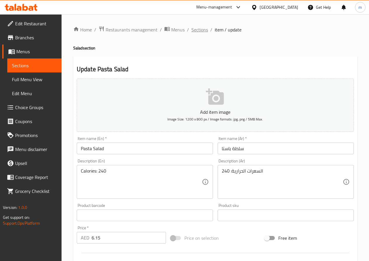
click at [191, 31] on span "Sections" at bounding box center [199, 29] width 17 height 7
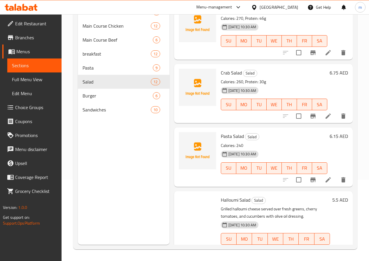
scroll to position [562, 0]
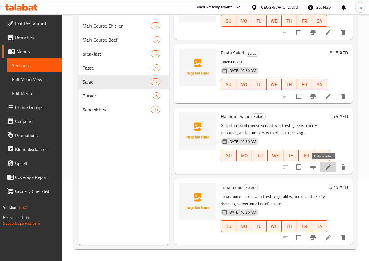
click at [326, 169] on icon at bounding box center [327, 167] width 7 height 7
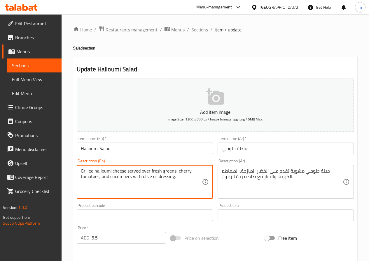
click at [161, 178] on textarea "Grilled halloumi cheese served over fresh greens, cherry tomatoes, and cucumber…" at bounding box center [141, 182] width 121 height 28
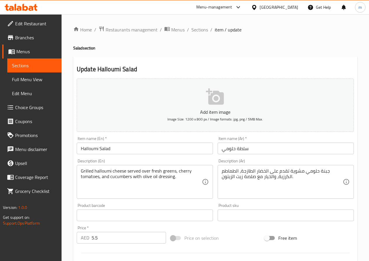
click at [179, 198] on div "Grilled halloumi cheese served over fresh greens, cherry tomatoes, and cucumber…" at bounding box center [145, 182] width 136 height 34
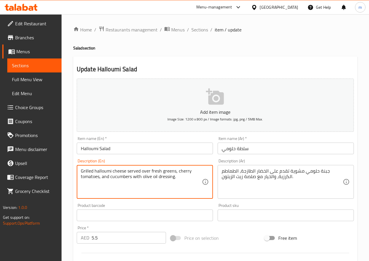
click at [172, 191] on textarea "Grilled halloumi cheese served over fresh greens, cherry tomatoes, and cucumber…" at bounding box center [141, 182] width 121 height 28
click at [179, 185] on textarea "Grilled halloumi cheese served over fresh greens, cherry tomatoes, and cucumber…" at bounding box center [141, 182] width 121 height 28
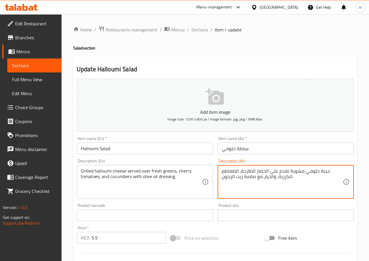
click at [258, 172] on textarea "جبنة حلومي مشوية تقدم على الخضار الطازجة، الطماطم الكرزية، والخيار مع صلصة زيت …" at bounding box center [281, 182] width 121 height 28
type textarea "جبنة حلومي مشوية تقدم على الخضره الطازجة، الطماطم الكرزية، والخيار مع صلصة زيت …"
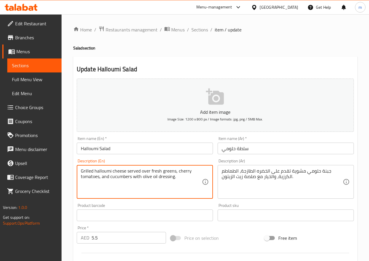
drag, startPoint x: 176, startPoint y: 171, endPoint x: 187, endPoint y: 170, distance: 11.5
click at [187, 170] on textarea "Grilled halloumi cheese served over fresh greens, cherry tomatoes, and cucumber…" at bounding box center [141, 182] width 121 height 28
drag, startPoint x: 177, startPoint y: 170, endPoint x: 98, endPoint y: 182, distance: 79.9
click at [98, 182] on textarea "Grilled halloumi cheese served over fresh greens, cherry tomatoes, and cucumber…" at bounding box center [141, 182] width 121 height 28
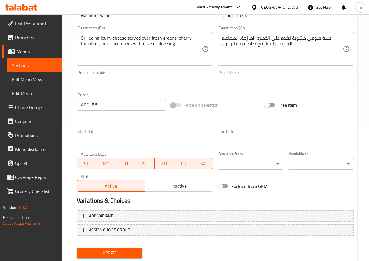
scroll to position [146, 0]
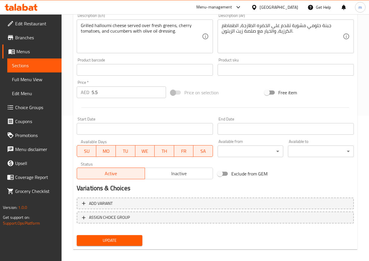
click at [134, 238] on span "Update" at bounding box center [109, 240] width 57 height 7
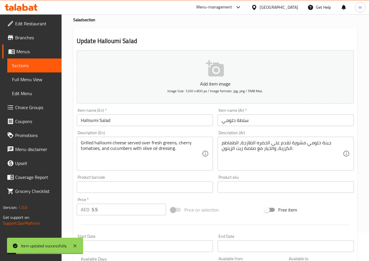
scroll to position [0, 0]
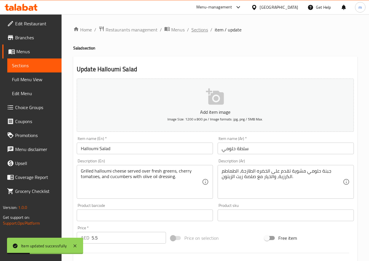
click at [200, 33] on span "Sections" at bounding box center [199, 29] width 17 height 7
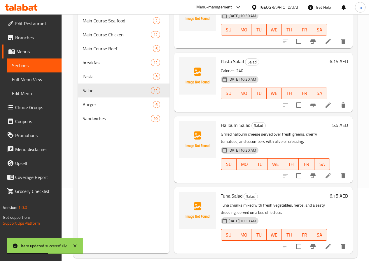
scroll to position [82, 0]
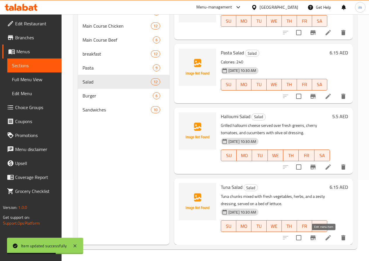
click at [324, 238] on icon at bounding box center [327, 238] width 7 height 7
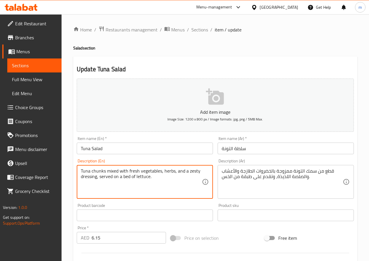
click at [89, 170] on textarea "Tuna chunks mixed with fresh vegetables, herbs, and a zesty dressing, served on…" at bounding box center [141, 182] width 121 height 28
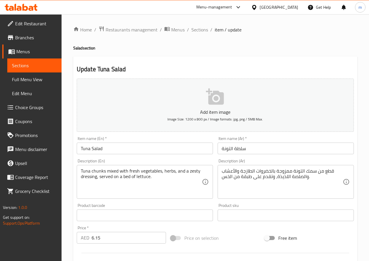
click at [182, 188] on textarea "Tuna chunks mixed with fresh vegetables, herbs, and a zesty dressing, served on…" at bounding box center [141, 182] width 121 height 28
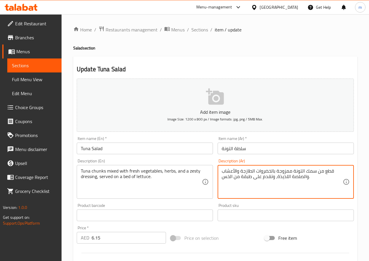
click at [279, 172] on textarea "قطع من سمك التونة ممزوجة بالخضروات الطازجة والأعشاب والصلصة اللذيذة، وتقدم على …" at bounding box center [281, 182] width 121 height 28
paste textarea "التونة الممزوجة بالخضروات الطازجة والأعشاب والصلصة اللذيذة،"
click at [278, 180] on textarea "قطع التونة الممزوجة بالخضروات الطازجة والأعشاب والصلصة اللذيذة، تقدم على طبقة م…" at bounding box center [281, 182] width 121 height 28
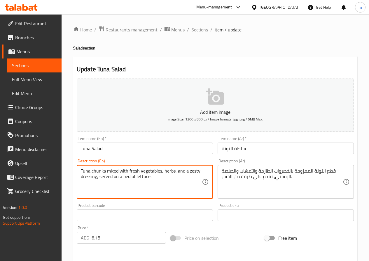
click at [114, 173] on textarea "Tuna chunks mixed with fresh vegetables, herbs, and a zesty dressing, served on…" at bounding box center [141, 182] width 121 height 28
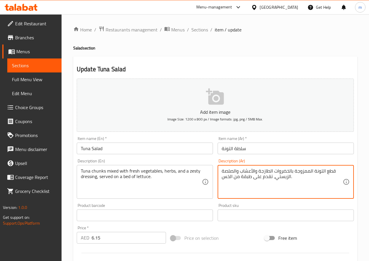
click at [302, 171] on textarea "قطع التونة الممزوجة بالخضروات الطازجة والأعشاب والصلصة الزيستي، تقدم على طبقة م…" at bounding box center [281, 182] width 121 height 28
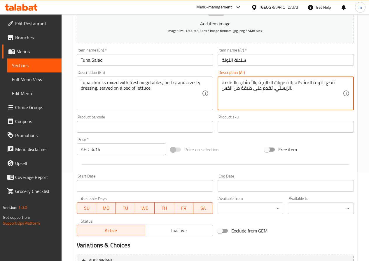
scroll to position [150, 0]
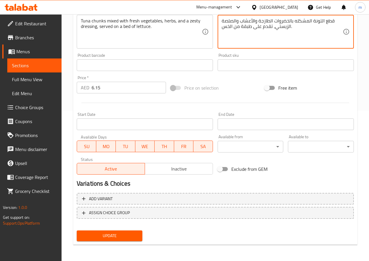
type textarea "قطع التونة المشكله بالخضروات الطازجة والأعشاب والصلصة الزيستي، تقدم على طبقة من…"
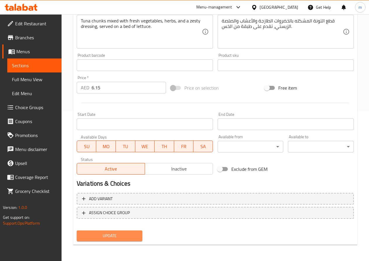
click at [115, 242] on button "Update" at bounding box center [110, 236] width 66 height 11
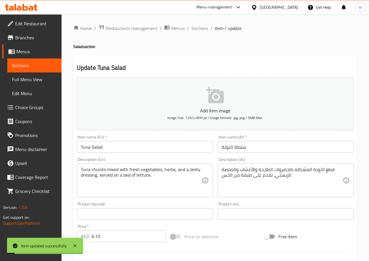
scroll to position [0, 0]
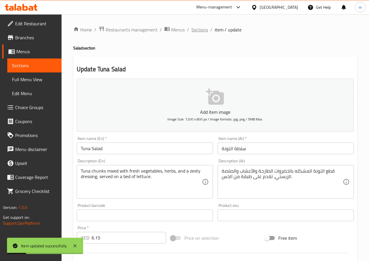
click at [194, 29] on span "Sections" at bounding box center [199, 29] width 17 height 7
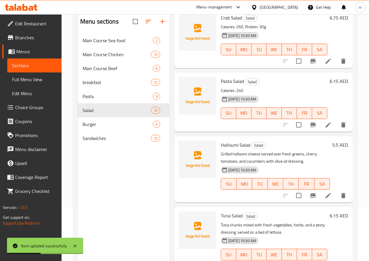
scroll to position [82, 0]
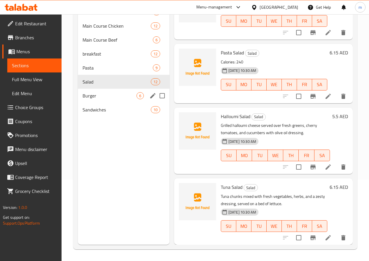
click at [108, 103] on div "Burger 6" at bounding box center [123, 96] width 91 height 14
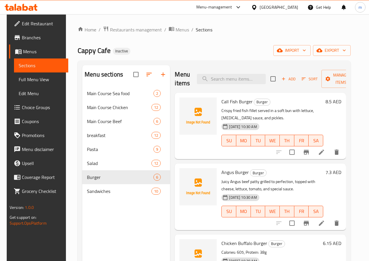
scroll to position [29, 0]
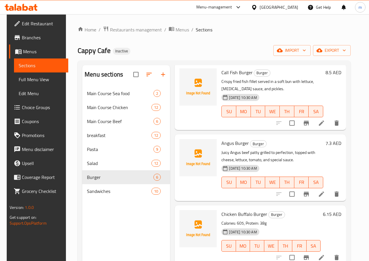
click at [329, 125] on li at bounding box center [321, 123] width 16 height 10
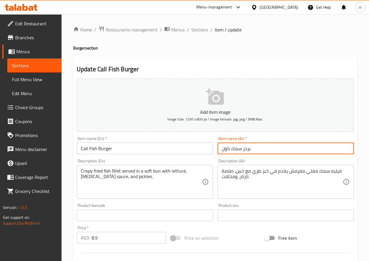
drag, startPoint x: 229, startPoint y: 152, endPoint x: 242, endPoint y: 152, distance: 13.1
click at [242, 152] on input "برجر سمك كول" at bounding box center [285, 149] width 136 height 12
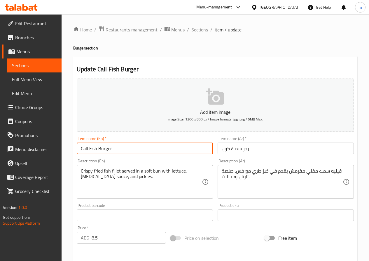
drag, startPoint x: 79, startPoint y: 149, endPoint x: 97, endPoint y: 150, distance: 18.1
click at [97, 150] on input "Call Fish Burger" at bounding box center [145, 149] width 136 height 12
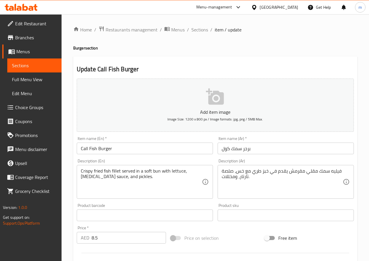
click at [147, 174] on textarea "Crispy fried fish fillet served in a soft bun with lettuce, [MEDICAL_DATA] sauc…" at bounding box center [141, 182] width 121 height 28
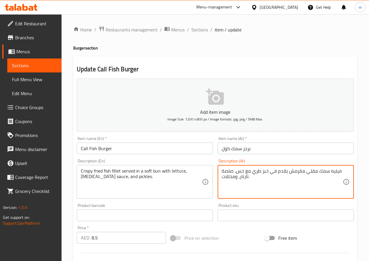
click at [257, 172] on textarea "فيليه سمك مقلي مقرمش يقدم في خبز طري مع خس، صلصة تارتار، ومخللات." at bounding box center [281, 182] width 121 height 28
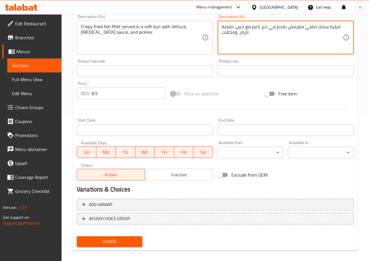
scroll to position [146, 0]
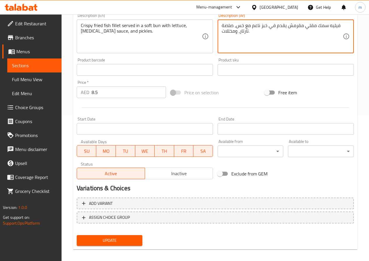
type textarea "فيليه سمك مقلي مقرمش يقدم في خبز ناعم مع خس، صلصة تارتار، ومخللات."
click at [130, 241] on span "Update" at bounding box center [109, 240] width 57 height 7
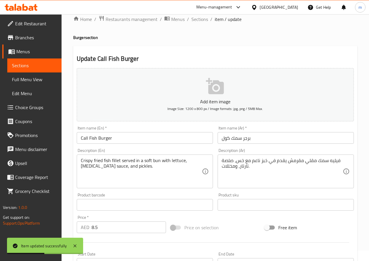
scroll to position [0, 0]
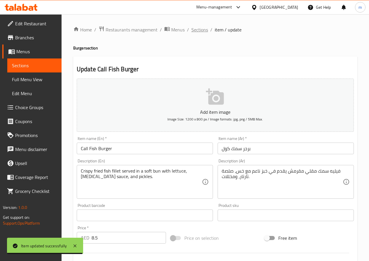
click at [202, 29] on span "Sections" at bounding box center [199, 29] width 17 height 7
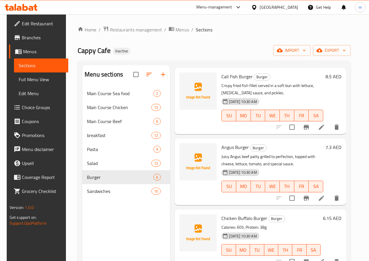
scroll to position [58, 0]
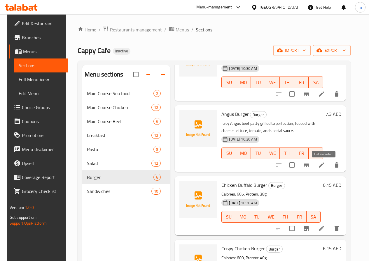
click at [325, 164] on icon at bounding box center [321, 165] width 7 height 7
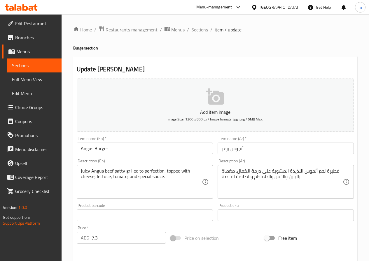
click at [225, 148] on input "أنجوس برغر" at bounding box center [285, 149] width 136 height 12
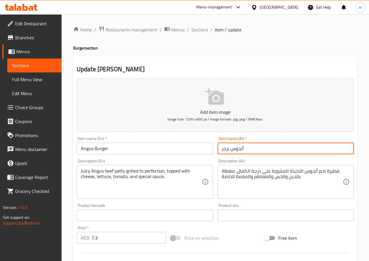
type input "أنجوس برجر"
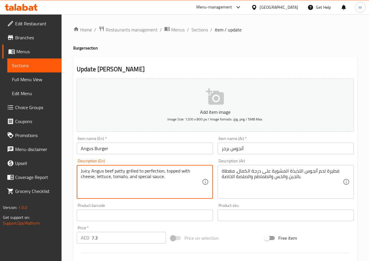
click at [121, 173] on textarea "Juicy Angus beef patty grilled to perfection, topped with cheese, lettuce, toma…" at bounding box center [141, 182] width 121 height 28
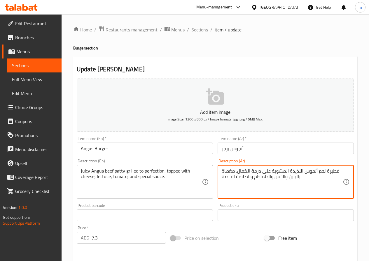
click at [330, 173] on textarea "فطيرة لحم أنجوس اللذيذة المشوية على درجة الكمال، مغطاة بالجبن والخس والطماطم وا…" at bounding box center [281, 182] width 121 height 28
click at [294, 171] on textarea "شريحة لحم أنجوس اللذيذة المشوية على درجة الكمال، مغطاة بالجبن والخس والطماطم وا…" at bounding box center [281, 182] width 121 height 28
drag, startPoint x: 237, startPoint y: 172, endPoint x: 270, endPoint y: 174, distance: 33.0
click at [270, 174] on textarea "شريحة لحم أنجوس الجوسي المشوية على درجة الكمال، مغطاة بالجبن والخس والطماطم وال…" at bounding box center [281, 182] width 121 height 28
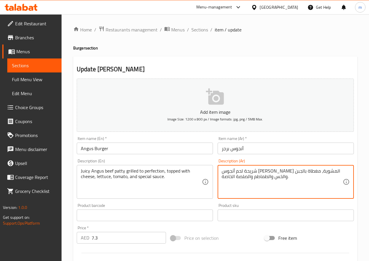
type textarea "شريحة لحم أنجوس الجوسي المشوية، مغطاة بالجبن والخس والطماطم والصلصة الخاصة."
click at [95, 147] on input "Angus Burger" at bounding box center [145, 149] width 136 height 12
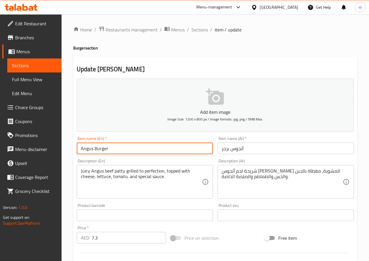
click at [95, 147] on input "Angus Burger" at bounding box center [145, 149] width 136 height 12
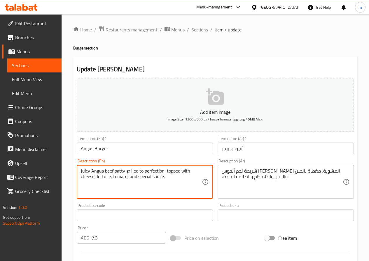
drag, startPoint x: 137, startPoint y: 171, endPoint x: 163, endPoint y: 173, distance: 26.6
click at [129, 169] on textarea "Juicy Angus beef patty grilled, topped with cheese, lettuce, tomato, and specia…" at bounding box center [141, 182] width 121 height 28
click at [80, 173] on div "Juicy Angus beef patty grilled, topped with cheese, lettuce, tomato, and specia…" at bounding box center [145, 182] width 136 height 34
click at [81, 169] on textarea "Juicy Angus beef patty grilled, topped with cheese, lettuce, tomato, and specia…" at bounding box center [141, 182] width 121 height 28
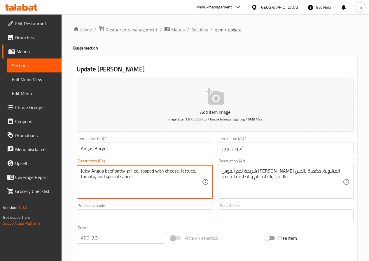
paste textarea "grilled"
click at [144, 170] on textarea "grilled Juicy Angus beef patty grilled, topped with cheese, lettuce, tomato, an…" at bounding box center [141, 182] width 121 height 28
type textarea "grilled Juicy Angus beef patty, topped with cheese, lettuce, tomato, and specia…"
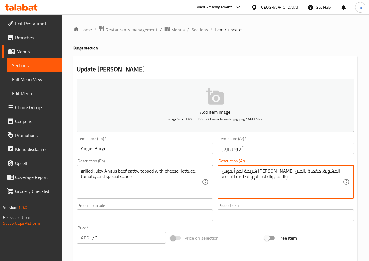
click at [224, 179] on textarea "شريحة لحم أنجوس الجوسي المشوية، مغطاة بالجبن والخس والطماطم والصلصة الخاصة." at bounding box center [281, 182] width 121 height 28
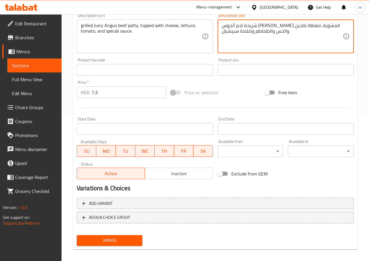
scroll to position [150, 0]
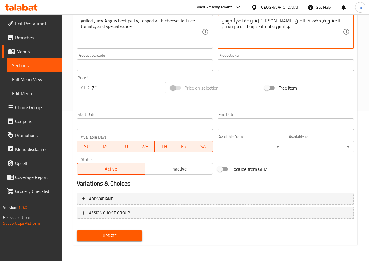
type textarea "شريحة لحم أنجوس الجوسي المشوية، مغطاة بالجبن والخس والطماطم وصلصة سبيشيال."
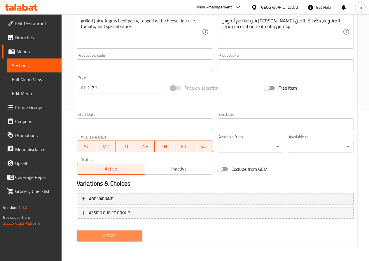
click at [131, 233] on span "Update" at bounding box center [109, 236] width 57 height 7
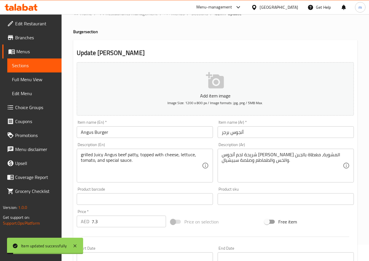
scroll to position [0, 0]
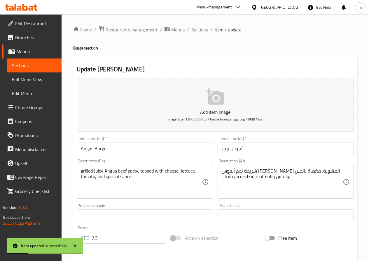
click at [200, 30] on span "Sections" at bounding box center [199, 29] width 17 height 7
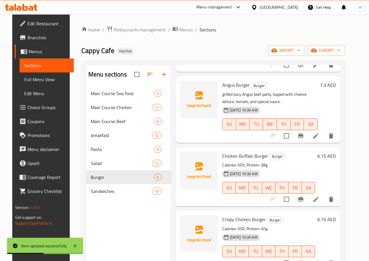
scroll to position [117, 0]
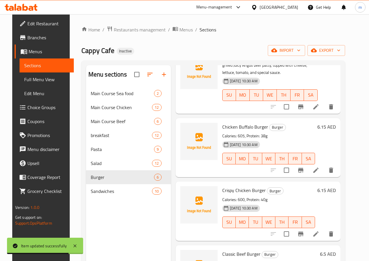
click at [324, 172] on li at bounding box center [315, 170] width 16 height 10
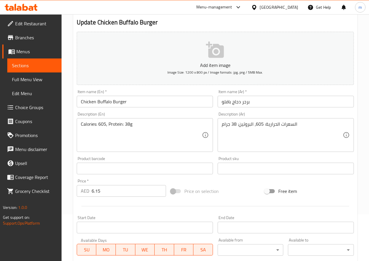
scroll to position [146, 0]
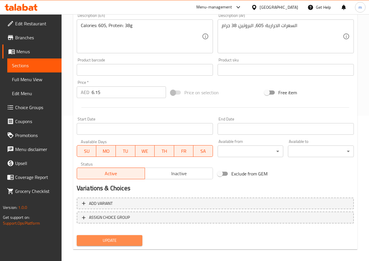
click at [127, 238] on span "Update" at bounding box center [109, 240] width 57 height 7
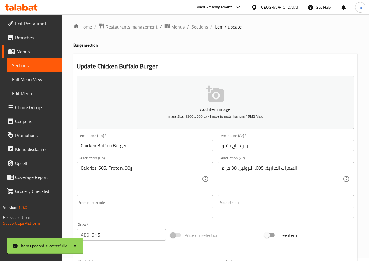
scroll to position [0, 0]
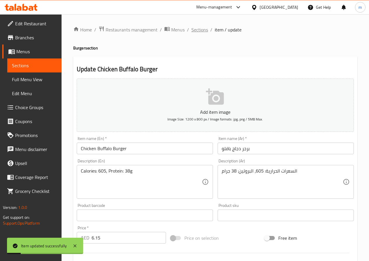
click at [200, 30] on span "Sections" at bounding box center [199, 29] width 17 height 7
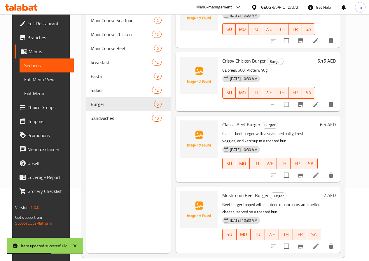
scroll to position [82, 0]
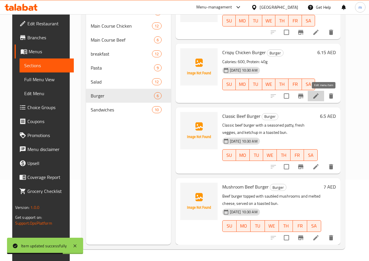
click at [319, 99] on icon at bounding box center [315, 96] width 7 height 7
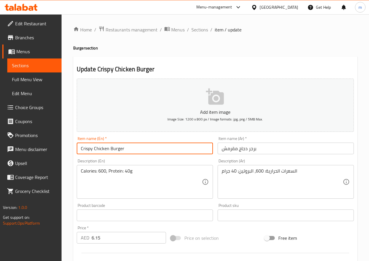
click at [83, 151] on input "Crispy Chicken Burger" at bounding box center [145, 149] width 136 height 12
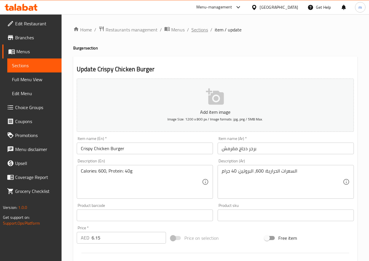
click at [196, 29] on span "Sections" at bounding box center [199, 29] width 17 height 7
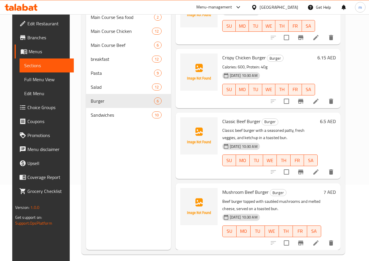
scroll to position [82, 0]
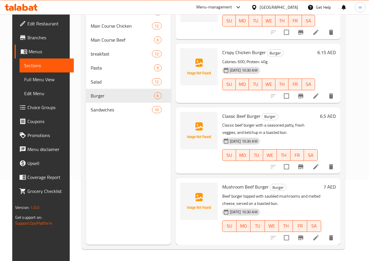
click at [323, 163] on li at bounding box center [315, 167] width 16 height 10
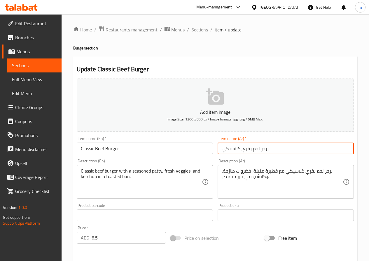
click at [220, 152] on input "برجر لحم بقري كلاسيكي" at bounding box center [285, 149] width 136 height 12
click at [222, 151] on input "برجر لحم بقري كلاسيكي" at bounding box center [285, 149] width 136 height 12
click at [225, 153] on input "برجر لحم بقري كلاسيكي" at bounding box center [285, 149] width 136 height 12
click at [223, 152] on input "برجر لحم بقري كلاسيكي" at bounding box center [285, 149] width 136 height 12
click at [224, 150] on input "برجر لحم بقري كلاسيكي" at bounding box center [285, 149] width 136 height 12
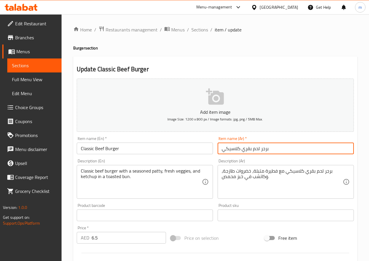
click at [224, 150] on input "برجر لحم بقري كلاسيكي" at bounding box center [285, 149] width 136 height 12
click at [225, 149] on input "برجر لحم بقري كلاسيكي" at bounding box center [285, 149] width 136 height 12
drag, startPoint x: 225, startPoint y: 150, endPoint x: 222, endPoint y: 150, distance: 2.9
click at [222, 150] on input "برجر لحم بقري كلاسيكي" at bounding box center [285, 149] width 136 height 12
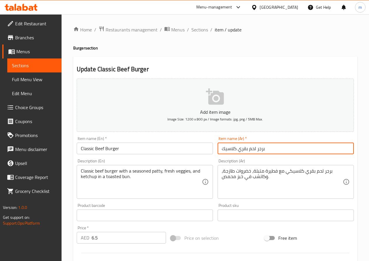
type input "برجر لحم بقري كلاسيك"
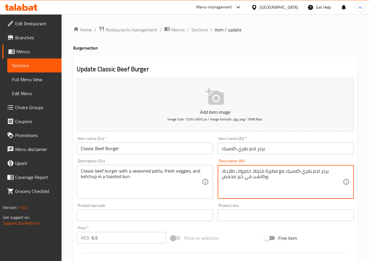
drag, startPoint x: 267, startPoint y: 174, endPoint x: 271, endPoint y: 174, distance: 4.7
click at [271, 174] on textarea "برجر لحم بقري كلاسيك مع فطيرة متبلة، خضروات طازجة، وكاتشب في خبز محمص." at bounding box center [281, 182] width 121 height 28
click at [267, 174] on textarea "برجر لحم بقري كلاسيك مع فطيرة متبلة، خضروات طازجة، وكاتشب في خبز محمص." at bounding box center [281, 182] width 121 height 28
drag, startPoint x: 265, startPoint y: 170, endPoint x: 277, endPoint y: 174, distance: 12.8
click at [277, 174] on textarea "برجر لحم بقري كلاسيك مع فطيرة متبلة، خضروات طازجة، وكاتشب في خبز محمص." at bounding box center [281, 182] width 121 height 28
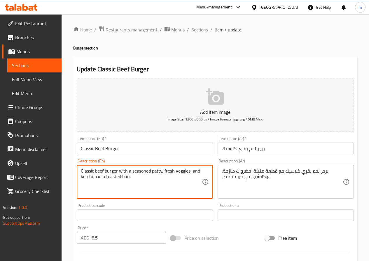
click at [125, 178] on textarea "Classic beef burger with a seasoned patty, fresh veggies, and ketchup in a toas…" at bounding box center [141, 182] width 121 height 28
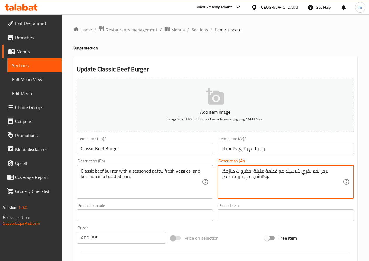
click at [240, 179] on textarea "برجر لحم بقري كلاسيك مع قطعة متبلة، خضروات طازجة، وكاتشب في خبز محمص." at bounding box center [281, 182] width 121 height 28
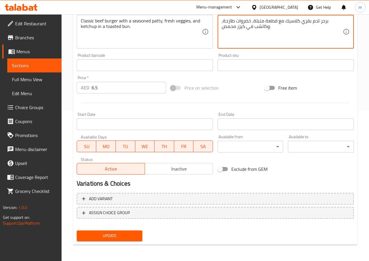
type textarea "برجر لحم بقري كلاسيك مع قطعة متبلة، خضروات طازجة، وكاتشب في كيزر محمص."
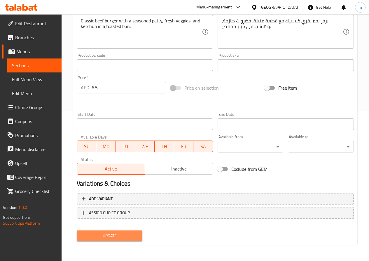
click at [105, 236] on span "Update" at bounding box center [109, 236] width 57 height 7
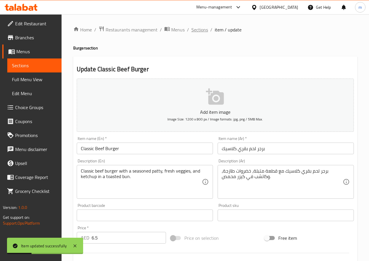
click at [202, 29] on span "Sections" at bounding box center [199, 29] width 17 height 7
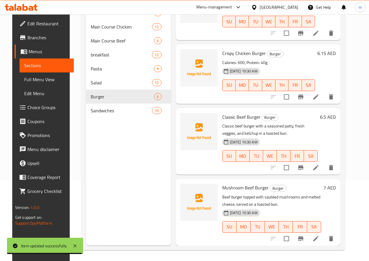
scroll to position [82, 0]
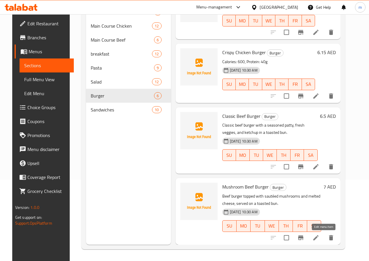
click at [319, 237] on icon at bounding box center [315, 238] width 7 height 7
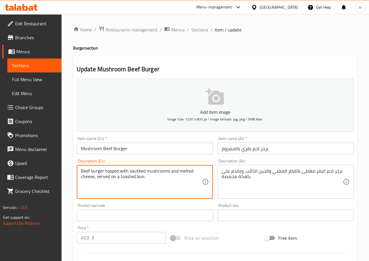
click at [186, 174] on textarea "Beef burger topped with sautéed mushrooms and melted cheese, served on a toaste…" at bounding box center [141, 182] width 121 height 28
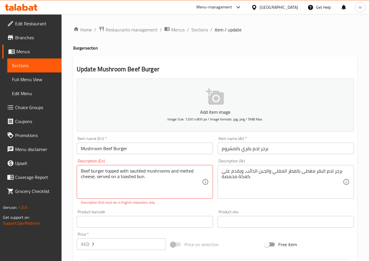
click at [140, 173] on textarea "Beef burger topped with sautéed mushrooms and melted cheese, served on a toaste…" at bounding box center [141, 182] width 121 height 28
type textarea "Beef burger topped with sauteed mushrooms and melted cheese, served on a toaste…"
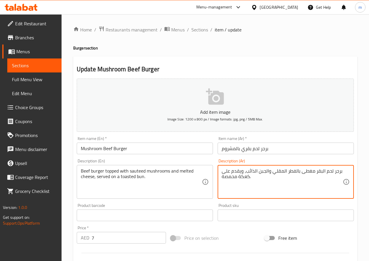
click at [242, 180] on textarea "برجر لحم البقر مغطى بالفطر المقلي والجبن الذائب، ويقدم على كعكة محمصة." at bounding box center [281, 182] width 121 height 28
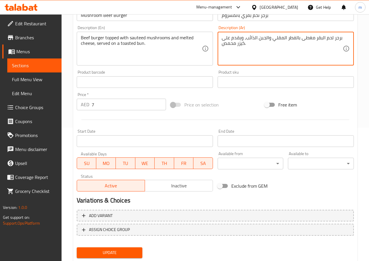
scroll to position [150, 0]
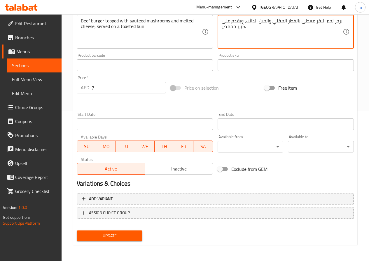
type textarea "برجر لحم البقر مغطى بالفطر المقلي والجبن الذائب، ويقدم على كيزر محمص."
click at [117, 235] on span "Update" at bounding box center [109, 236] width 57 height 7
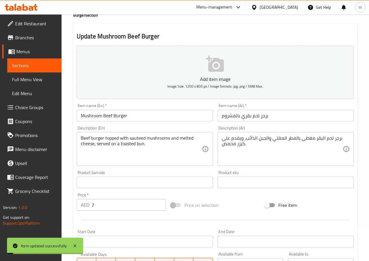
scroll to position [0, 0]
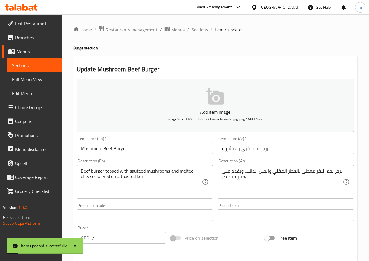
click at [205, 32] on span "Sections" at bounding box center [199, 29] width 17 height 7
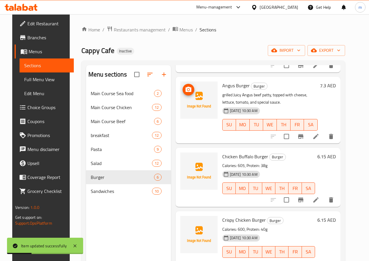
scroll to position [87, 0]
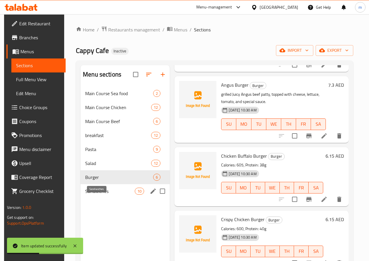
click at [106, 195] on span "Sandwiches" at bounding box center [110, 191] width 50 height 7
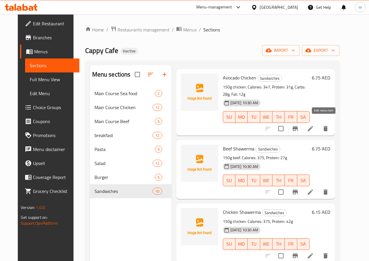
click at [314, 125] on icon at bounding box center [310, 128] width 7 height 7
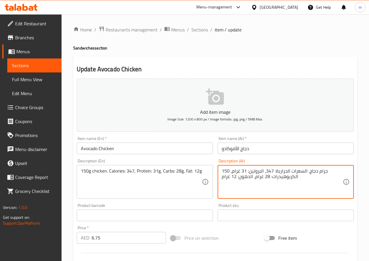
drag, startPoint x: 272, startPoint y: 178, endPoint x: 292, endPoint y: 183, distance: 21.0
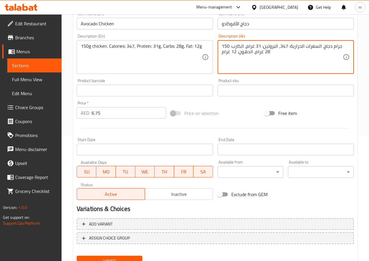
scroll to position [150, 0]
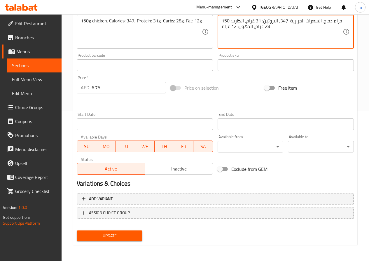
type textarea "150 جرام دجاج. السعرات الحرارية: 347، البروتين: 31 غرام، الكارب: 28 غرام، الدهو…"
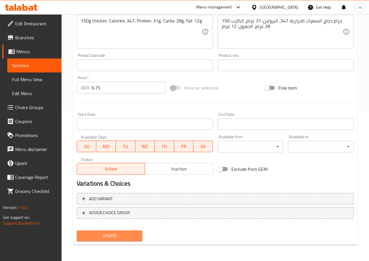
click at [127, 232] on button "Update" at bounding box center [110, 236] width 66 height 11
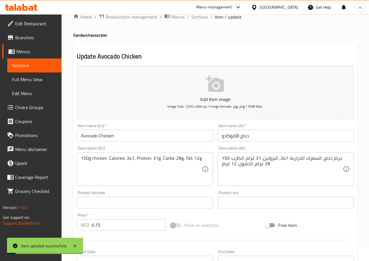
scroll to position [0, 0]
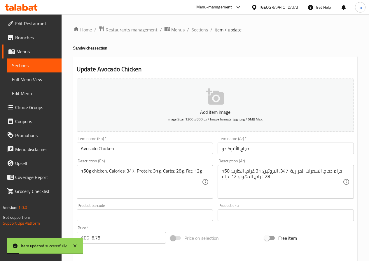
click at [210, 22] on div "Home / Restaurants management / Menus / Sections / item / update Sandwiches sec…" at bounding box center [214, 212] width 307 height 397
click at [199, 27] on span "Sections" at bounding box center [199, 29] width 17 height 7
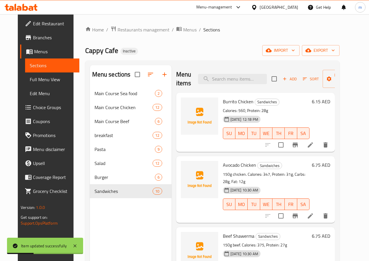
click at [314, 213] on icon at bounding box center [310, 216] width 7 height 7
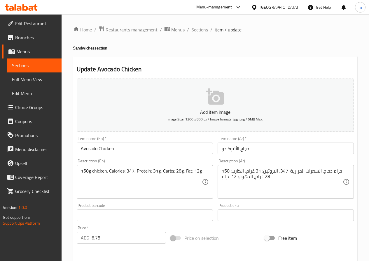
click at [205, 30] on span "Sections" at bounding box center [199, 29] width 17 height 7
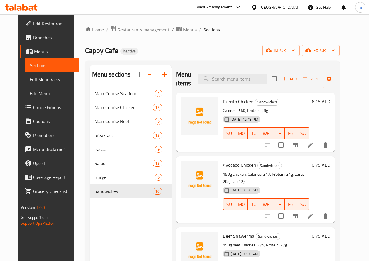
click at [318, 213] on li at bounding box center [310, 216] width 16 height 10
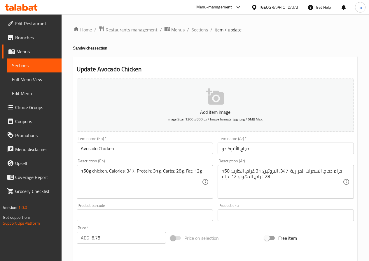
click at [198, 28] on span "Sections" at bounding box center [199, 29] width 17 height 7
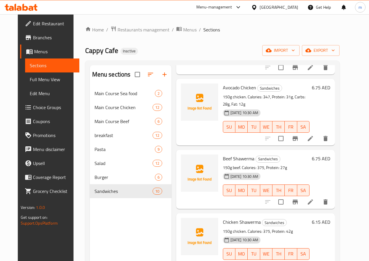
scroll to position [87, 0]
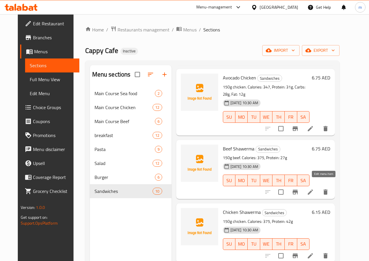
click at [314, 189] on icon at bounding box center [310, 192] width 7 height 7
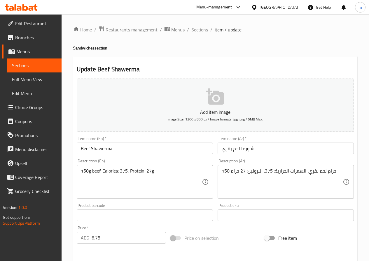
click at [197, 31] on span "Sections" at bounding box center [199, 29] width 17 height 7
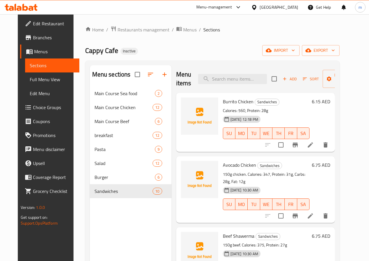
click at [313, 144] on icon at bounding box center [309, 144] width 5 height 5
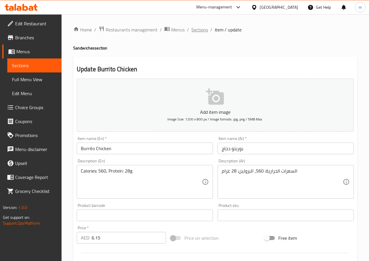
click at [205, 32] on span "Sections" at bounding box center [199, 29] width 17 height 7
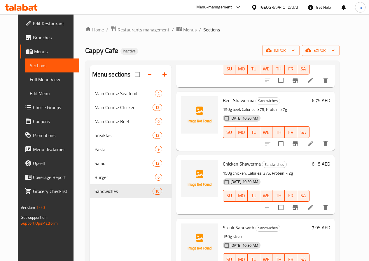
scroll to position [146, 0]
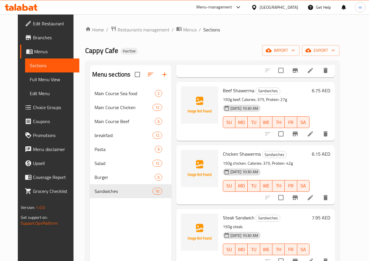
click at [318, 193] on li at bounding box center [310, 198] width 16 height 10
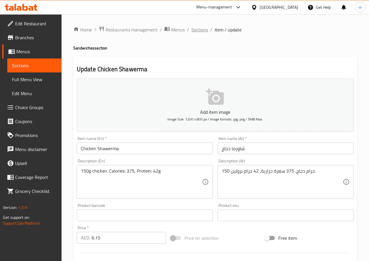
click at [198, 30] on span "Sections" at bounding box center [199, 29] width 17 height 7
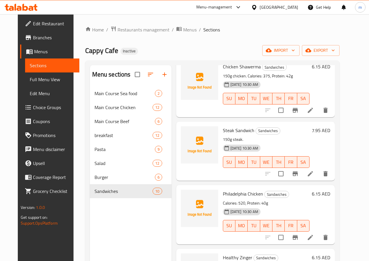
scroll to position [204, 0]
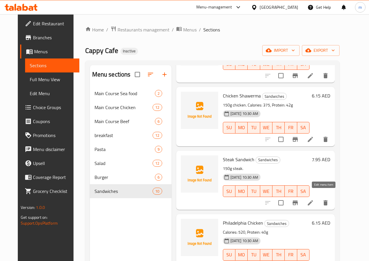
click at [313, 200] on icon at bounding box center [309, 202] width 5 height 5
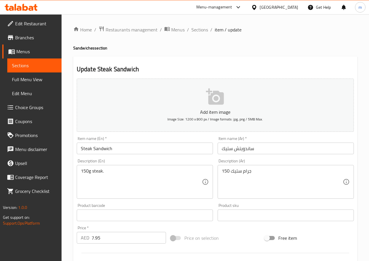
click at [88, 148] on input "Steak Sandwich" at bounding box center [145, 149] width 136 height 12
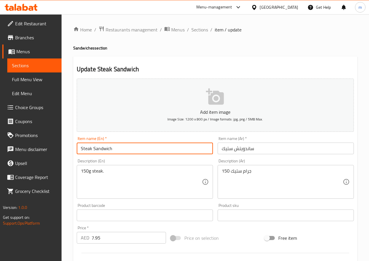
click at [88, 148] on input "Steak Sandwich" at bounding box center [145, 149] width 136 height 12
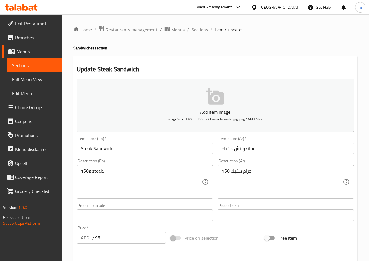
click at [196, 33] on span "Sections" at bounding box center [199, 29] width 17 height 7
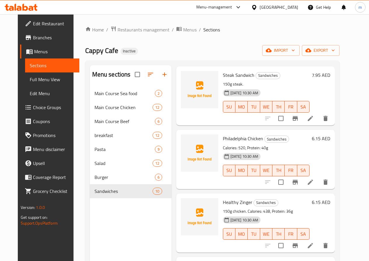
scroll to position [291, 0]
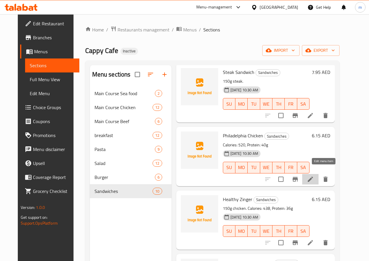
click at [314, 176] on icon at bounding box center [310, 179] width 7 height 7
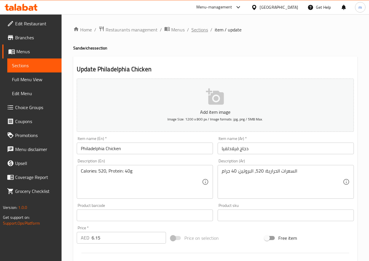
click at [203, 28] on span "Sections" at bounding box center [199, 29] width 17 height 7
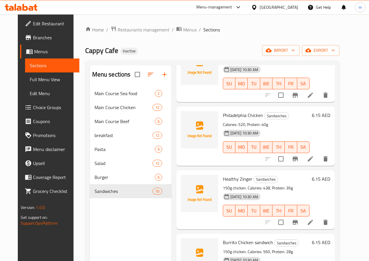
scroll to position [311, 0]
click at [314, 220] on icon at bounding box center [310, 223] width 7 height 7
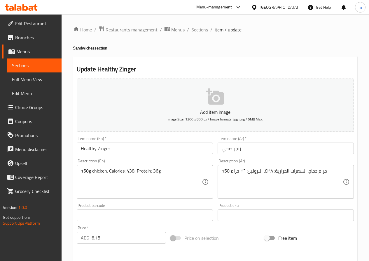
click at [225, 151] on input "زنجر صحي" at bounding box center [285, 149] width 136 height 12
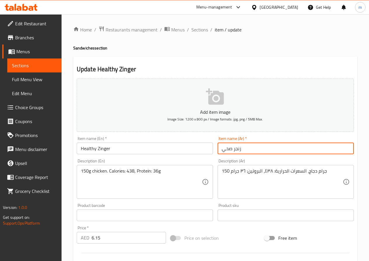
click at [225, 151] on input "زنجر صحي" at bounding box center [285, 149] width 136 height 12
click at [252, 151] on input "زنجر" at bounding box center [285, 149] width 136 height 12
click at [252, 151] on input "هيلثي زنجر" at bounding box center [285, 149] width 136 height 12
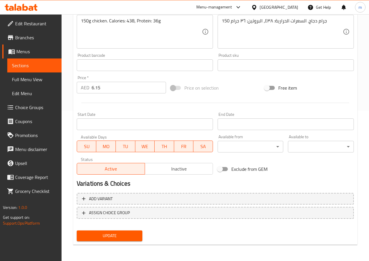
type input "هيلثي زنجر"
click at [116, 231] on button "Update" at bounding box center [110, 236] width 66 height 11
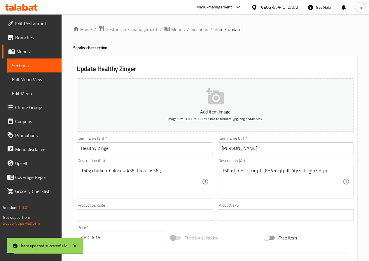
scroll to position [0, 0]
click at [204, 32] on span "Sections" at bounding box center [199, 29] width 17 height 7
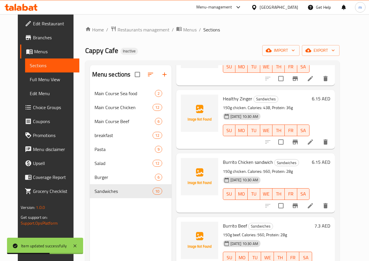
scroll to position [399, 0]
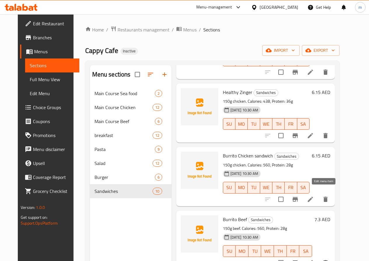
click at [314, 196] on icon at bounding box center [310, 199] width 7 height 7
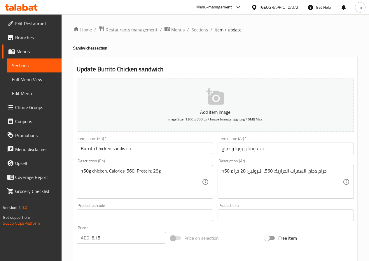
click at [200, 32] on span "Sections" at bounding box center [199, 29] width 17 height 7
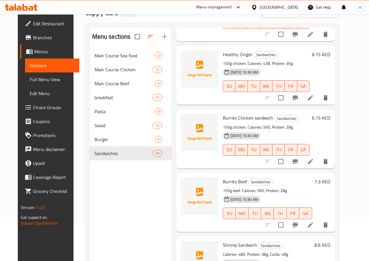
scroll to position [82, 0]
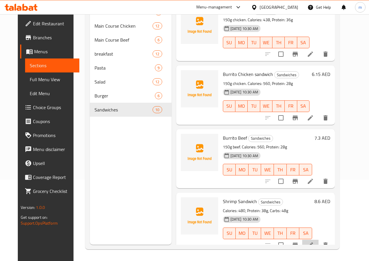
click at [318, 240] on li at bounding box center [310, 245] width 16 height 10
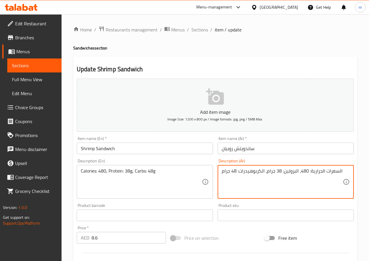
drag, startPoint x: 239, startPoint y: 173, endPoint x: 258, endPoint y: 177, distance: 19.3
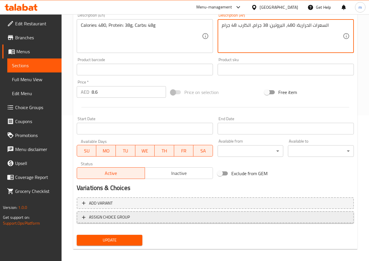
scroll to position [150, 0]
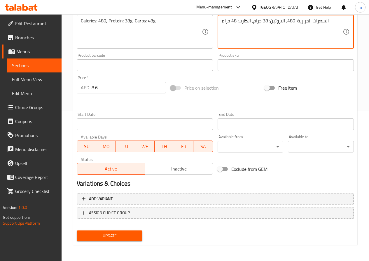
type textarea "السعرات الحرارية: 480، البروتين: 38 جرام، الكارب: 48 جرام"
click at [135, 236] on span "Update" at bounding box center [109, 236] width 57 height 7
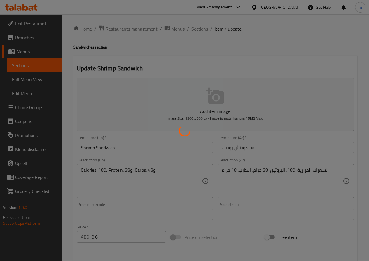
scroll to position [0, 0]
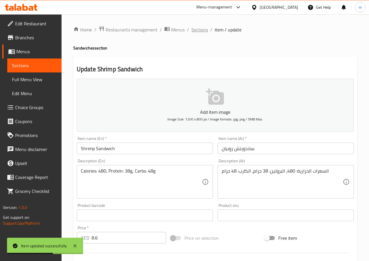
click at [204, 30] on span "Sections" at bounding box center [199, 29] width 17 height 7
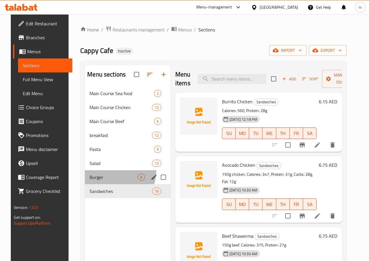
click at [109, 180] on div "Burger 6" at bounding box center [128, 177] width 86 height 14
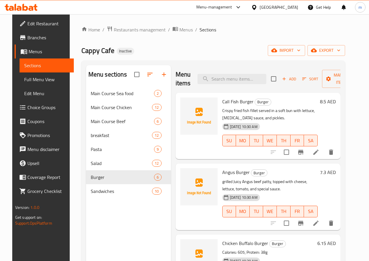
click at [319, 152] on li at bounding box center [315, 152] width 16 height 10
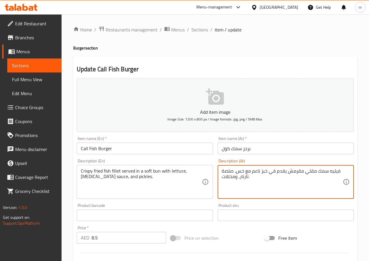
click at [261, 173] on textarea "فيليه سمك مقلي مقرمش يقدم في خبز ناعم مع خس، صلصة تارتار، ومخللات." at bounding box center [281, 182] width 121 height 28
click at [262, 172] on textarea "فيليه سمك مقلي مقرمش يقدم في خبز ناعم مع خس، صلصة تارتار، ومخللات." at bounding box center [281, 182] width 121 height 28
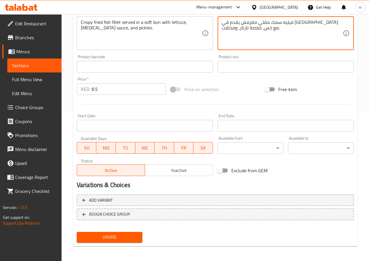
scroll to position [150, 0]
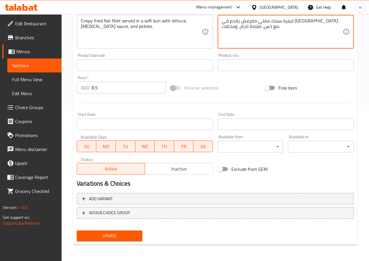
type textarea "فيليه سمك مقلي مقرمش يقدم في كيزر ناعم مع خس، صلصة تارتار، ومخللات."
click at [120, 237] on span "Update" at bounding box center [109, 236] width 57 height 7
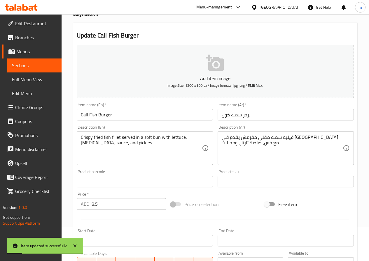
scroll to position [0, 0]
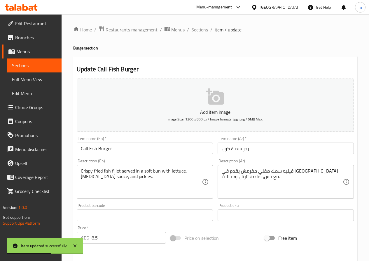
click at [197, 30] on span "Sections" at bounding box center [199, 29] width 17 height 7
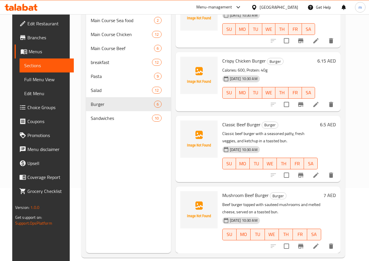
scroll to position [82, 0]
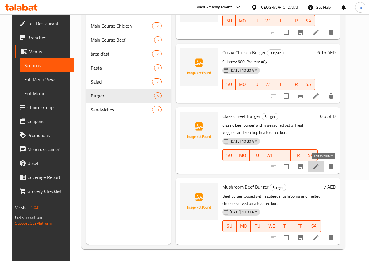
click at [318, 166] on icon at bounding box center [315, 166] width 5 height 5
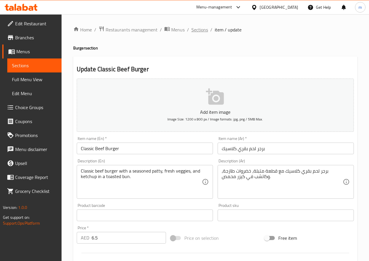
click at [201, 30] on span "Sections" at bounding box center [199, 29] width 17 height 7
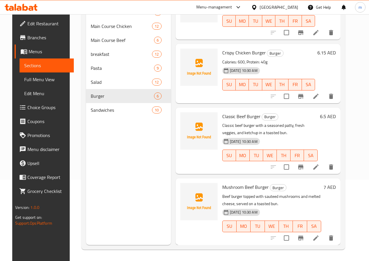
scroll to position [82, 0]
click at [318, 239] on icon at bounding box center [315, 237] width 5 height 5
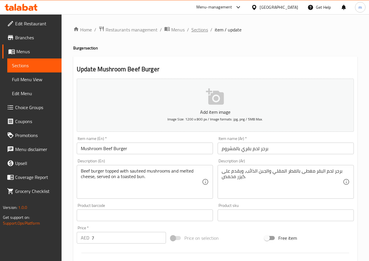
click at [196, 26] on span "Sections" at bounding box center [199, 29] width 17 height 7
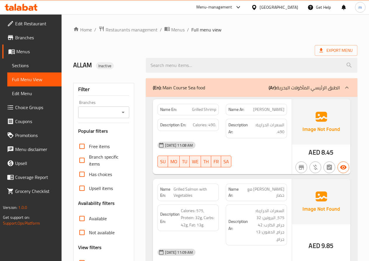
scroll to position [4041, 0]
